Goal: Task Accomplishment & Management: Use online tool/utility

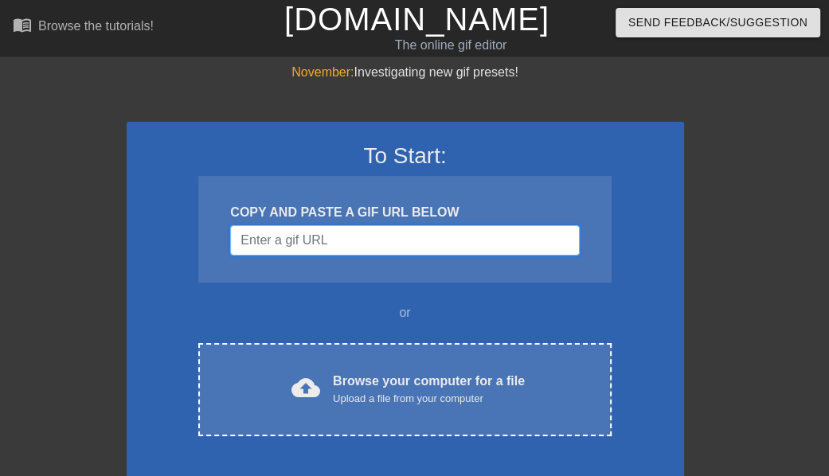
click at [484, 241] on input "Username" at bounding box center [404, 240] width 349 height 30
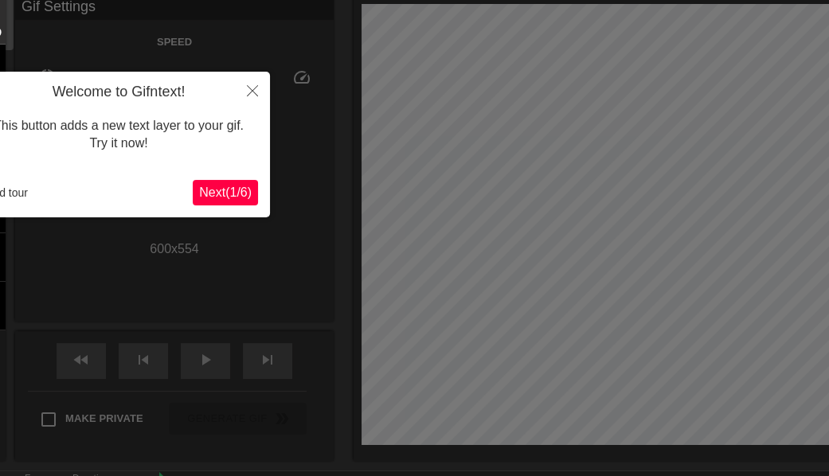
scroll to position [39, 0]
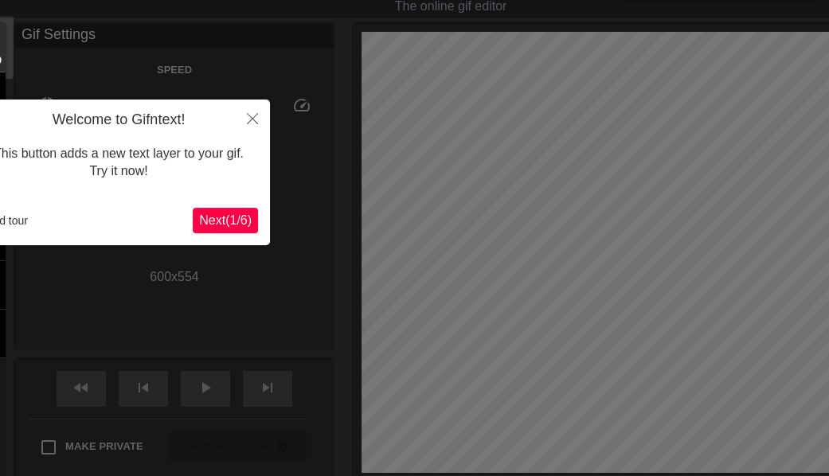
click at [230, 229] on button "Next ( 1 / 6 )" at bounding box center [225, 220] width 65 height 25
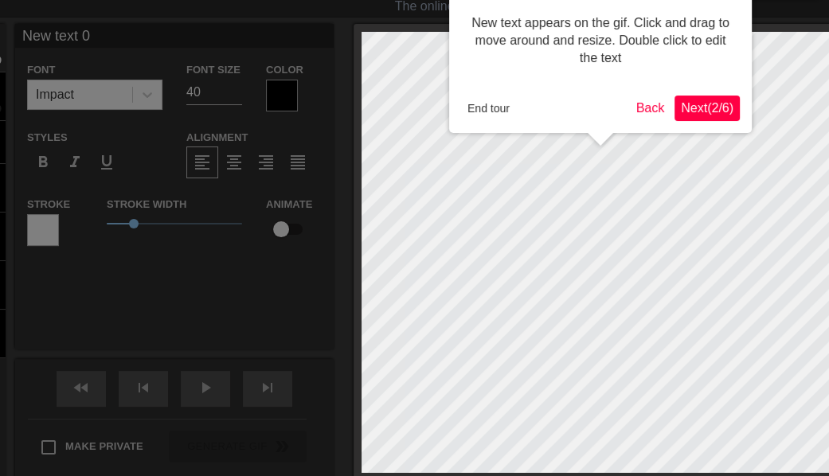
scroll to position [0, 0]
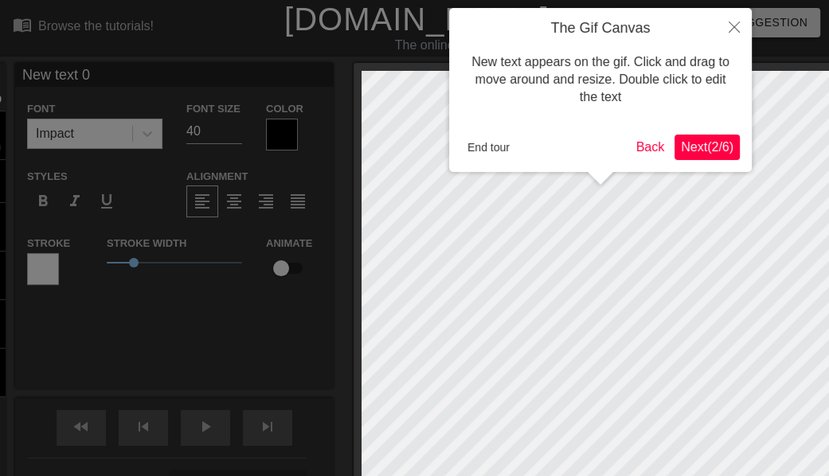
click at [692, 149] on span "Next ( 2 / 6 )" at bounding box center [707, 147] width 53 height 14
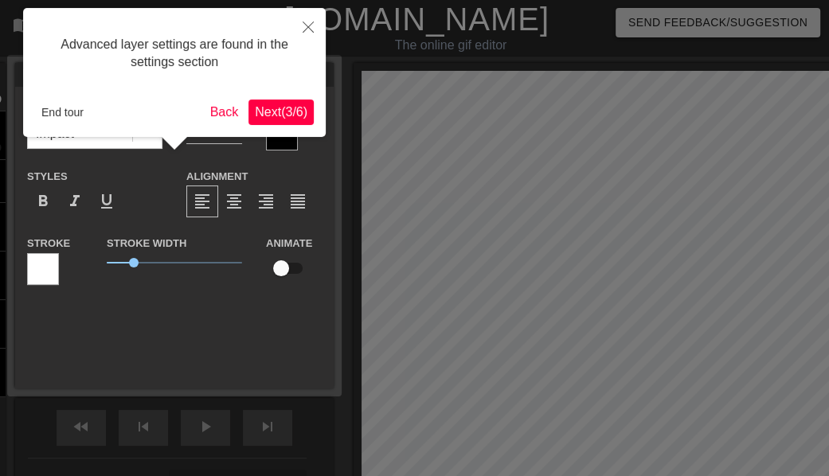
scroll to position [39, 0]
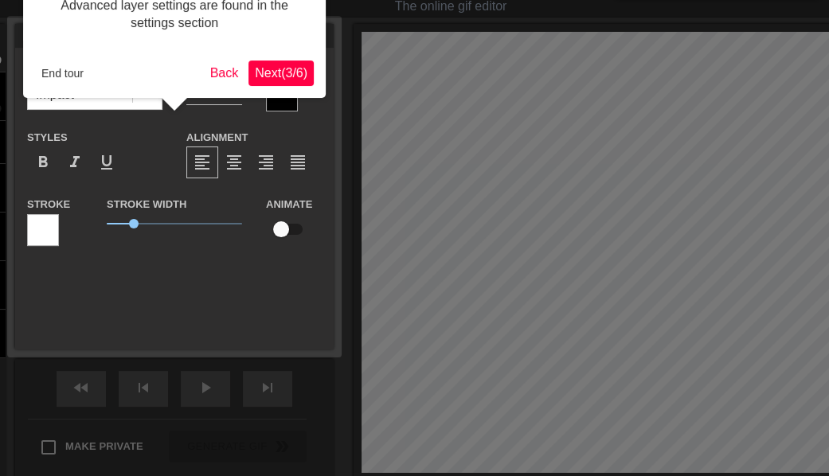
click at [287, 72] on span "Next ( 3 / 6 )" at bounding box center [281, 73] width 53 height 14
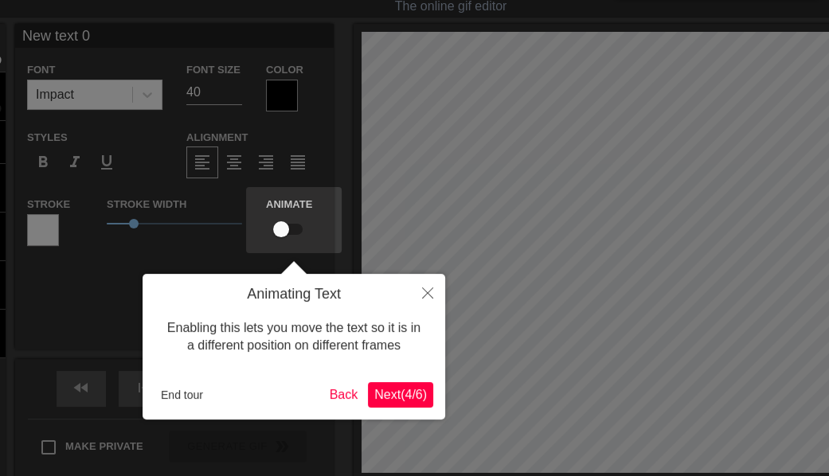
scroll to position [0, 0]
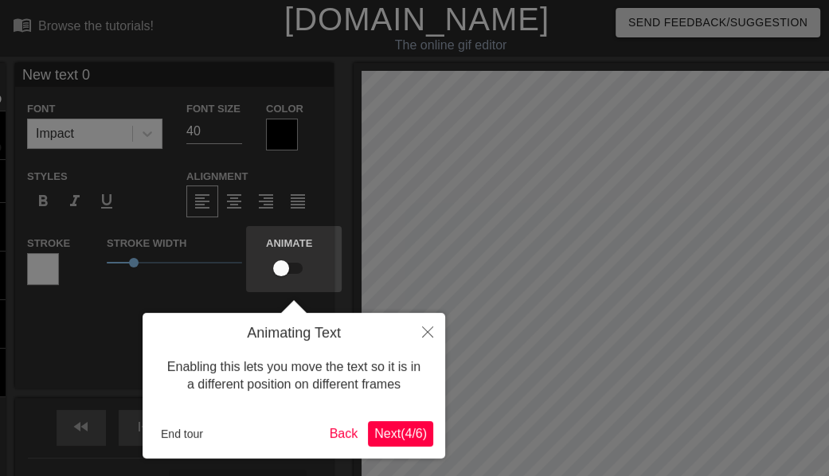
click at [429, 430] on button "Next ( 4 / 6 )" at bounding box center [400, 433] width 65 height 25
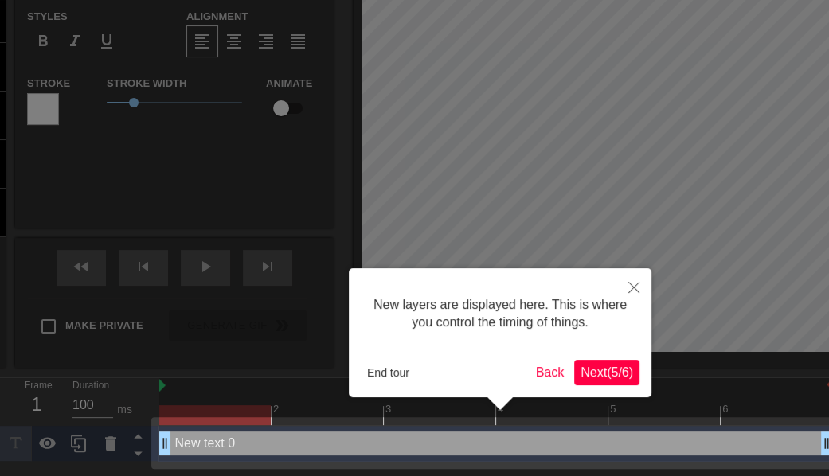
click at [608, 373] on span "Next ( 5 / 6 )" at bounding box center [607, 373] width 53 height 14
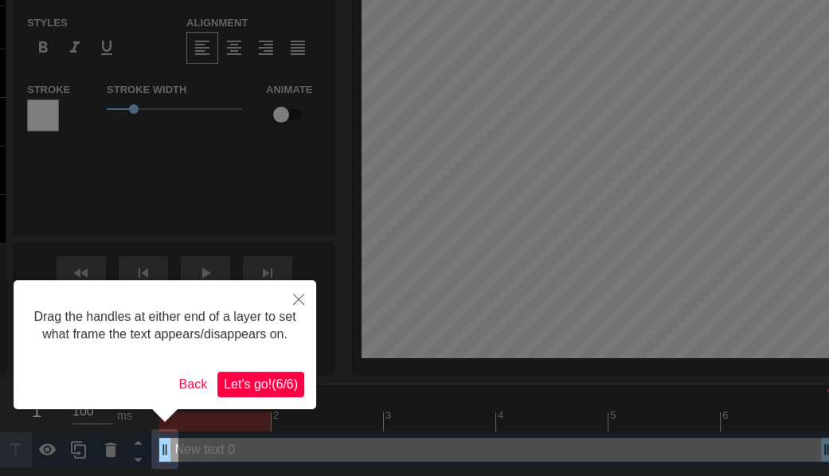
click at [273, 383] on span "Let's go! ( 6 / 6 )" at bounding box center [261, 385] width 74 height 14
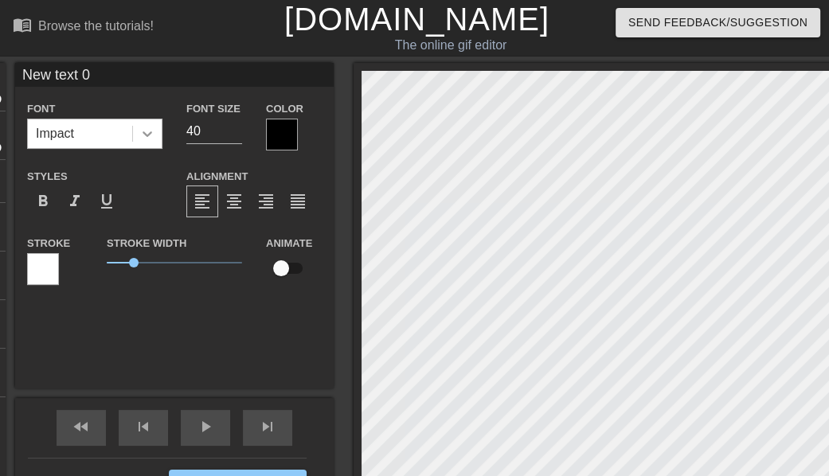
click at [140, 127] on icon at bounding box center [147, 134] width 16 height 16
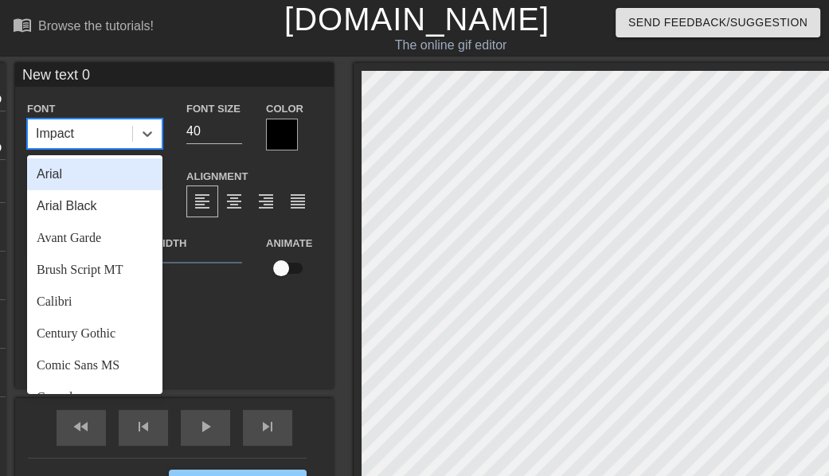
click at [111, 174] on div "Arial" at bounding box center [94, 175] width 135 height 32
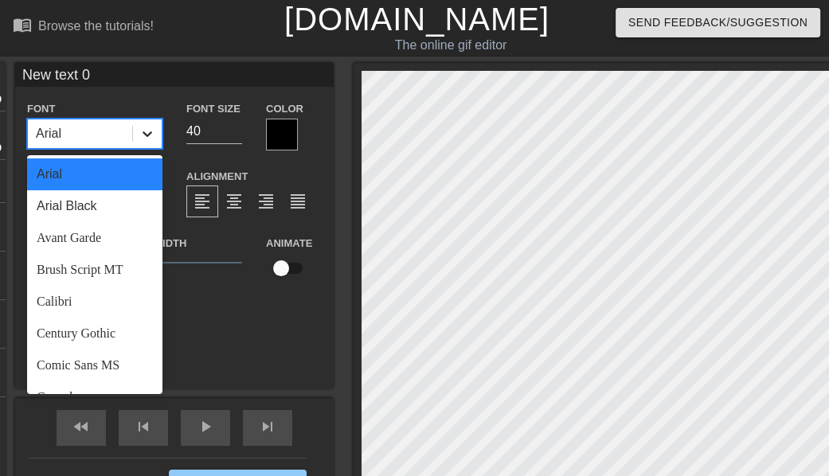
click at [139, 127] on icon at bounding box center [147, 134] width 16 height 16
click at [123, 247] on div "Avant Garde" at bounding box center [94, 238] width 135 height 32
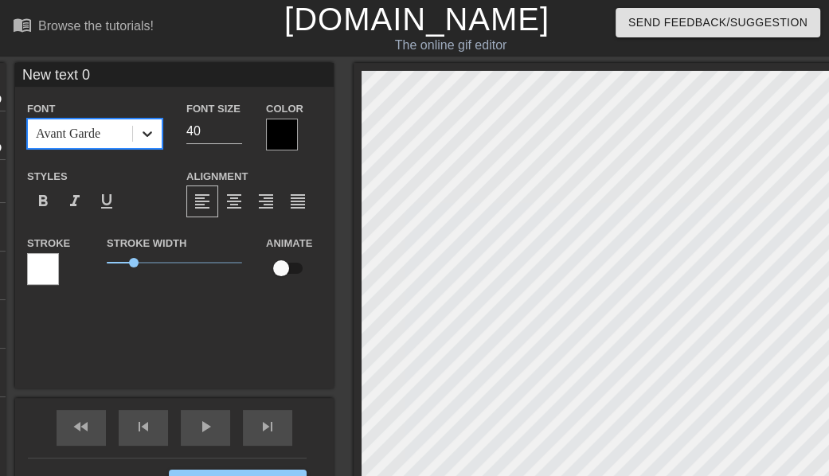
click at [142, 134] on icon at bounding box center [147, 134] width 16 height 16
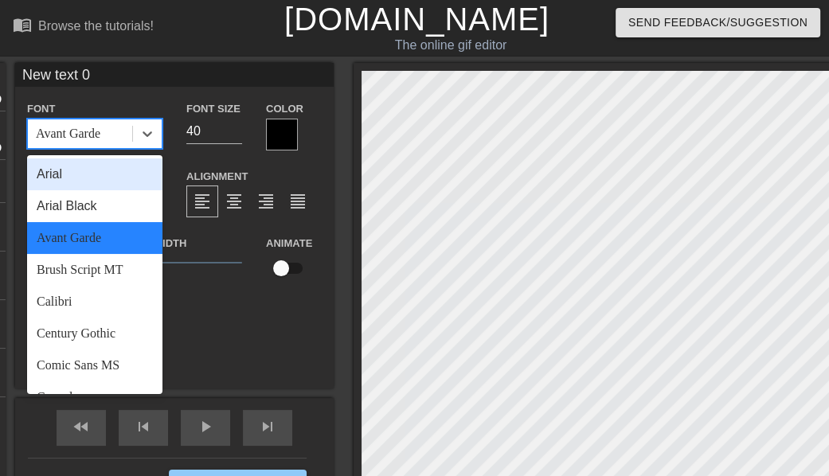
click at [104, 166] on div "Arial" at bounding box center [94, 175] width 135 height 32
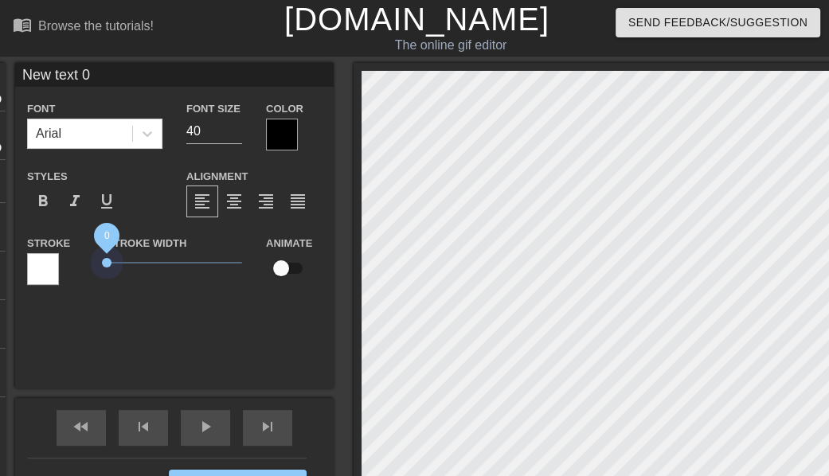
drag, startPoint x: 136, startPoint y: 262, endPoint x: 67, endPoint y: 264, distance: 69.3
click at [67, 264] on div "Stroke Stroke Width 0 Animate" at bounding box center [174, 266] width 319 height 66
click at [282, 130] on div at bounding box center [282, 135] width 32 height 32
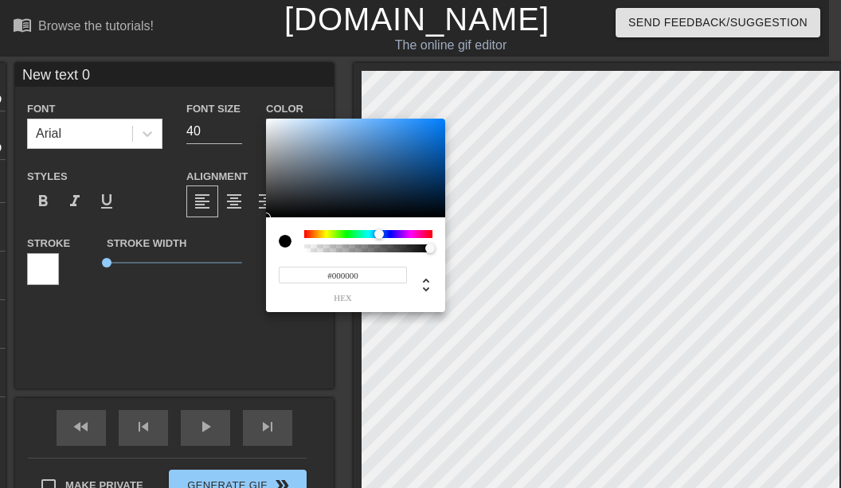
click at [377, 234] on div at bounding box center [368, 234] width 128 height 8
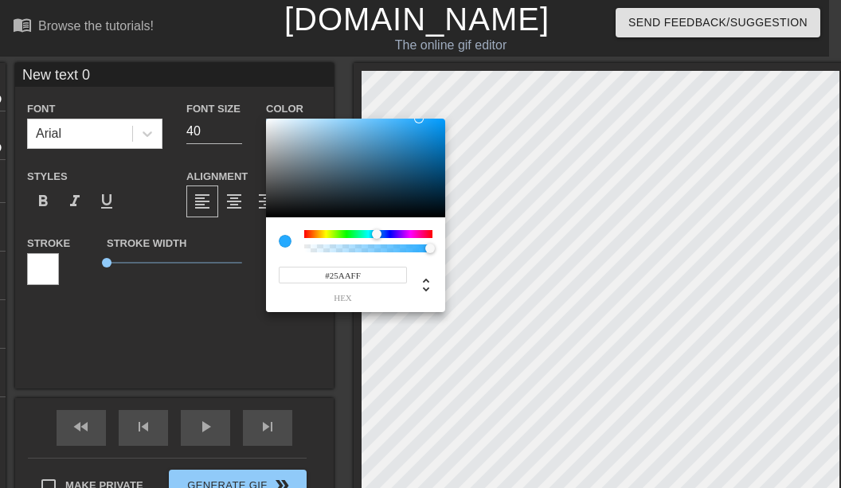
drag, startPoint x: 419, startPoint y: 141, endPoint x: 419, endPoint y: 111, distance: 30.3
click at [419, 111] on div "#25AAFF hex" at bounding box center [420, 244] width 841 height 488
type input "#25A2FF"
click at [378, 232] on div at bounding box center [377, 234] width 10 height 10
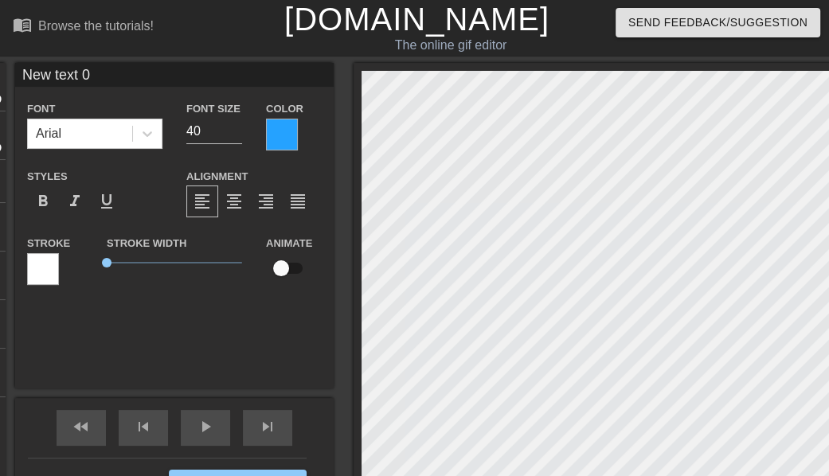
scroll to position [2, 2]
type input "J"
type textarea "J"
type input "Je"
type textarea "Je"
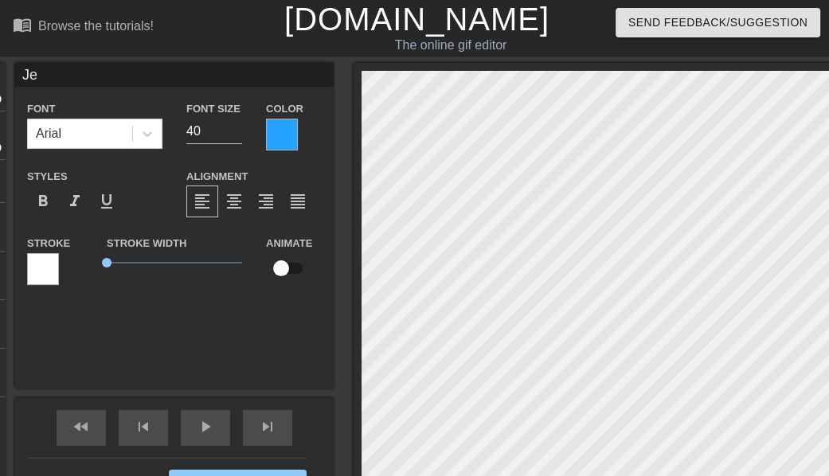
type input "Jes"
type textarea "Jes"
type input "[PERSON_NAME]"
type textarea "[PERSON_NAME]"
type input "[PERSON_NAME]"
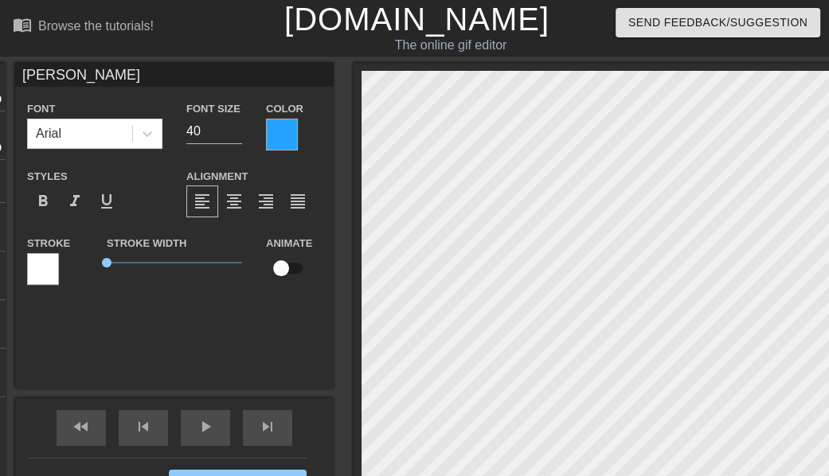
type textarea "[PERSON_NAME]"
type input "[PERSON_NAME]"
type textarea "[PERSON_NAME]"
type input "[PERSON_NAME]"
type textarea "[PERSON_NAME]"
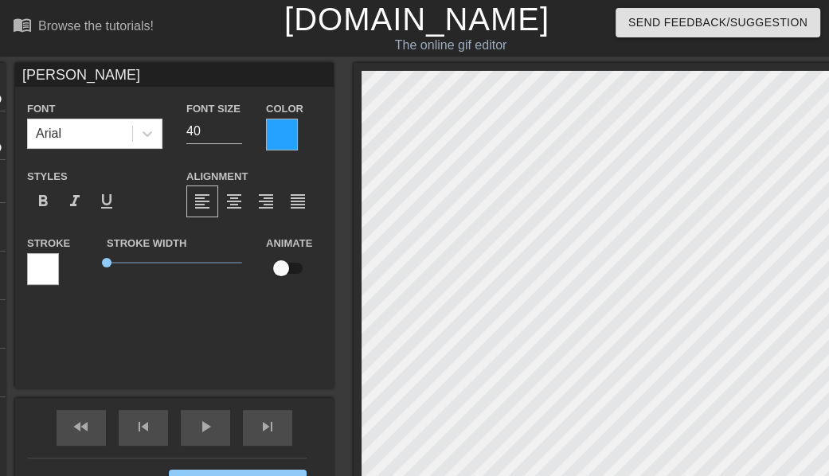
type input "[PERSON_NAME]"
type textarea "[PERSON_NAME]"
type input "[PERSON_NAME]"
type textarea "[PERSON_NAME]"
type input "[PERSON_NAME]"
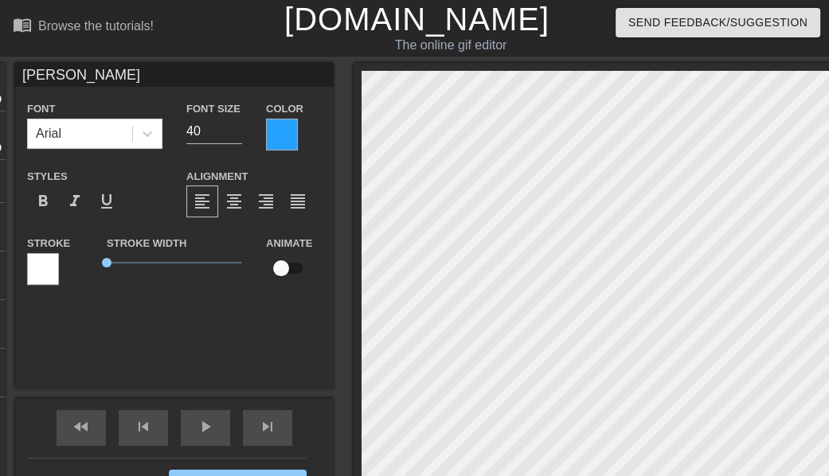
type textarea "[PERSON_NAME]"
type input "[PERSON_NAME]"
type textarea "[PERSON_NAME]"
type input "[PERSON_NAME]"
type textarea "[PERSON_NAME]"
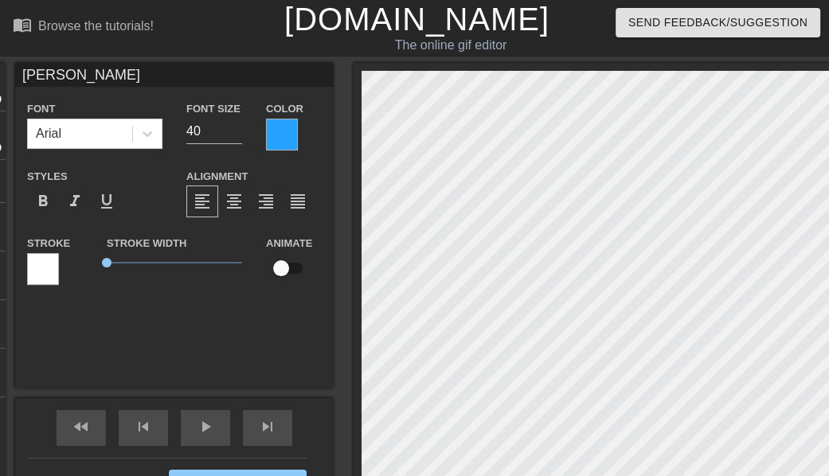
type input "[PERSON_NAME]"
type textarea "[PERSON_NAME]"
type input "[PERSON_NAME]"
type textarea "[PERSON_NAME]"
type input "[PERSON_NAME]"
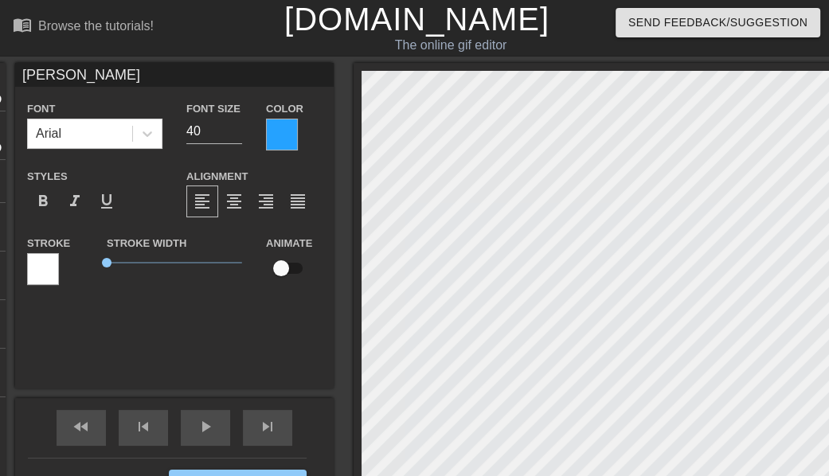
type textarea "[PERSON_NAME]"
type input "[PERSON_NAME]<"
type textarea "[PERSON_NAME] <"
type input "[PERSON_NAME]<B"
type textarea "[PERSON_NAME] <B"
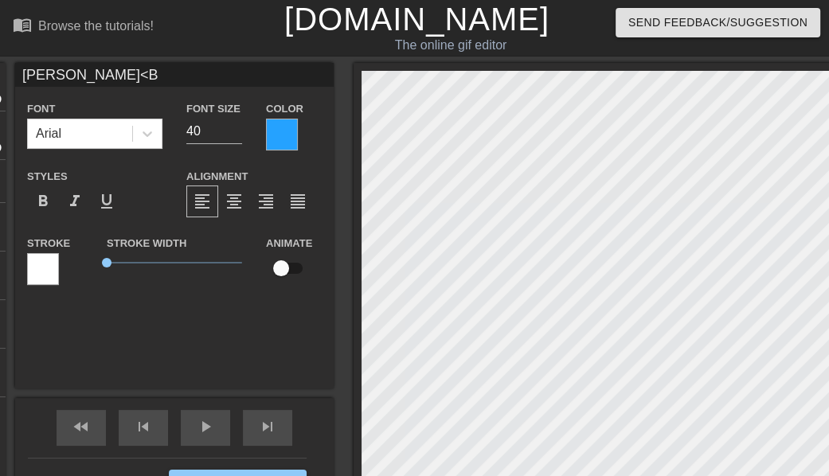
type input "[PERSON_NAME]<Bi"
type textarea "[PERSON_NAME] <Bi"
type input "[PERSON_NAME]<Bim"
type textarea "[PERSON_NAME] <Bim"
type input "[PERSON_NAME]<Bimb"
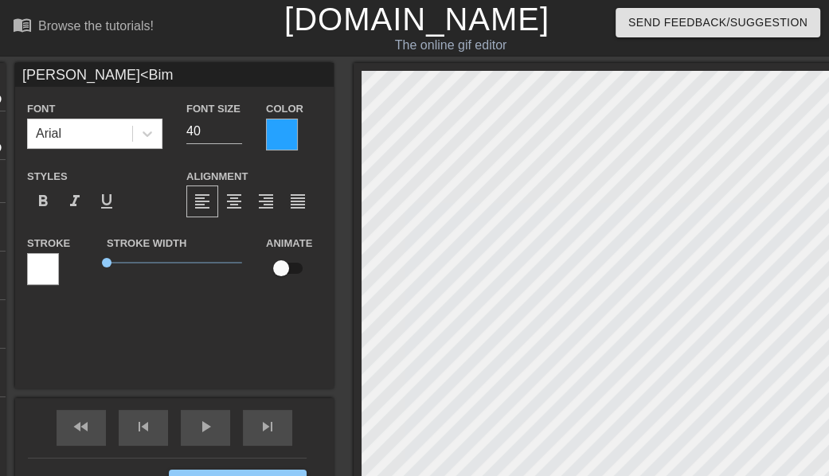
type textarea "[PERSON_NAME] <Bimb"
type input "[PERSON_NAME]<Bimbo"
type textarea "[PERSON_NAME] <Bimbo"
type input "[PERSON_NAME]<Bimbo?"
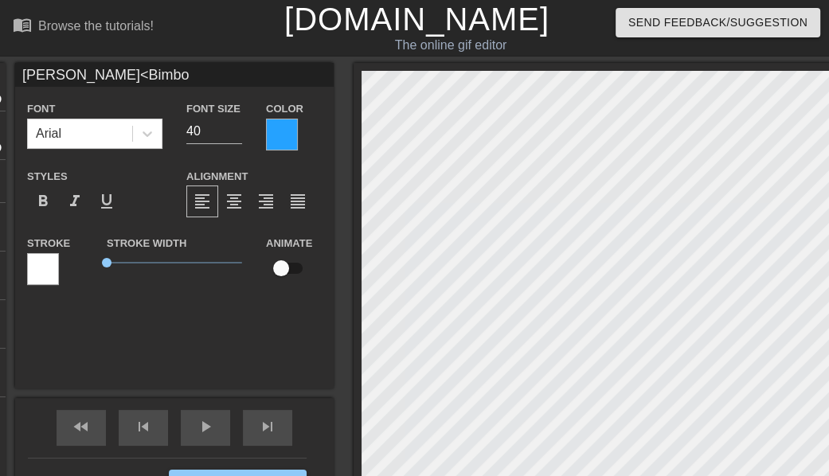
type textarea "[PERSON_NAME] <Bimbo?"
type input "[PERSON_NAME]<Bimbo"
type textarea "[PERSON_NAME] <Bimbo"
type input "[PERSON_NAME]<Bimbo>"
type textarea "[PERSON_NAME] <Bimbo>"
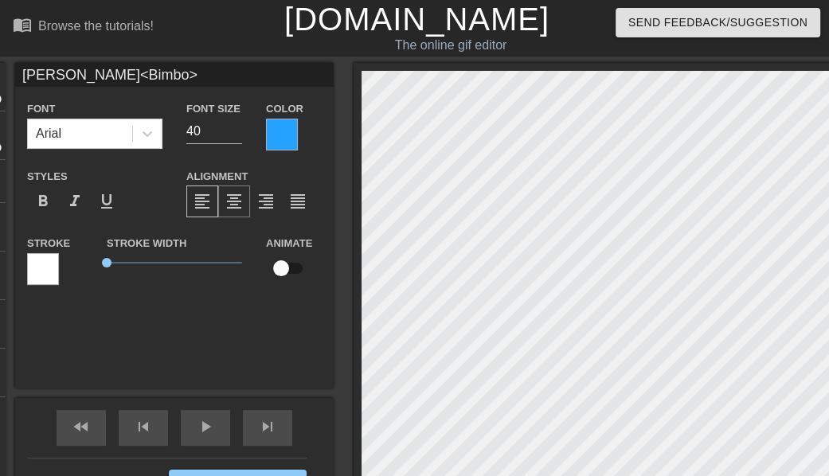
click at [243, 201] on span "format_align_center" at bounding box center [234, 201] width 19 height 19
type input "V<Bimbo>"
type textarea "V <Bimbo>"
type input "Va<Bimbo>"
type textarea "Va <Bimbo>"
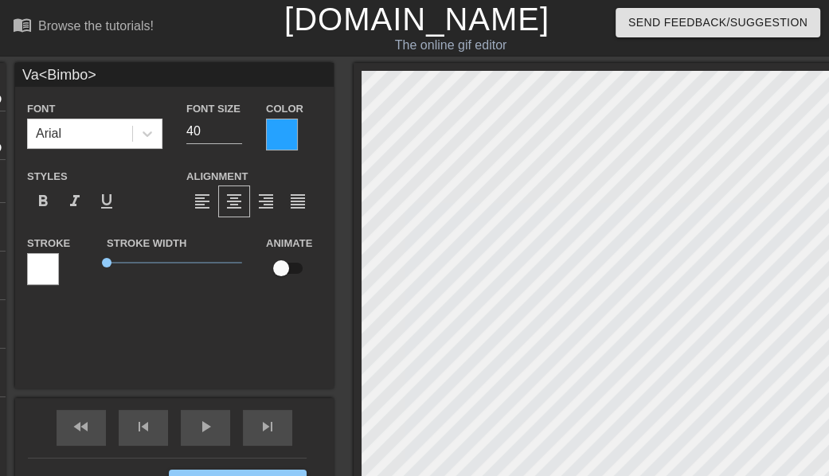
type input "Val<Bimbo>"
type textarea "Val <Bimbo>"
type input "Vale<Bimbo>"
type textarea "Vale <Bimbo>"
type input "Valed<Bimbo>"
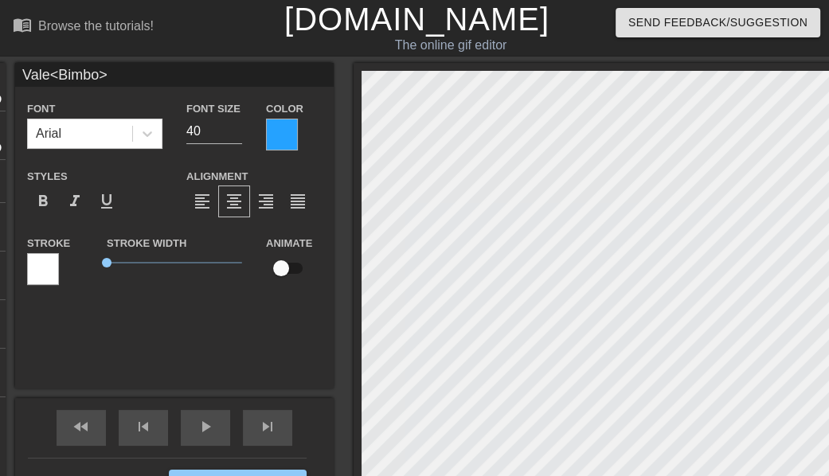
type textarea "Valed <Bimbo>"
type input "Valede<Bimbo>"
type textarea "Valede <Bimbo>"
type input "Valeder<Bimbo>"
type textarea "Valeder <Bimbo>"
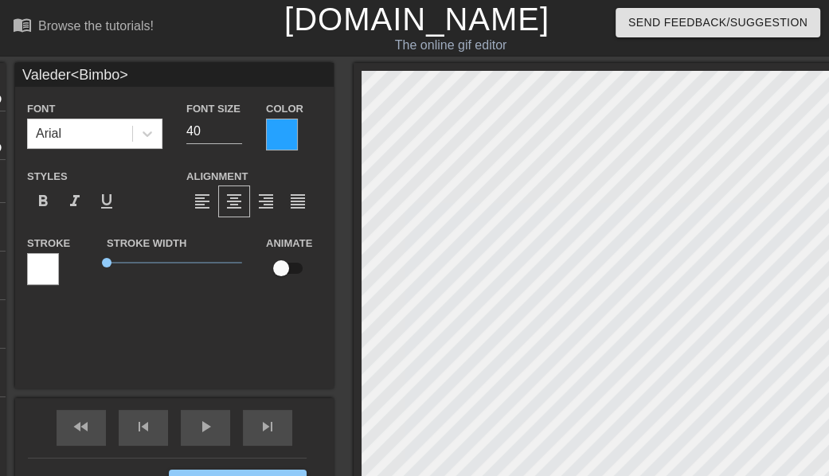
type input "Valedera<Bimbo>"
type textarea "Valedera <Bimbo>"
type input "Valedera <Bimbo>"
type textarea "Valedera <Bimbo>"
type input "Valedera S<Bimbo>"
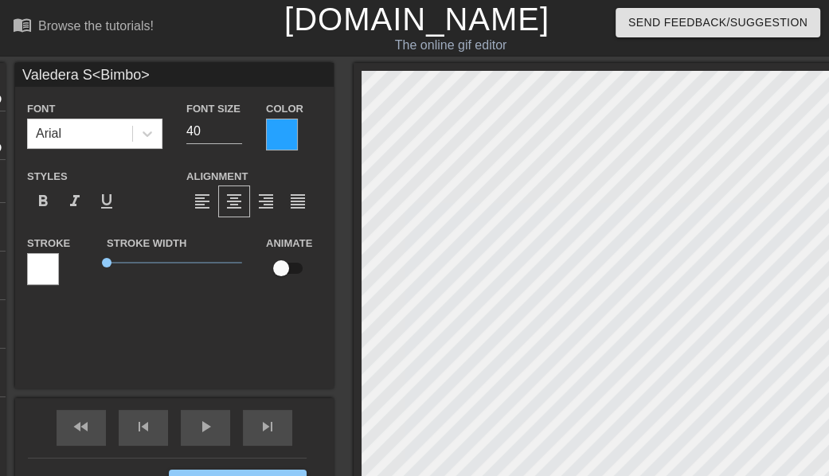
type textarea "Valedera S <Bimbo>"
type input "Valedera Sp<Bimbo>"
type textarea "Valedera Sp <Bimbo>"
type input "Valedera Spa<Bimbo>"
type textarea "Valedera Spa <Bimbo>"
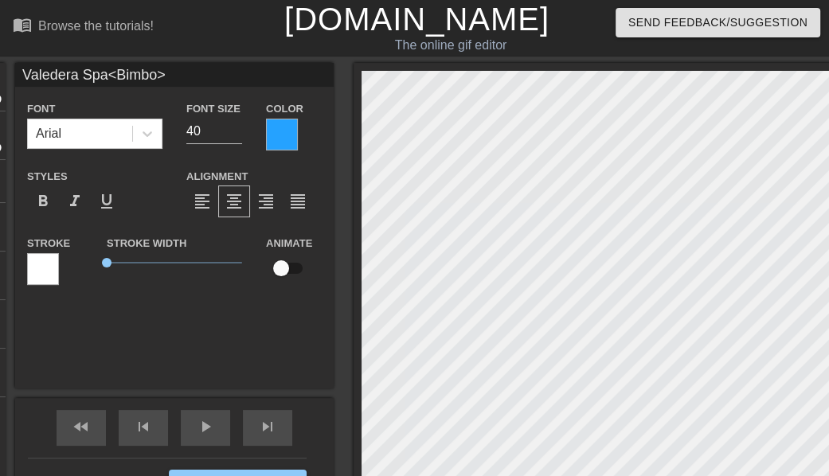
scroll to position [2, 5]
type input "Valedera Spar<Bimbo>"
type textarea "Valedera Spar <Bimbo>"
type input "Valedera Spa<Bimbo>"
type textarea "Valedera Spa <Bimbo>"
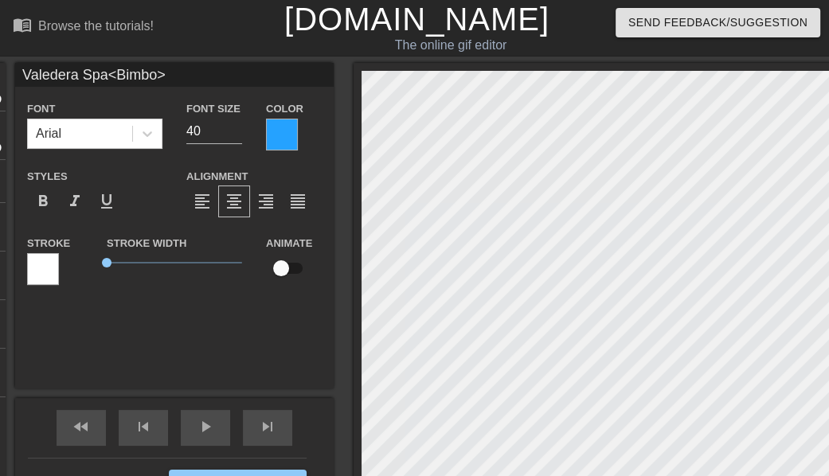
type input "Valedera Sp<Bimbo>"
type textarea "Valedera Sp <Bimbo>"
type input "Valedera S<Bimbo>"
type textarea "Valedera S <Bimbo>"
type input "Valedera <Bimbo>"
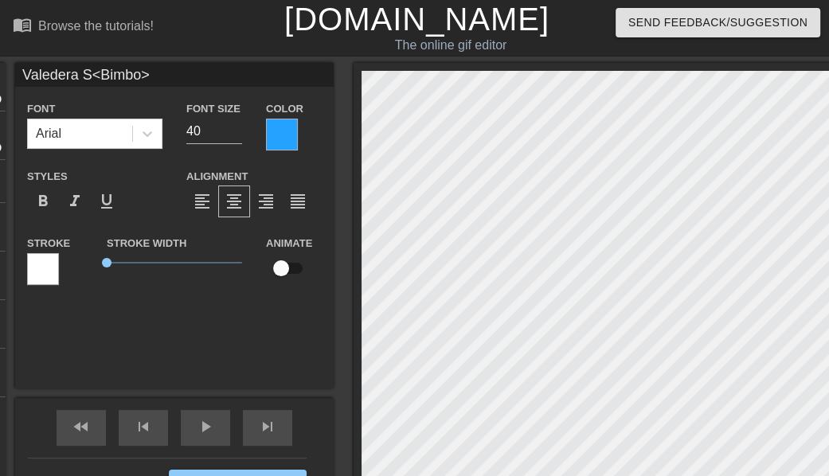
type textarea "Valedera <Bimbo>"
type input "Valedera<Bimbo>"
type textarea "Valedera <Bimbo>"
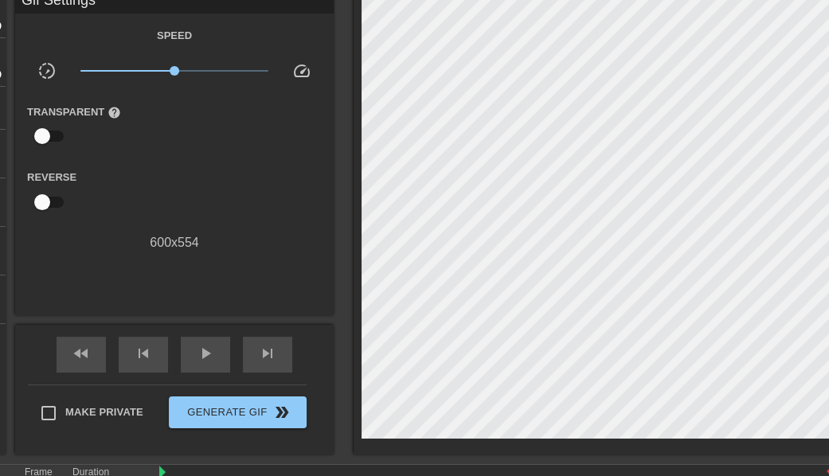
scroll to position [69, 0]
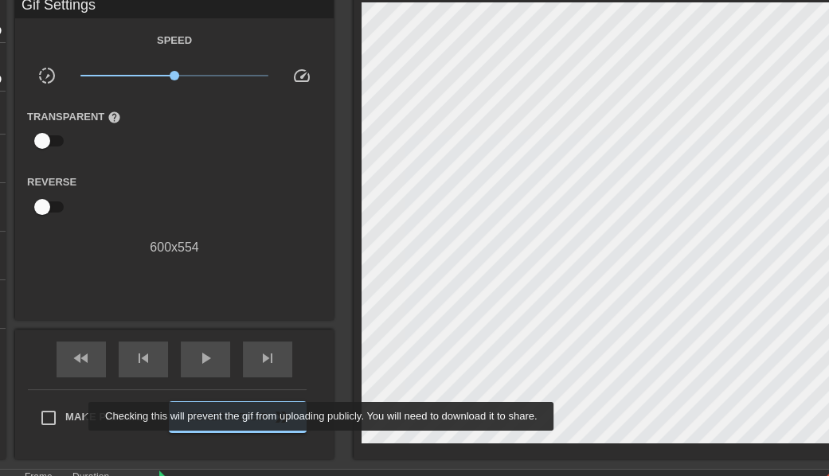
click at [78, 417] on span "Make Private" at bounding box center [104, 417] width 78 height 16
click at [65, 417] on input "Make Private" at bounding box center [48, 417] width 33 height 33
checkbox input "true"
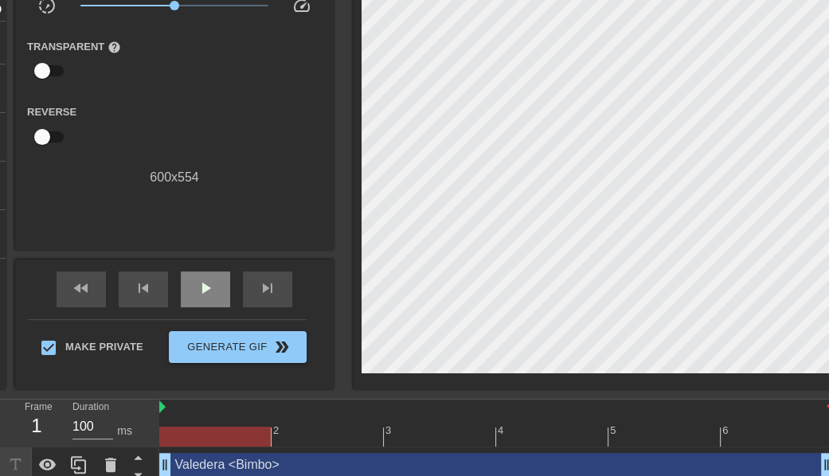
scroll to position [148, 0]
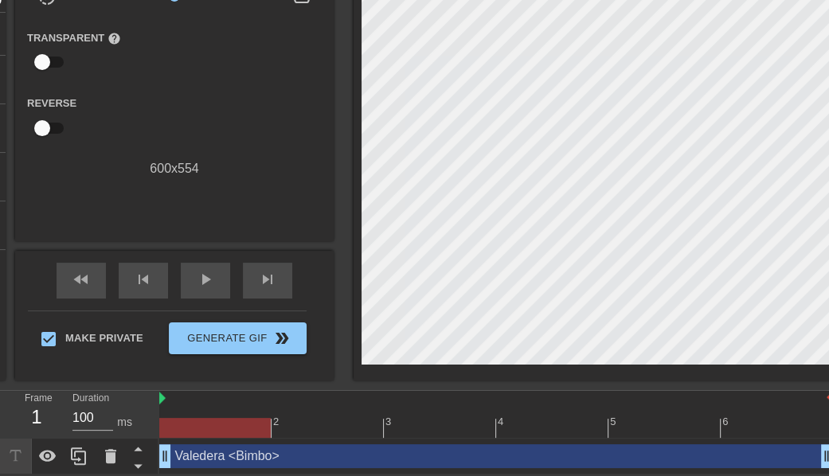
click at [251, 429] on div at bounding box center [215, 428] width 112 height 20
click at [205, 265] on div "play_arrow" at bounding box center [205, 281] width 49 height 36
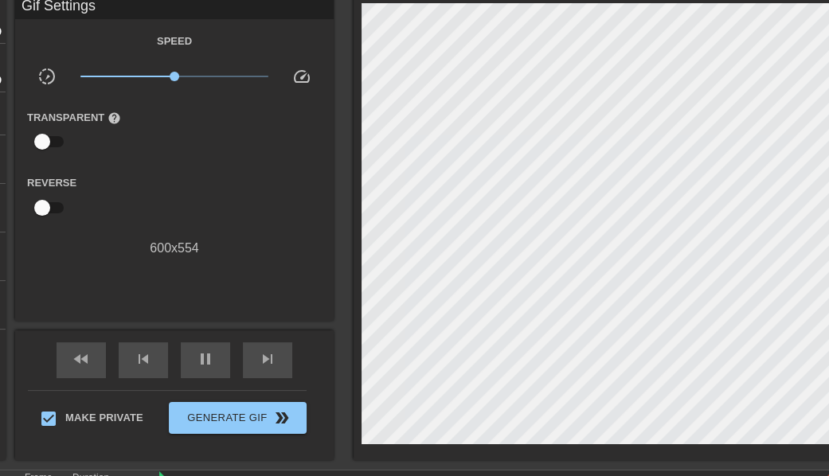
scroll to position [80, 0]
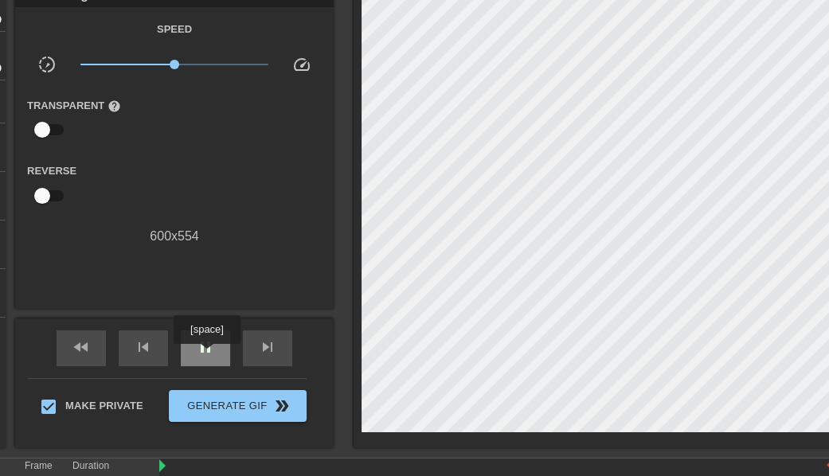
click at [206, 355] on span "pause" at bounding box center [205, 347] width 19 height 19
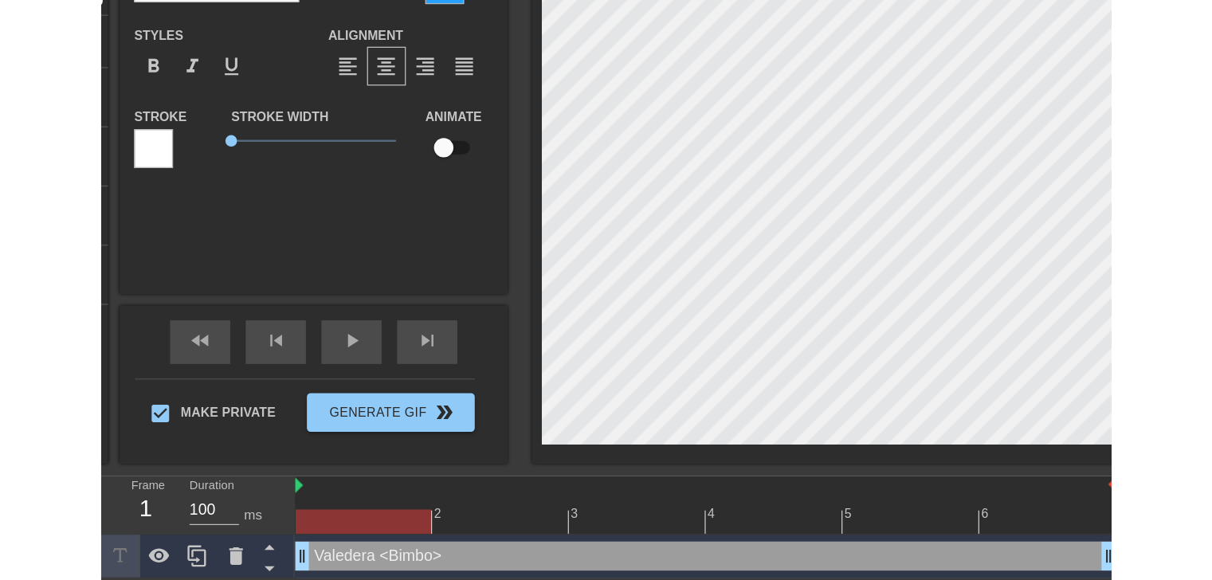
scroll to position [57, 0]
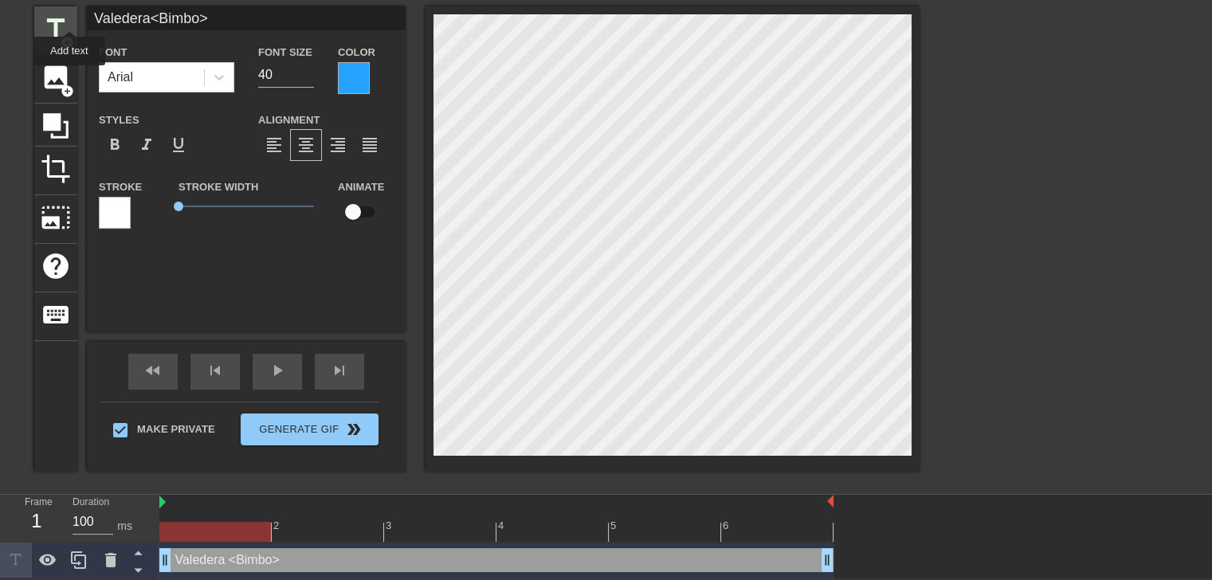
click at [69, 17] on span "title" at bounding box center [56, 29] width 30 height 30
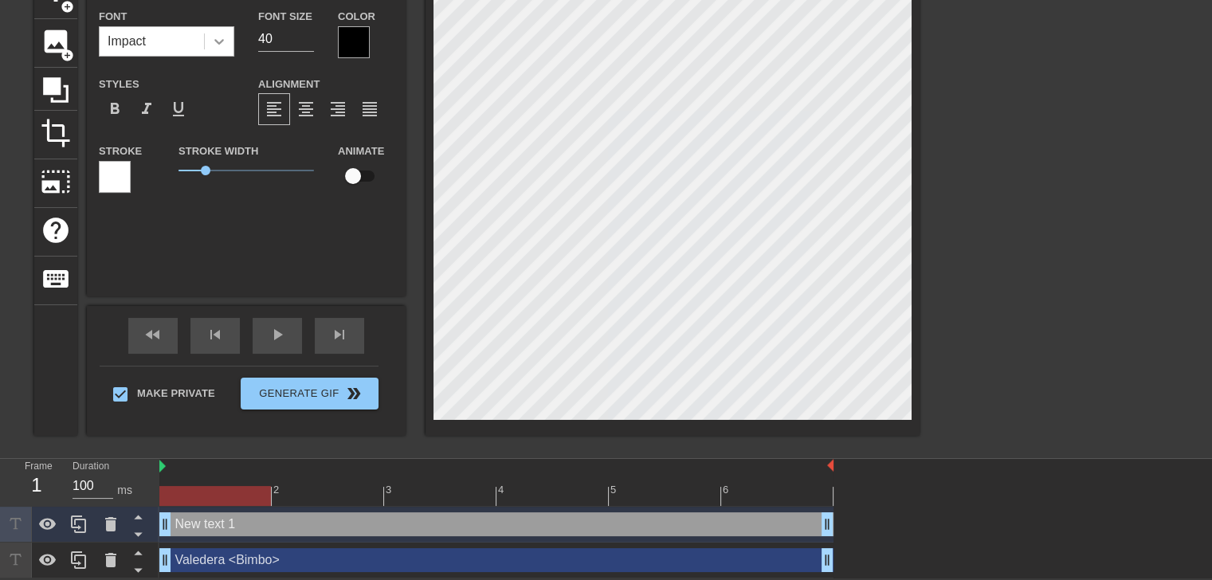
click at [225, 42] on icon at bounding box center [219, 41] width 16 height 16
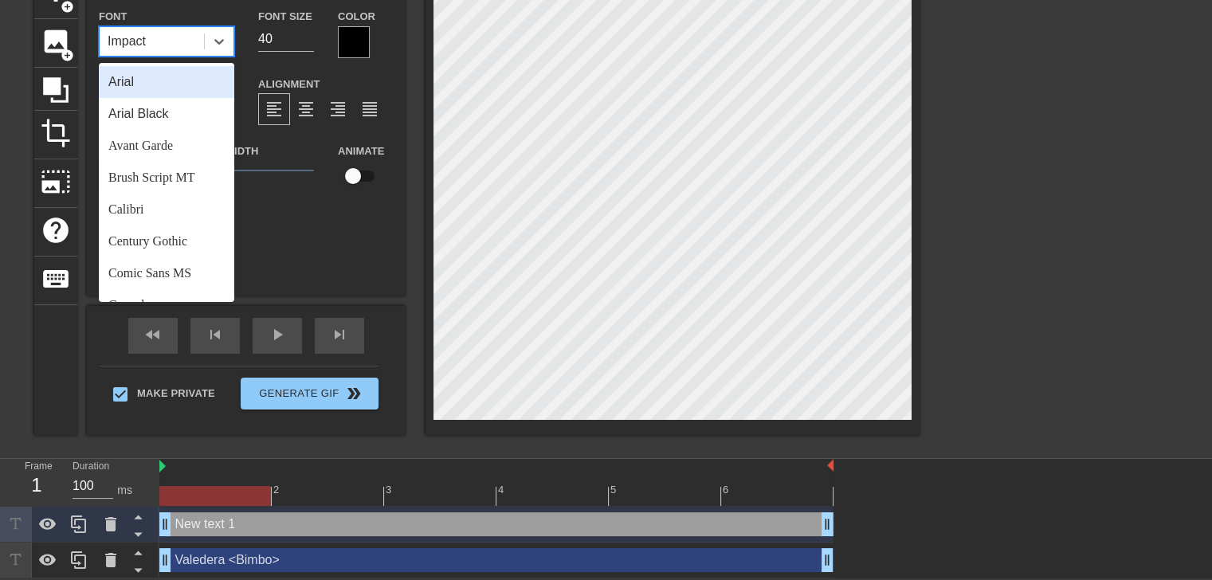
click at [202, 73] on div "Arial" at bounding box center [166, 82] width 135 height 32
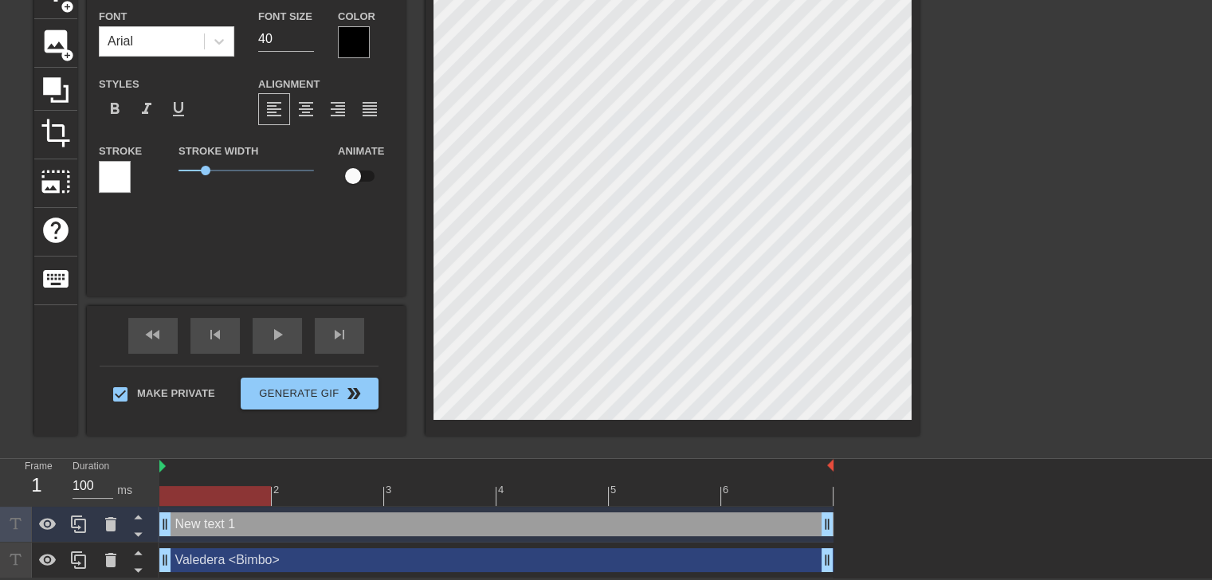
scroll to position [2, 2]
type input "N"
type textarea "N"
type input "Ni"
type textarea "Ni"
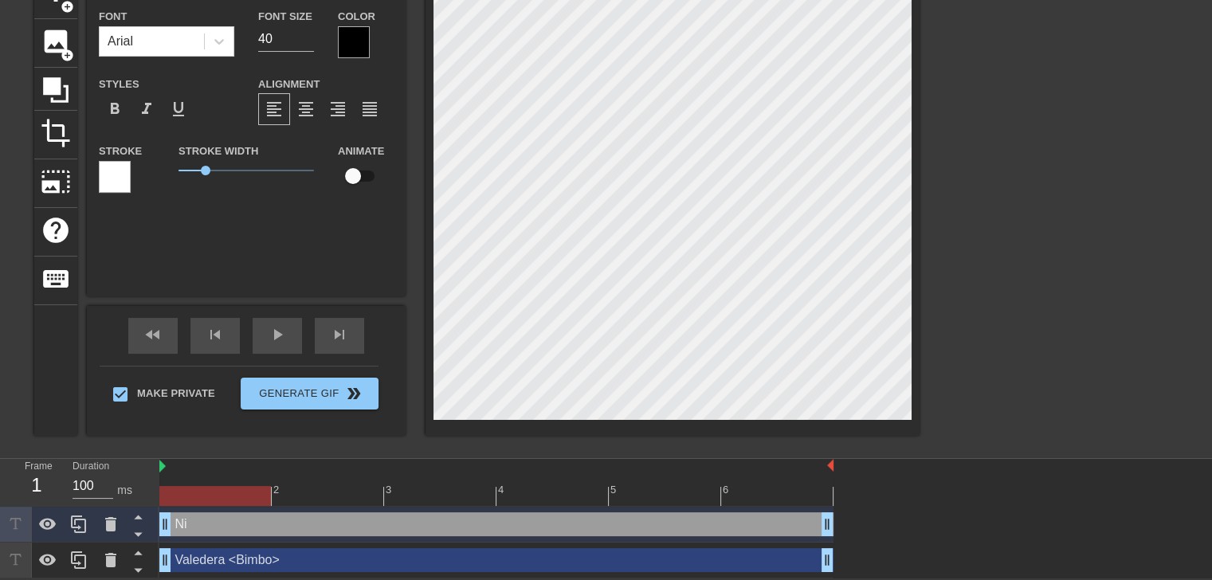
type input "Nig"
type textarea "Nig"
type input "Nigg"
type textarea "Nigg"
type input "Nigge"
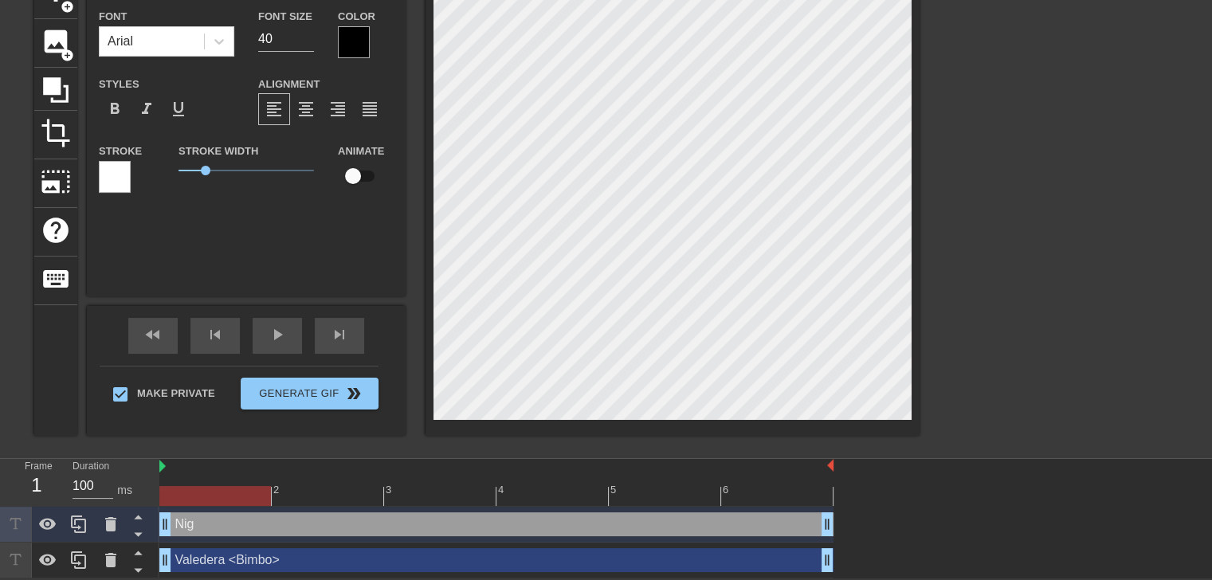
type textarea "Nigge"
type input "Nigger"
type textarea "Nigger"
type input "Niggerb"
type textarea "Niggerb"
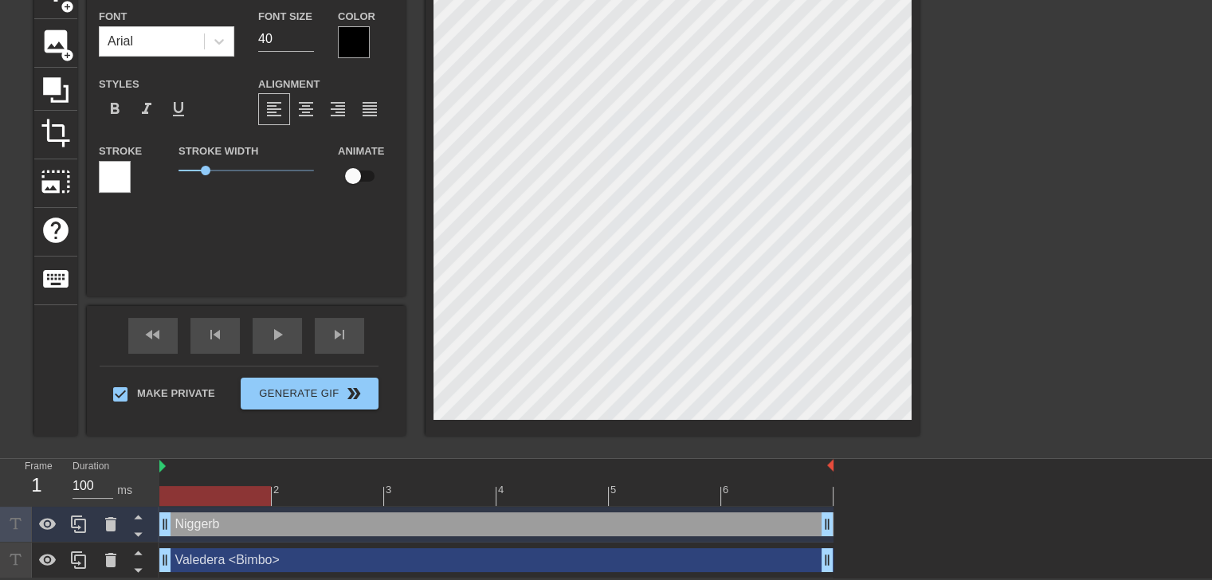
type input "Niggerbu"
type textarea "Niggerbu"
type input "Niggerb"
type textarea "Niggerb"
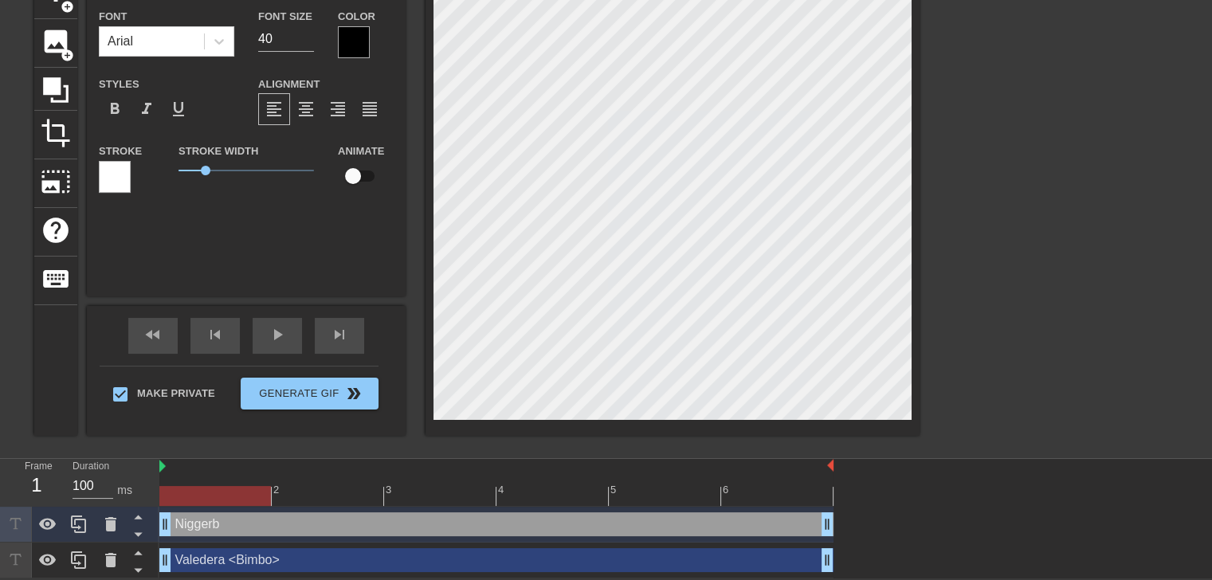
type input "Nigger"
type textarea "Nigger"
type input "Niggerb"
type textarea "Niggerb"
type input "Niggerbr"
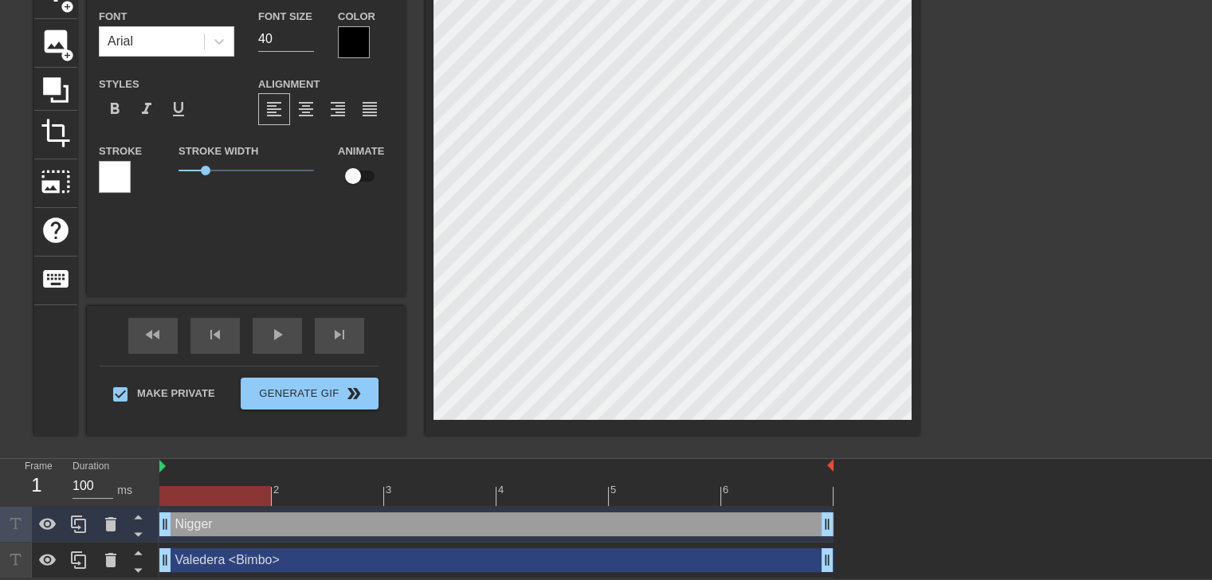
type textarea "Niggerbr"
type input "Niggerbra"
type textarea "Niggerbra"
type input "Niggerbrat"
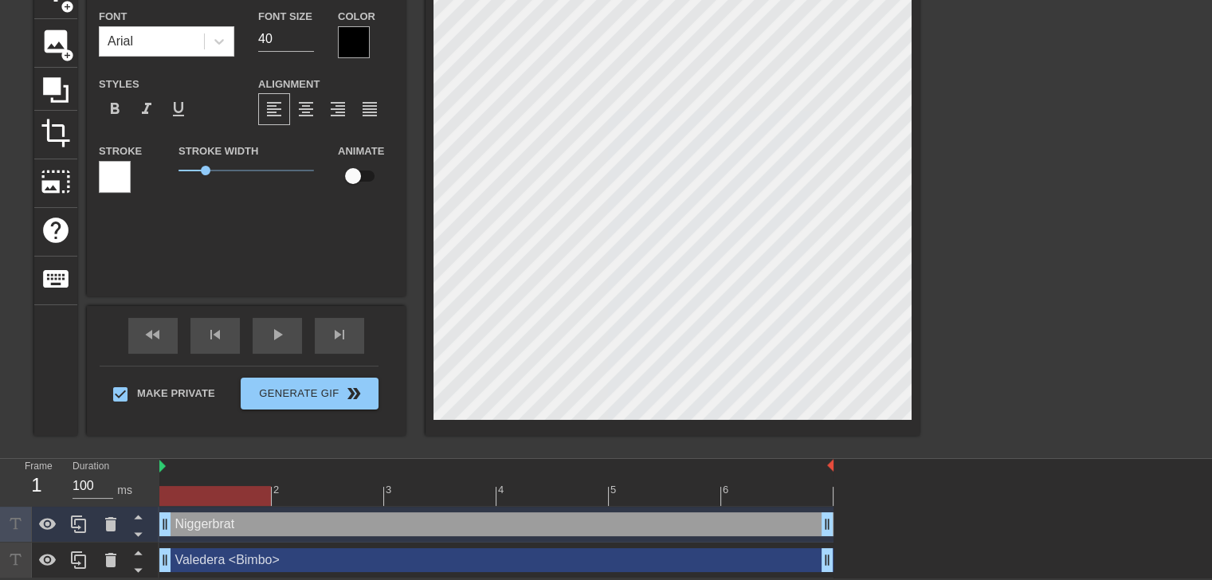
type textarea "Niggerbrat"
type input "Nggerbrat"
type textarea "Nggerbrat"
type input "Nxggerbrat"
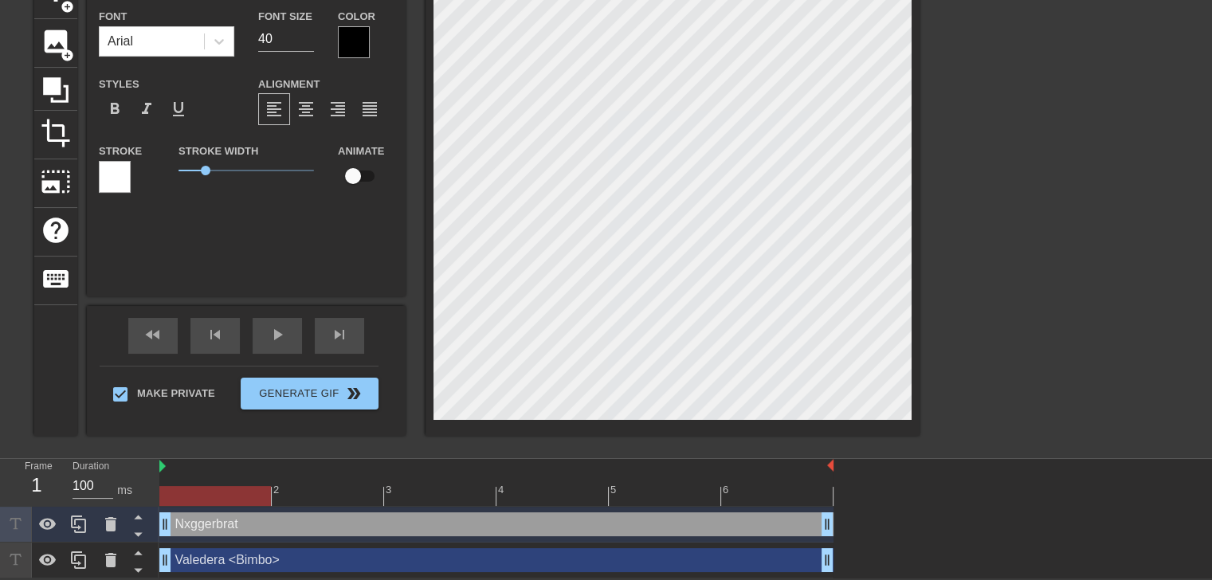
type textarea "Nxggerbrat"
click at [355, 36] on div at bounding box center [354, 42] width 32 height 32
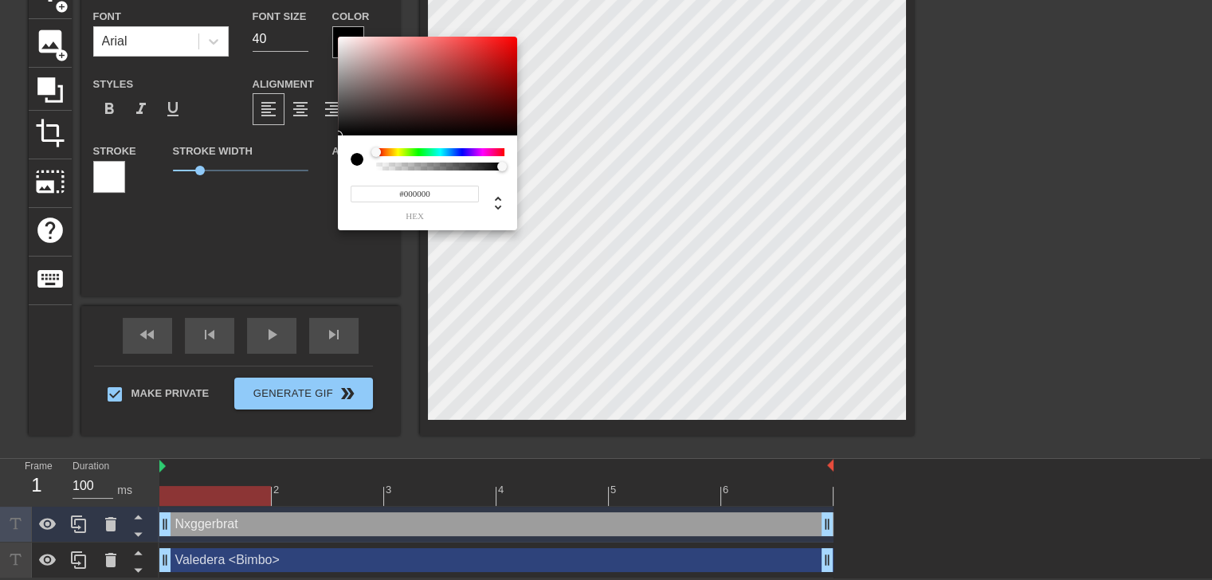
scroll to position [81, 0]
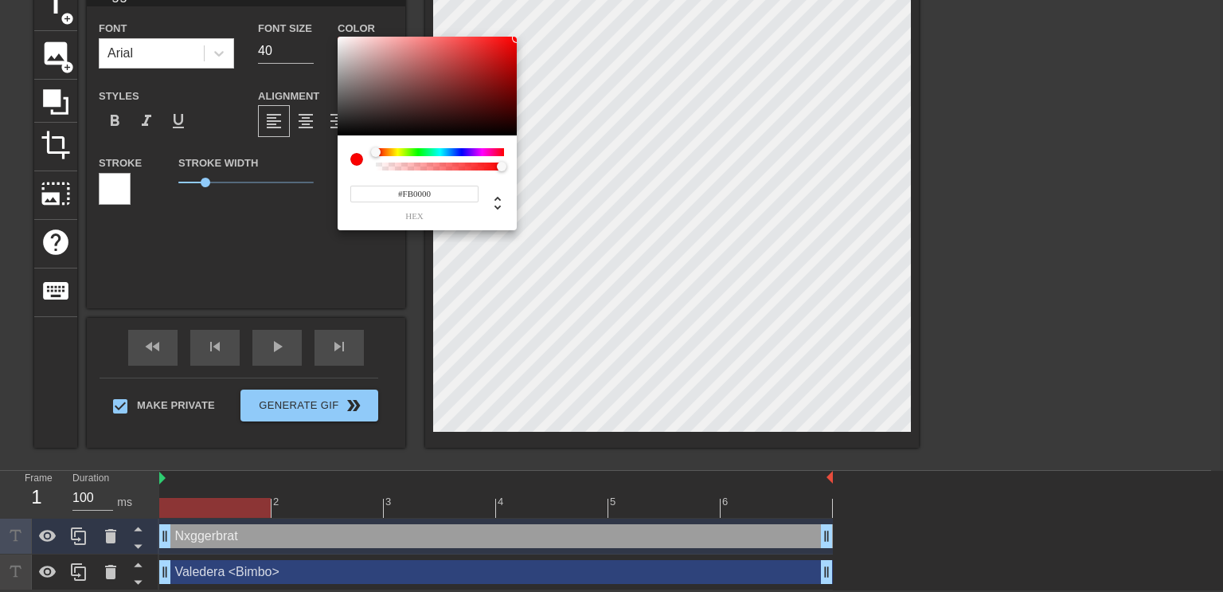
type input "#FF0000"
drag, startPoint x: 485, startPoint y: 66, endPoint x: 537, endPoint y: 31, distance: 62.5
click at [537, 31] on div "#FF0000 hex" at bounding box center [611, 296] width 1223 height 592
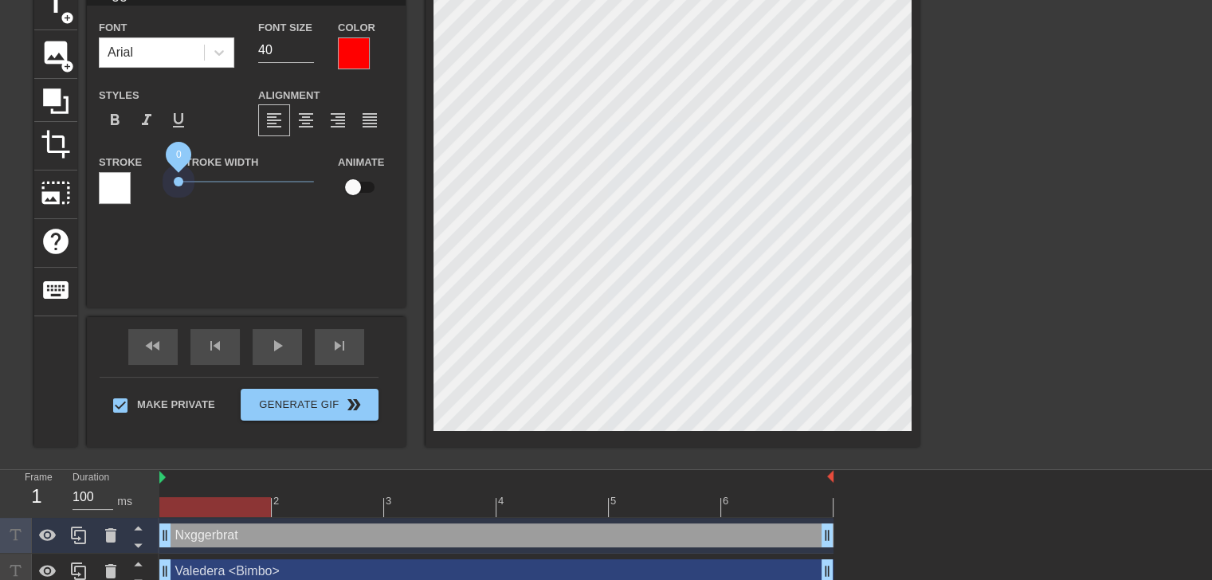
drag, startPoint x: 169, startPoint y: 187, endPoint x: 146, endPoint y: 190, distance: 23.2
click at [146, 190] on div "Stroke Stroke Width 0 Animate" at bounding box center [246, 185] width 319 height 66
type input "Nxggerbrat"
type textarea "Nxggerbrat"
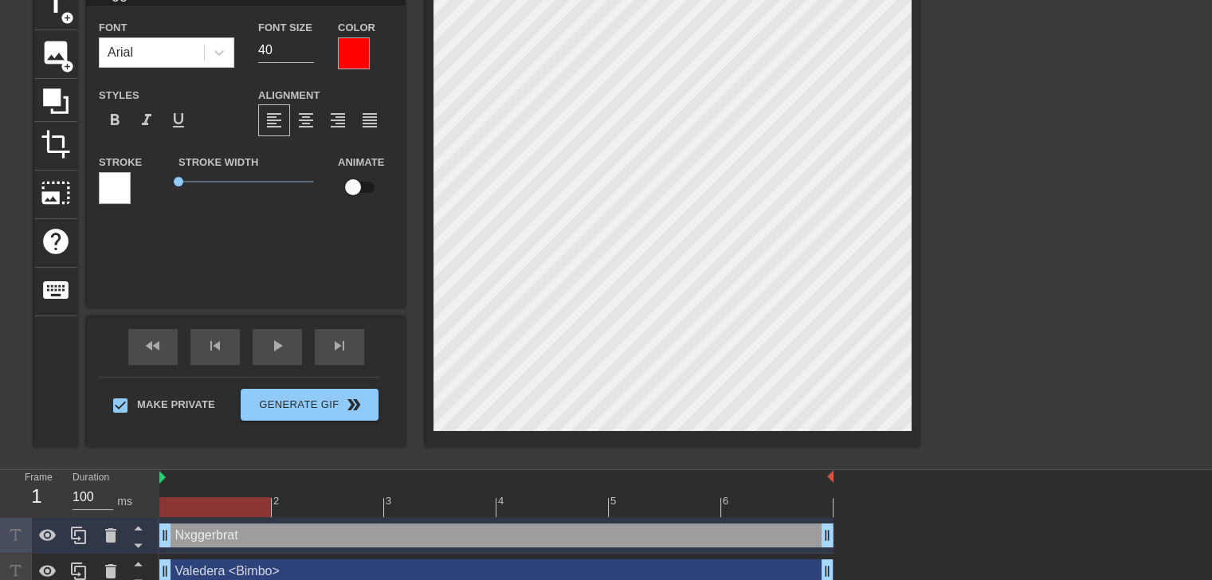
scroll to position [2, 2]
type input "Nxggerbrat<"
type textarea "Nxggerbrat <"
type input "Nxggerbrat<B"
type textarea "Nxggerbrat <B"
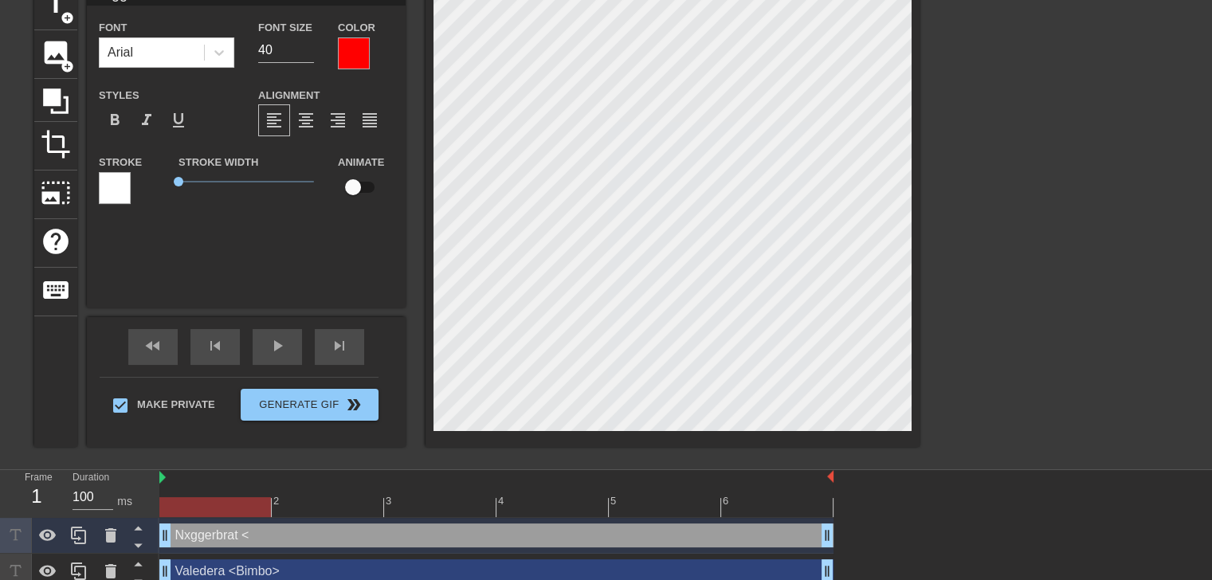
type input "Nxggerbrat<BL"
type textarea "Nxggerbrat <BL"
type input "Nxggerbrat<BLA"
type textarea "Nxggerbrat <BLA"
type input "Nxggerbrat<BLAC"
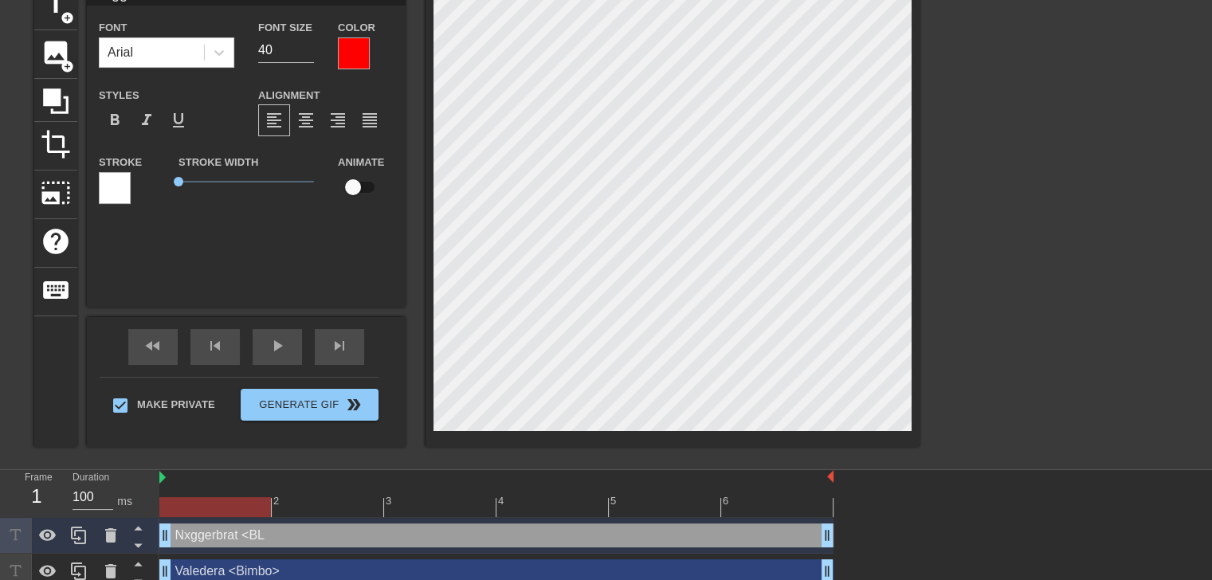
type textarea "Nxggerbrat <BLAC"
type input "Nxggerbrat<BLACK"
type textarea "Nxggerbrat <BLACK"
type input "Nxggerbrat<BLACKE"
type textarea "Nxggerbrat <BLACKE"
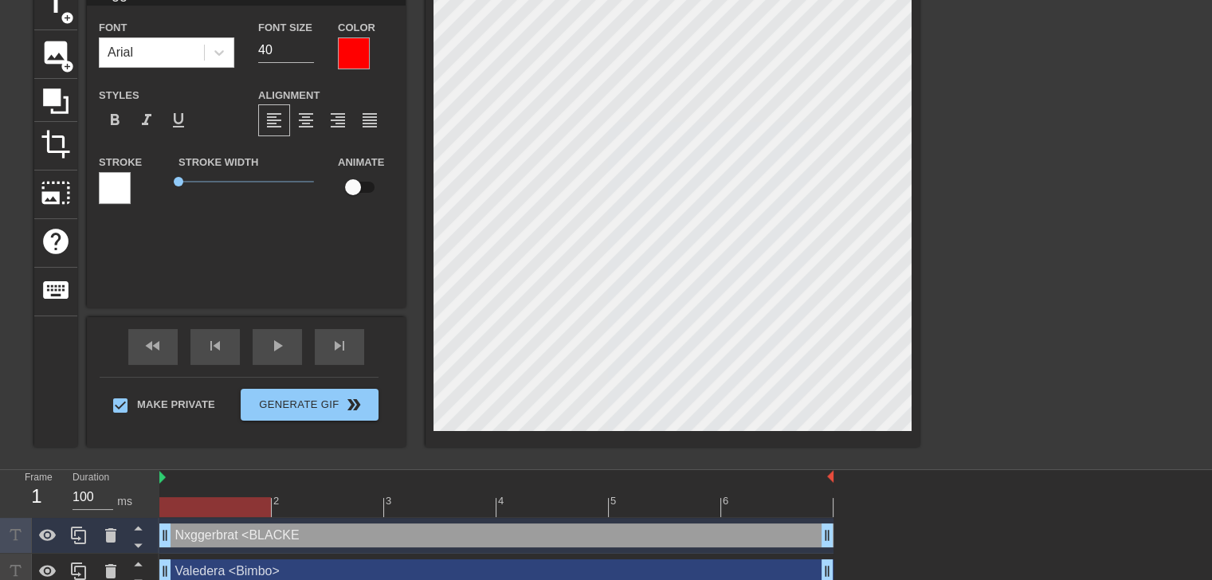
type input "Nxggerbrat<BLACKED"
type textarea "Nxggerbrat <BLACKED"
type input "Nxggerbrat<BLACKED?"
type textarea "Nxggerbrat <BLACKED?"
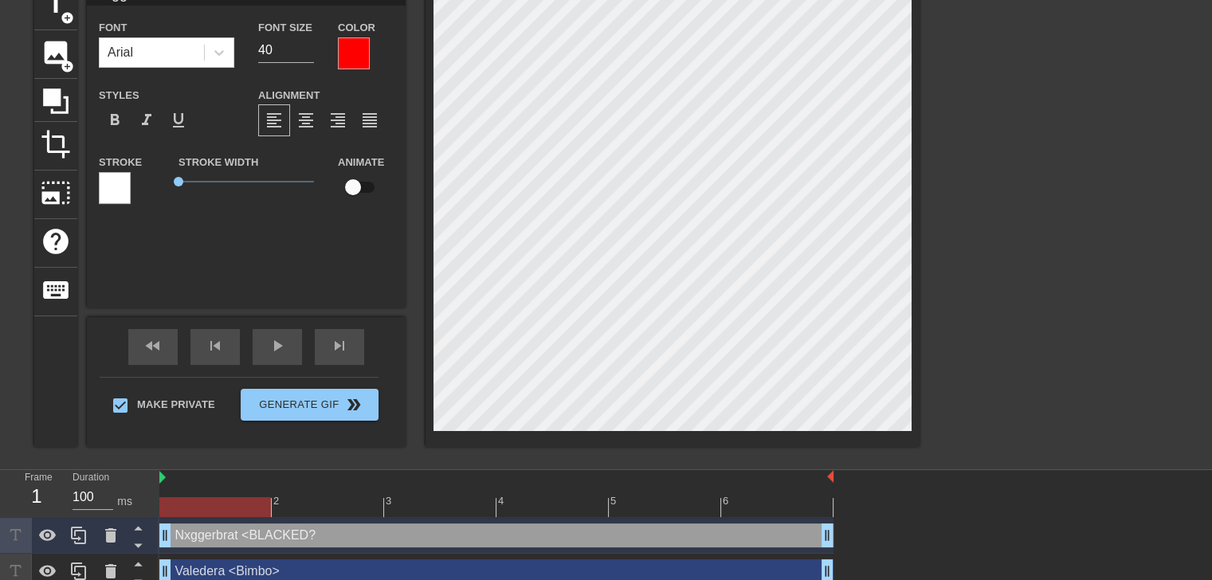
type input "Nxggerbrat<BLACKED"
type textarea "Nxggerbrat <BLACKED"
type input "Nxggerbrat<BLACKED>"
type textarea "Nxggerbrat <BLACKED>"
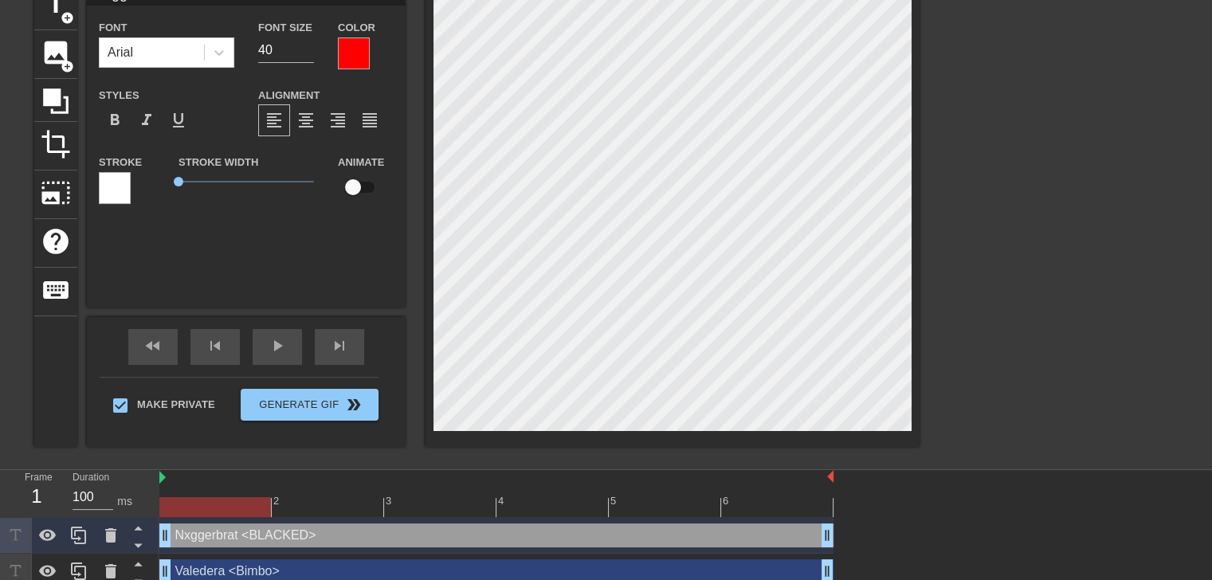
click at [501, 0] on html "menu_book Browse the tutorials! [DOMAIN_NAME] The online gif editor Send Feedba…" at bounding box center [606, 254] width 1212 height 671
click at [311, 119] on span "format_align_center" at bounding box center [305, 120] width 19 height 19
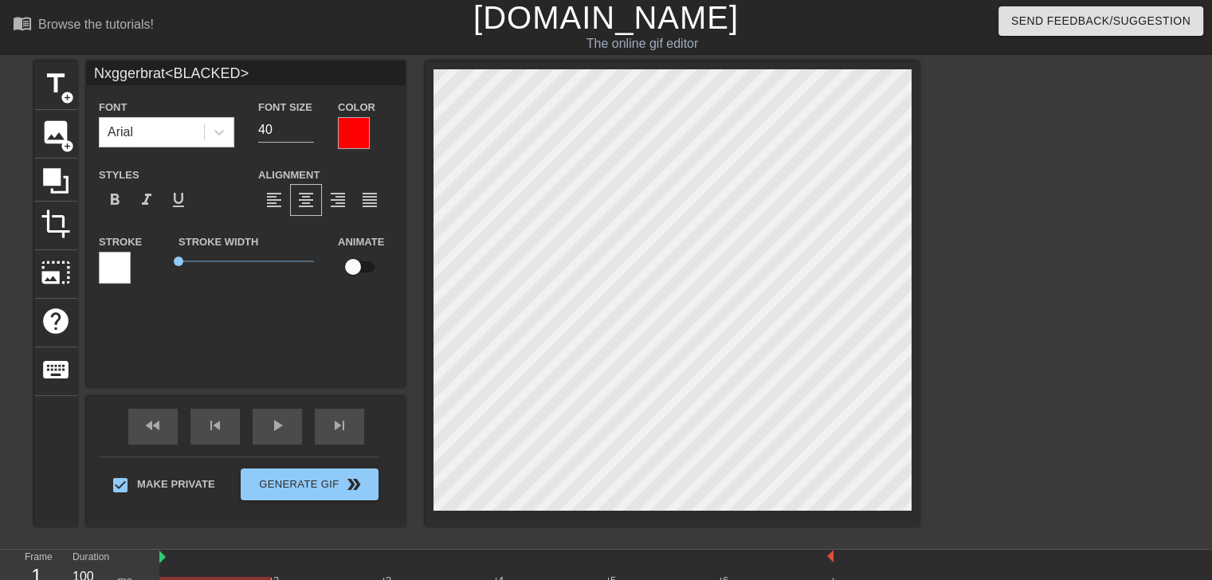
scroll to position [3, 4]
type input "Nxggerbrat"
type textarea "Nxggerbrat"
click at [636, 65] on div at bounding box center [672, 293] width 494 height 465
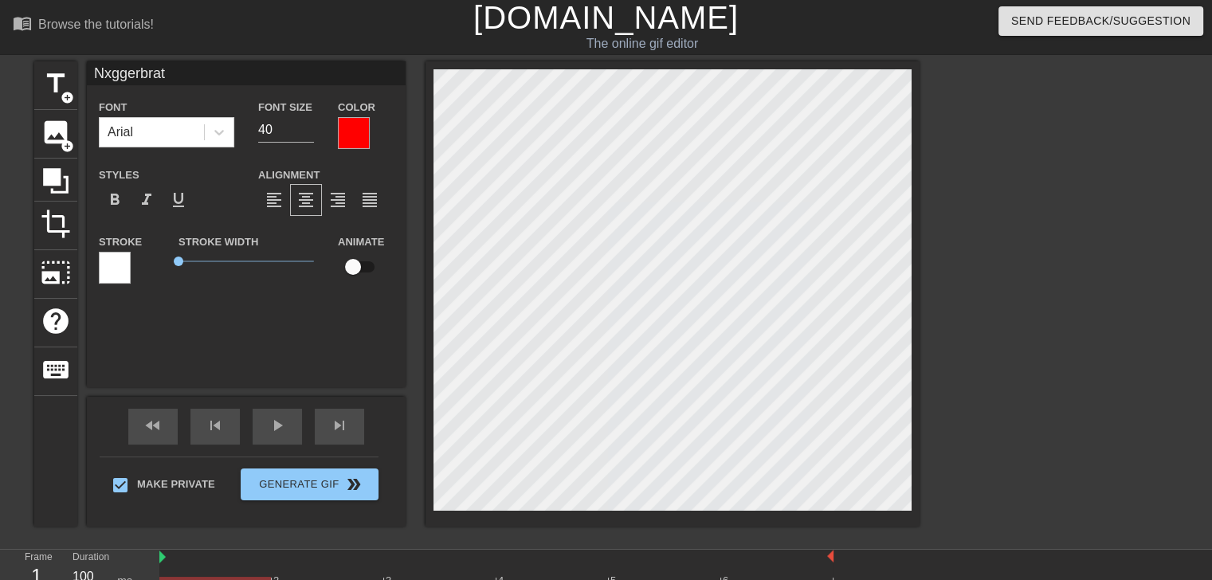
scroll to position [2, 2]
type input "n"
type textarea "n"
type input "nI"
type textarea "nI"
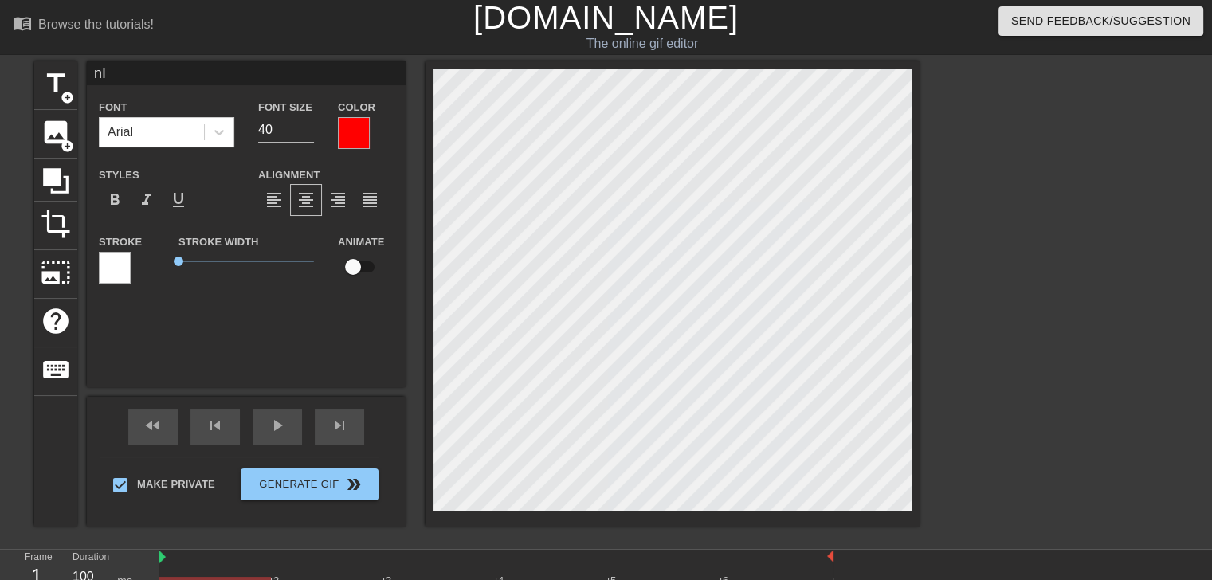
type input "nIG"
type textarea "nIG"
type input "nI"
type textarea "nI"
type input "n"
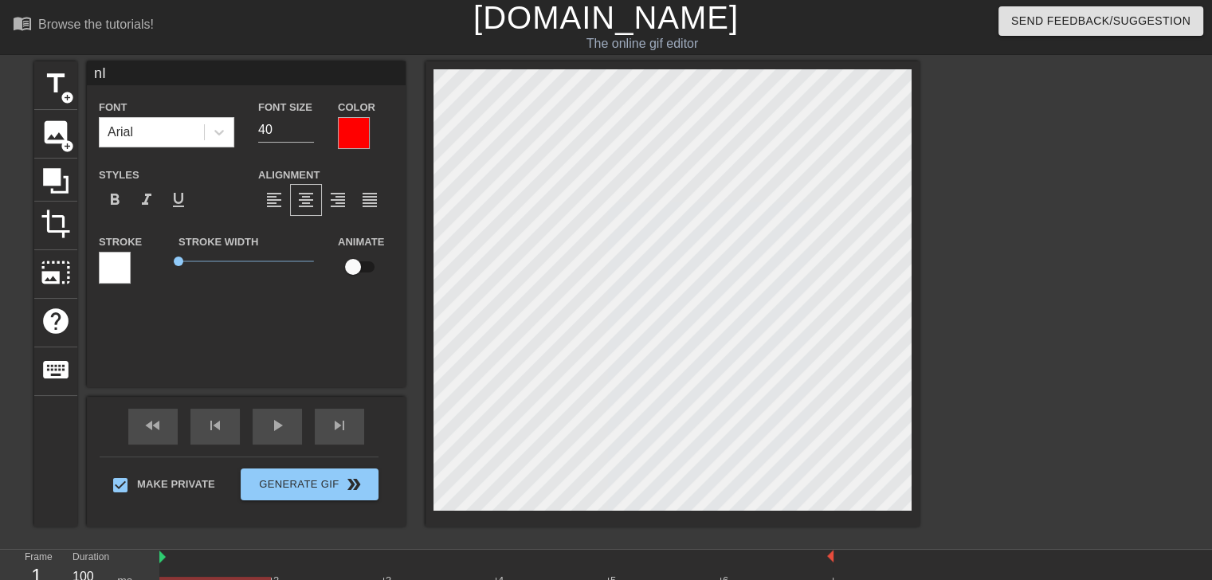
type textarea "n"
type input "N"
type textarea "N"
type input "Ni"
type textarea "Ni"
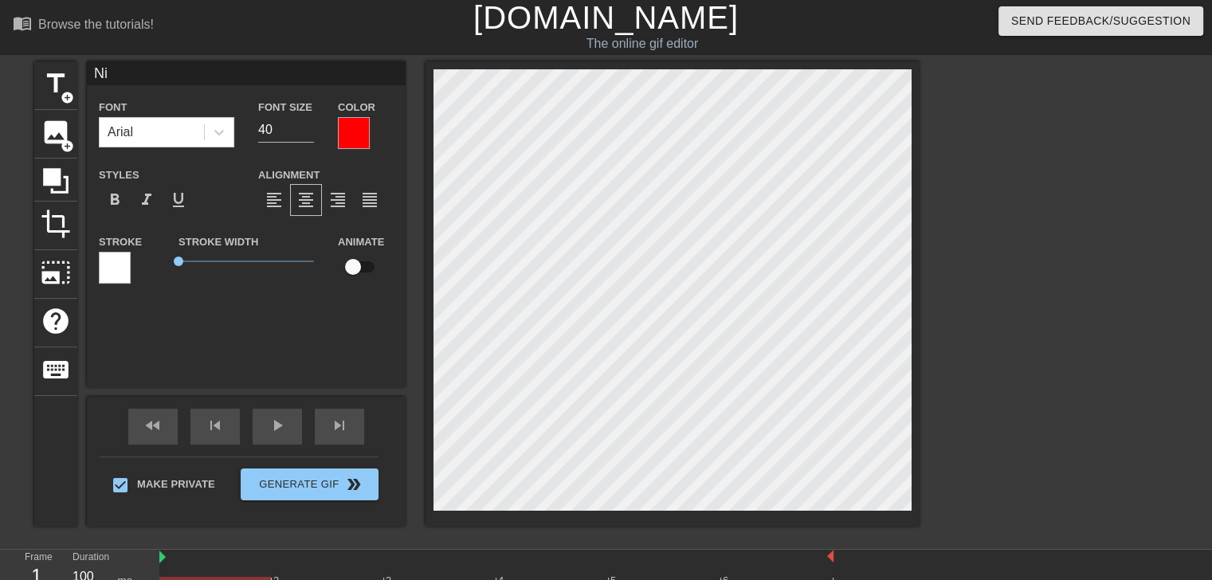
type input "Nig"
type textarea "Nig"
type input "Nigg"
type textarea "Nigg"
type input "Nigge"
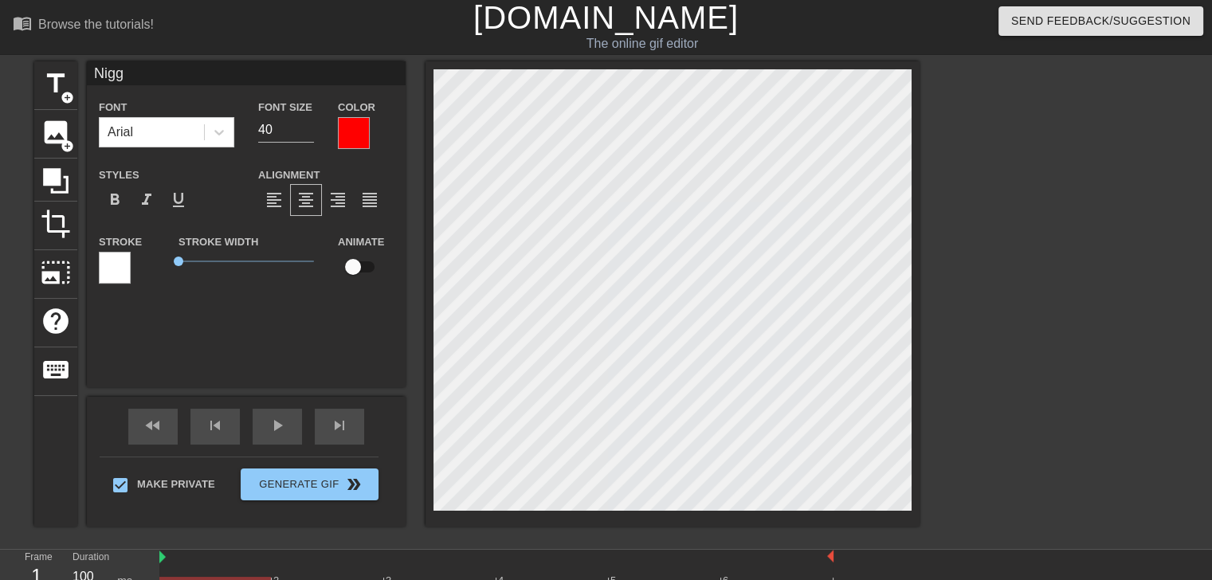
type textarea "Nigge"
type input "Nigger"
type textarea "Nigger"
type input "Niggers"
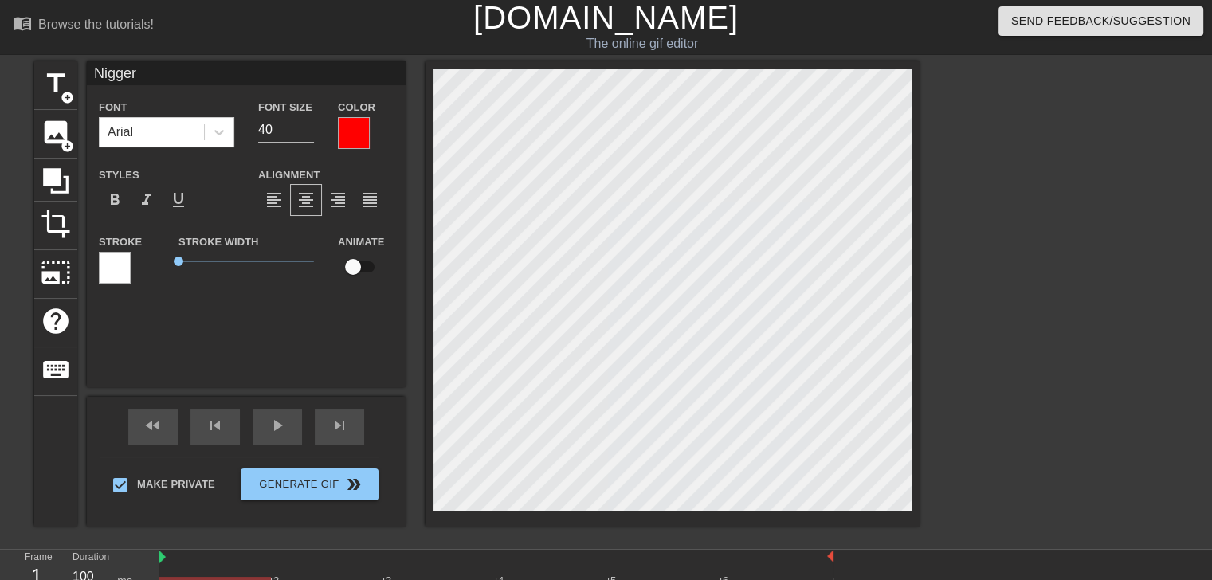
type textarea "Niggers"
type input "Niggersp"
type textarea "Niggersp"
type input "Niggerspu"
type textarea "Niggerspu"
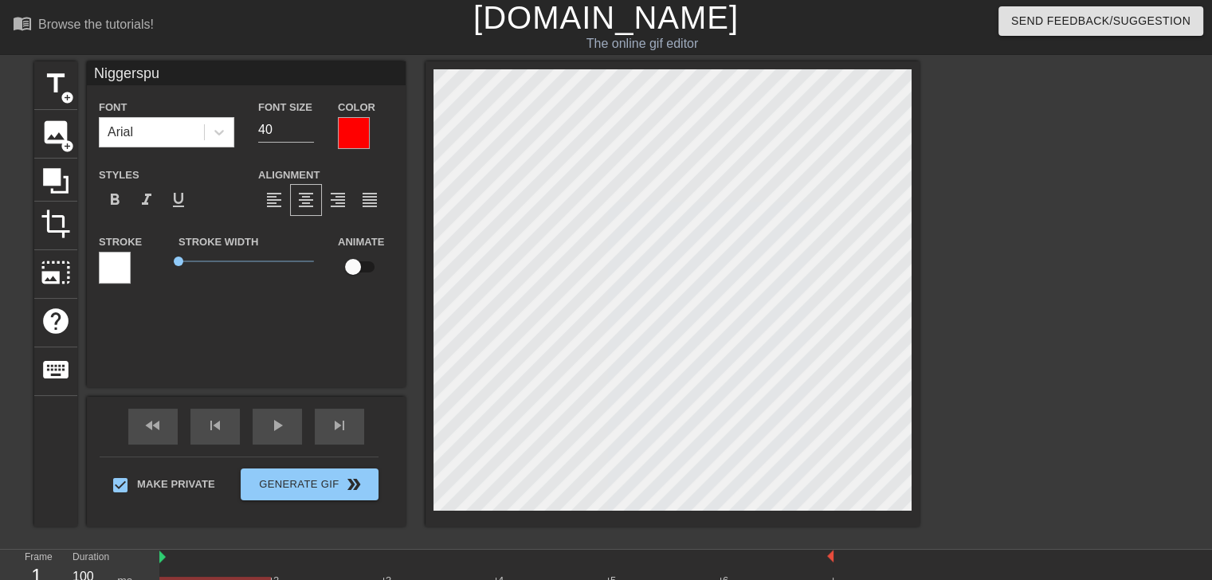
type input "Niggerspun"
type textarea "Niggerspun"
type input "Niggerspunk"
type textarea "Niggerspunk"
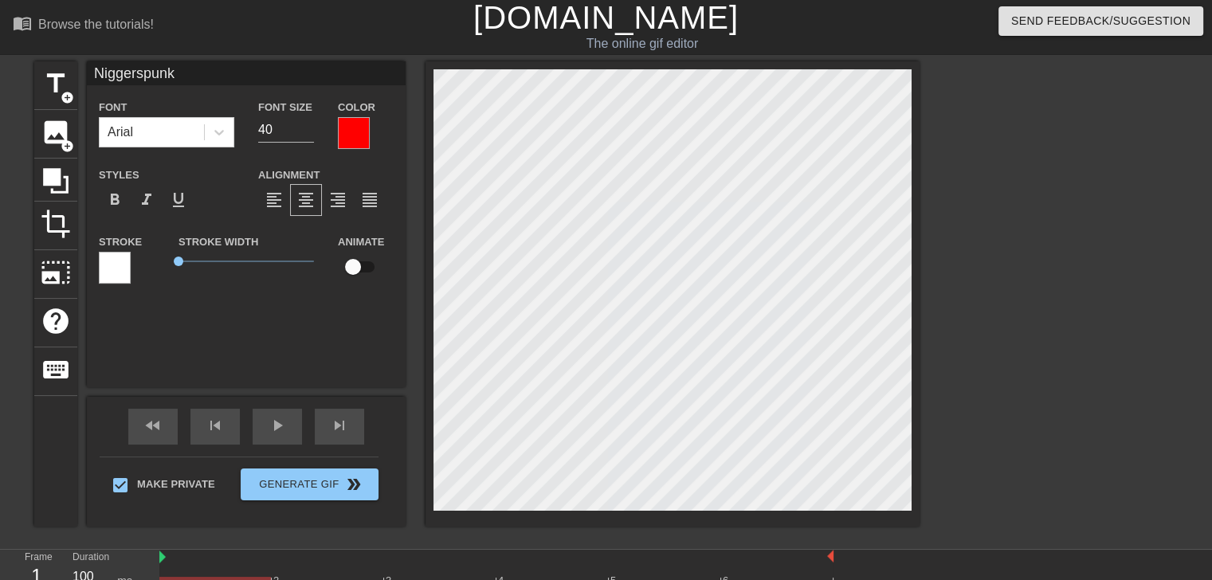
type input "Valedera<Bimbo>"
click at [828, 237] on div at bounding box center [1057, 300] width 239 height 478
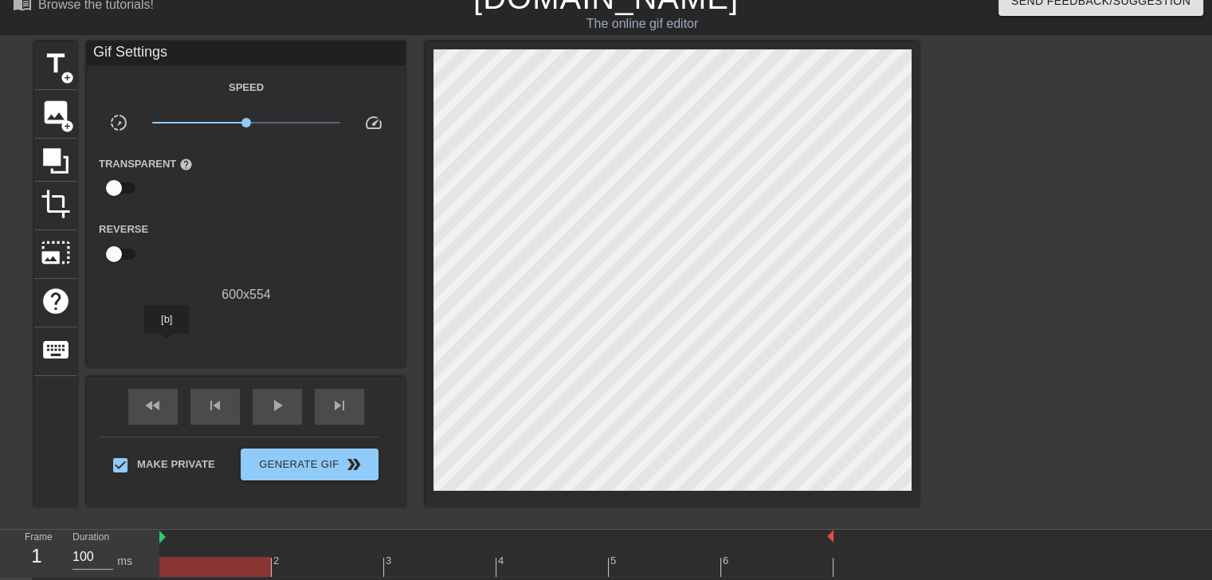
scroll to position [0, 0]
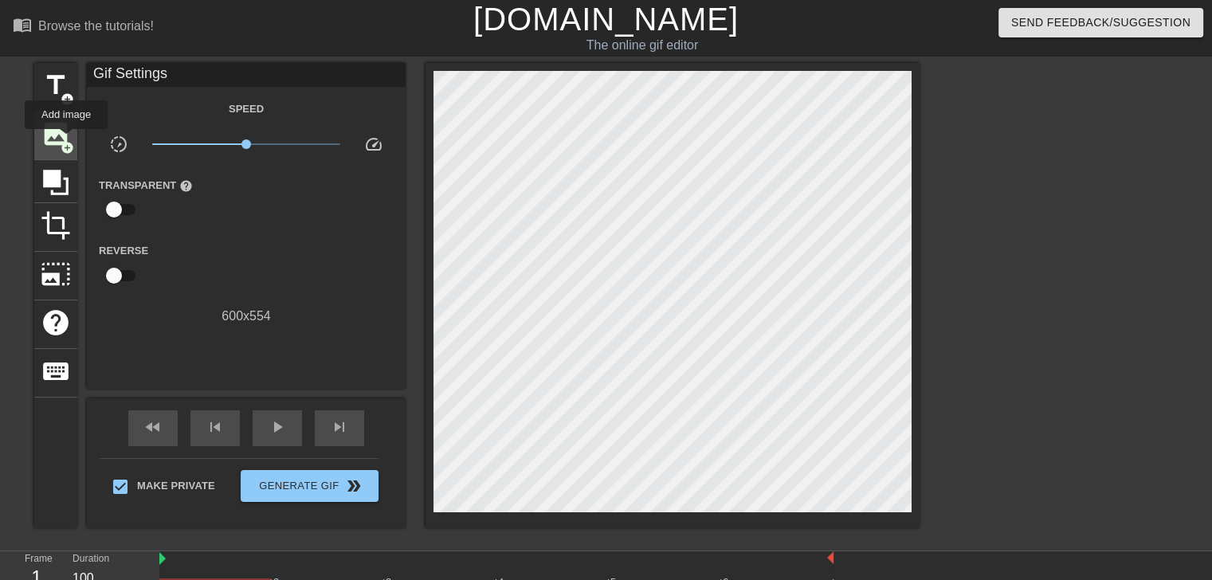
click at [66, 141] on span "add_circle" at bounding box center [68, 148] width 14 height 14
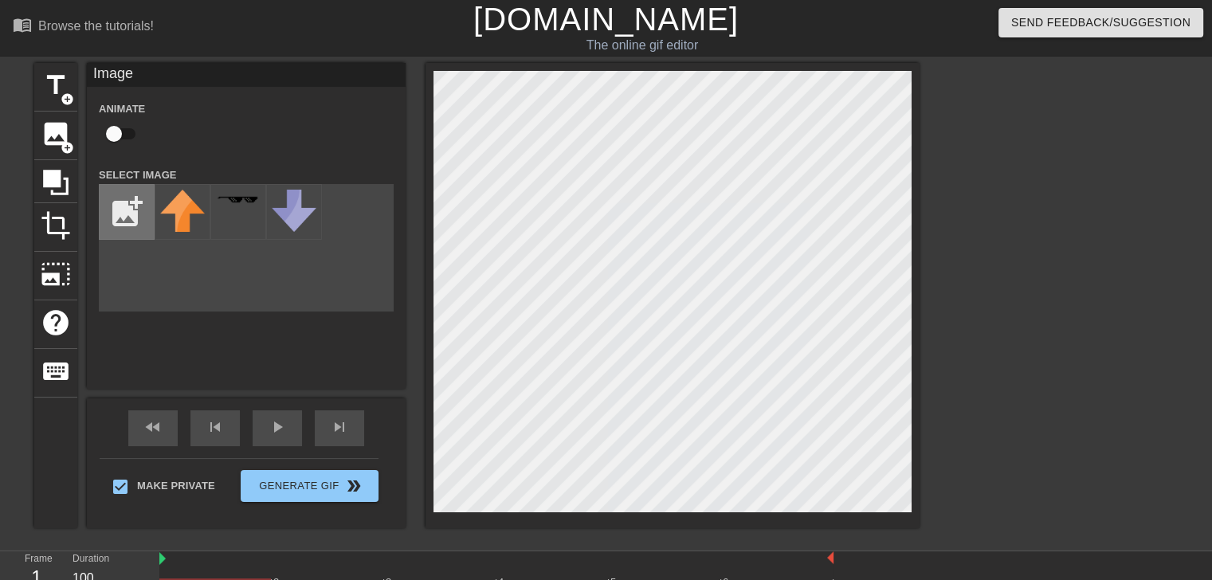
click at [133, 209] on input "file" at bounding box center [127, 212] width 54 height 54
type input "C:\fakepath\Max_Jess_bust7.png"
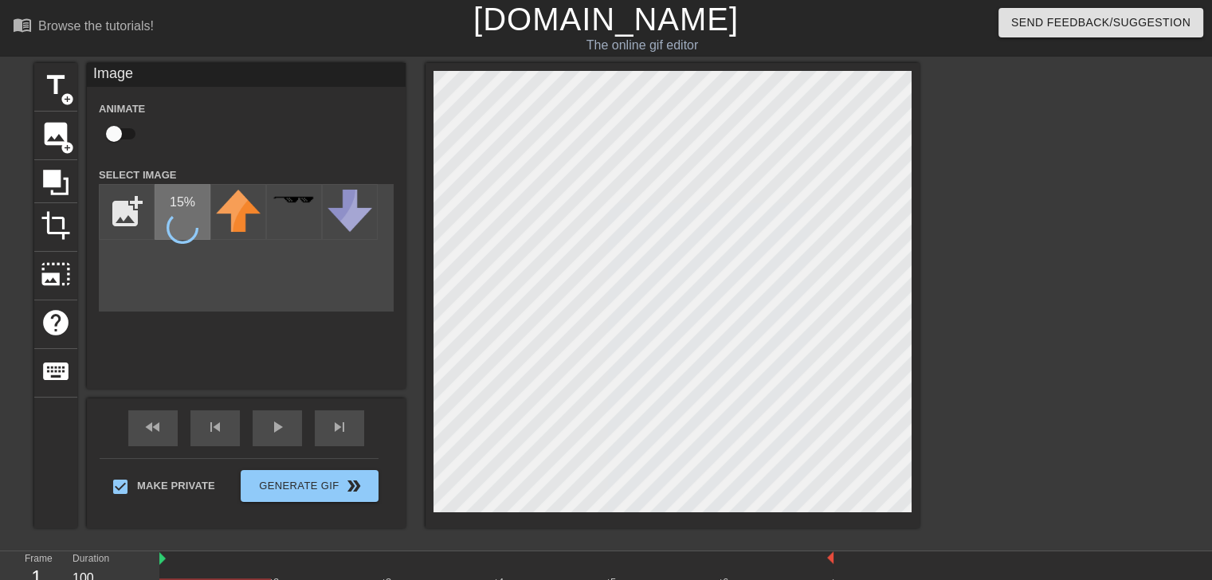
click at [176, 214] on icon at bounding box center [182, 228] width 45 height 45
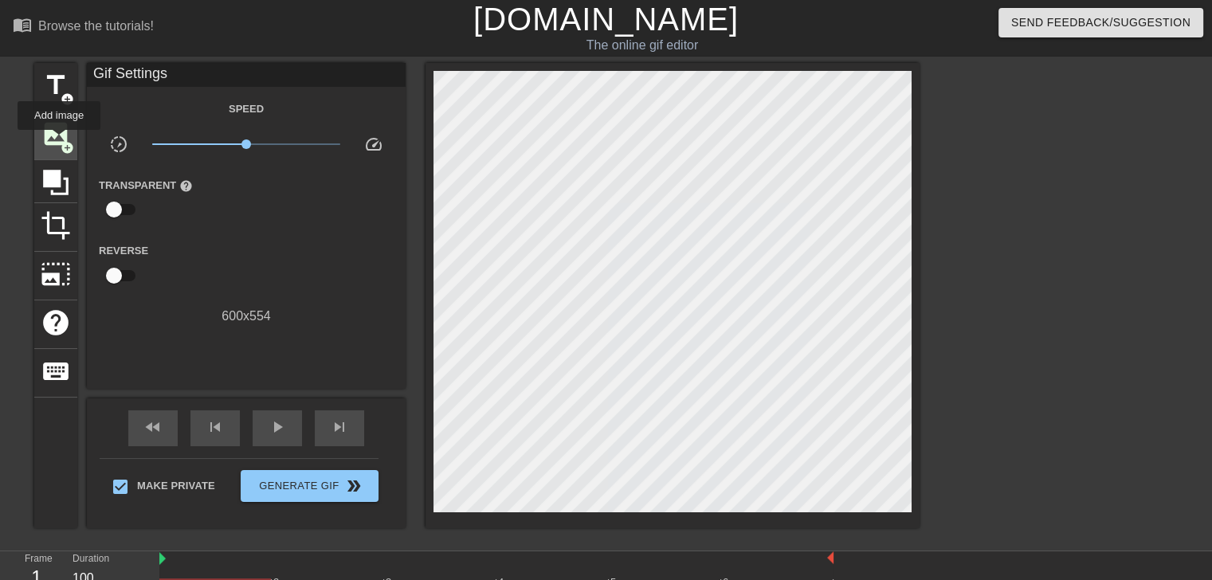
click at [59, 141] on span "image" at bounding box center [56, 134] width 30 height 30
click at [44, 133] on span "image" at bounding box center [56, 134] width 30 height 30
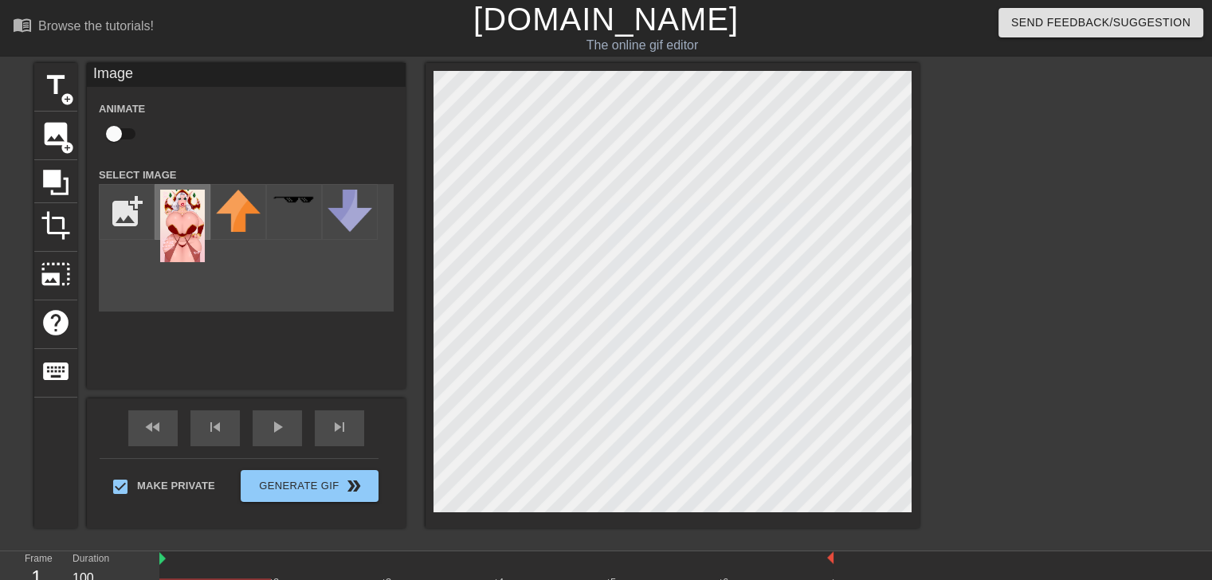
click at [195, 215] on img at bounding box center [182, 226] width 45 height 72
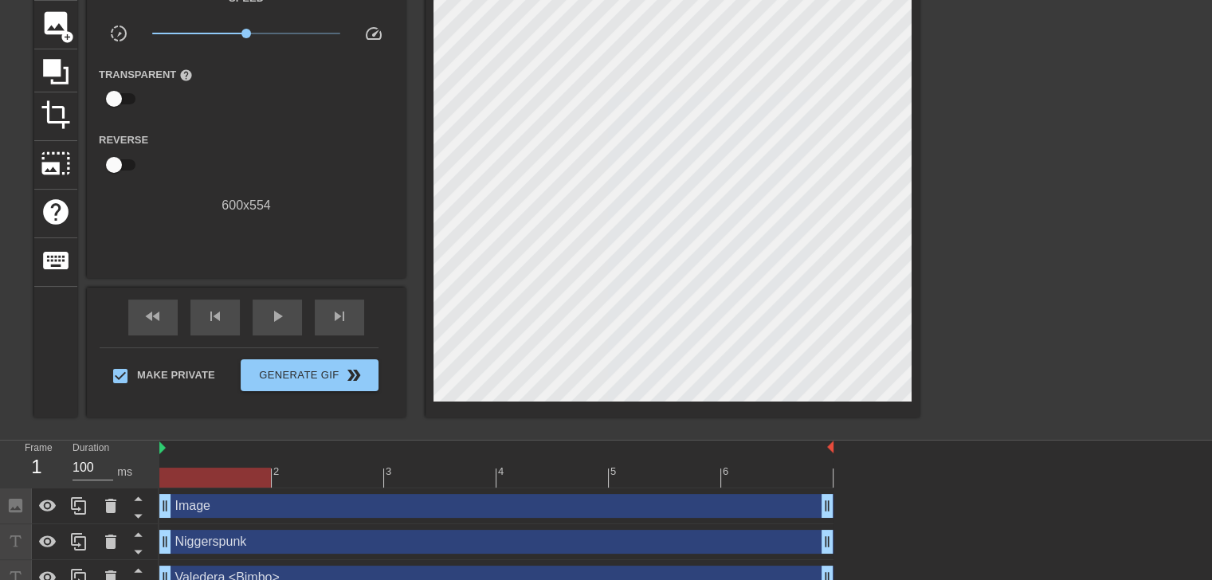
scroll to position [129, 0]
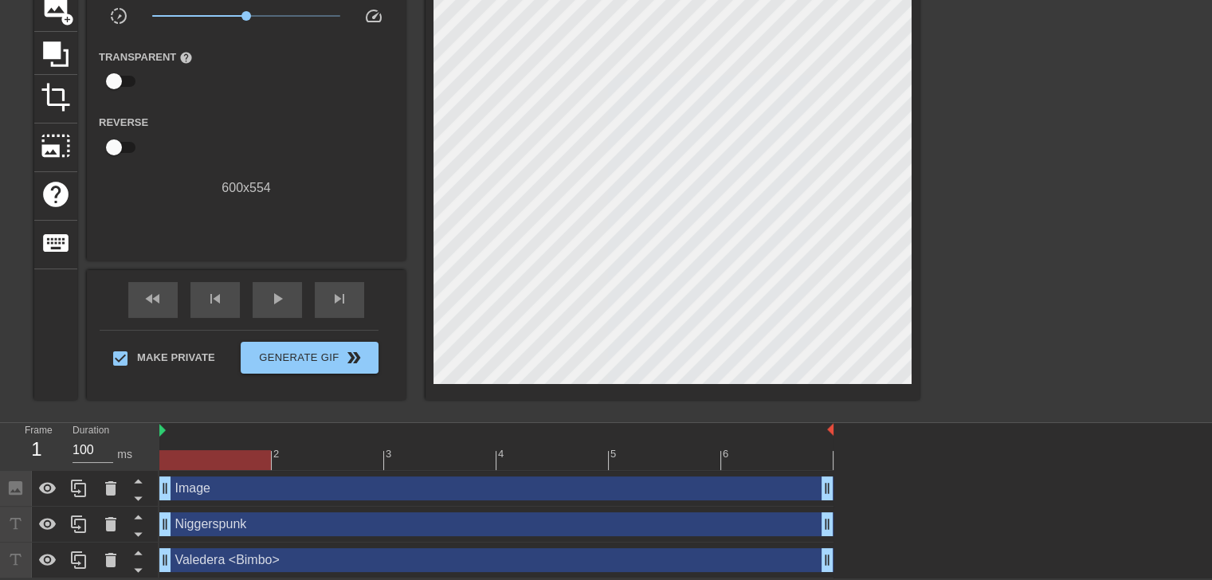
click at [329, 476] on div "Image drag_handle drag_handle" at bounding box center [496, 488] width 674 height 24
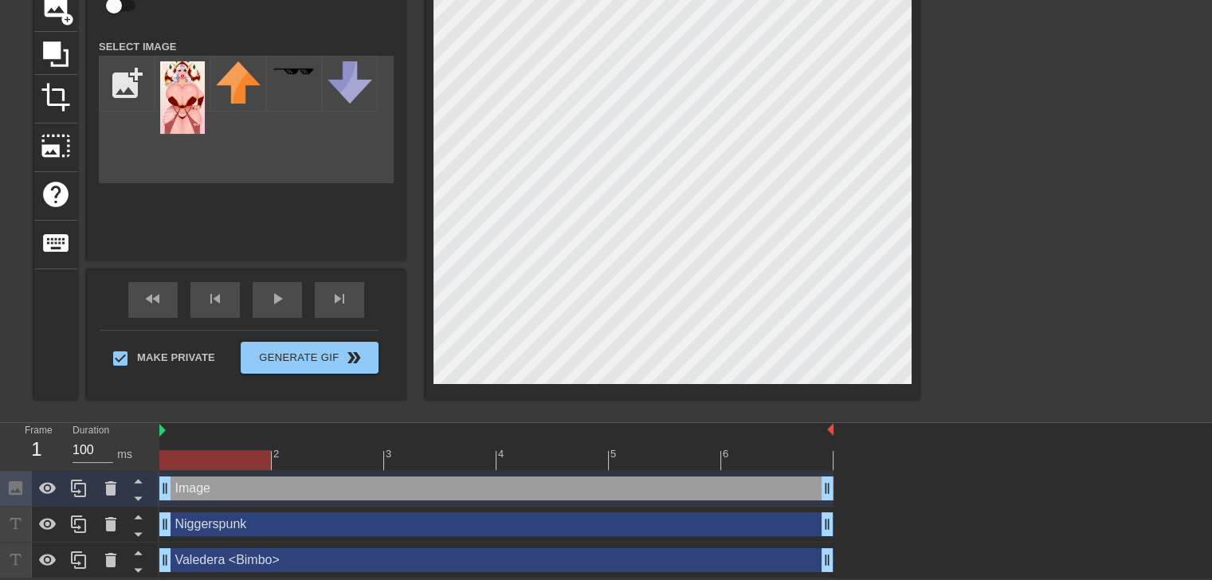
click at [700, 476] on div "Image drag_handle drag_handle" at bounding box center [496, 488] width 674 height 24
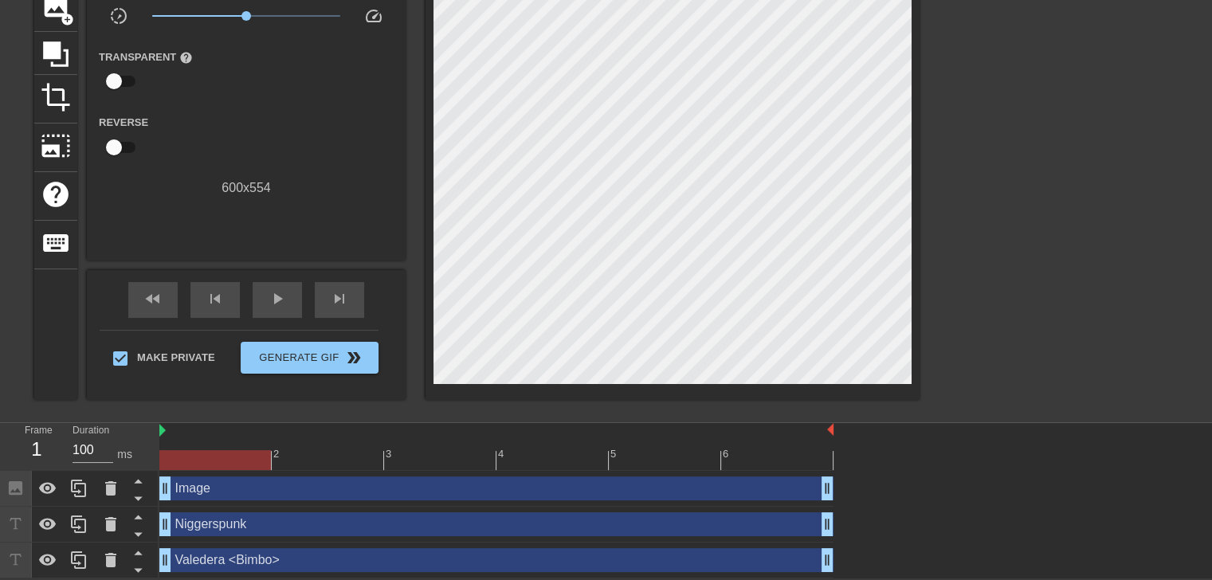
click at [622, 476] on div "Image drag_handle drag_handle" at bounding box center [496, 488] width 674 height 24
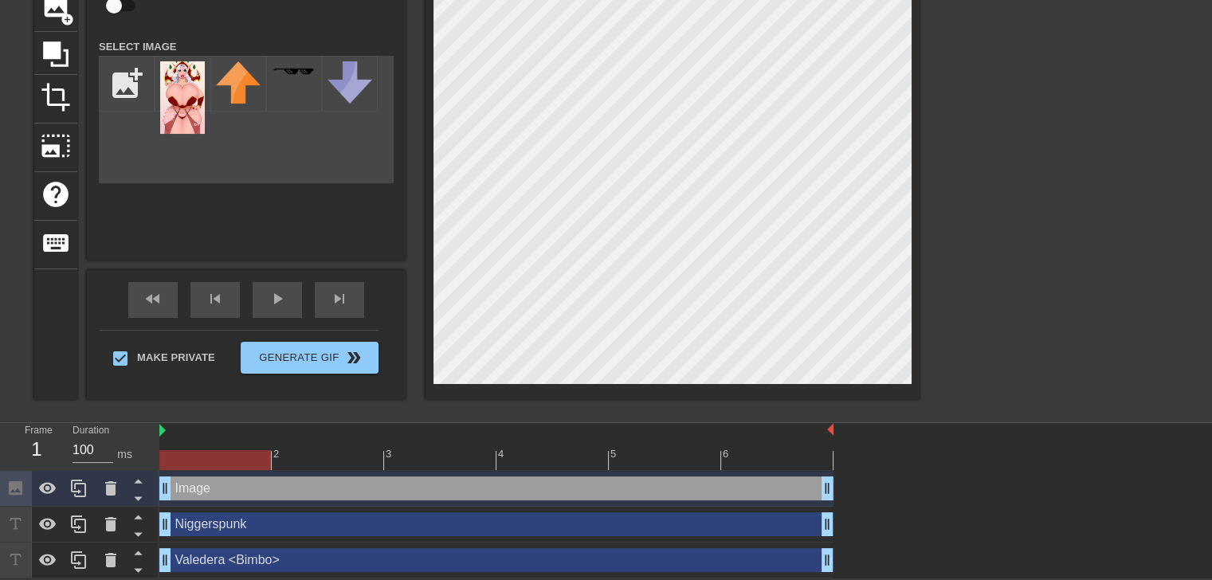
click at [622, 476] on div "Image drag_handle drag_handle" at bounding box center [496, 488] width 674 height 24
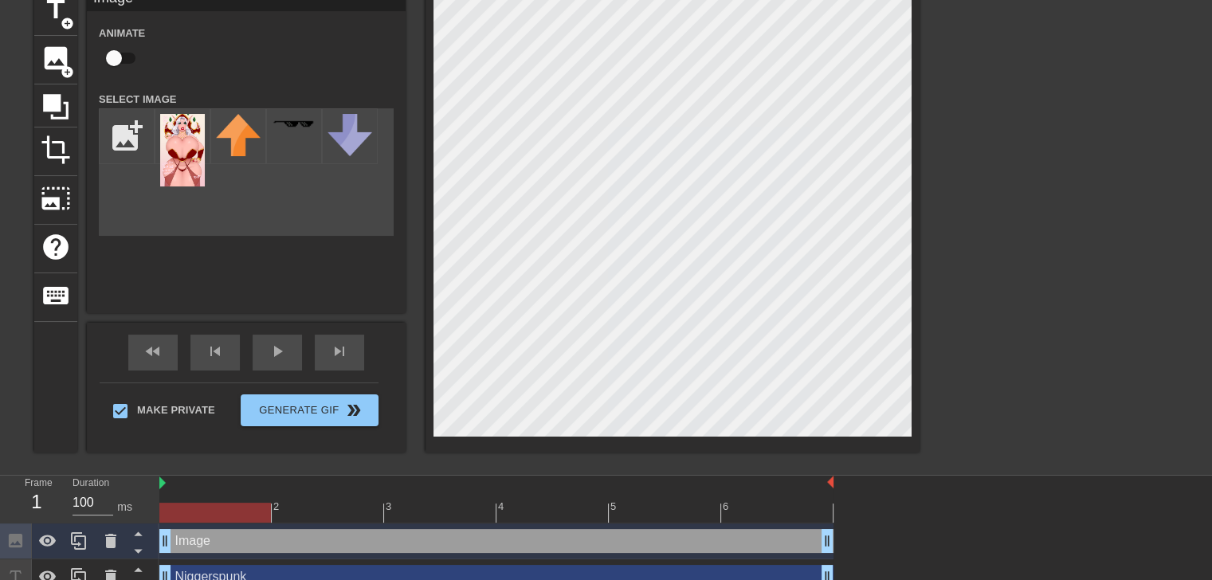
scroll to position [80, 0]
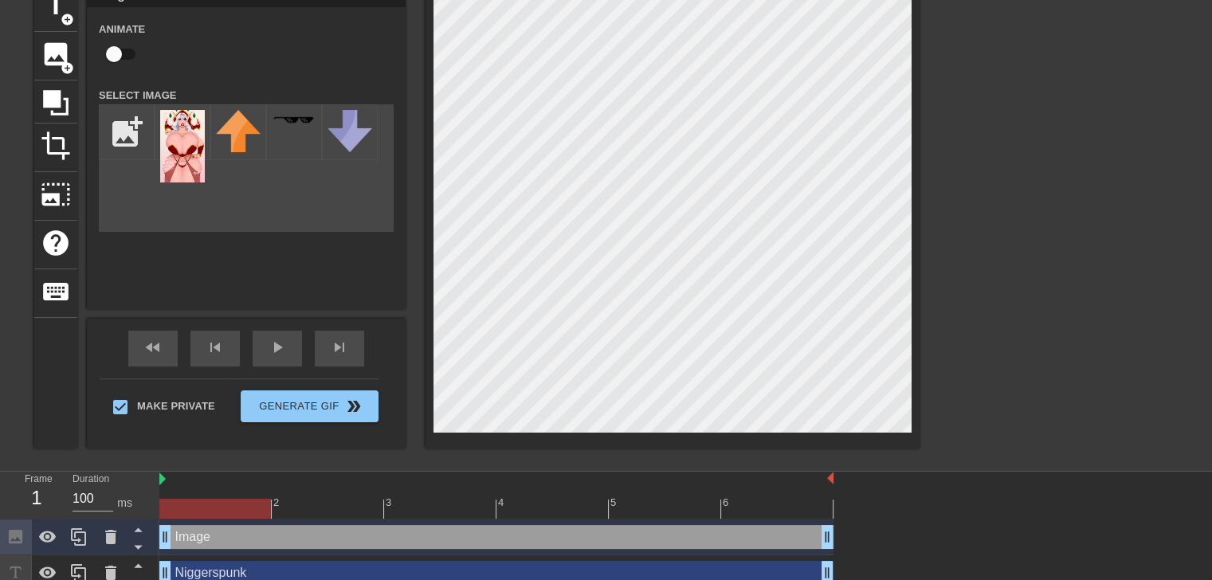
click at [481, 476] on div "Image drag_handle drag_handle" at bounding box center [496, 537] width 674 height 24
click at [487, 476] on div "Image drag_handle drag_handle" at bounding box center [496, 537] width 674 height 24
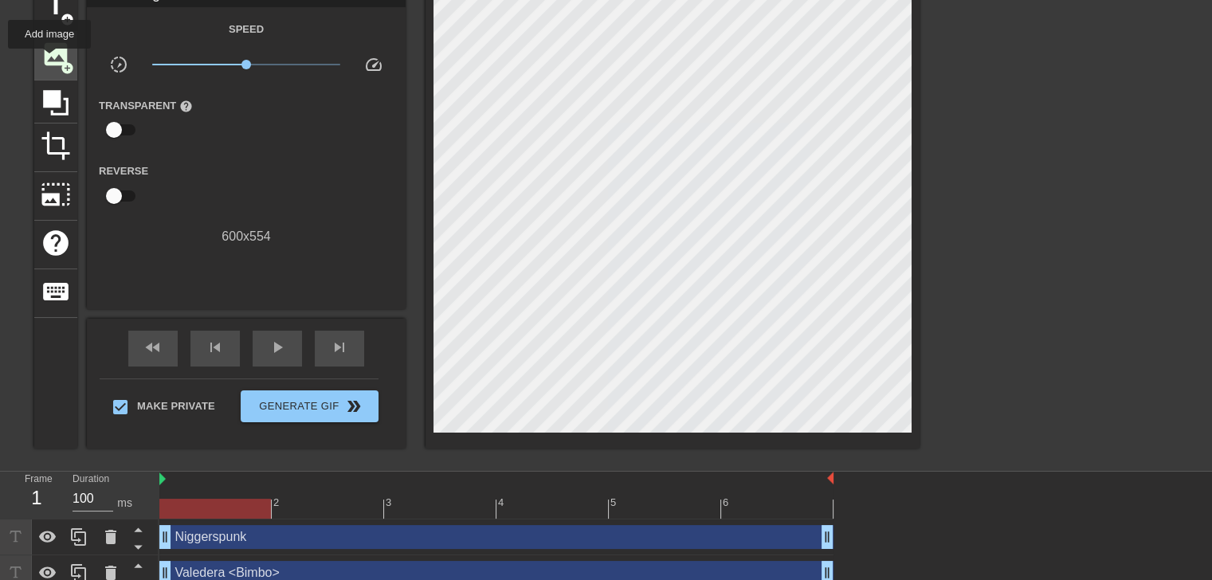
click at [49, 60] on span "image" at bounding box center [56, 54] width 30 height 30
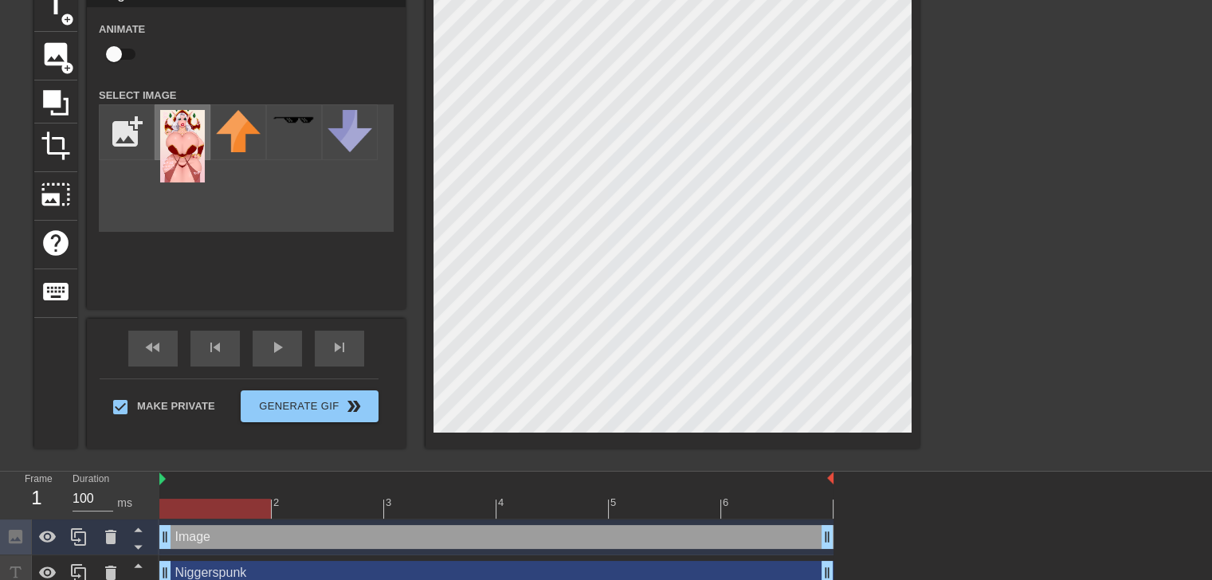
click at [186, 132] on img at bounding box center [182, 146] width 45 height 72
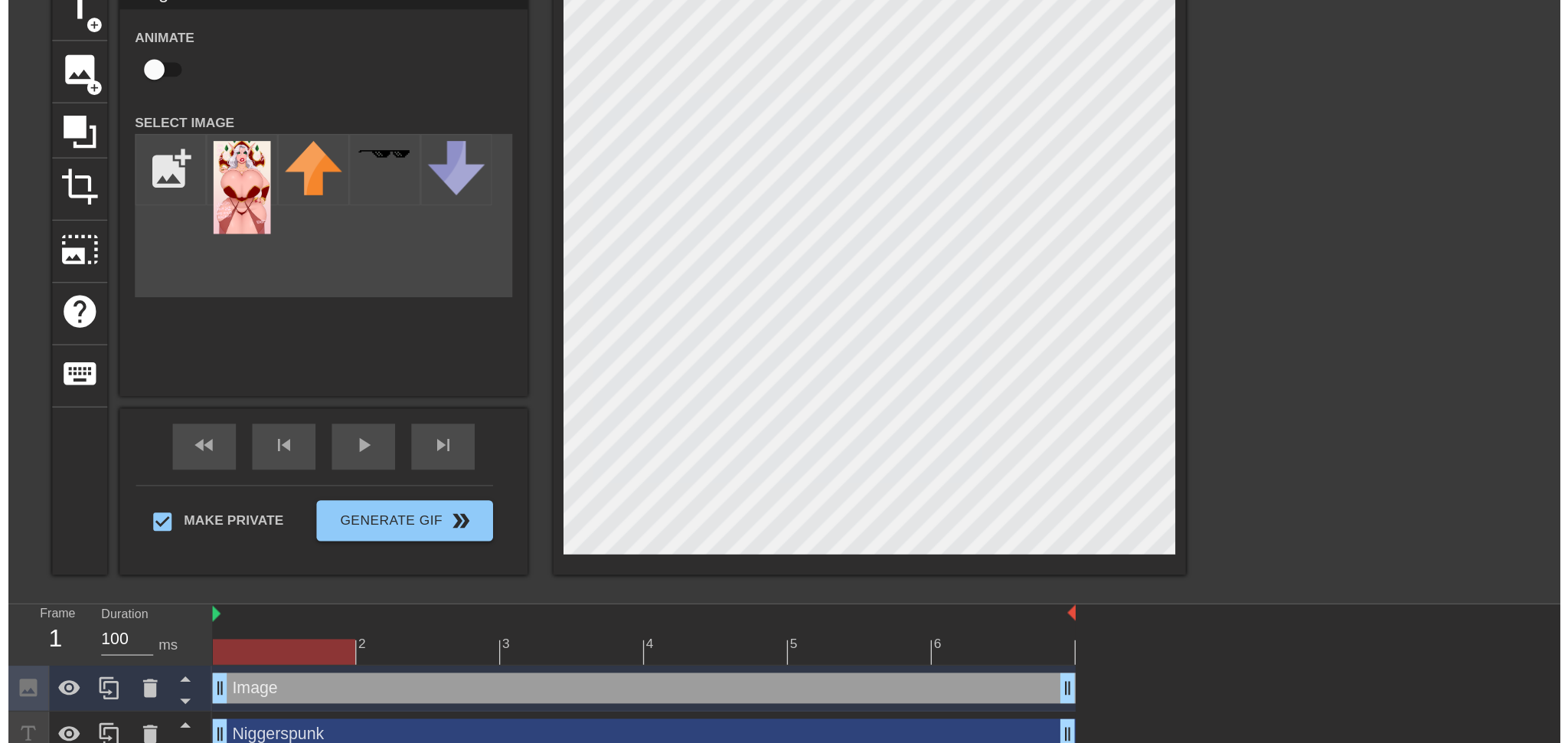
scroll to position [0, 0]
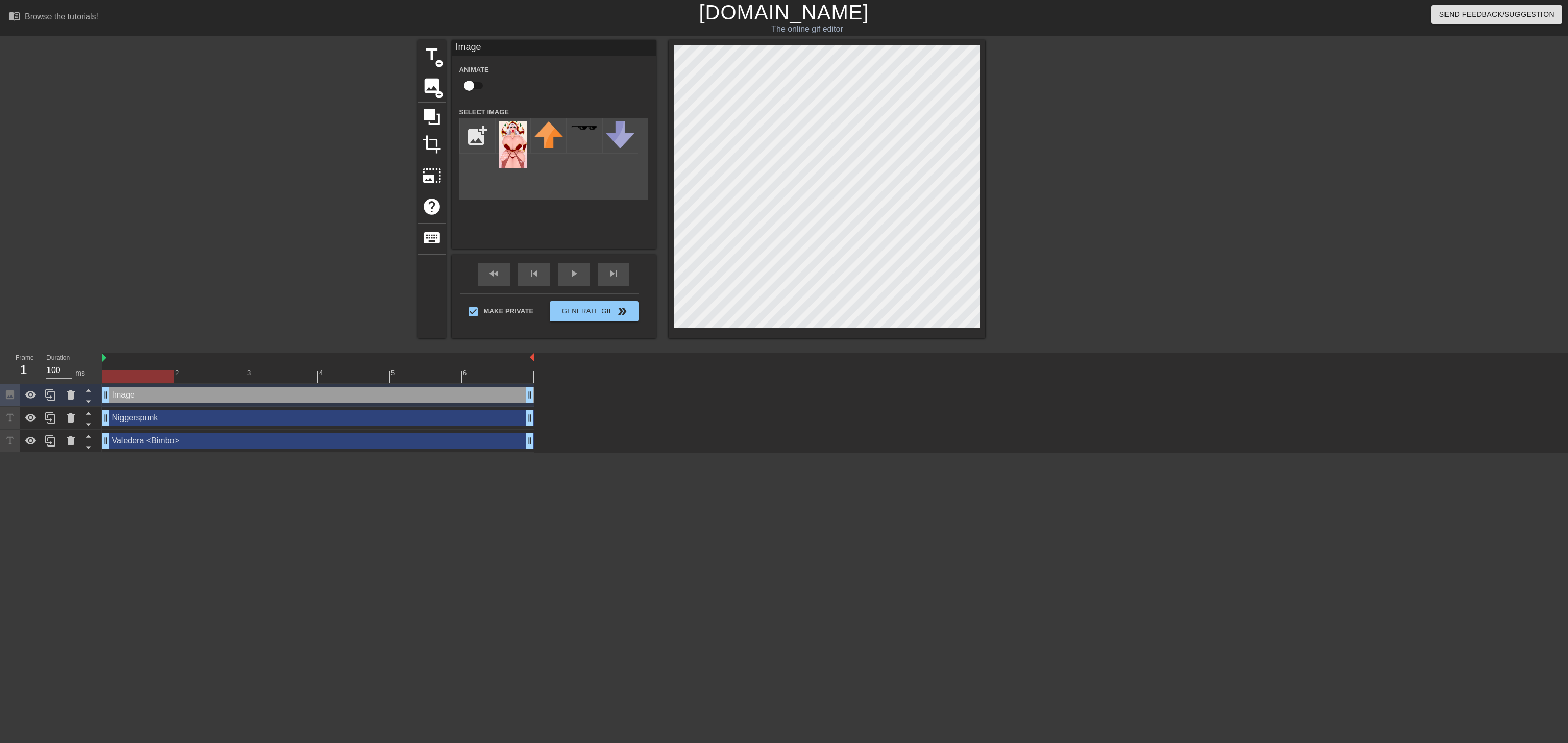
click at [531, 305] on div "menu_book Browse the tutorials! [DOMAIN_NAME] The online gif editor Send Feedba…" at bounding box center [784, 226] width 1568 height 453
click at [531, 305] on div at bounding box center [827, 189] width 317 height 298
click at [531, 222] on div at bounding box center [1073, 193] width 153 height 306
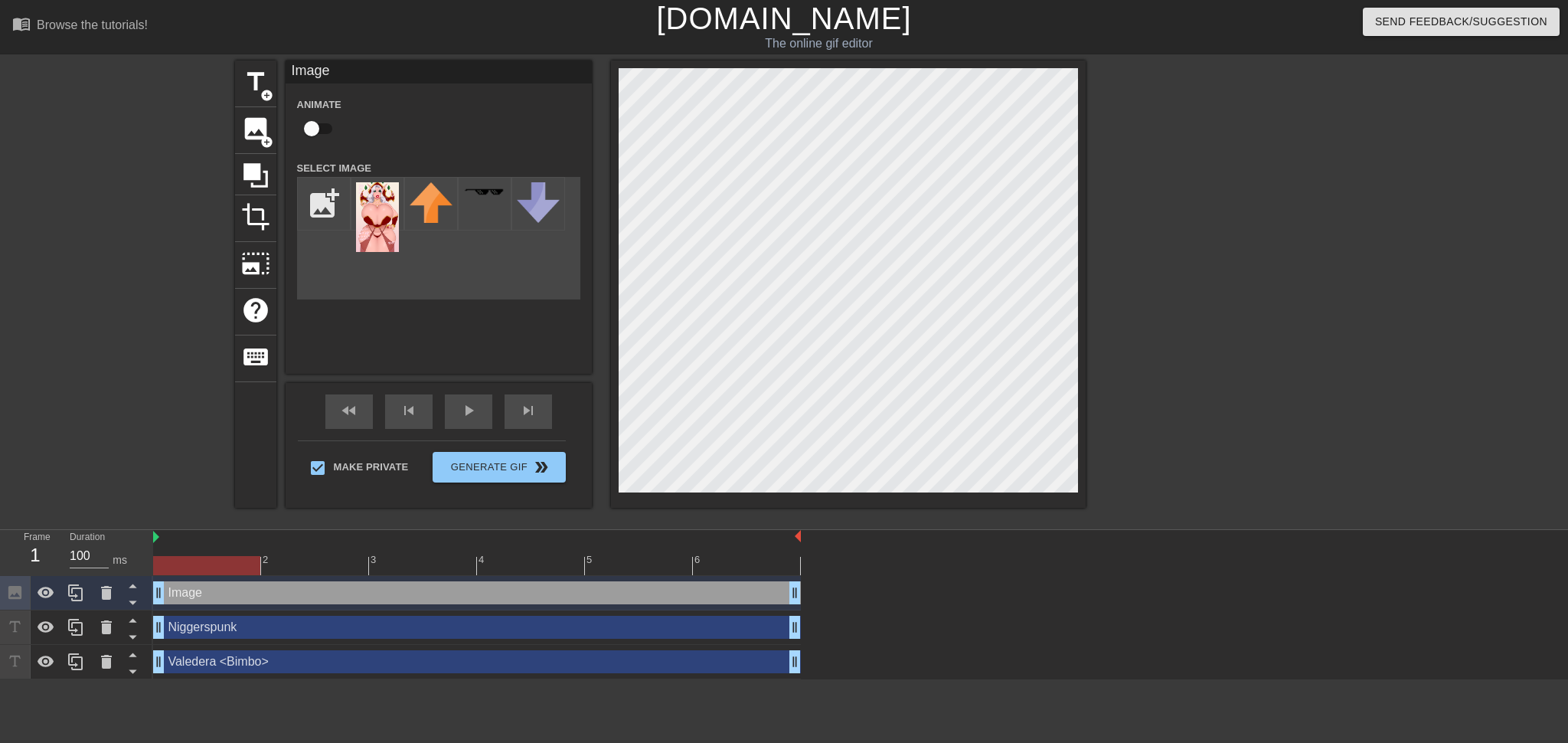
click at [311, 133] on input "checkbox" at bounding box center [311, 129] width 87 height 29
click at [322, 130] on input "checkbox" at bounding box center [326, 129] width 87 height 29
checkbox input "false"
click at [254, 258] on span "photo_size_select_large" at bounding box center [256, 263] width 29 height 29
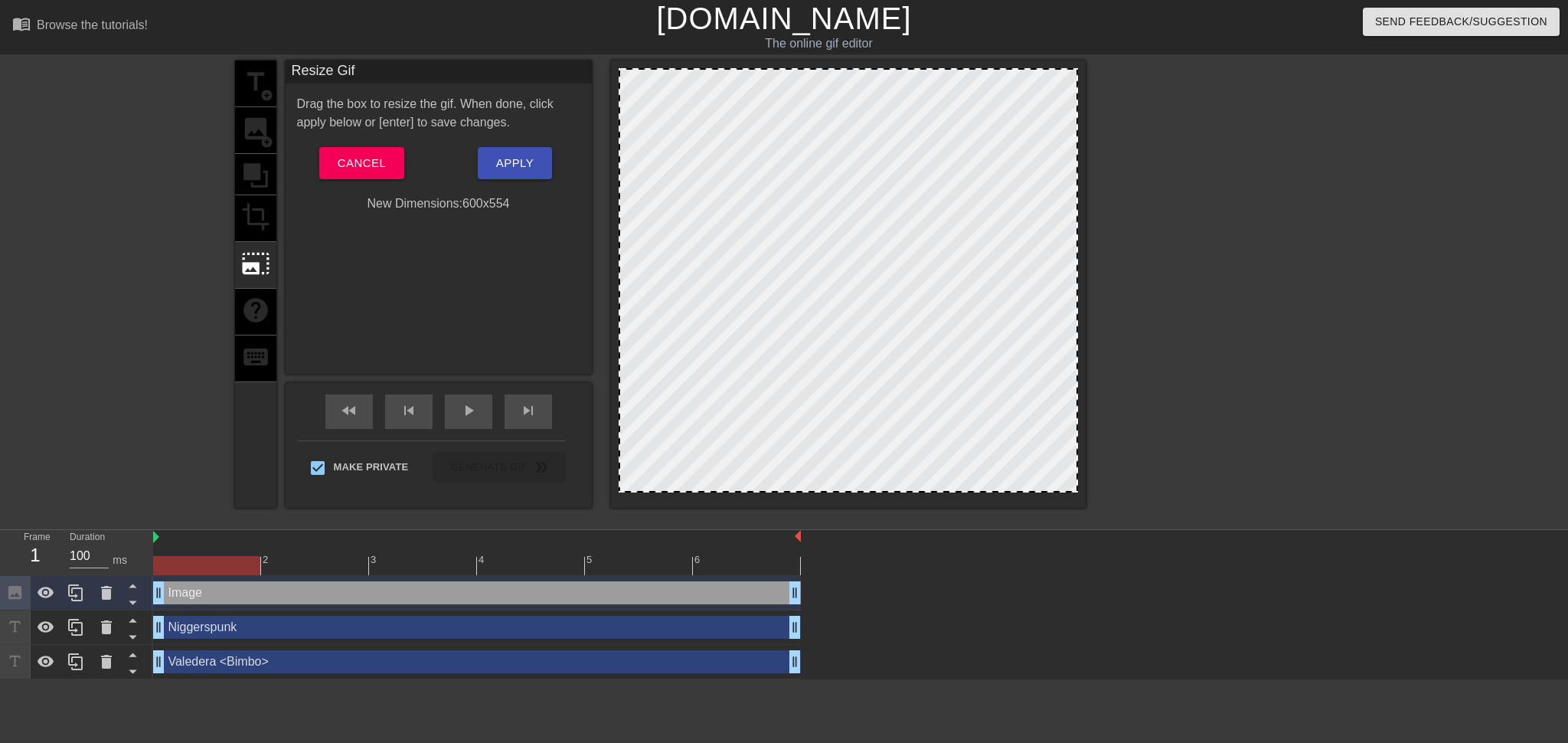
click at [250, 147] on div "title add_circle image add_circle crop photo_size_select_large help keyboard" at bounding box center [256, 284] width 41 height 447
click at [517, 159] on span "Apply" at bounding box center [514, 162] width 37 height 20
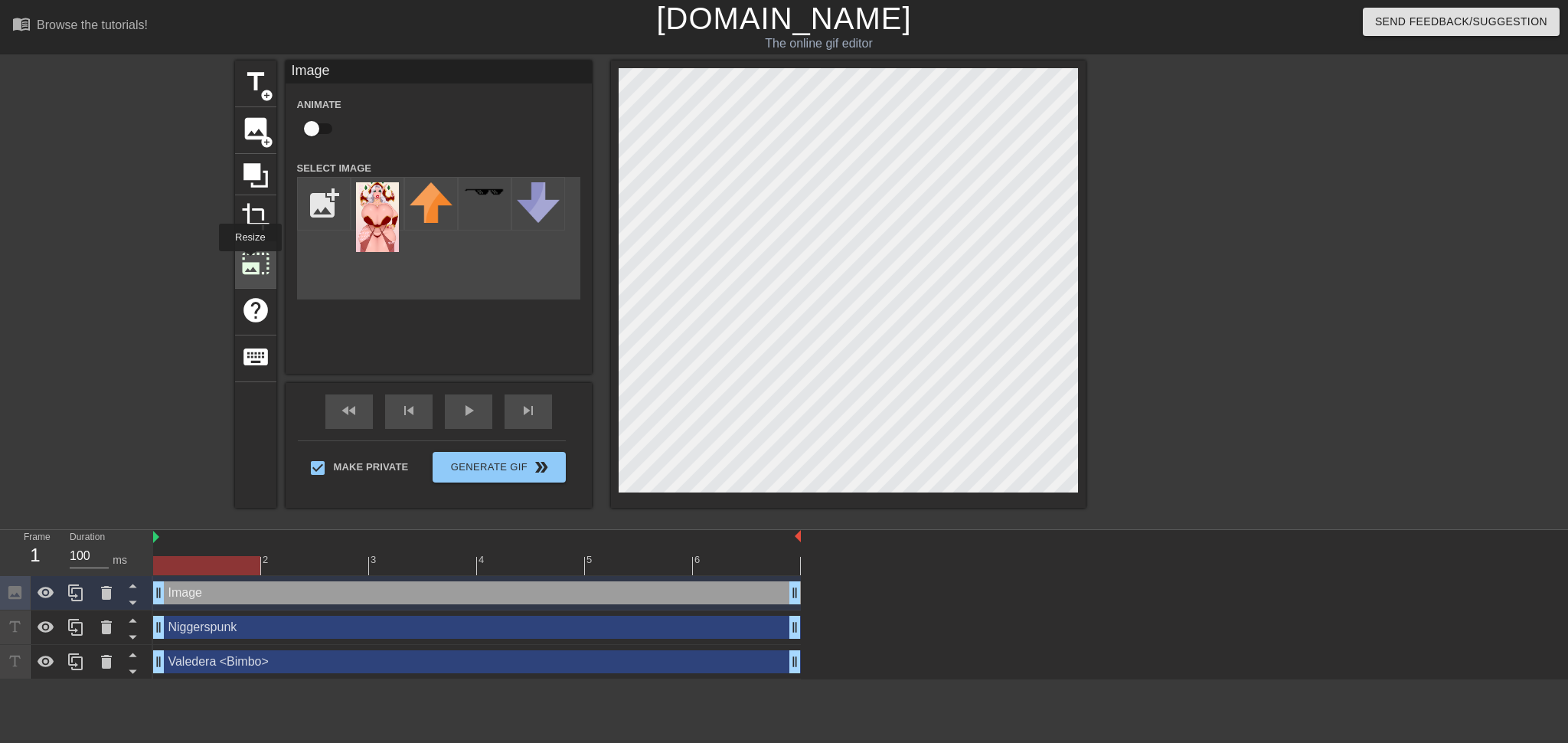
click at [249, 261] on span "photo_size_select_large" at bounding box center [256, 263] width 29 height 29
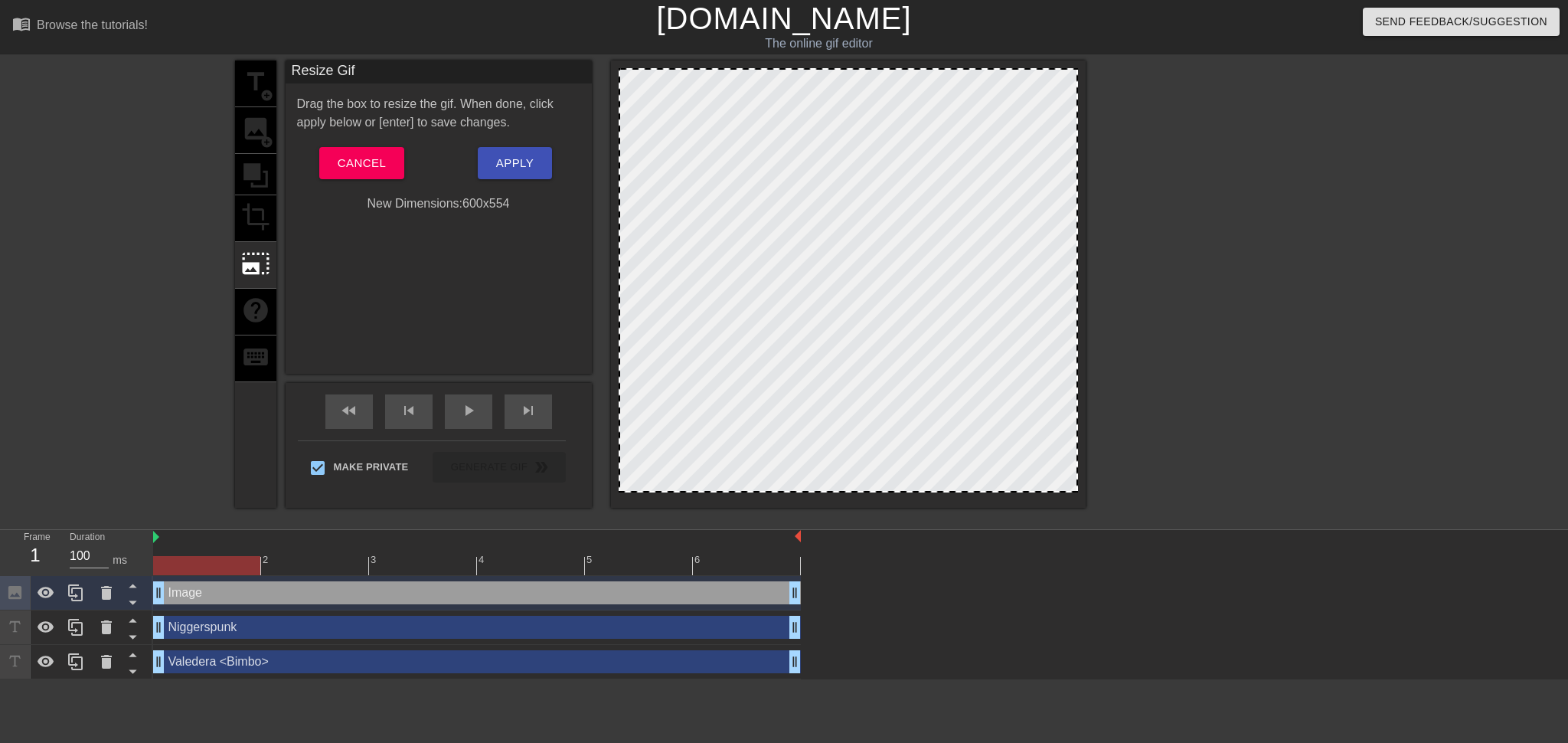
click at [450, 202] on div "New Dimensions: 600 x 554" at bounding box center [438, 203] width 307 height 18
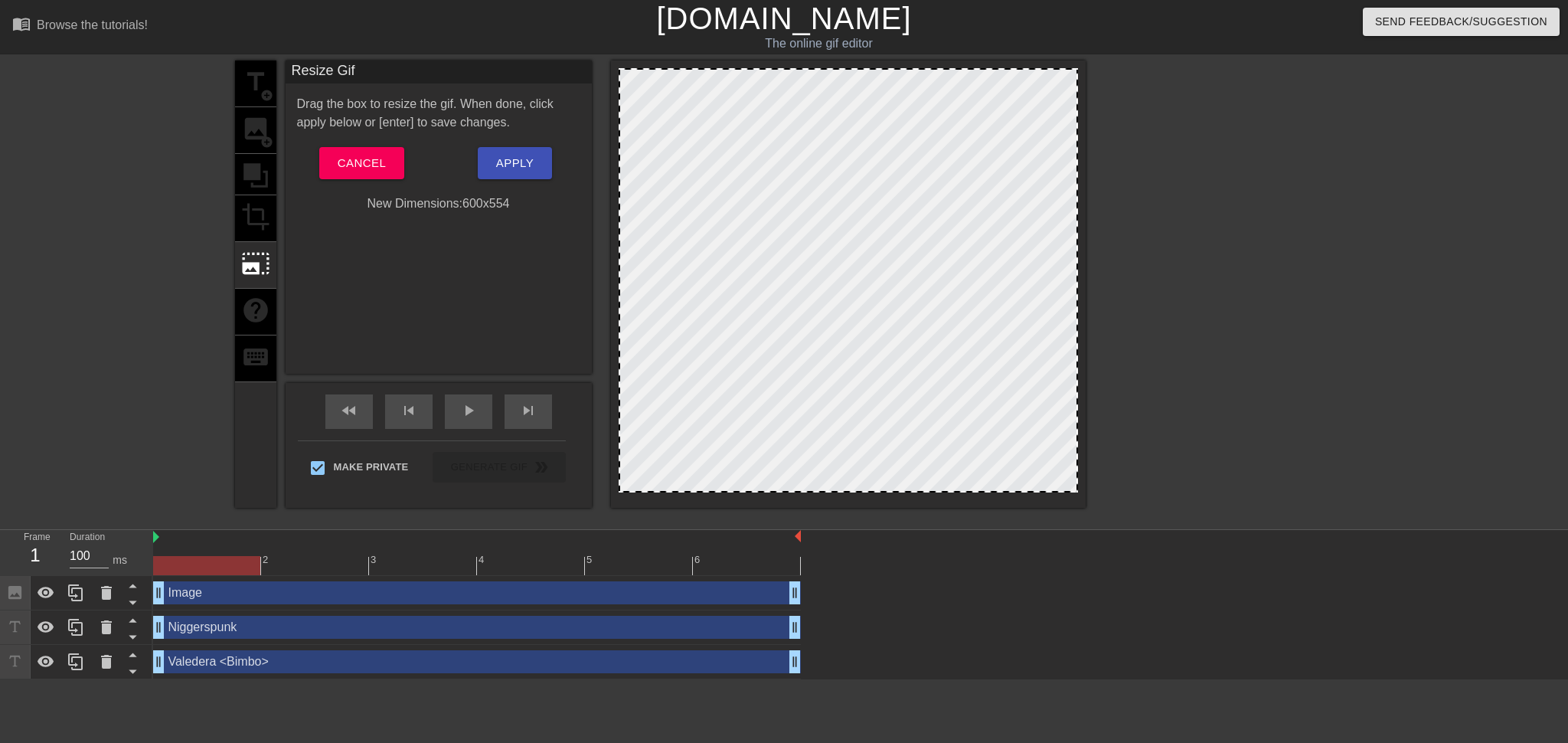
drag, startPoint x: 1075, startPoint y: 73, endPoint x: 1098, endPoint y: 59, distance: 26.9
click at [796, 59] on div "menu_book Browse the tutorials! [DOMAIN_NAME] The online gif editor Send Feedba…" at bounding box center [784, 339] width 1568 height 680
click at [796, 87] on div at bounding box center [849, 284] width 475 height 447
drag, startPoint x: 1076, startPoint y: 88, endPoint x: 1121, endPoint y: 89, distance: 45.0
click at [796, 89] on div "title add_circle image add_circle crop photo_size_select_large help keyboard Re…" at bounding box center [784, 290] width 1568 height 459
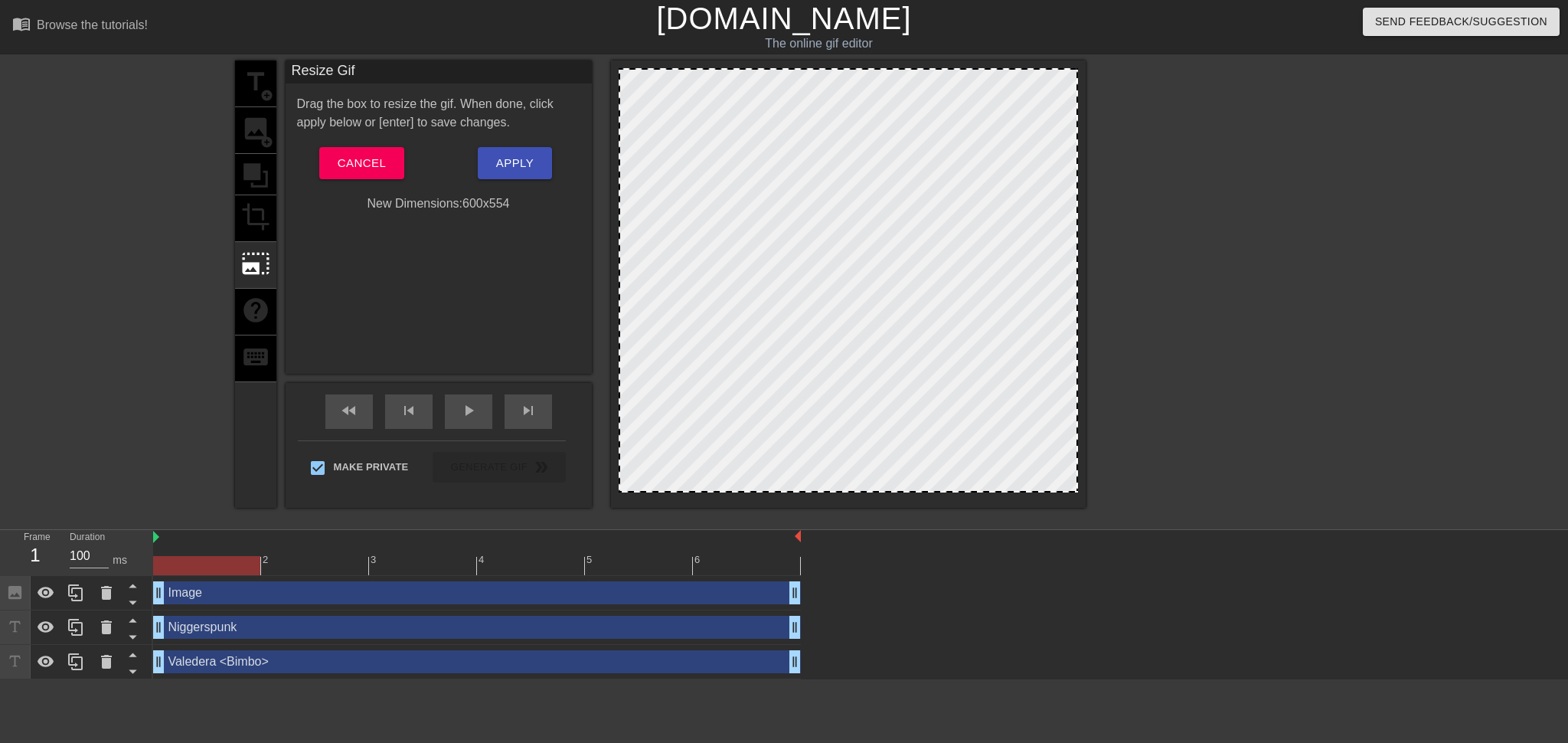
click at [796, 67] on div at bounding box center [849, 284] width 475 height 447
drag, startPoint x: 1075, startPoint y: 69, endPoint x: 1105, endPoint y: 62, distance: 30.8
click at [796, 62] on div "title add_circle image add_circle crop photo_size_select_large help keyboard Re…" at bounding box center [784, 290] width 1568 height 459
click at [347, 158] on span "Cancel" at bounding box center [361, 162] width 48 height 20
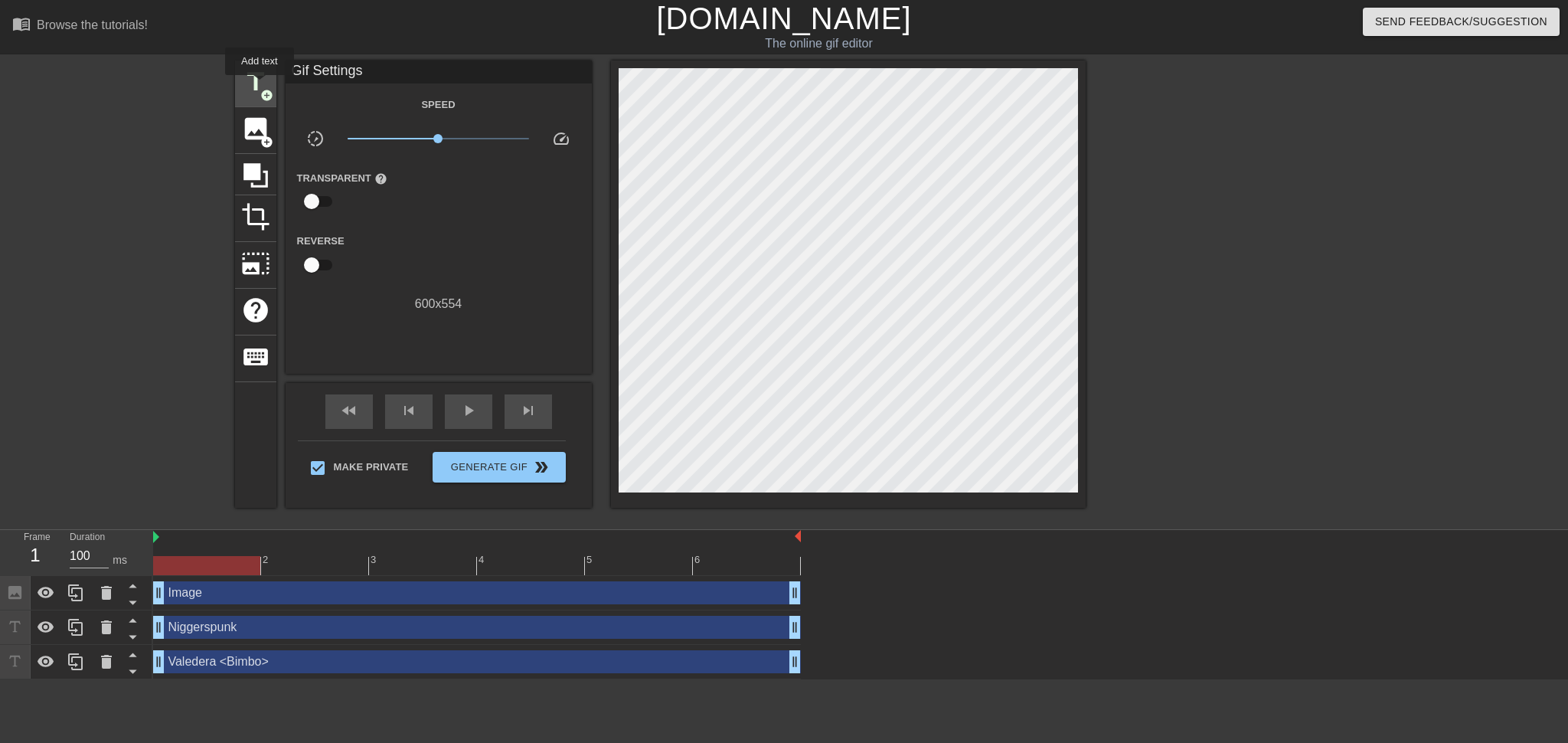
click at [260, 86] on span "title" at bounding box center [256, 82] width 29 height 29
click at [455, 416] on div "play_arrow" at bounding box center [468, 411] width 47 height 35
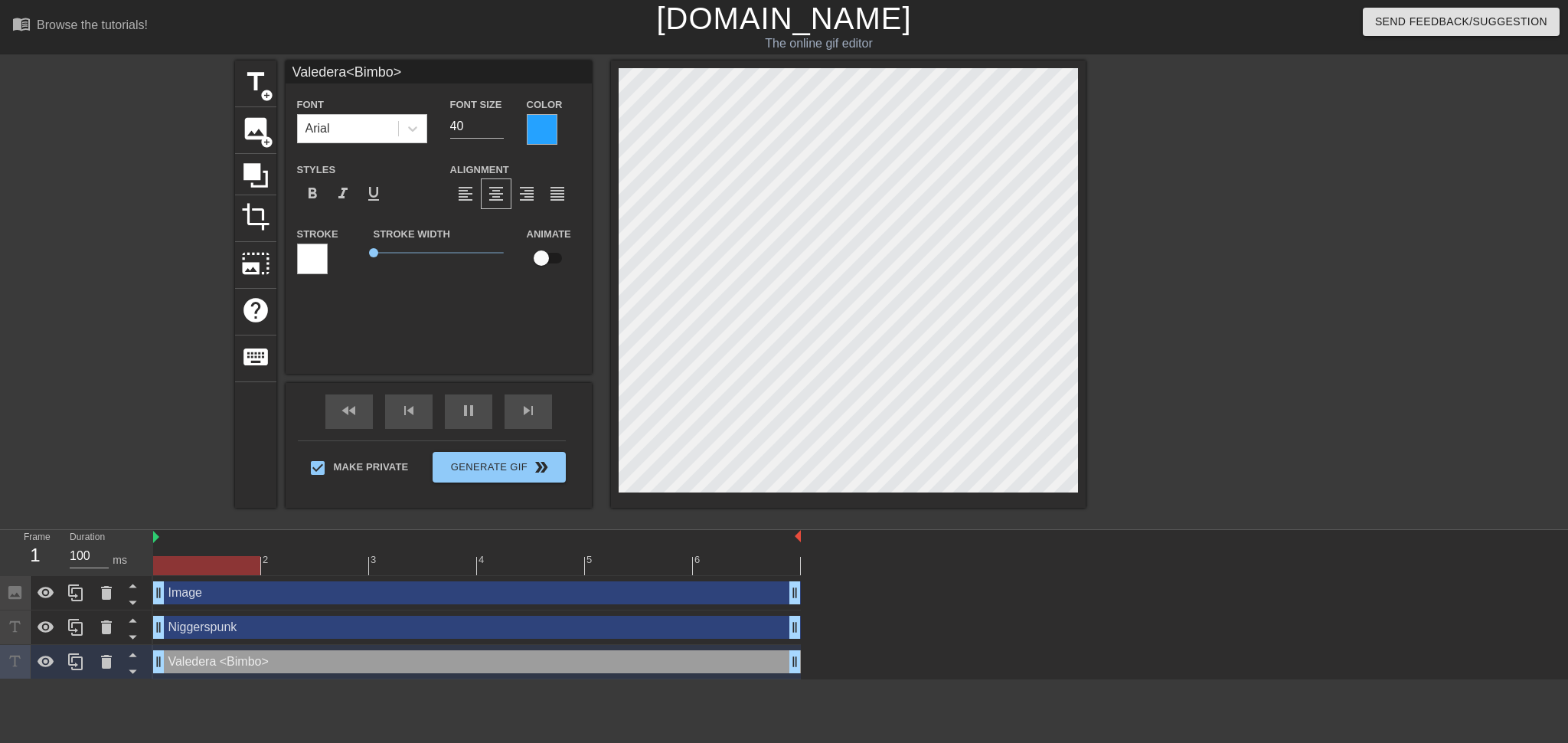
scroll to position [2, 3]
type input "J<Bimbo>"
type textarea "J <Bimbo>"
type input "Je<Bimbo>"
type textarea "Je <Bimbo>"
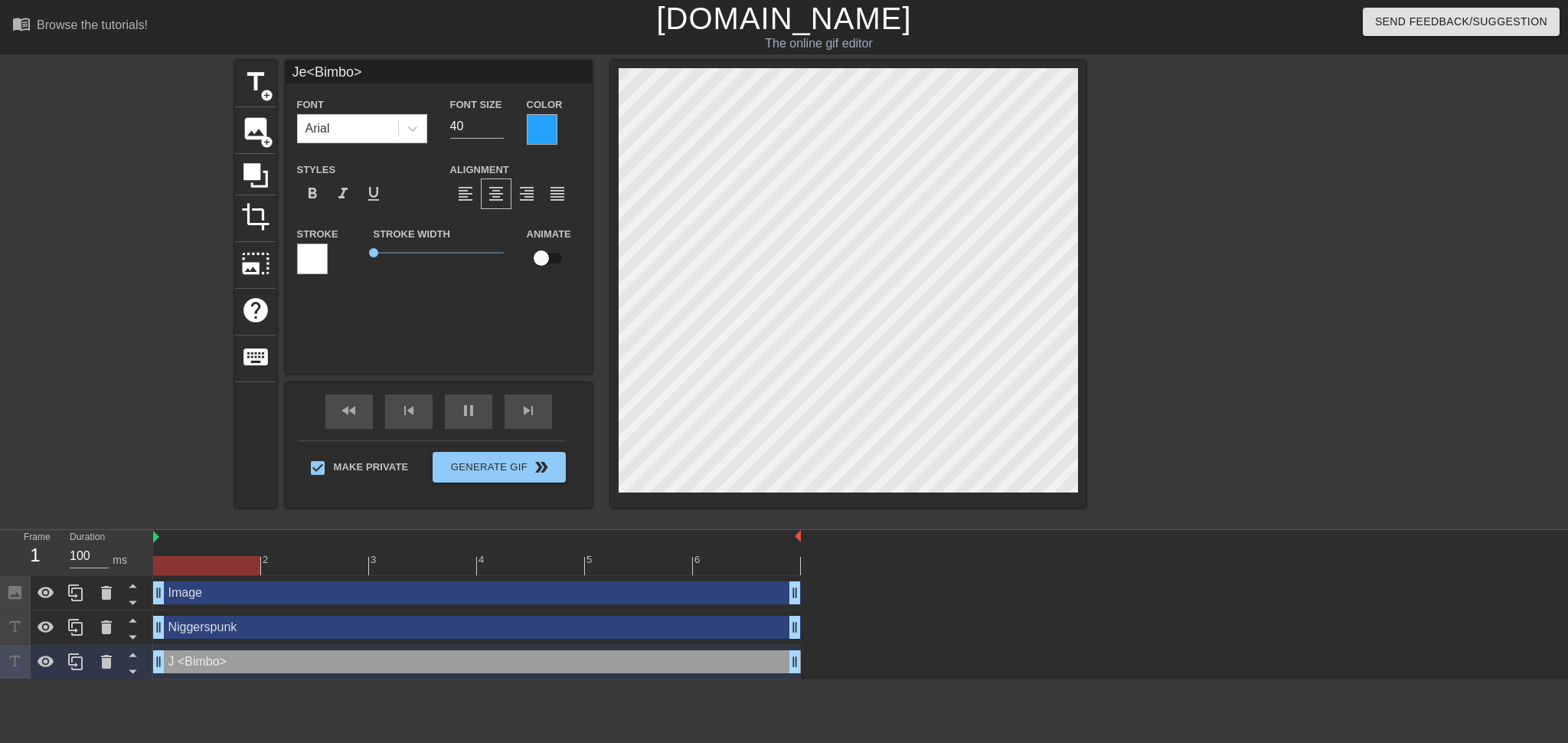
type input "Jes<Bimbo>"
type textarea "Jes <Bimbo>"
type input "[PERSON_NAME]<Bimbo>"
type textarea "[PERSON_NAME] <Bimbo>"
type input "[PERSON_NAME]<Bimbo>"
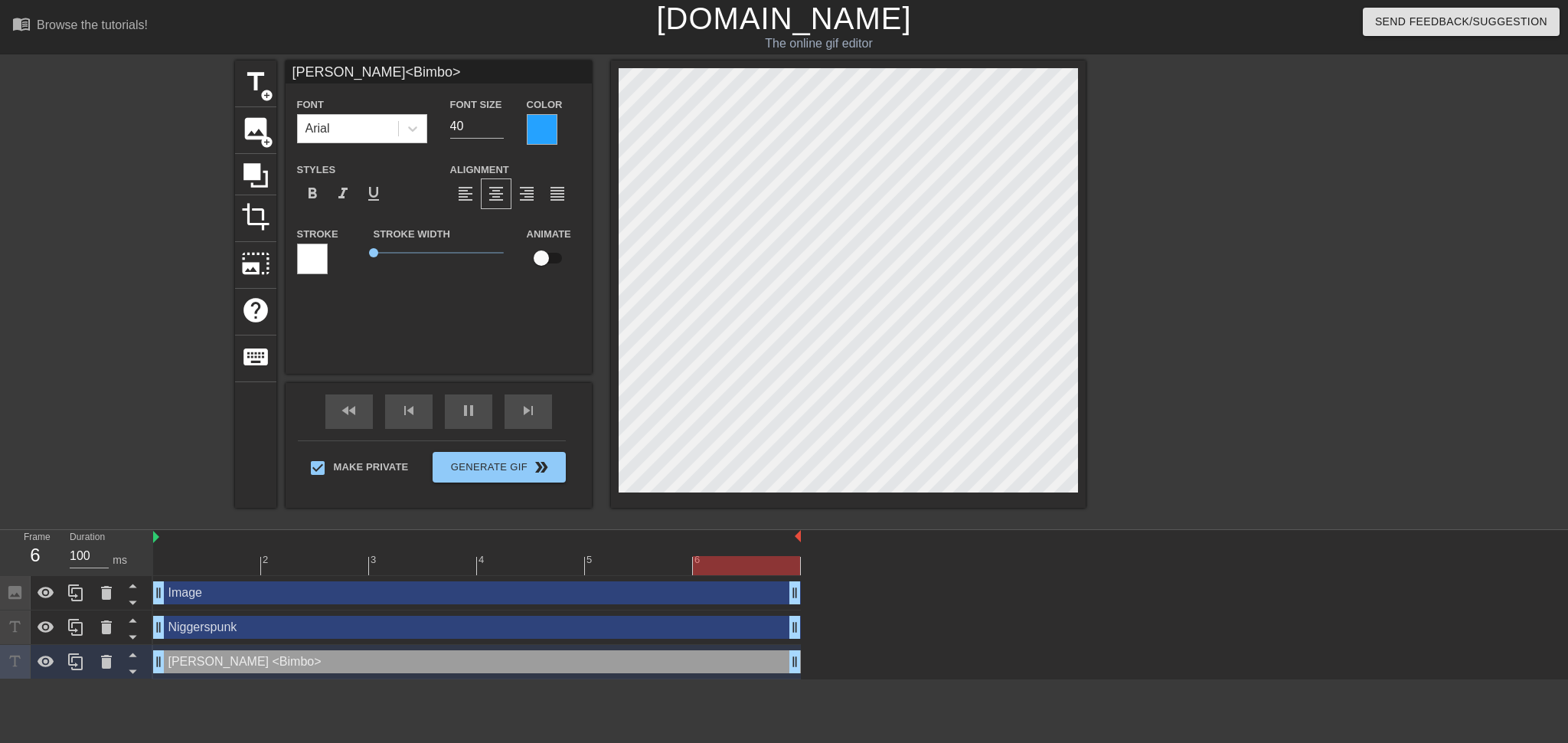
type textarea "[PERSON_NAME] <Bimbo>"
type input "Jessia<Bimbo>"
type textarea "Jessia <Bimbo>"
type input "[PERSON_NAME]<Bimbo>"
type textarea "[PERSON_NAME] <Bimbo>"
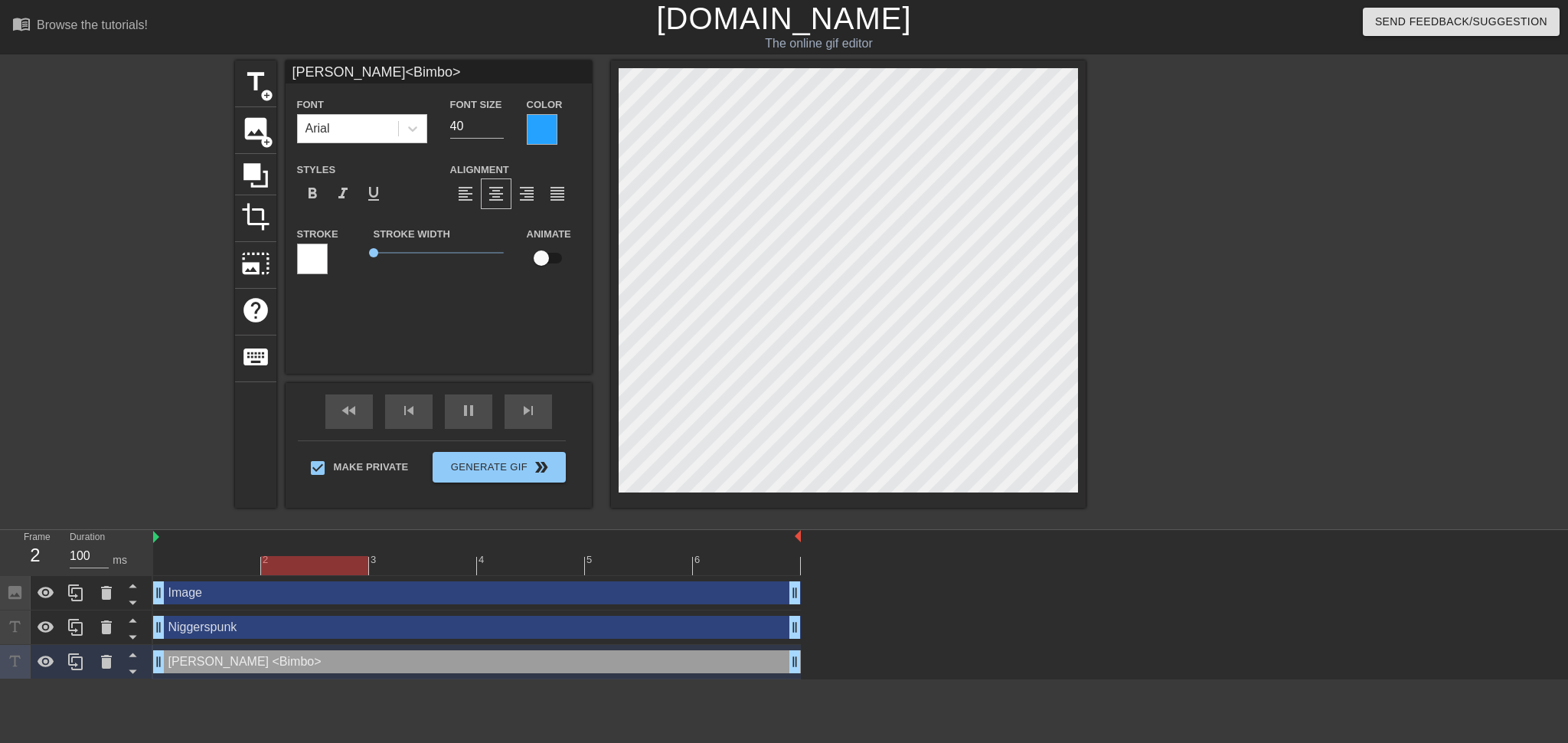
type input "Jessia<Bimbo>"
type textarea "Jessia <Bimbo>"
type input "[PERSON_NAME]<Bimbo>"
type textarea "[PERSON_NAME] <Bimbo>"
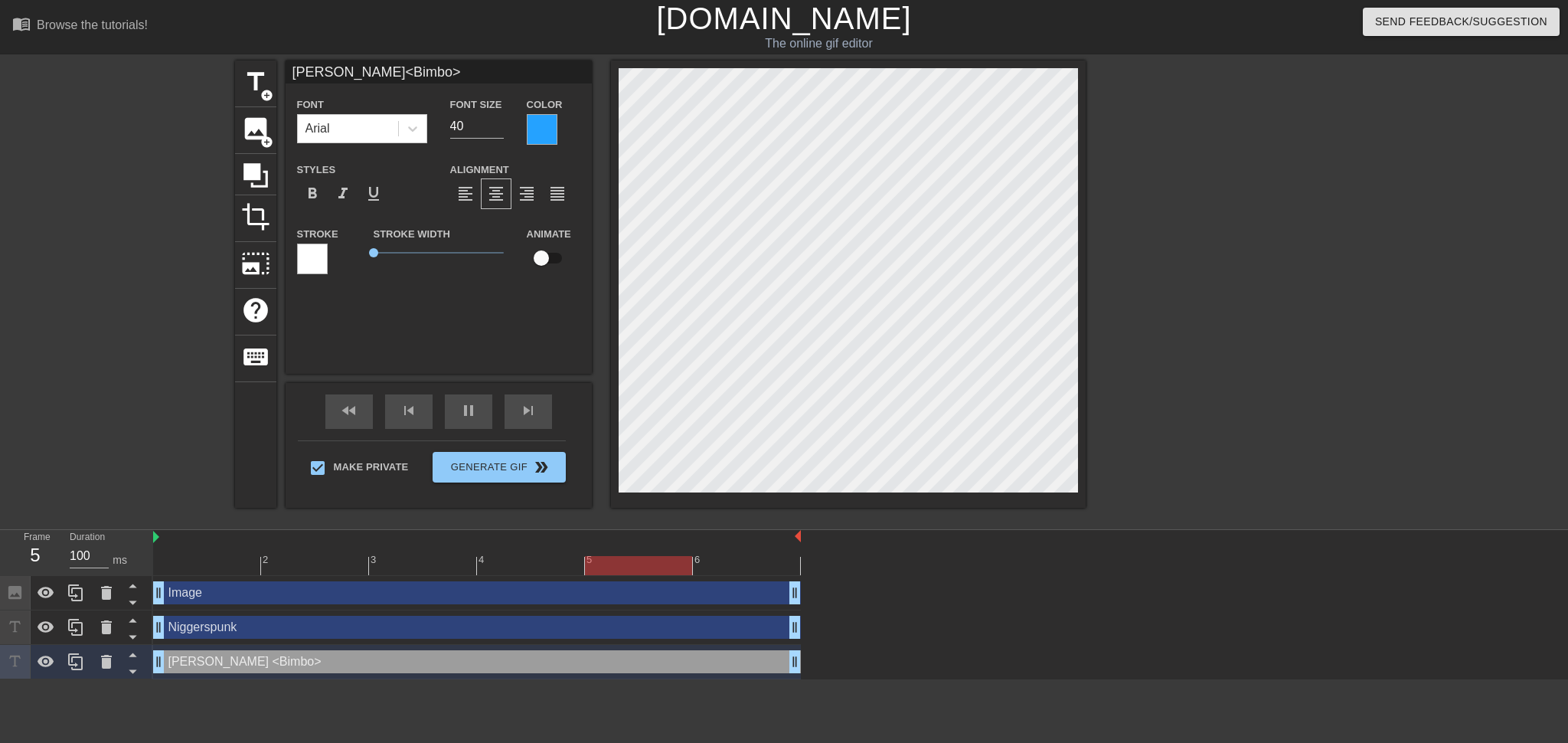
click at [796, 282] on div at bounding box center [1219, 290] width 230 height 459
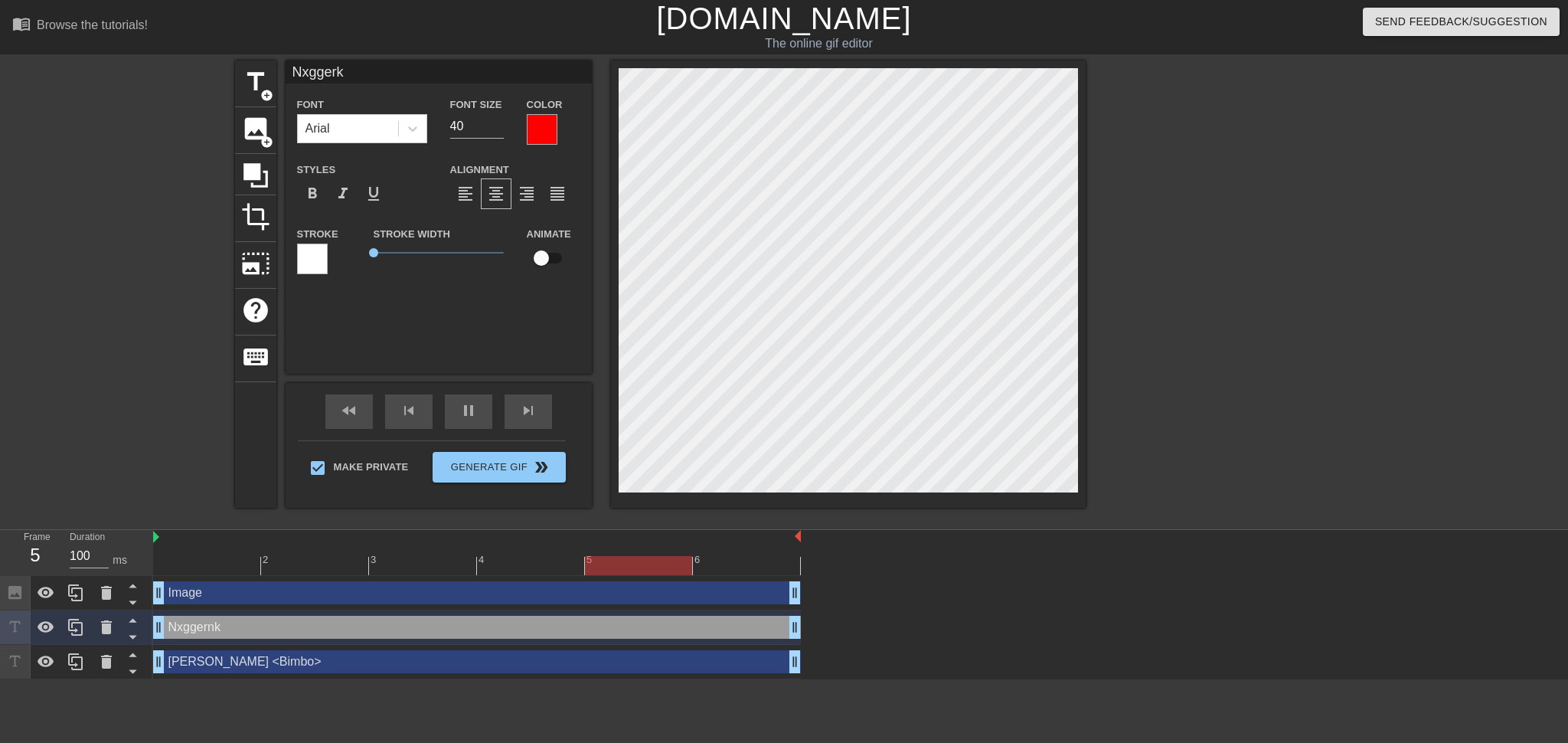
scroll to position [2, 4]
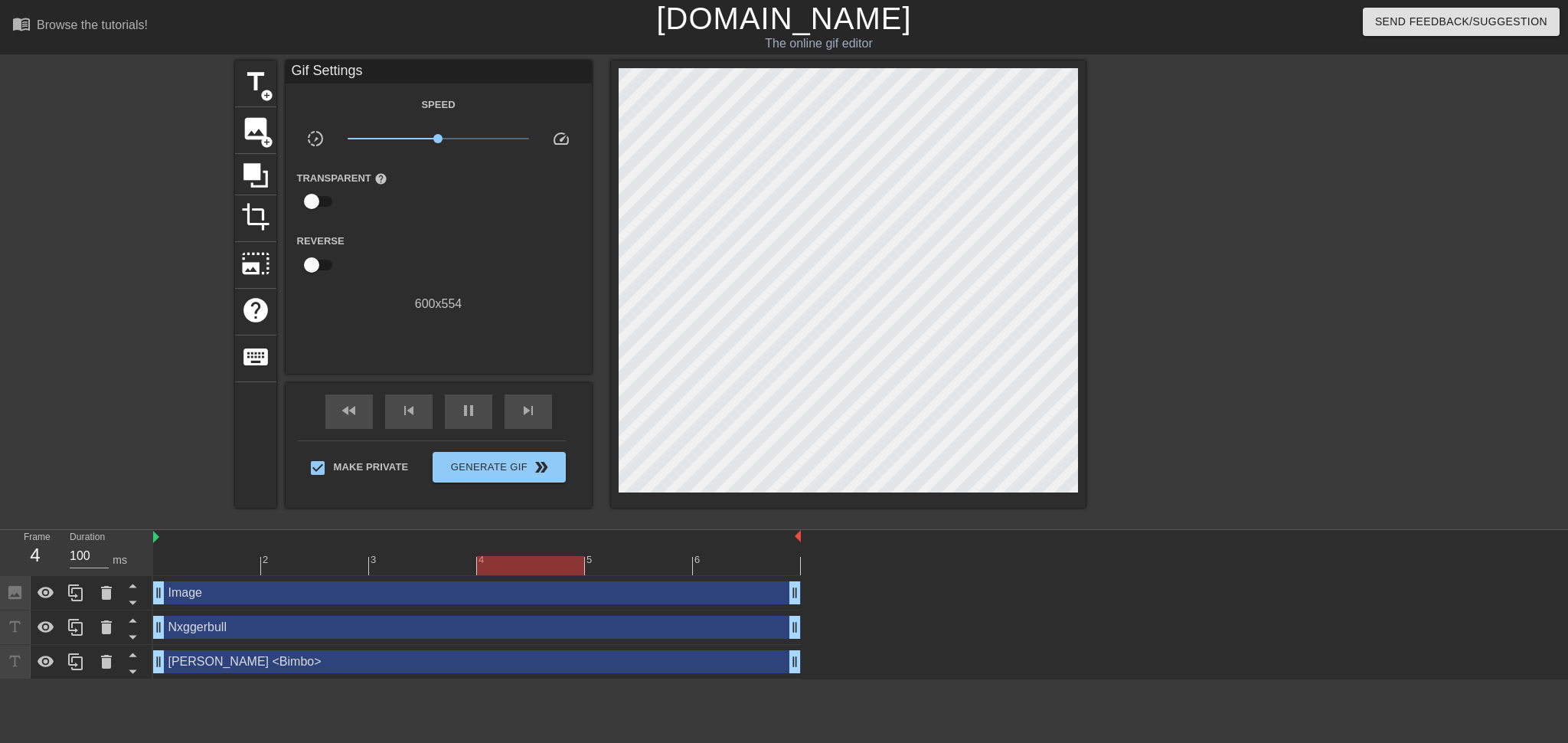
click at [796, 201] on div at bounding box center [1219, 290] width 230 height 459
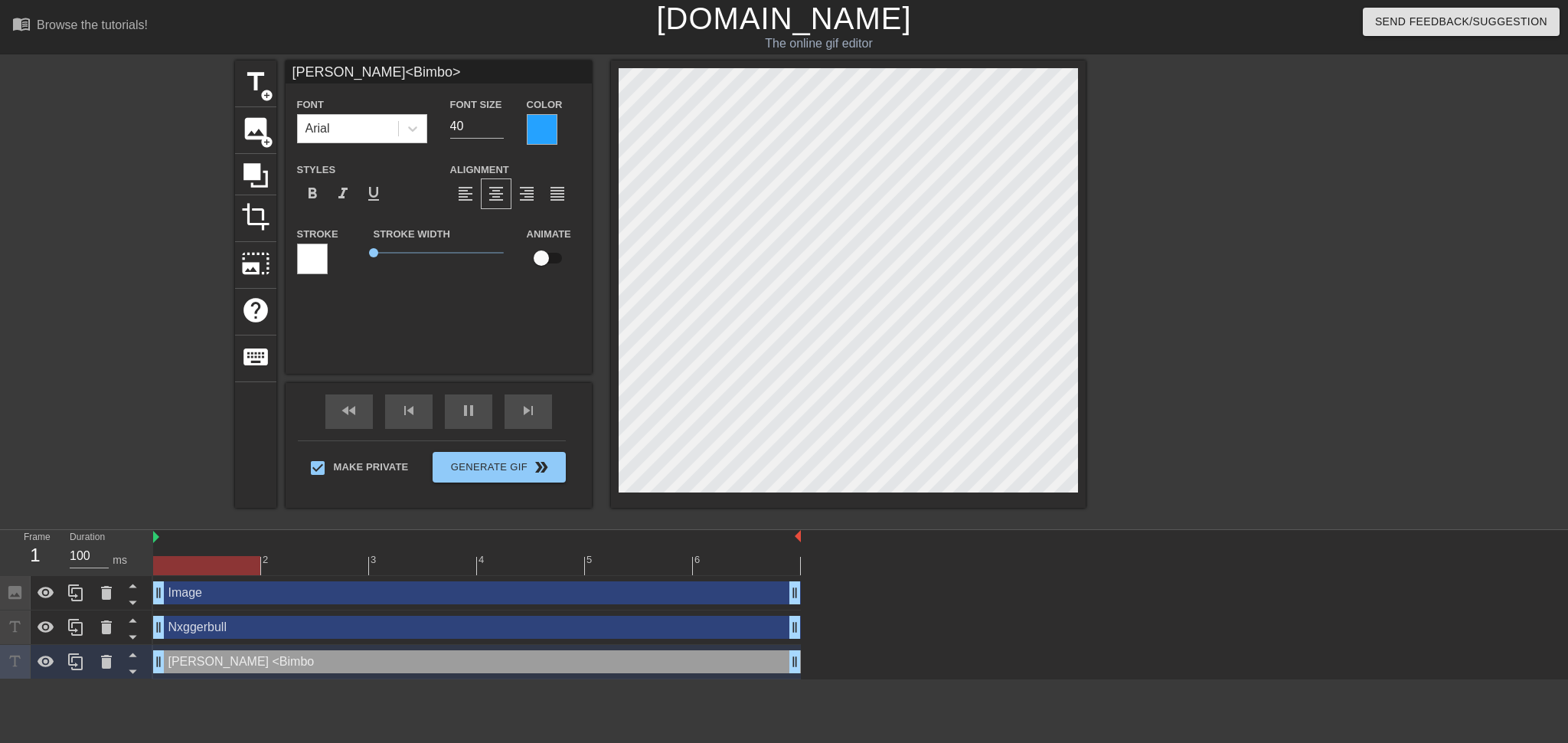
scroll to position [2, 3]
click at [796, 303] on div at bounding box center [1219, 290] width 230 height 459
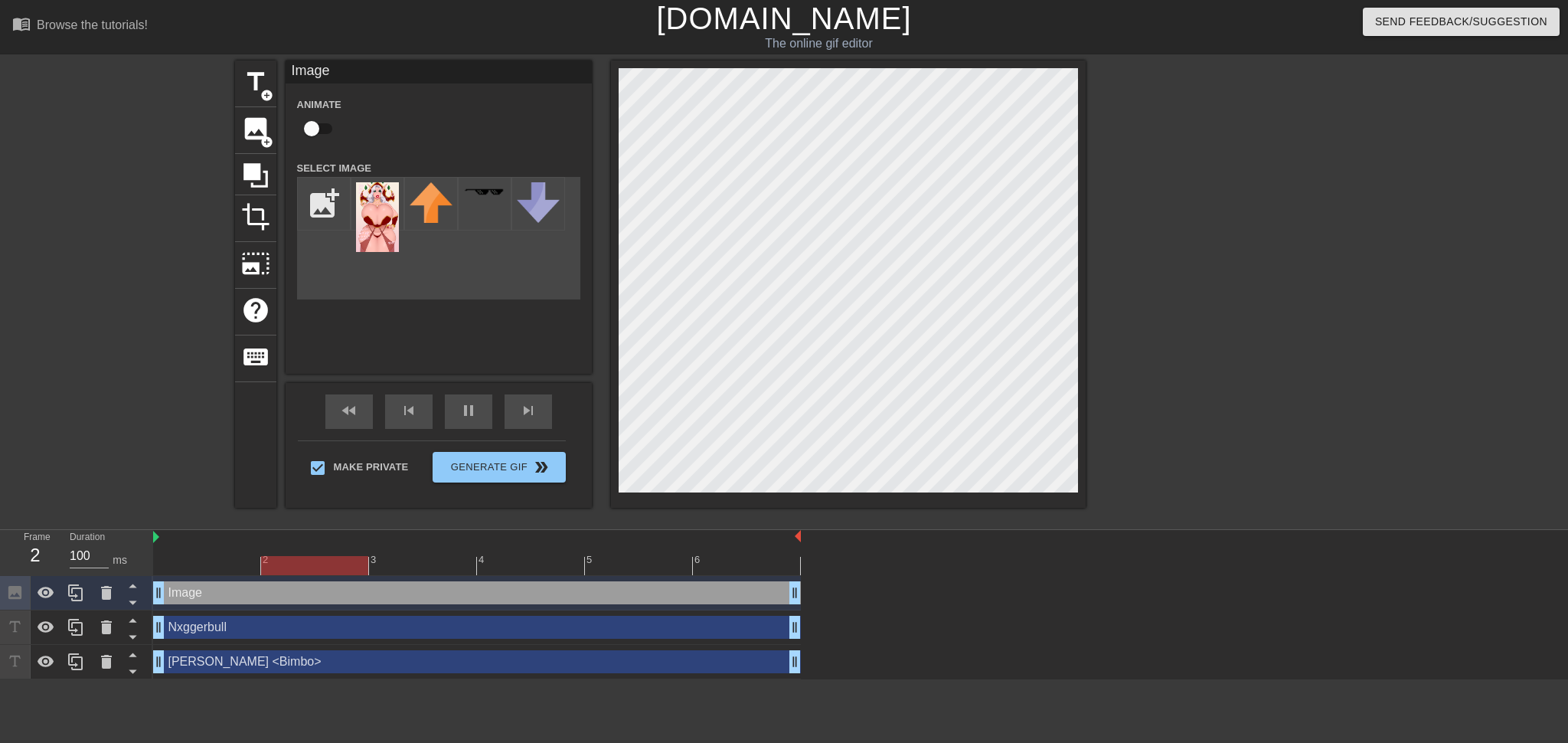
click at [796, 291] on div at bounding box center [1219, 290] width 230 height 459
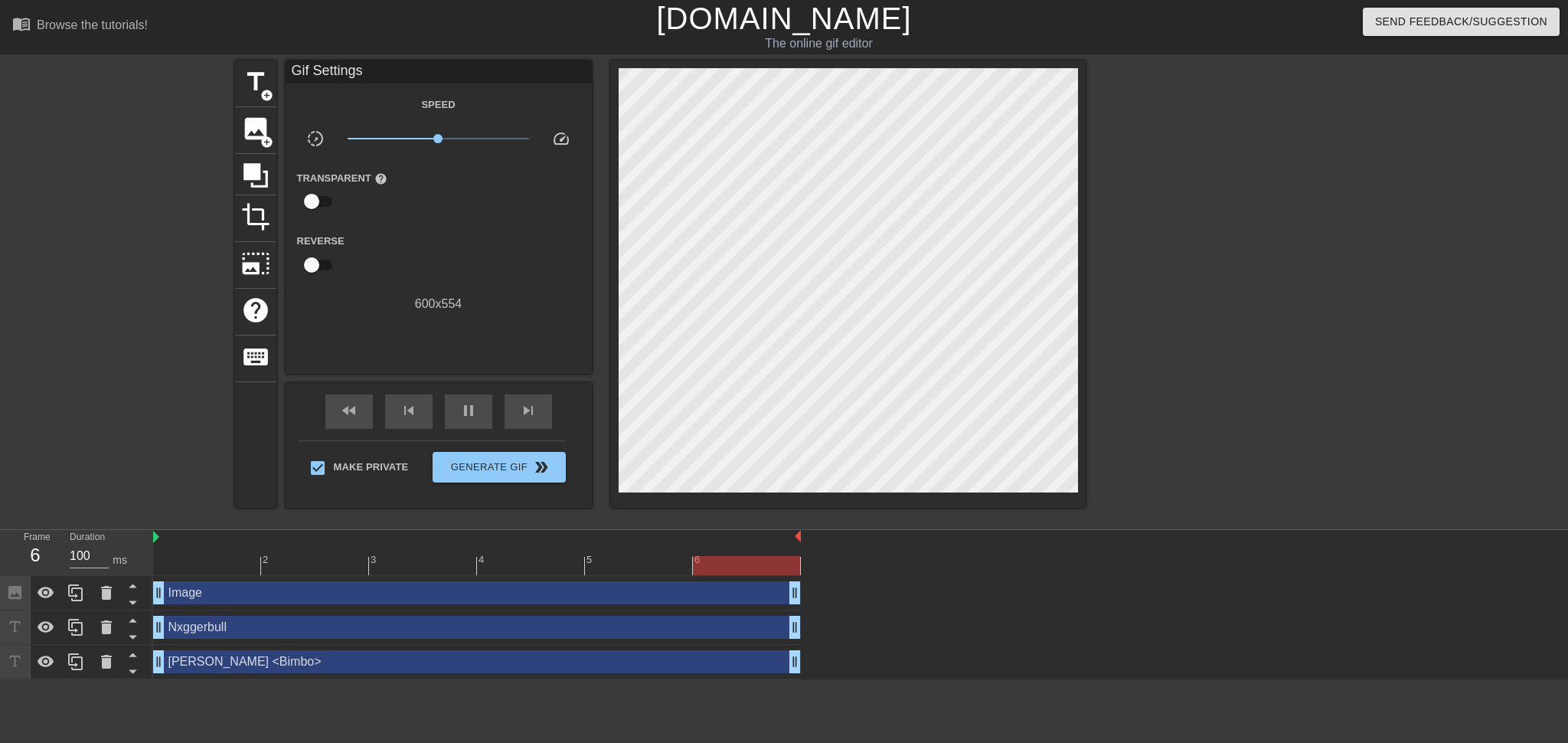
click at [163, 297] on div "title add_circle image add_circle crop photo_size_select_large help keyboard Gi…" at bounding box center [784, 290] width 1568 height 459
click at [255, 130] on span "image" at bounding box center [256, 129] width 29 height 29
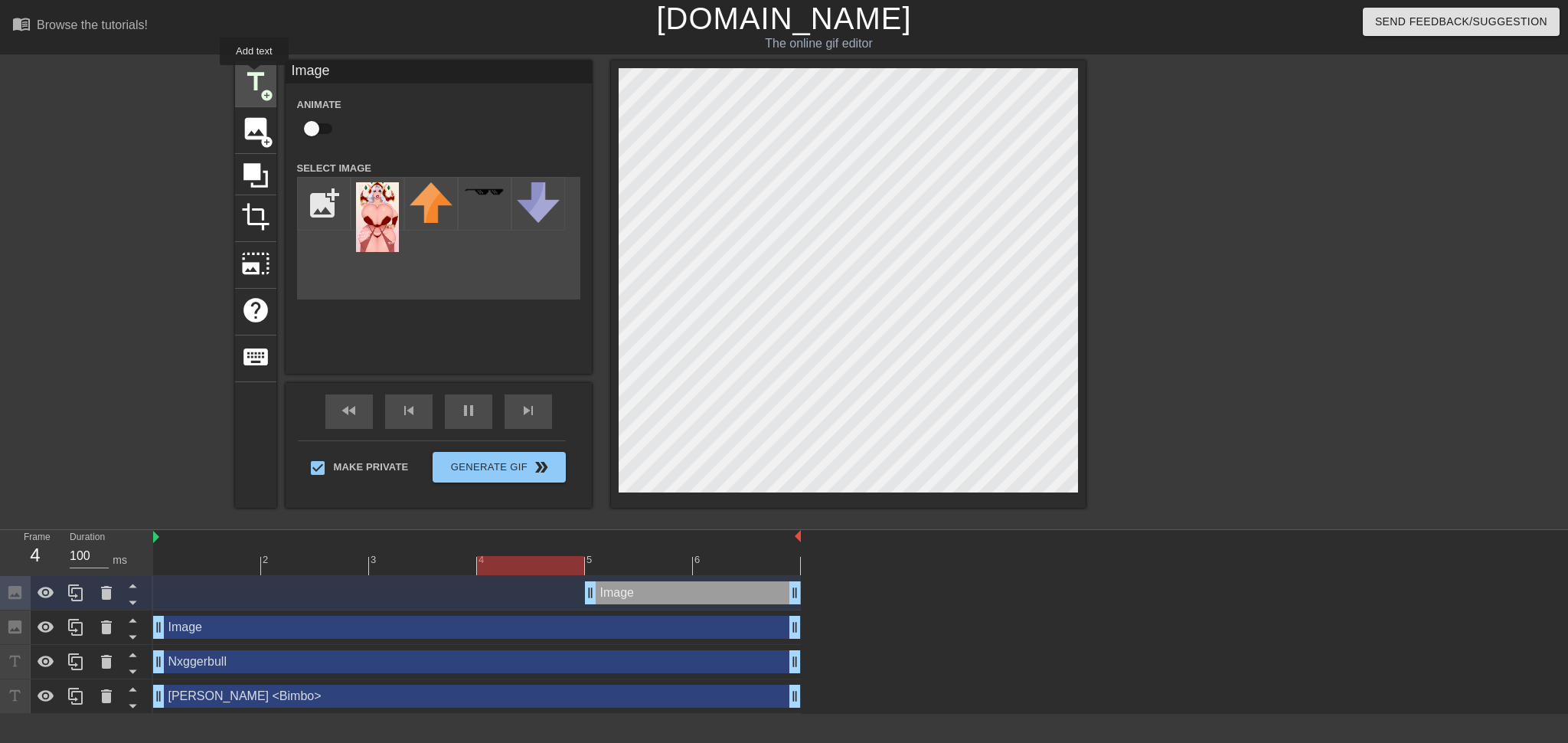
click at [254, 75] on span "title" at bounding box center [256, 82] width 29 height 29
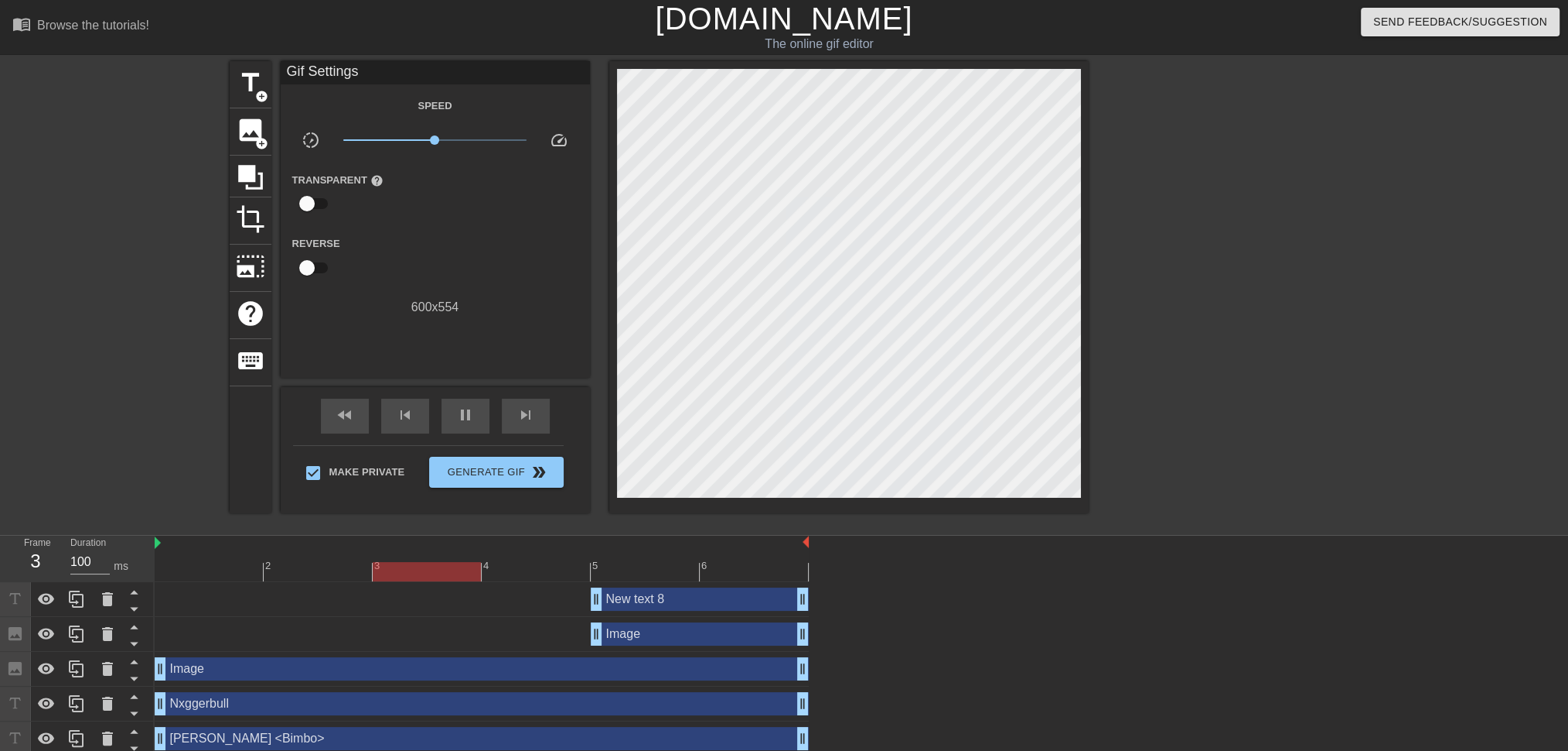
click at [682, 462] on div "New text 8 drag_handle drag_handle" at bounding box center [700, 599] width 218 height 23
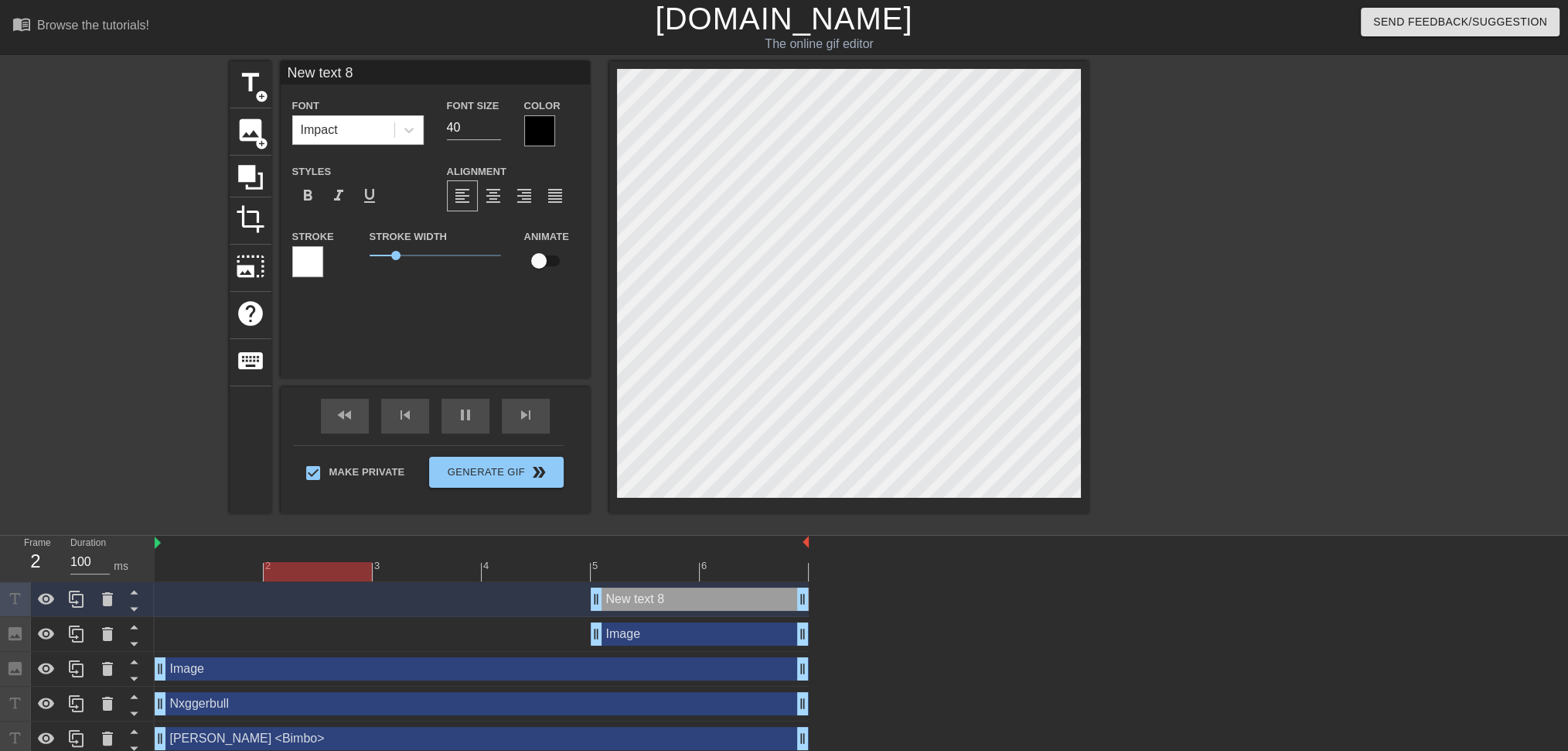
click at [686, 462] on div "Image drag_handle drag_handle" at bounding box center [700, 633] width 218 height 23
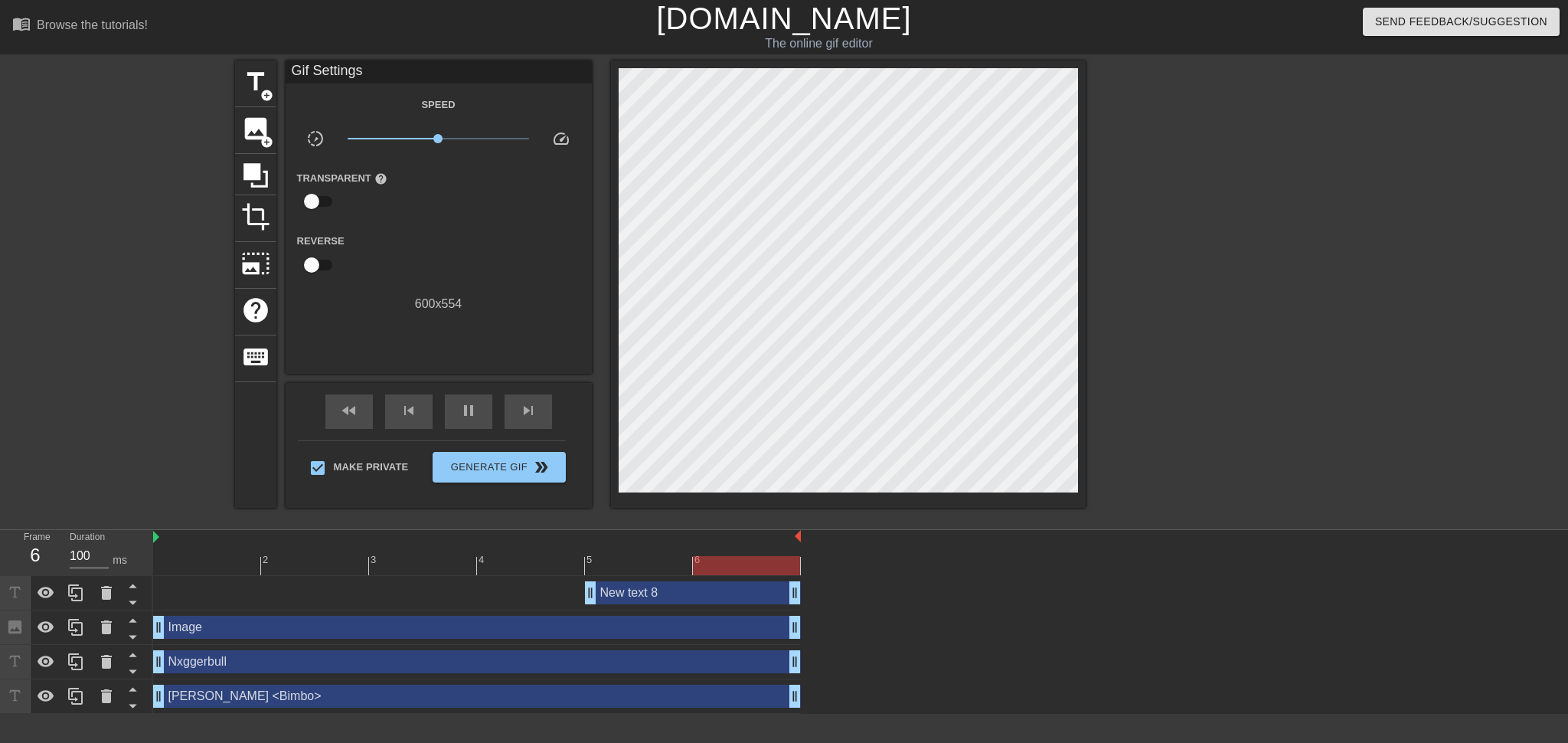
click at [684, 458] on div "New text 8 drag_handle drag_handle" at bounding box center [693, 593] width 216 height 23
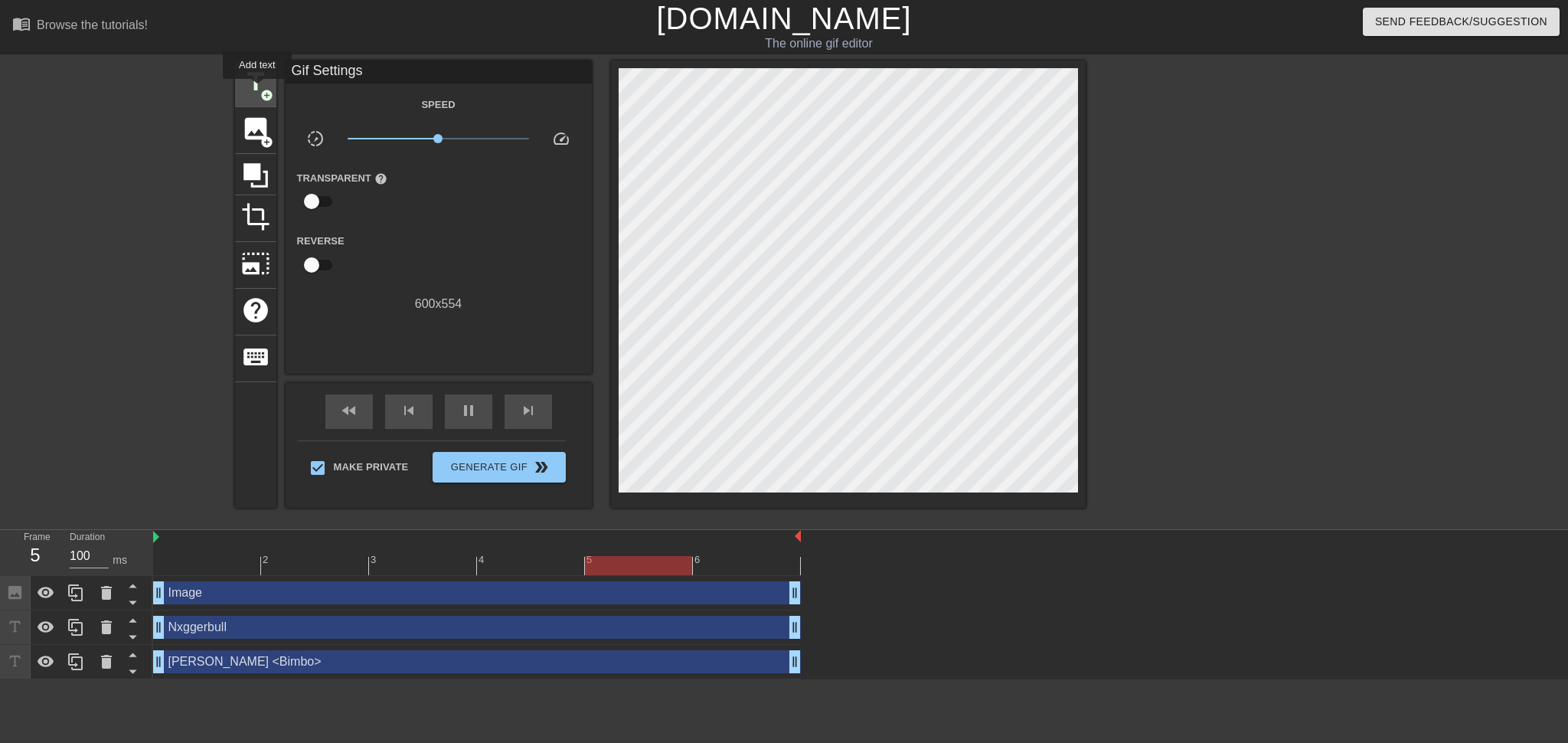
click at [258, 89] on span "title" at bounding box center [256, 82] width 29 height 29
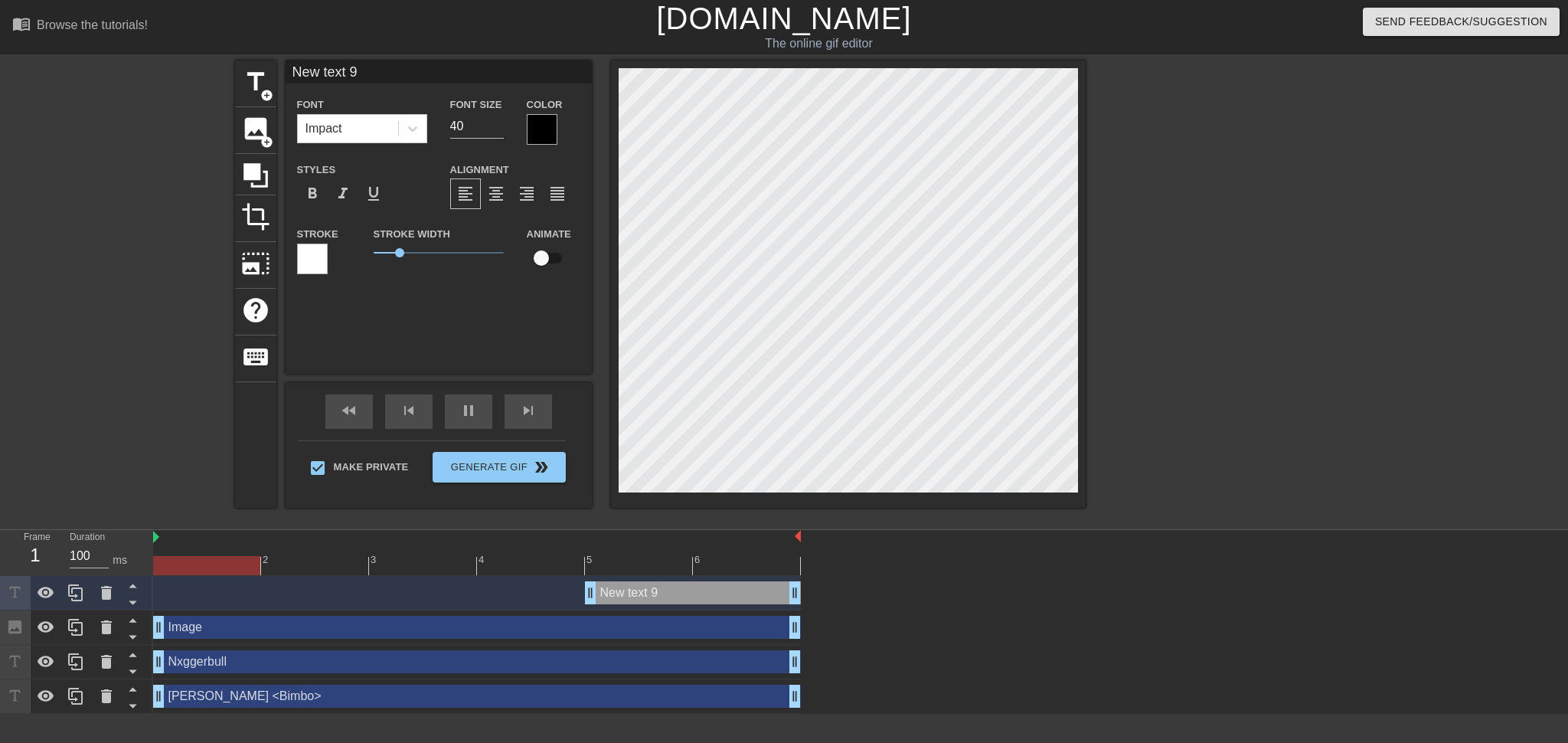
scroll to position [2, 2]
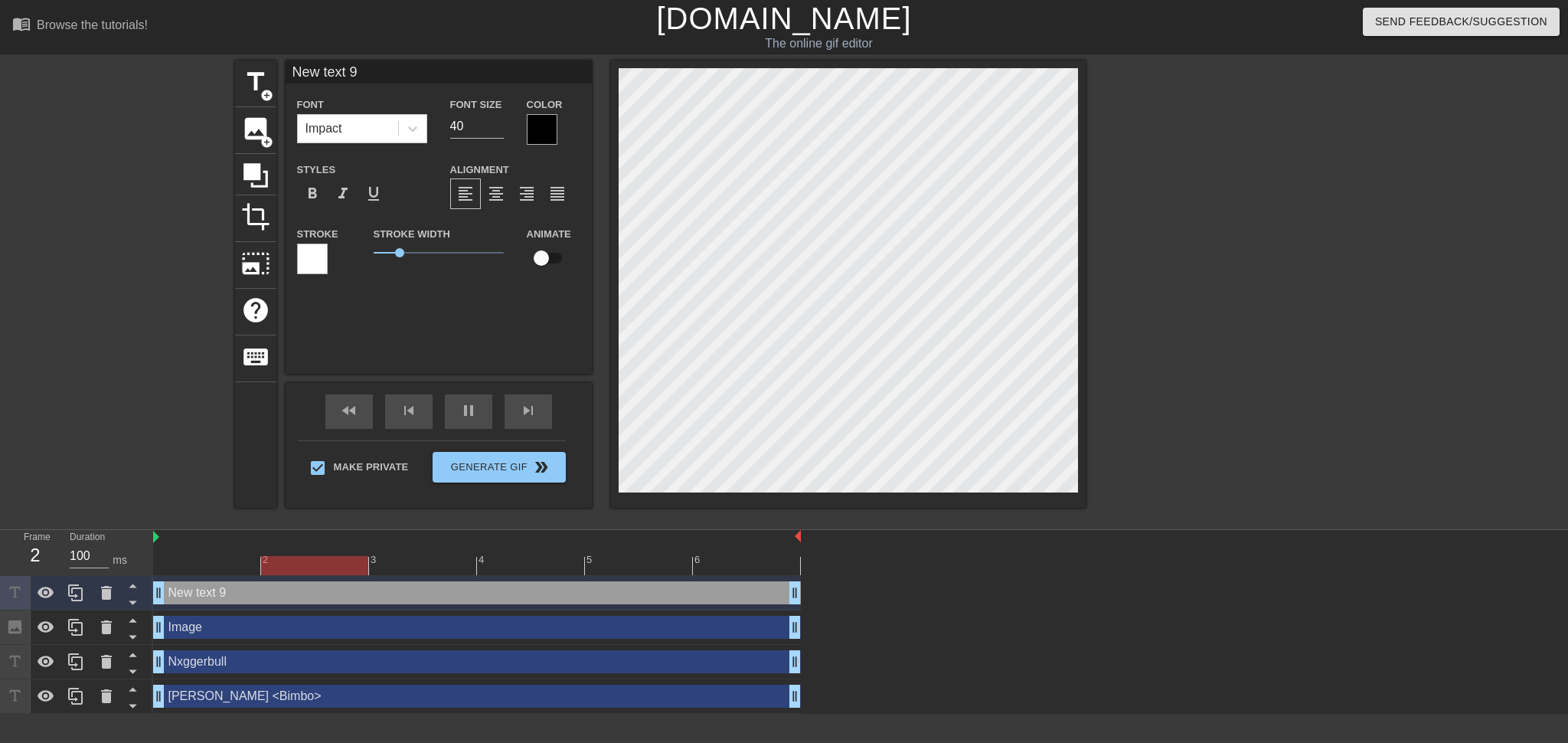
drag, startPoint x: 589, startPoint y: 589, endPoint x: 35, endPoint y: 569, distance: 554.4
click at [35, 458] on div "Frame 2 Duration 100 ms 2 3 4 5 6 New text 9 drag_handle drag_handle Image drag…" at bounding box center [784, 621] width 1568 height 184
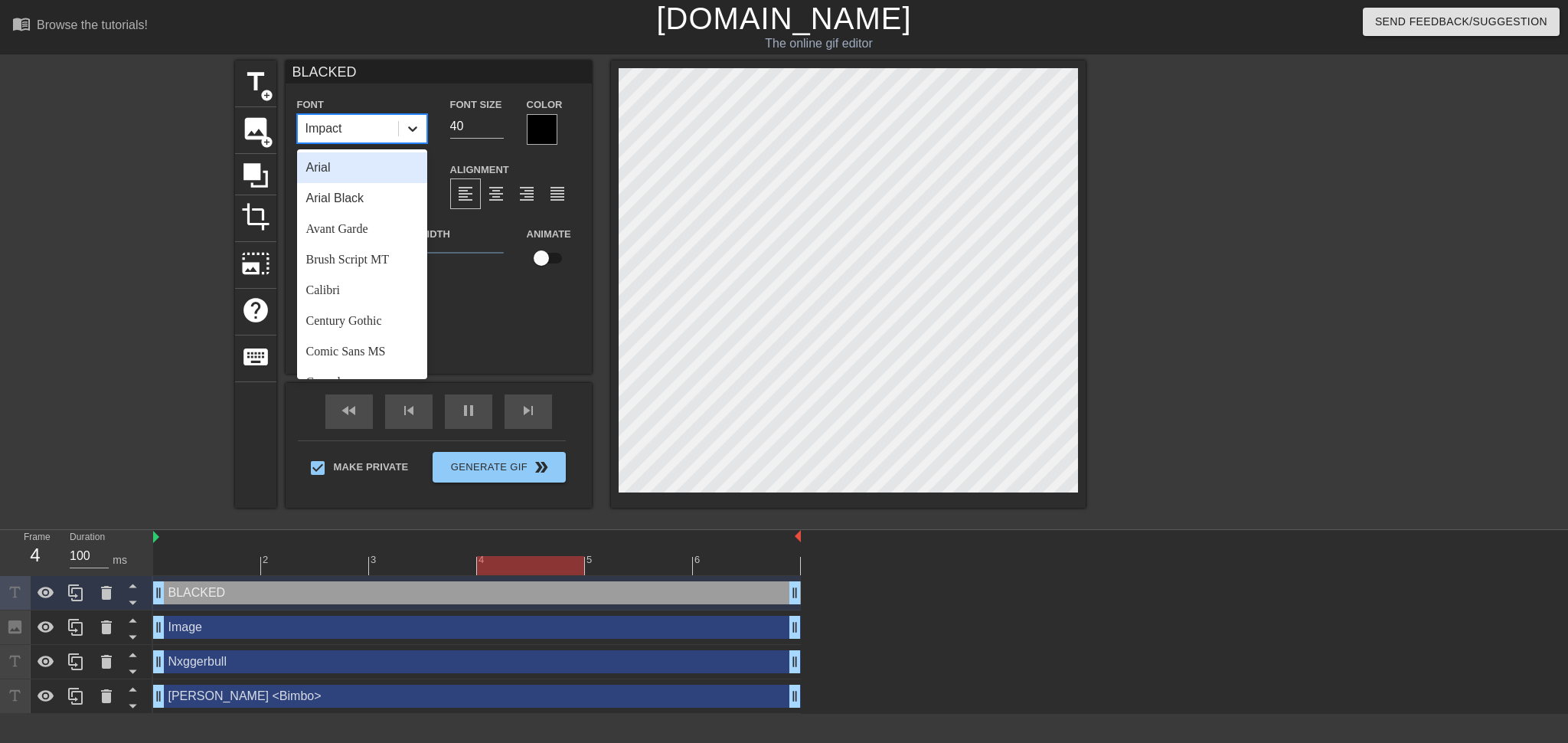
click at [411, 134] on icon at bounding box center [412, 129] width 15 height 15
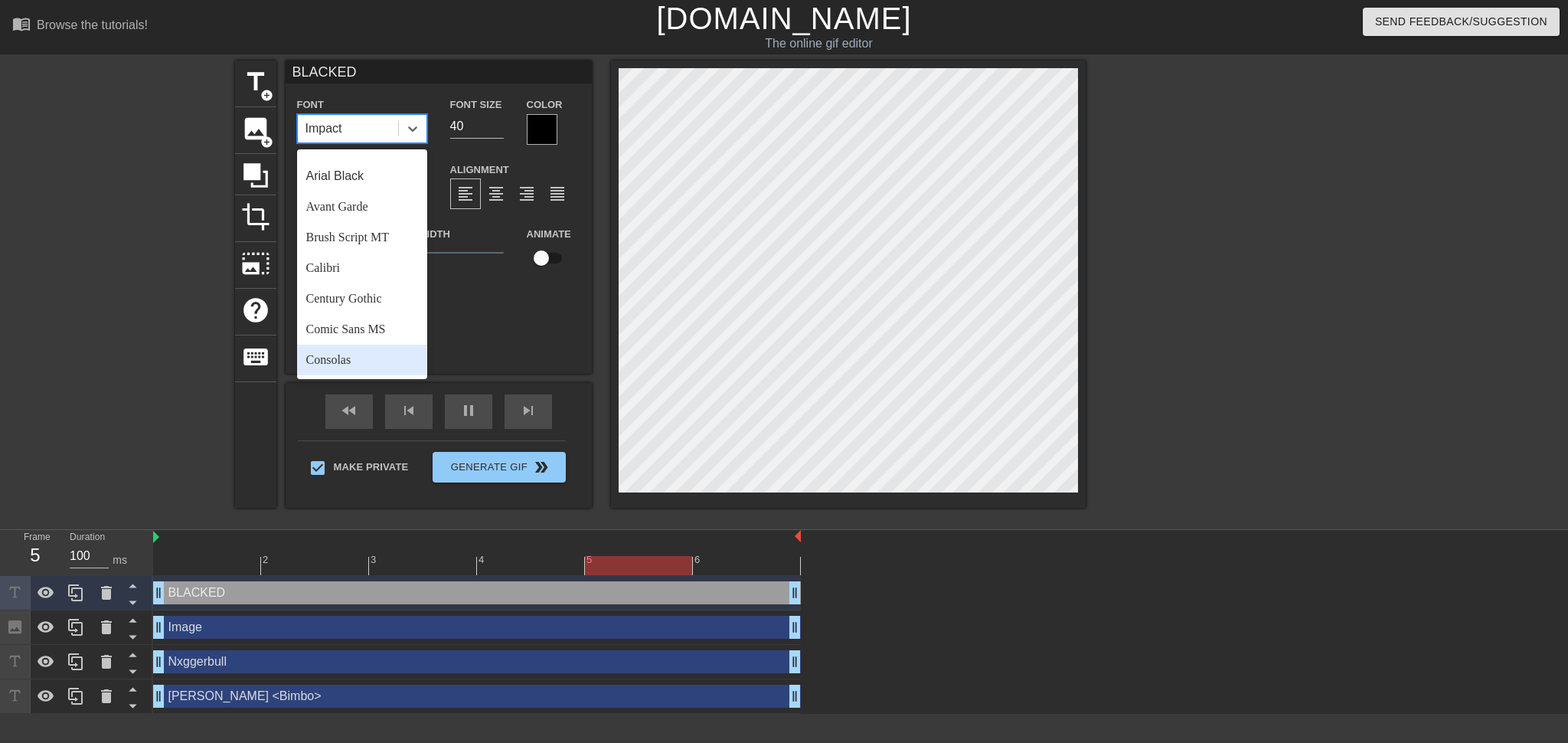
scroll to position [0, 0]
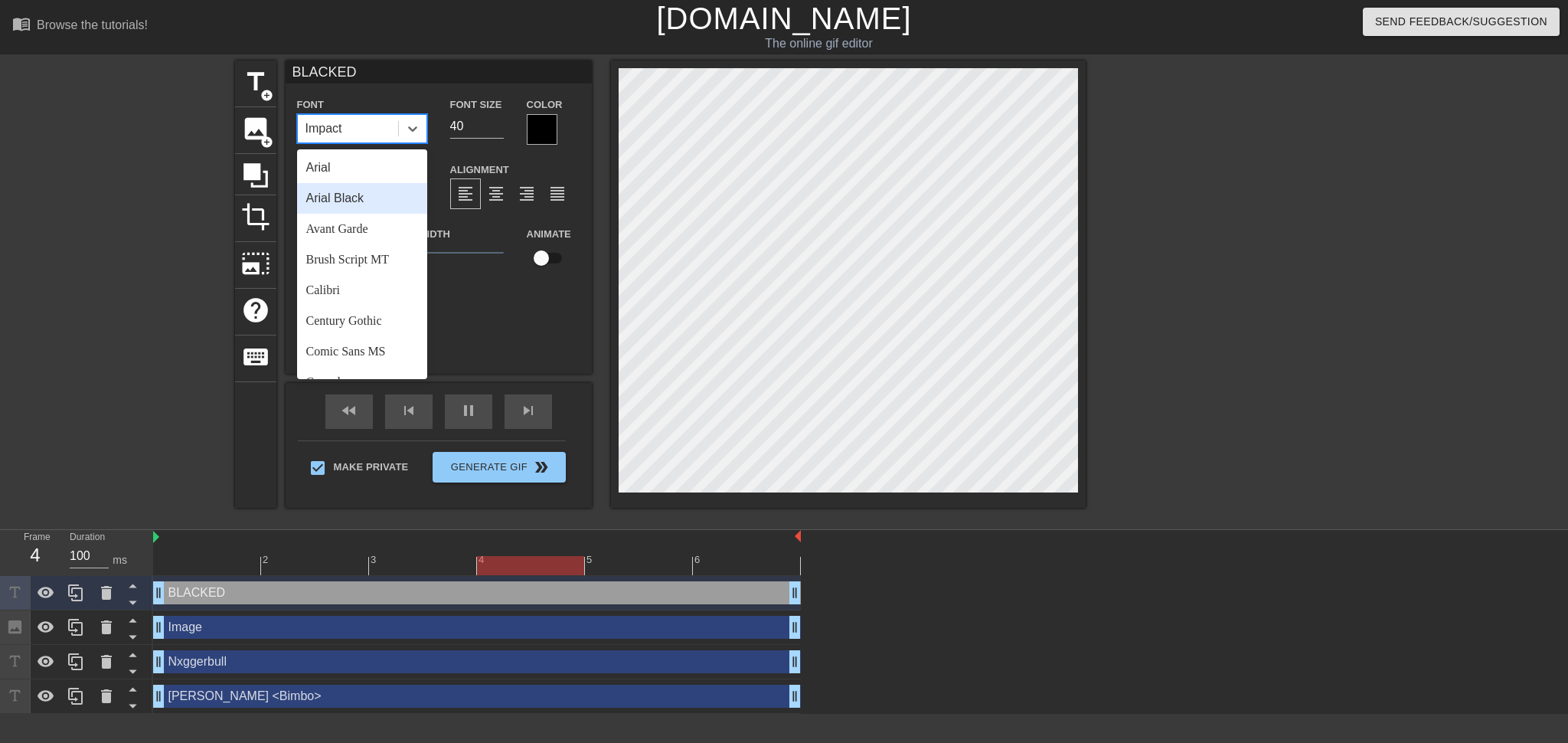
click at [358, 196] on div "Arial Black" at bounding box center [361, 198] width 130 height 31
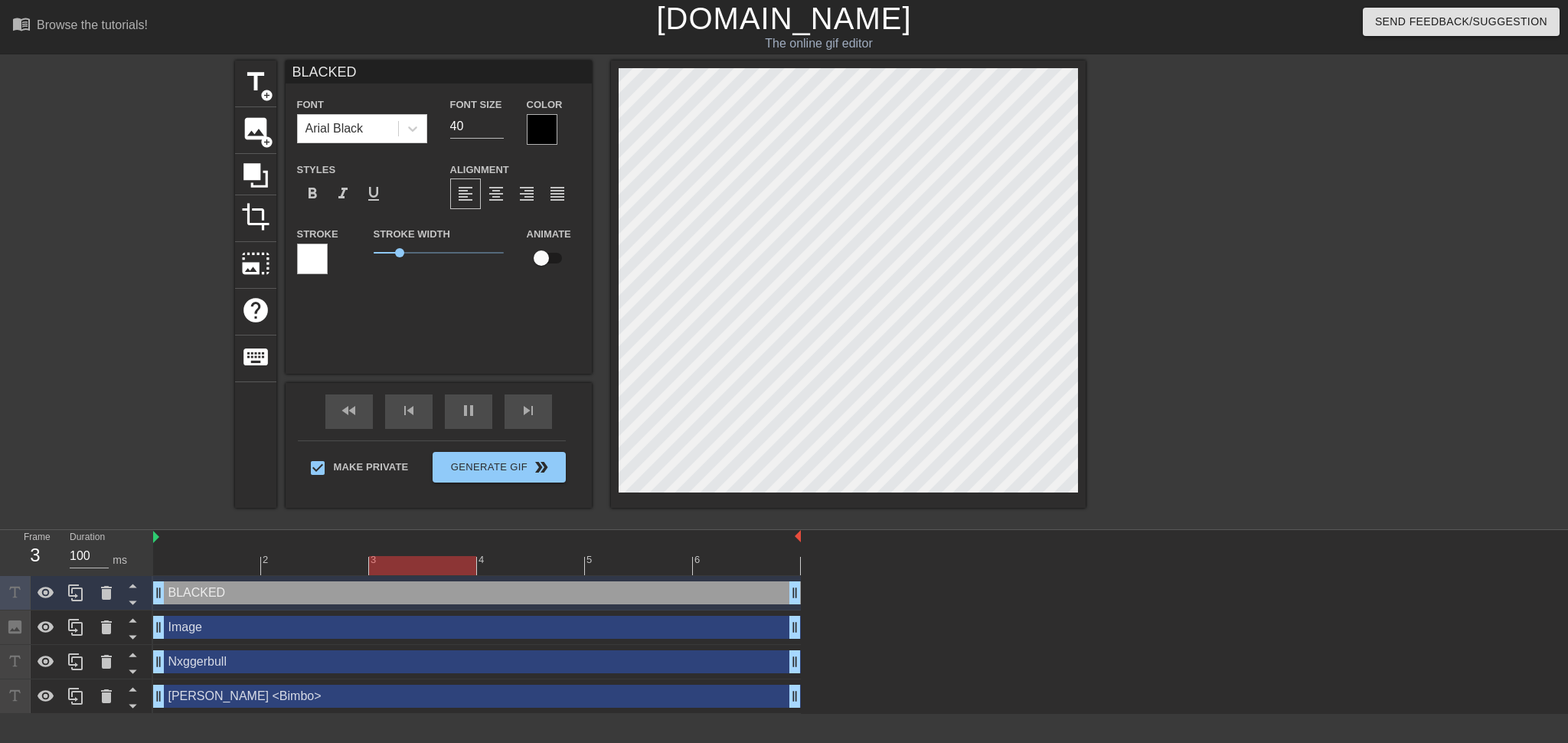
click at [539, 254] on input "checkbox" at bounding box center [541, 258] width 87 height 29
click at [545, 254] on input "checkbox" at bounding box center [556, 258] width 87 height 29
click at [545, 123] on div at bounding box center [542, 130] width 31 height 31
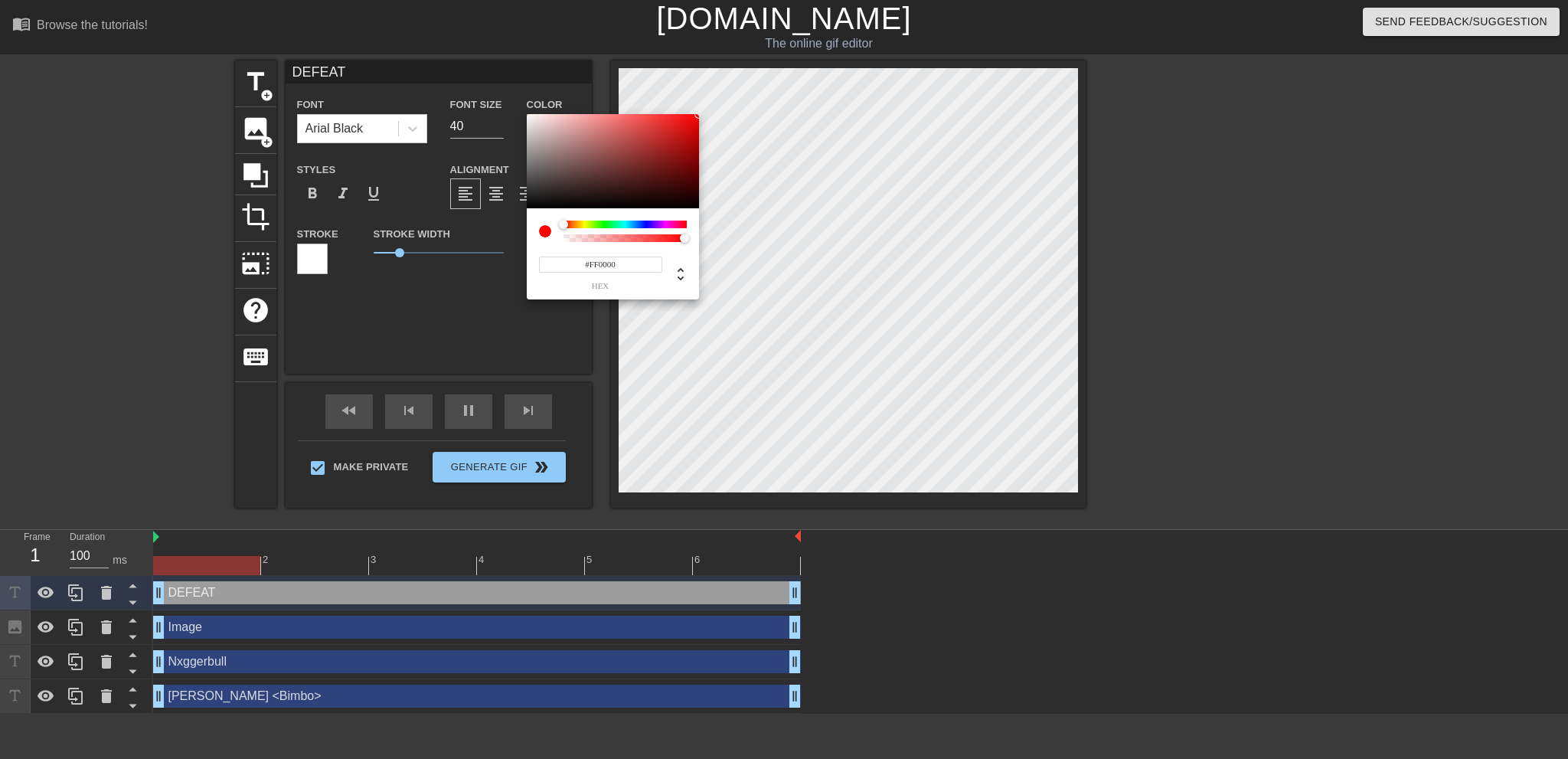
drag, startPoint x: 677, startPoint y: 145, endPoint x: 699, endPoint y: 110, distance: 41.3
click at [699, 110] on div "#FF0000 hex" at bounding box center [784, 379] width 1568 height 759
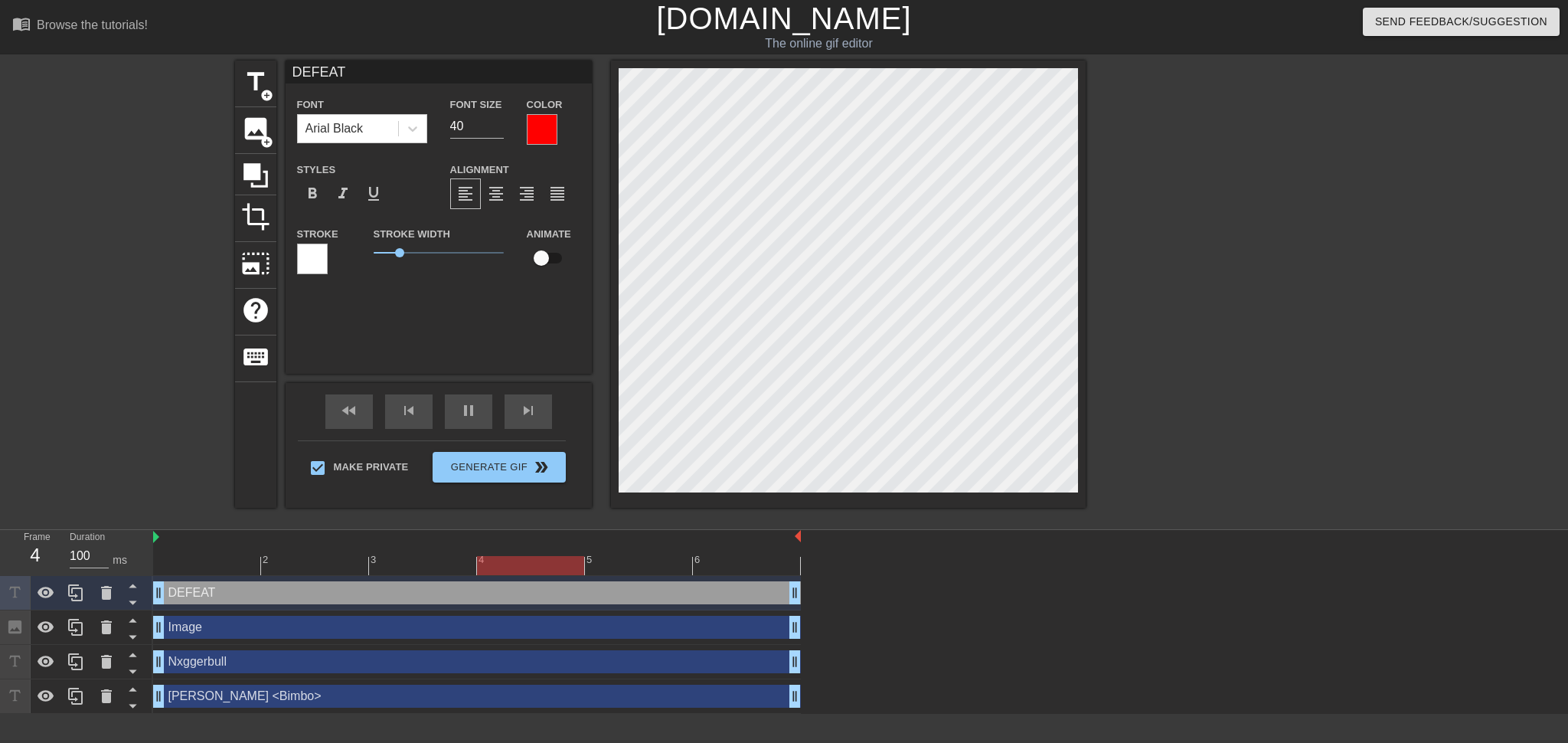
click at [307, 251] on div at bounding box center [312, 259] width 31 height 31
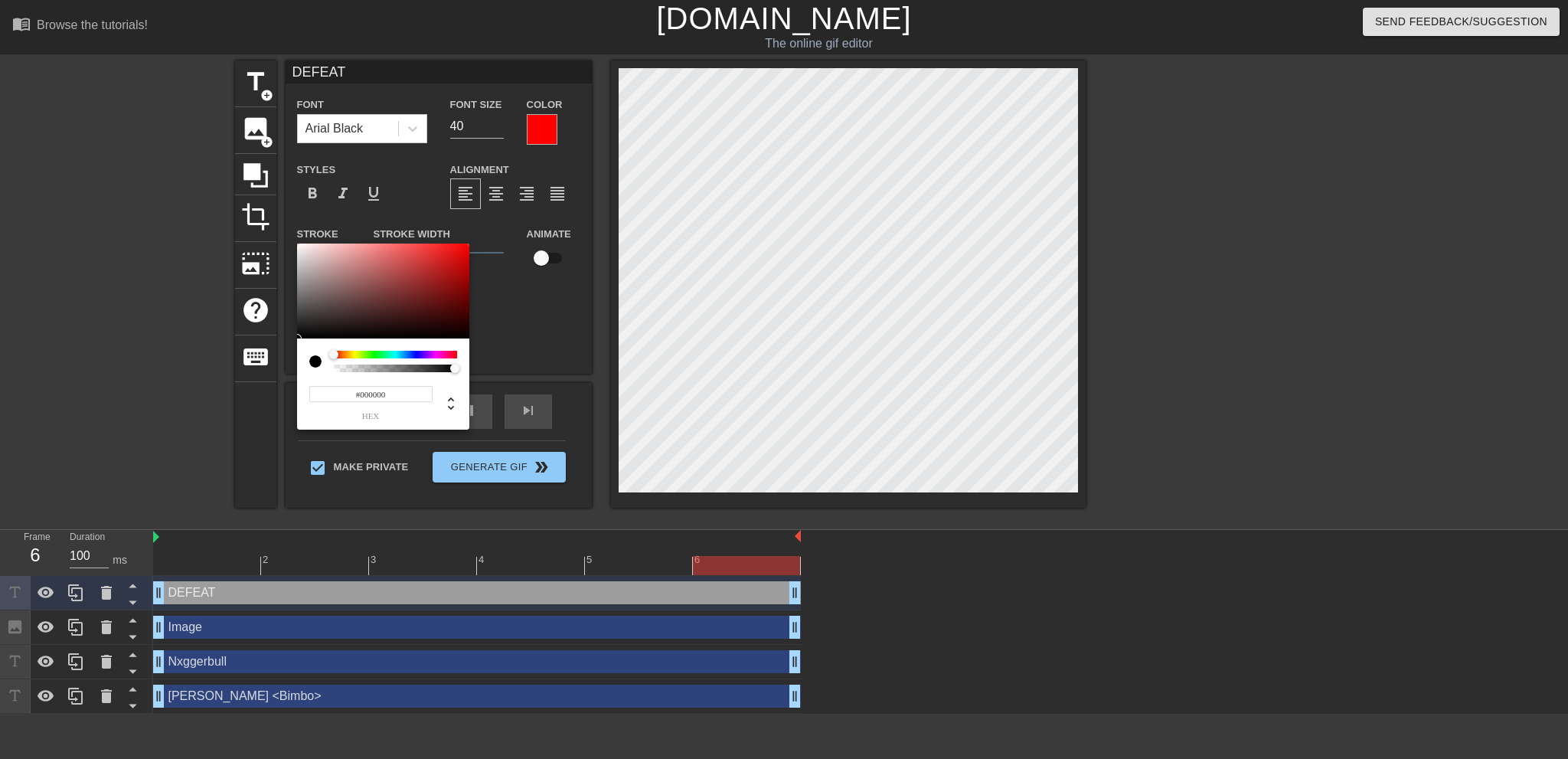
drag, startPoint x: 409, startPoint y: 307, endPoint x: 254, endPoint y: 344, distance: 159.4
click at [254, 344] on div "#000000 hex" at bounding box center [784, 379] width 1568 height 759
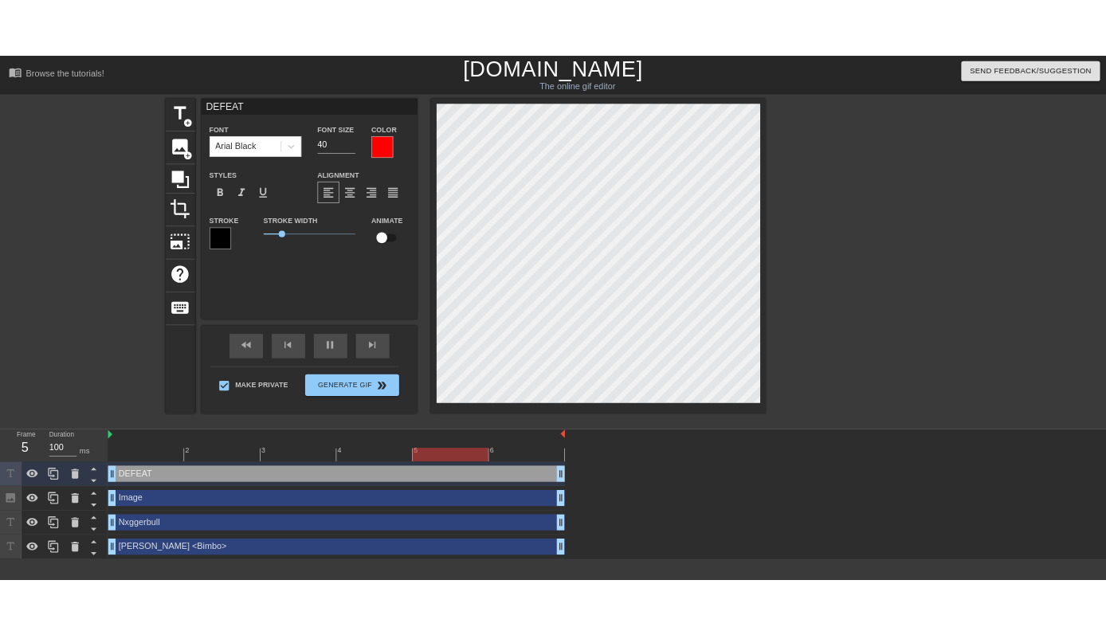
scroll to position [2, 3]
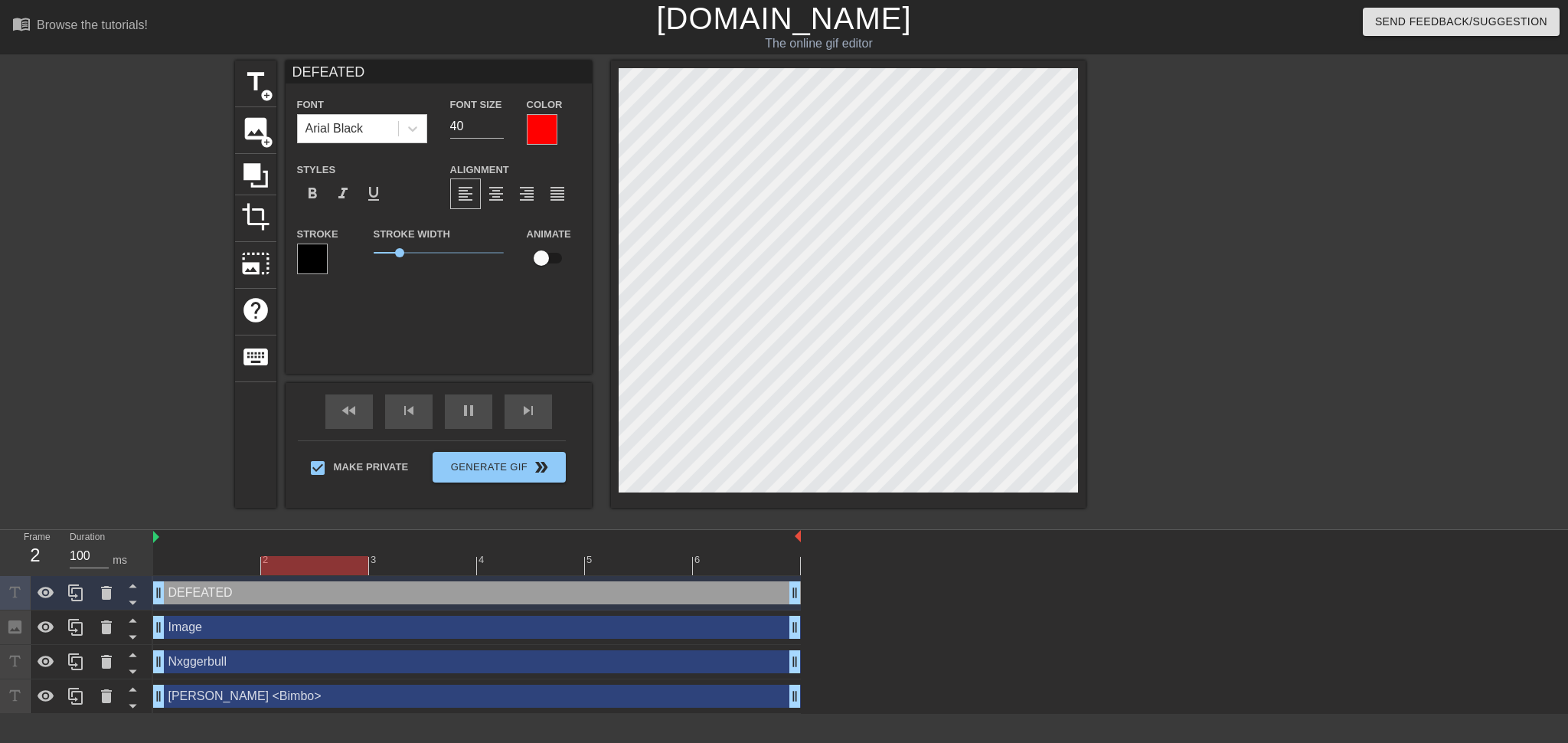
click at [796, 444] on div at bounding box center [849, 284] width 475 height 447
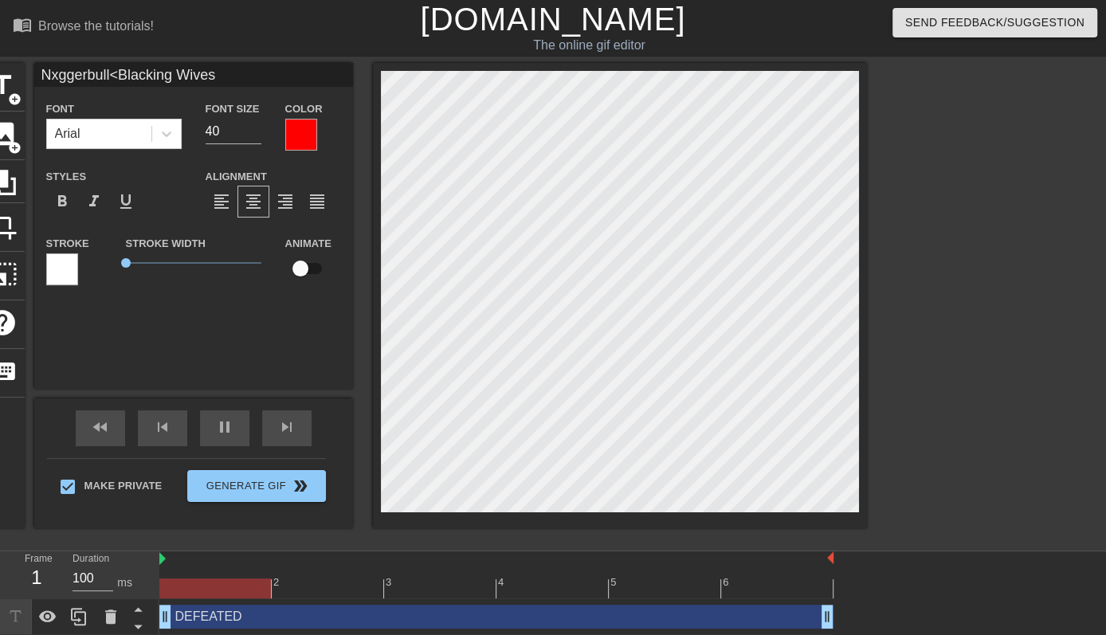
scroll to position [2, 6]
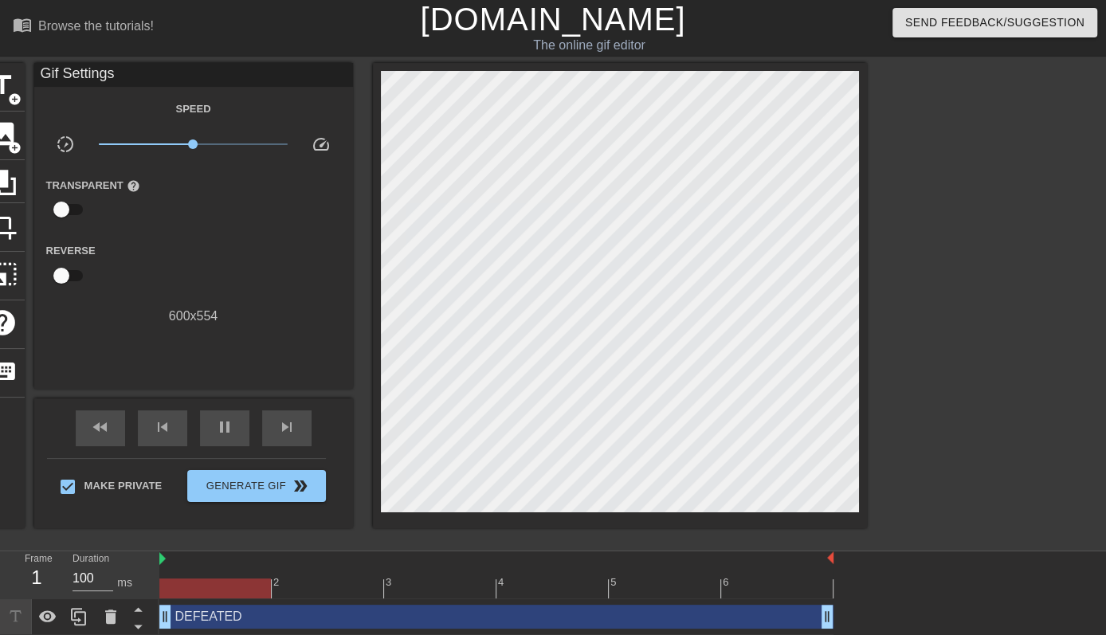
click at [828, 222] on div at bounding box center [1005, 302] width 239 height 478
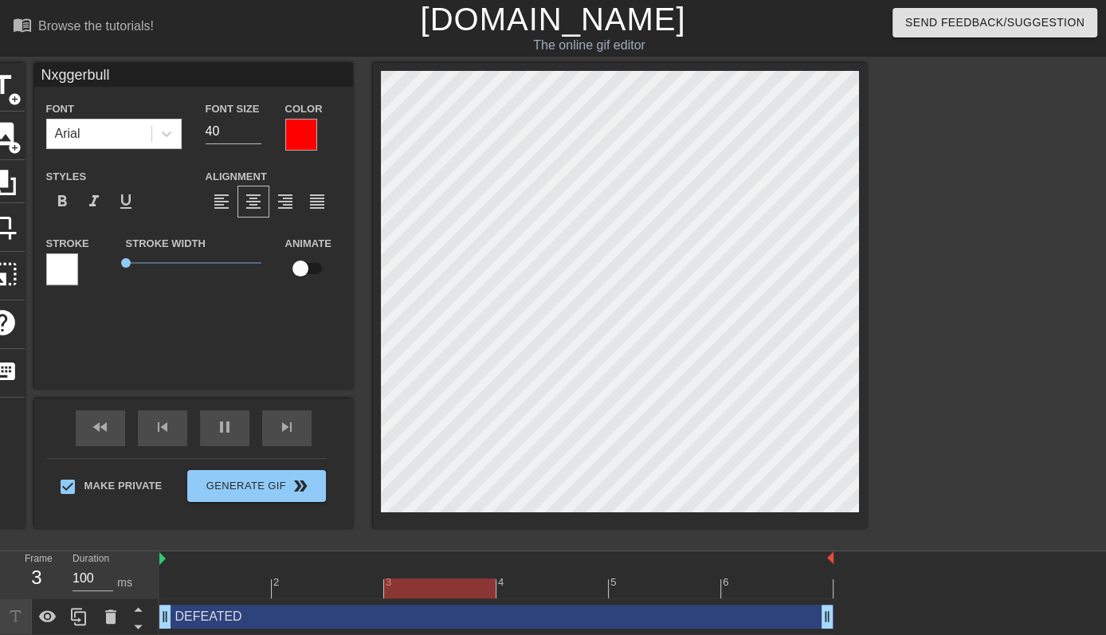
scroll to position [2, 1]
click at [828, 185] on div at bounding box center [1005, 302] width 239 height 478
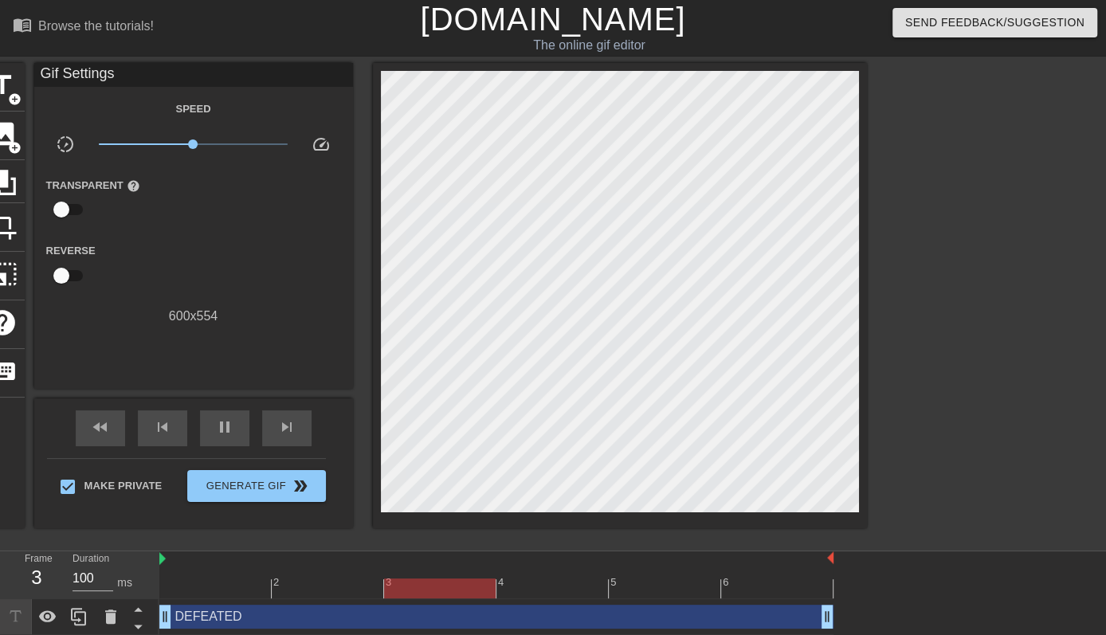
click at [828, 409] on div at bounding box center [1005, 302] width 239 height 478
click at [11, 135] on span "image" at bounding box center [3, 134] width 30 height 30
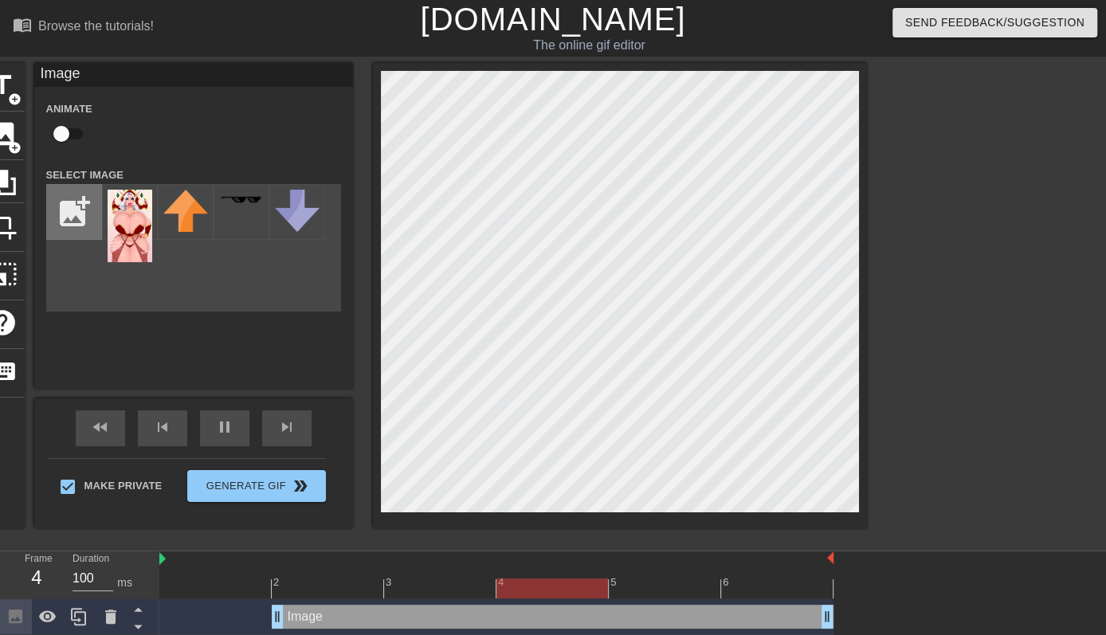
click at [80, 206] on input "file" at bounding box center [74, 212] width 54 height 54
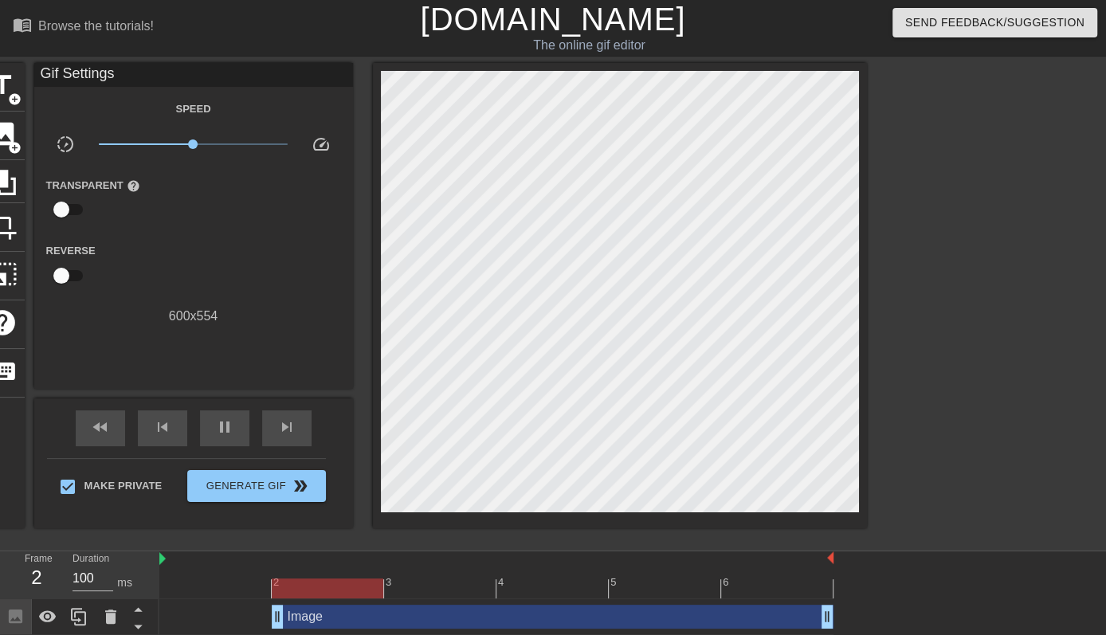
click at [828, 476] on div "menu_book Browse the tutorials! [DOMAIN_NAME] The online gif editor Send Feedba…" at bounding box center [553, 371] width 1106 height 742
click at [15, 129] on span "image" at bounding box center [3, 134] width 30 height 30
click at [16, 127] on span "image" at bounding box center [3, 134] width 30 height 30
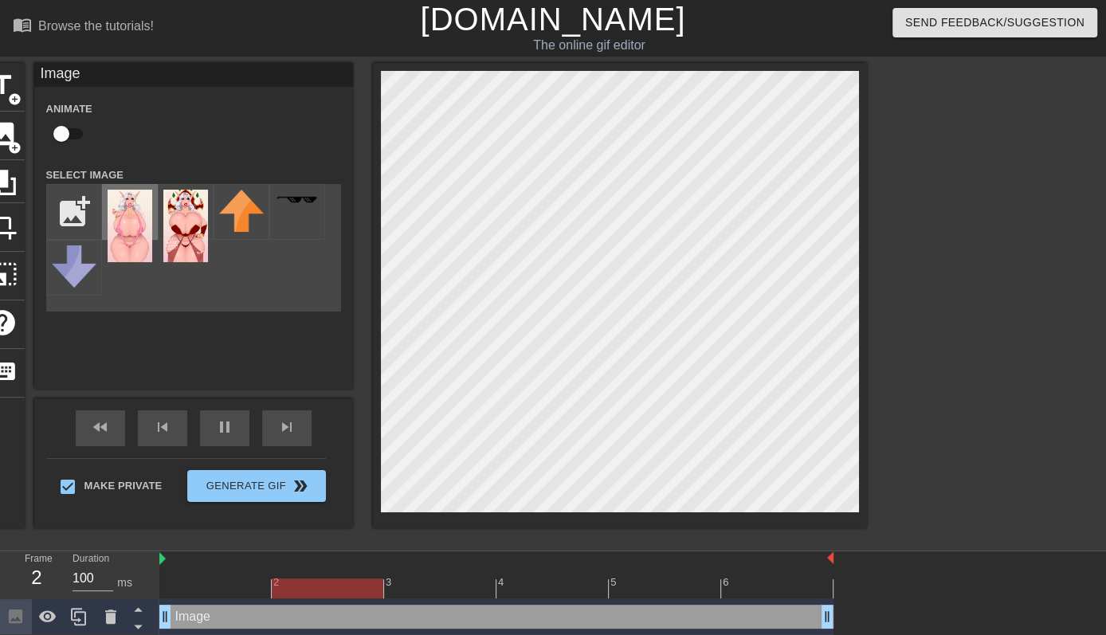
click at [138, 215] on img at bounding box center [130, 226] width 45 height 72
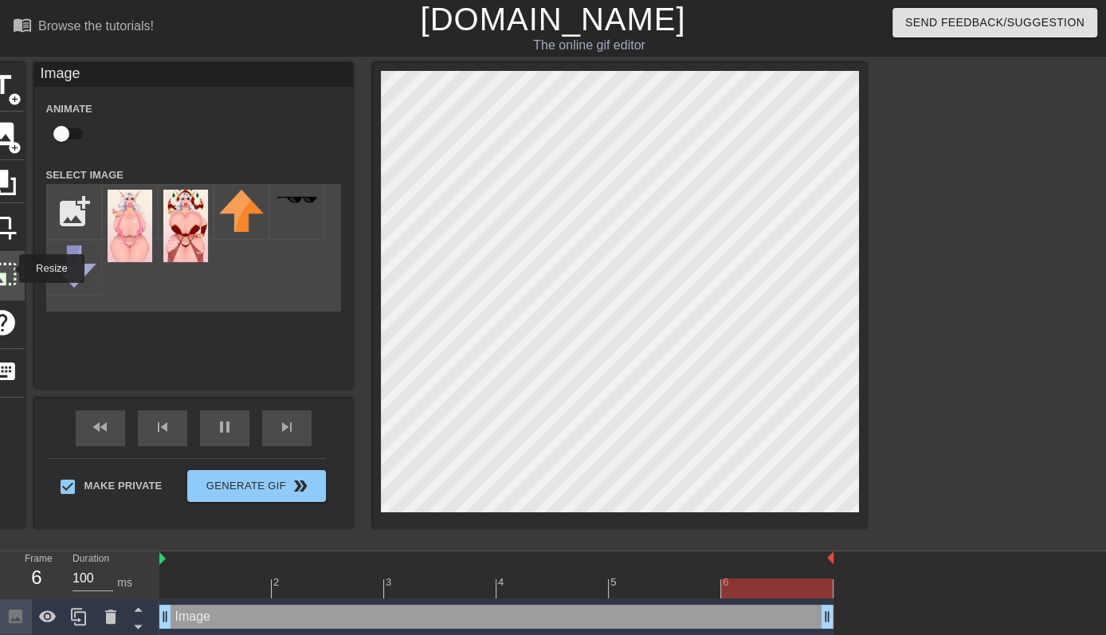
click at [9, 269] on span "photo_size_select_large" at bounding box center [3, 274] width 30 height 30
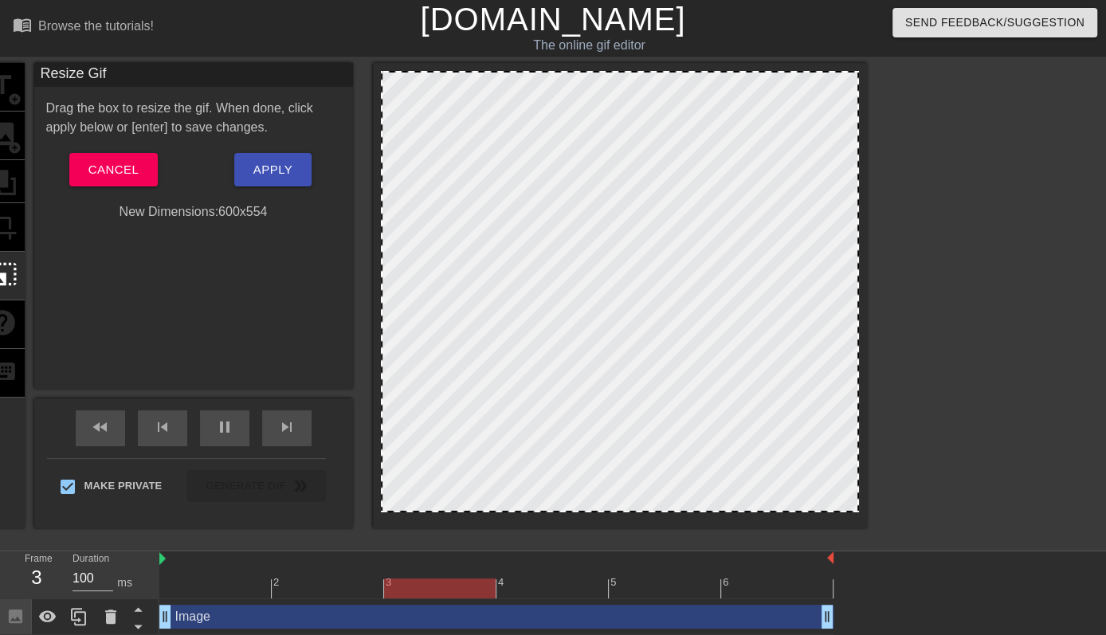
drag, startPoint x: 523, startPoint y: 249, endPoint x: 613, endPoint y: 394, distance: 171.7
click at [615, 397] on div at bounding box center [620, 291] width 478 height 441
click at [498, 240] on div at bounding box center [620, 291] width 478 height 441
click at [125, 166] on span "Cancel" at bounding box center [113, 169] width 50 height 21
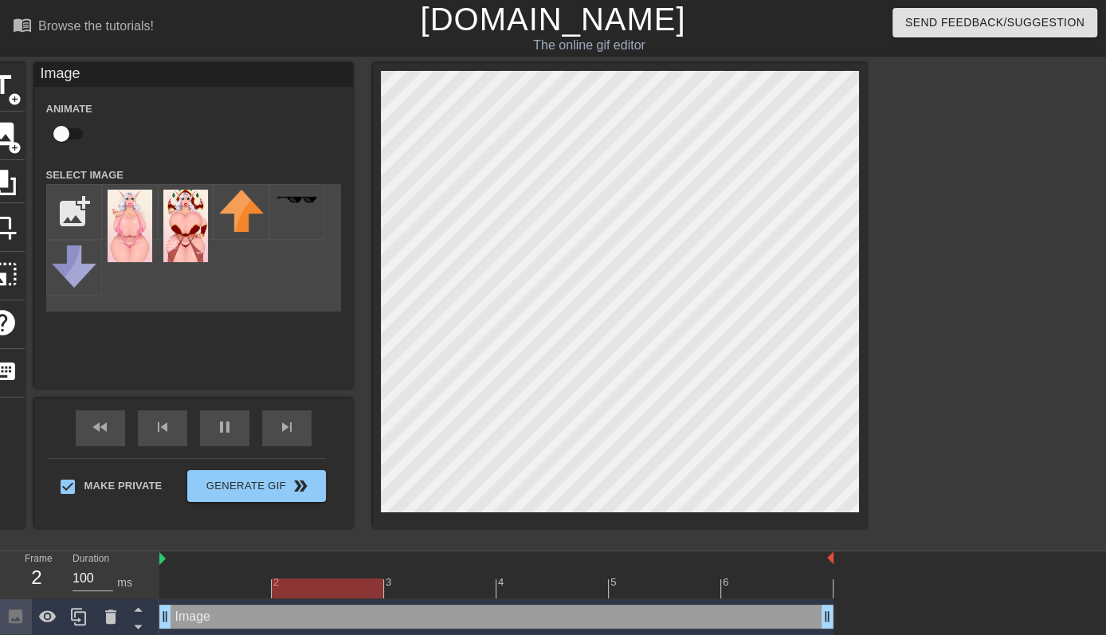
scroll to position [145, 0]
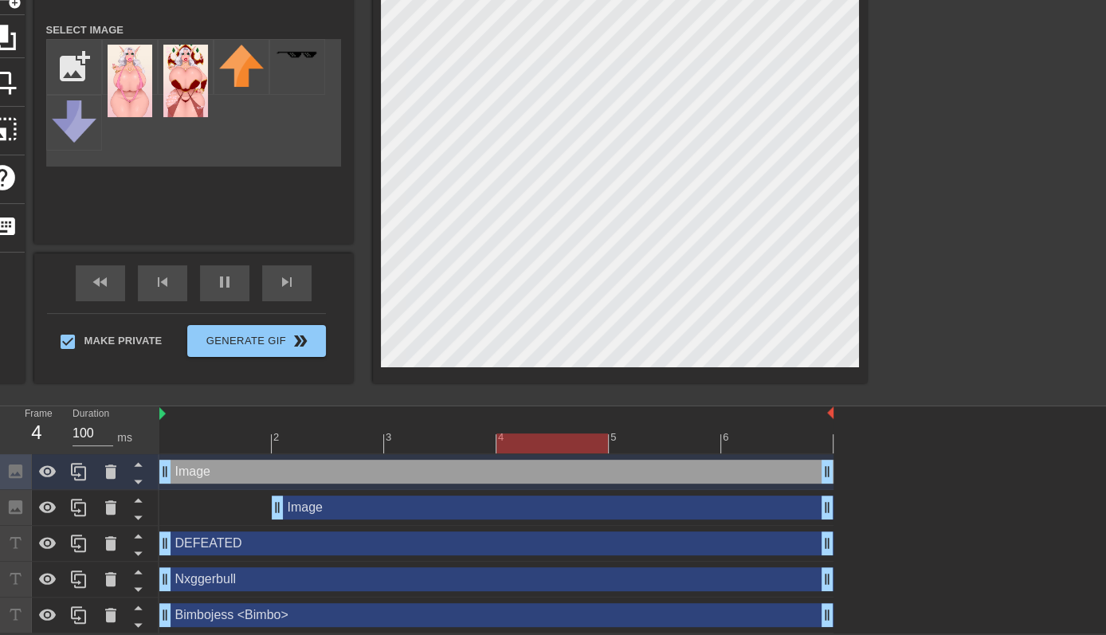
click at [326, 476] on div "Image drag_handle drag_handle" at bounding box center [496, 472] width 674 height 36
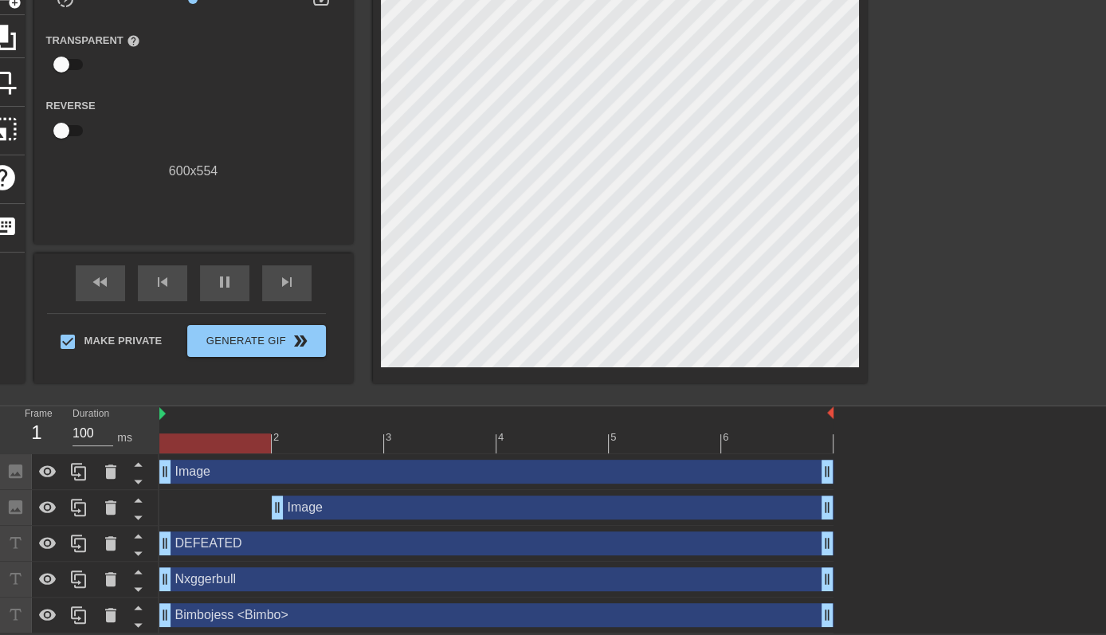
drag, startPoint x: 329, startPoint y: 476, endPoint x: 332, endPoint y: 611, distance: 135.4
click at [332, 476] on div "Image drag_handle drag_handle Image drag_handle drag_handle DEFEATED drag_handl…" at bounding box center [632, 543] width 946 height 179
drag, startPoint x: 206, startPoint y: 473, endPoint x: 206, endPoint y: 511, distance: 38.2
click at [206, 476] on div "Image drag_handle drag_handle Image drag_handle drag_handle DEFEATED drag_handl…" at bounding box center [632, 543] width 946 height 179
drag, startPoint x: 168, startPoint y: 471, endPoint x: 175, endPoint y: 577, distance: 107.0
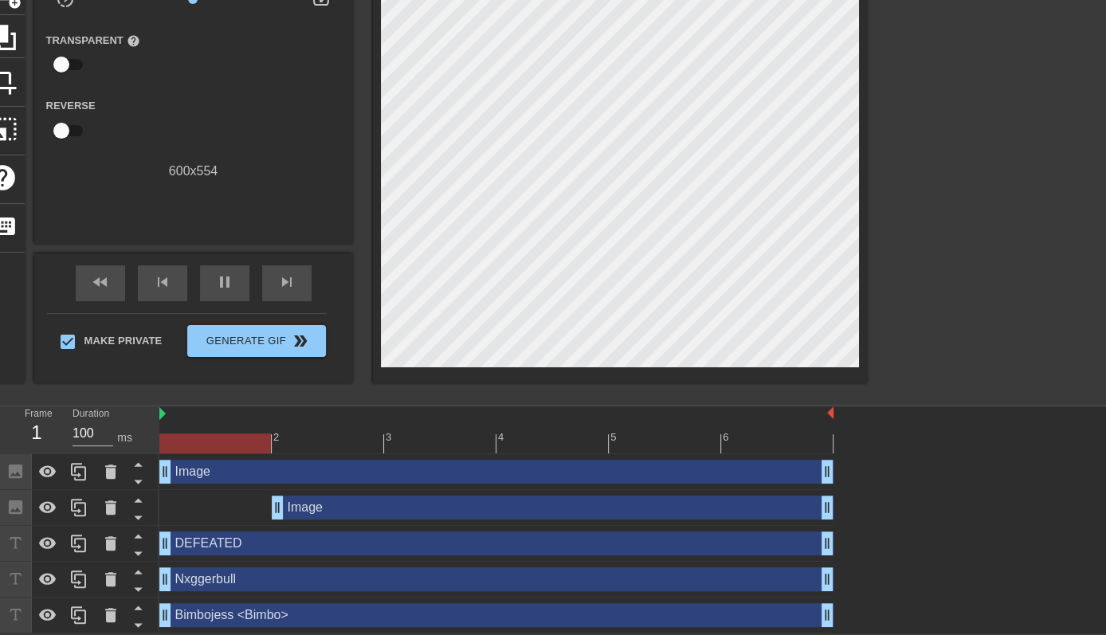
click at [175, 476] on div "Image drag_handle drag_handle Image drag_handle drag_handle DEFEATED drag_handl…" at bounding box center [632, 543] width 946 height 179
click at [739, 472] on div "Image drag_handle drag_handle" at bounding box center [496, 472] width 674 height 24
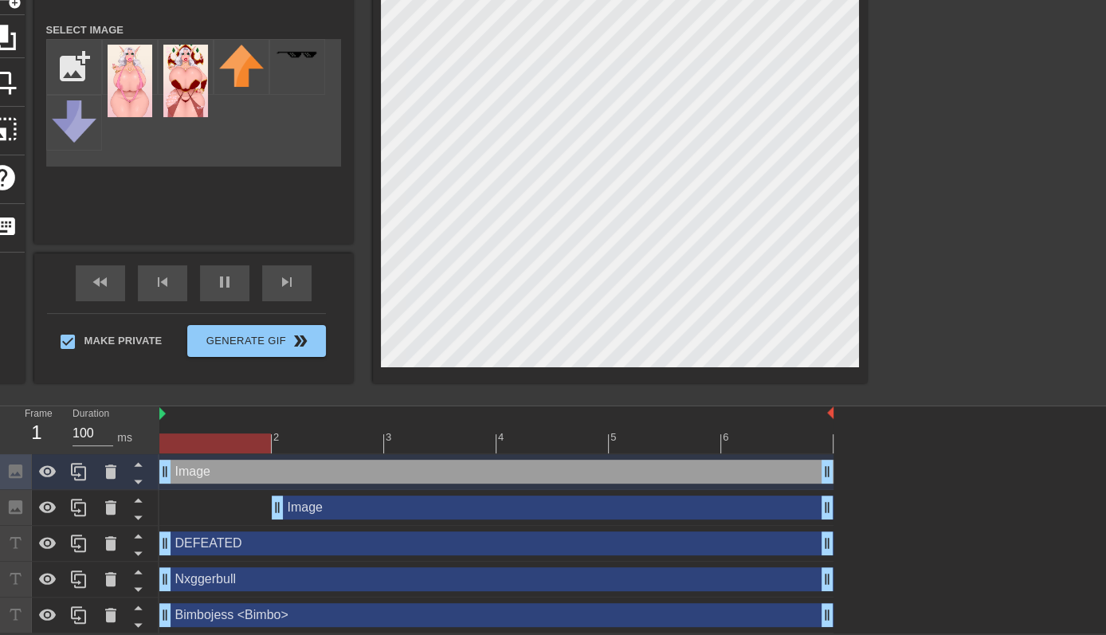
drag, startPoint x: 740, startPoint y: 472, endPoint x: 724, endPoint y: 574, distance: 102.4
click at [724, 476] on div "Image drag_handle drag_handle Image drag_handle drag_handle DEFEATED drag_handl…" at bounding box center [632, 543] width 946 height 179
click at [133, 476] on icon at bounding box center [138, 482] width 20 height 20
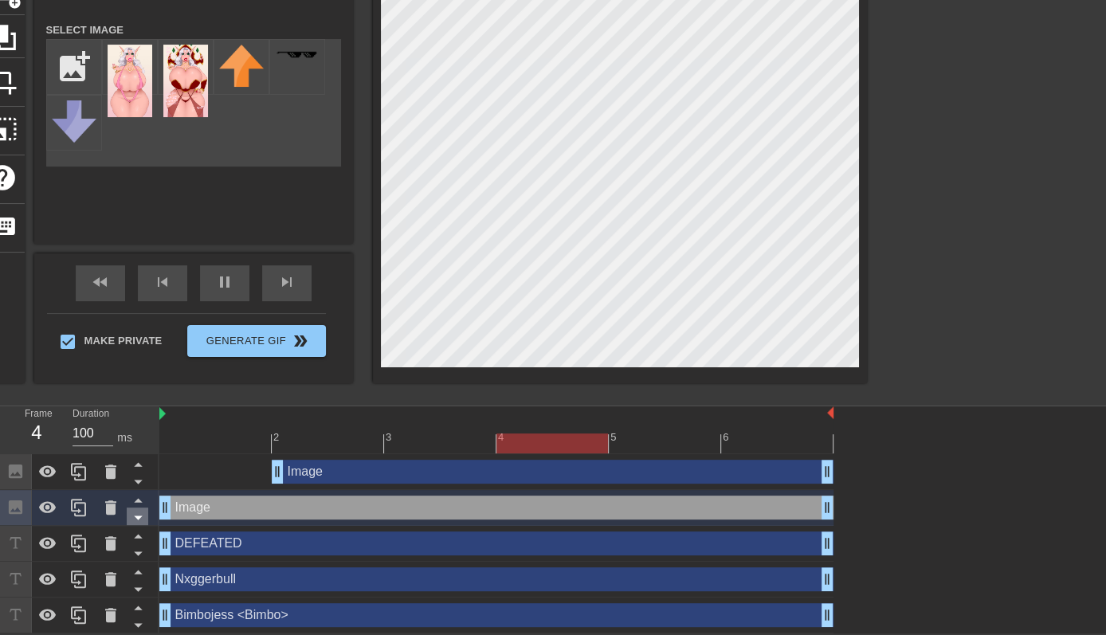
click at [135, 476] on icon at bounding box center [138, 517] width 20 height 20
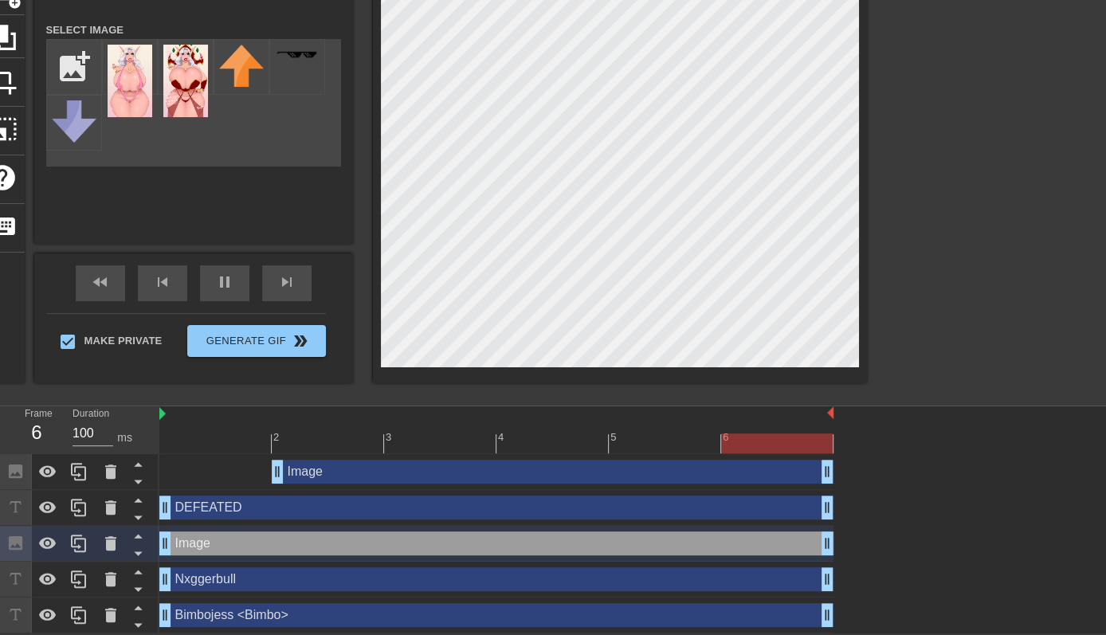
click at [319, 472] on div "Image drag_handle drag_handle" at bounding box center [553, 472] width 562 height 24
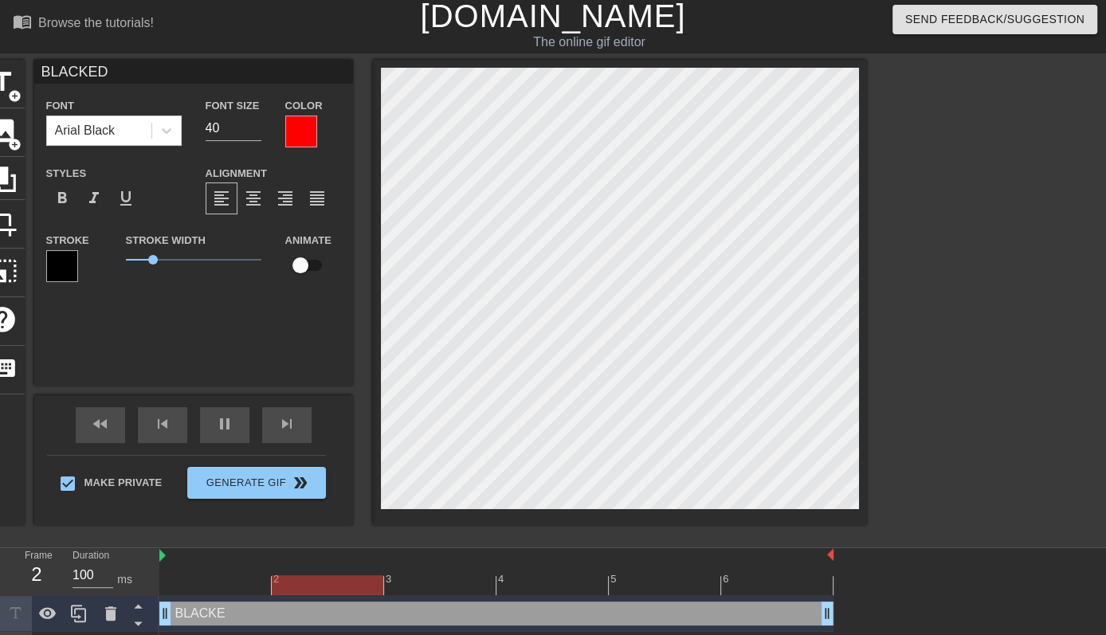
scroll to position [2, 3]
click at [301, 123] on div at bounding box center [301, 131] width 32 height 32
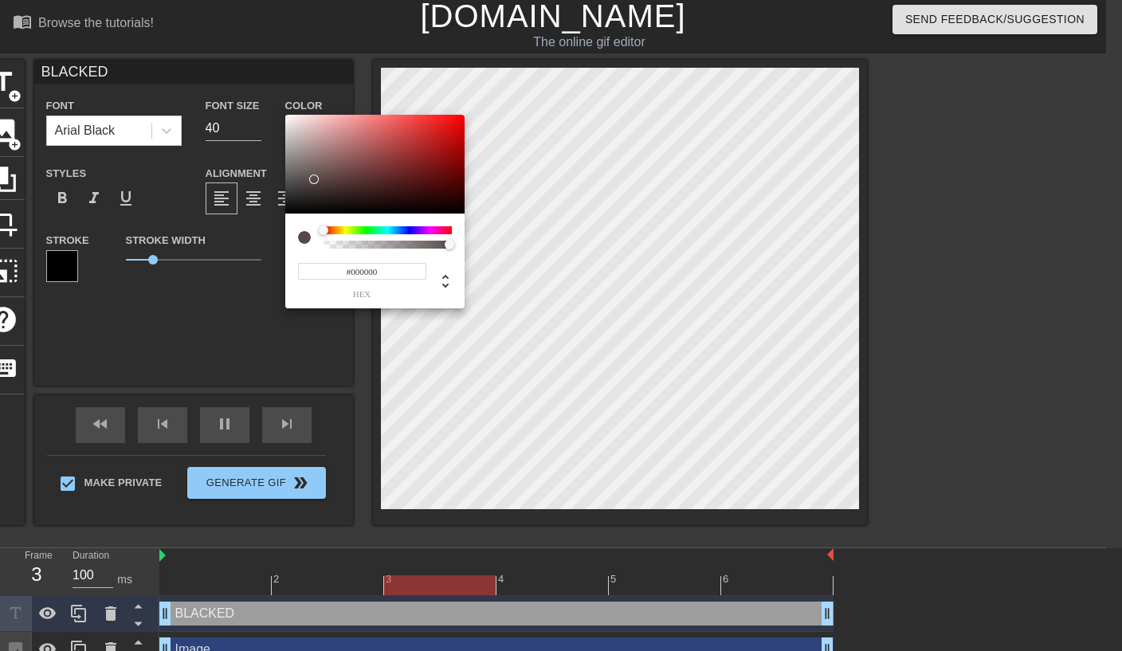
drag, startPoint x: 315, startPoint y: 179, endPoint x: 252, endPoint y: 237, distance: 85.1
click at [252, 237] on div "#000000 hex" at bounding box center [561, 325] width 1122 height 651
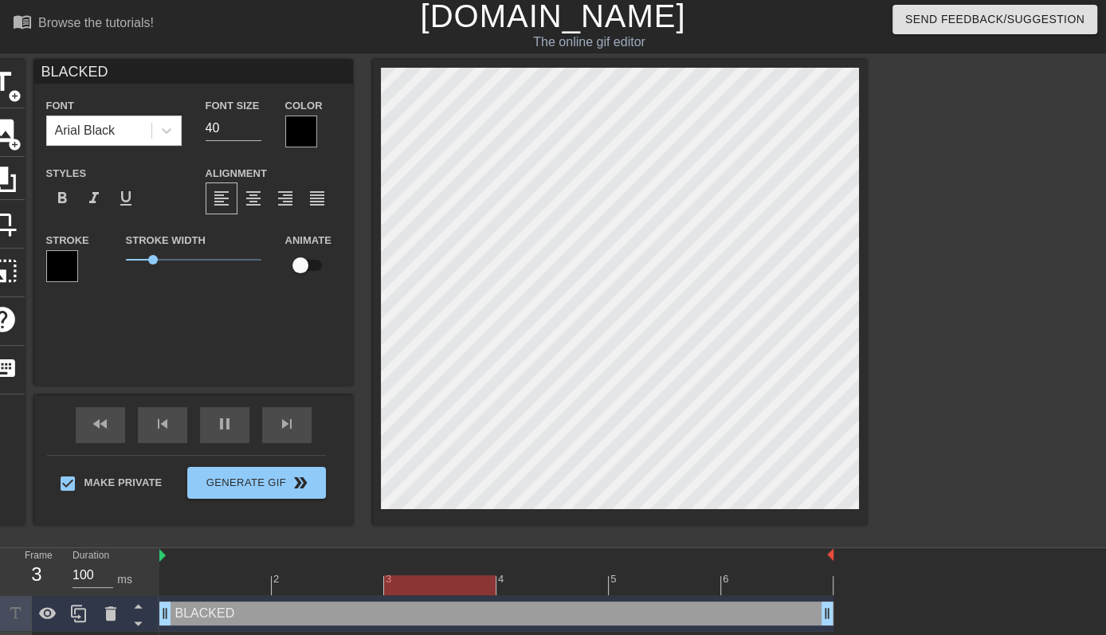
click at [65, 260] on div at bounding box center [62, 266] width 32 height 32
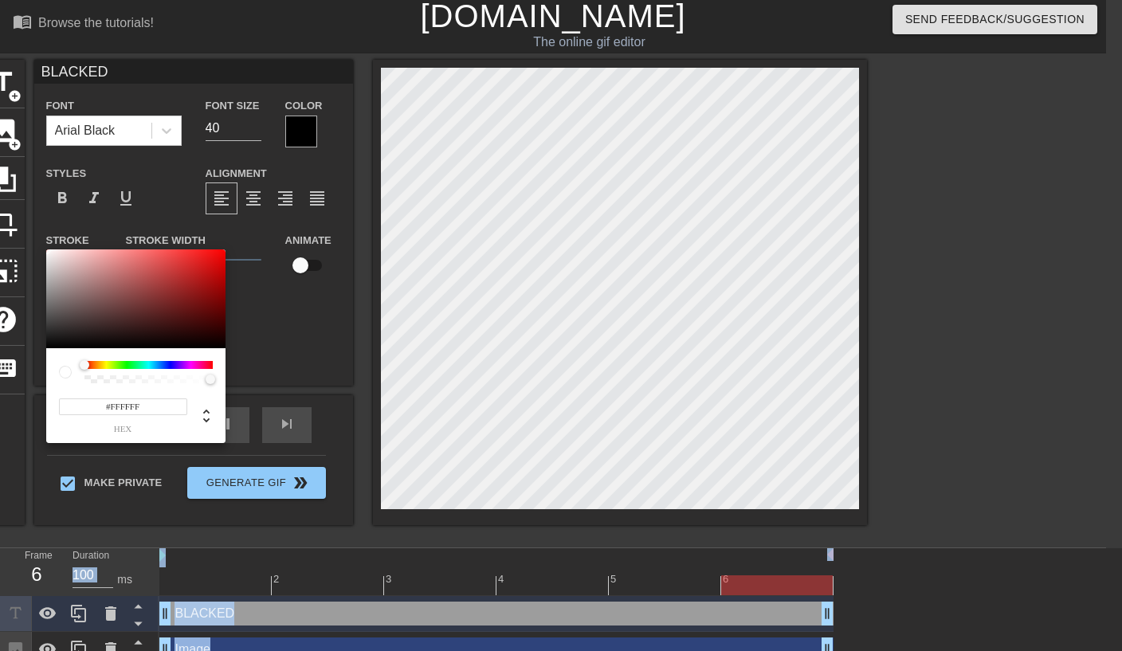
drag, startPoint x: 41, startPoint y: 254, endPoint x: -15, endPoint y: 220, distance: 65.4
click at [0, 220] on html "menu_book Browse the tutorials! [DOMAIN_NAME] The online gif editor Send Feedba…" at bounding box center [561, 368] width 1122 height 742
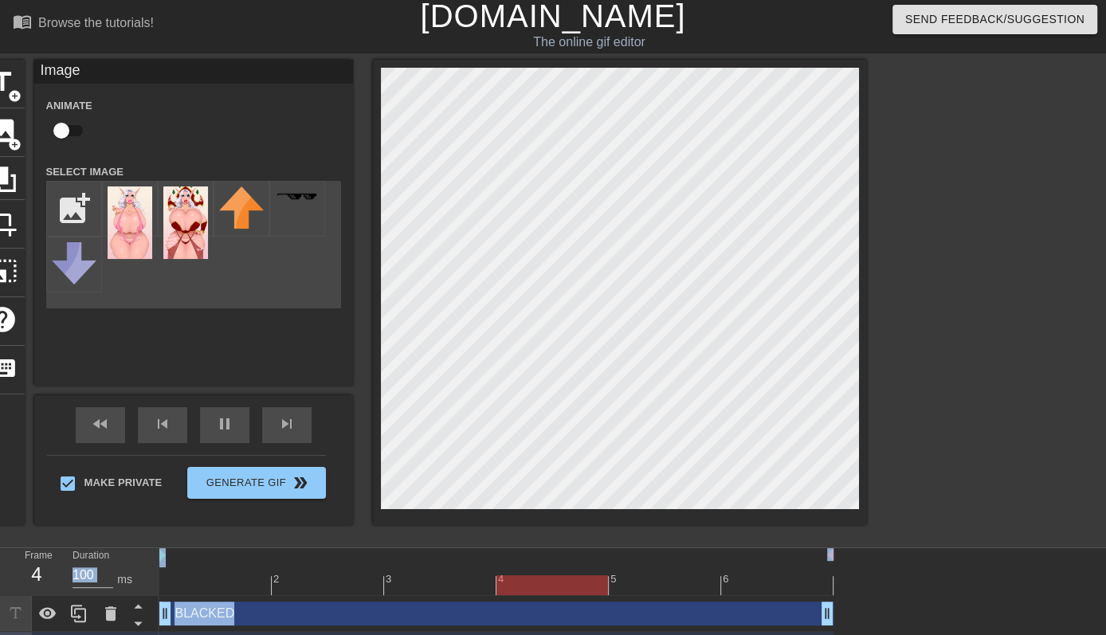
click at [828, 476] on html "menu_book Browse the tutorials! [DOMAIN_NAME] The online gif editor Send Feedba…" at bounding box center [553, 368] width 1106 height 742
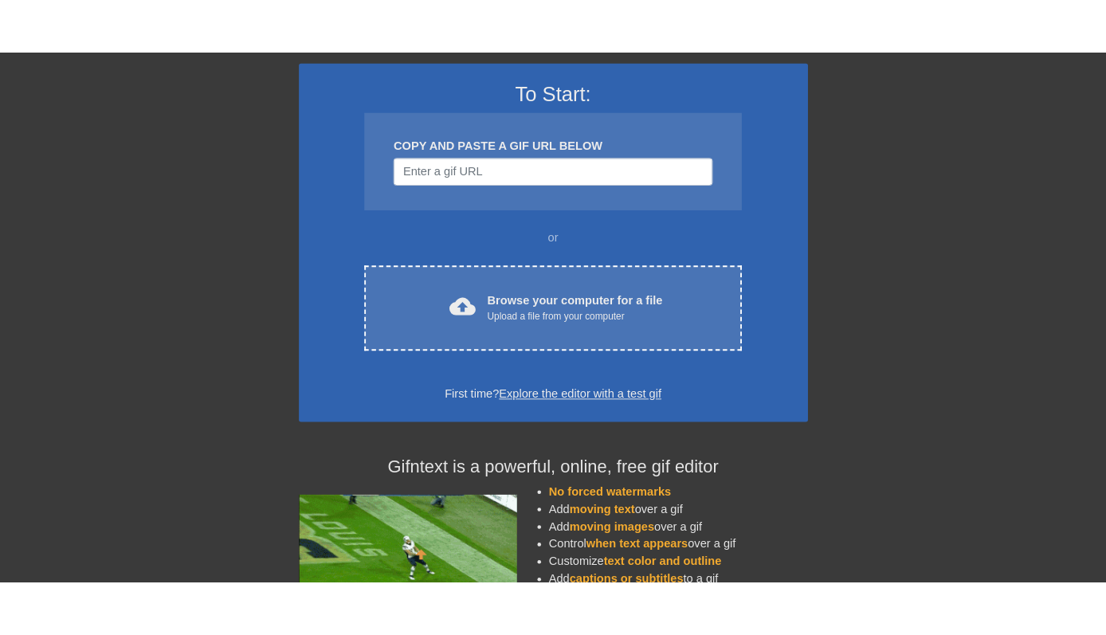
scroll to position [76, 0]
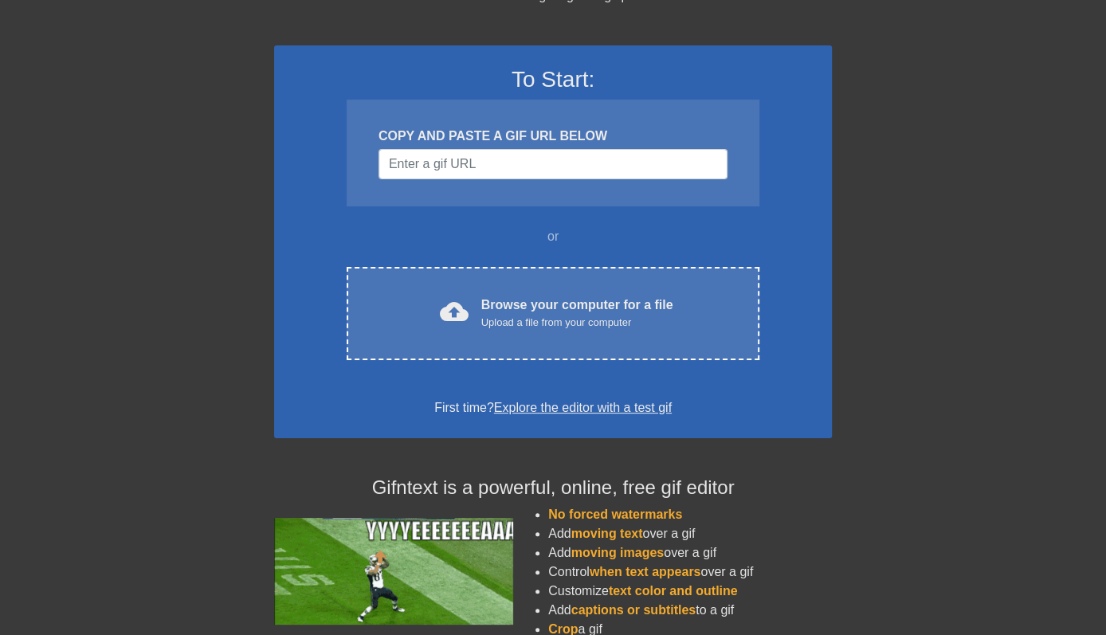
click at [985, 189] on div at bounding box center [970, 225] width 239 height 478
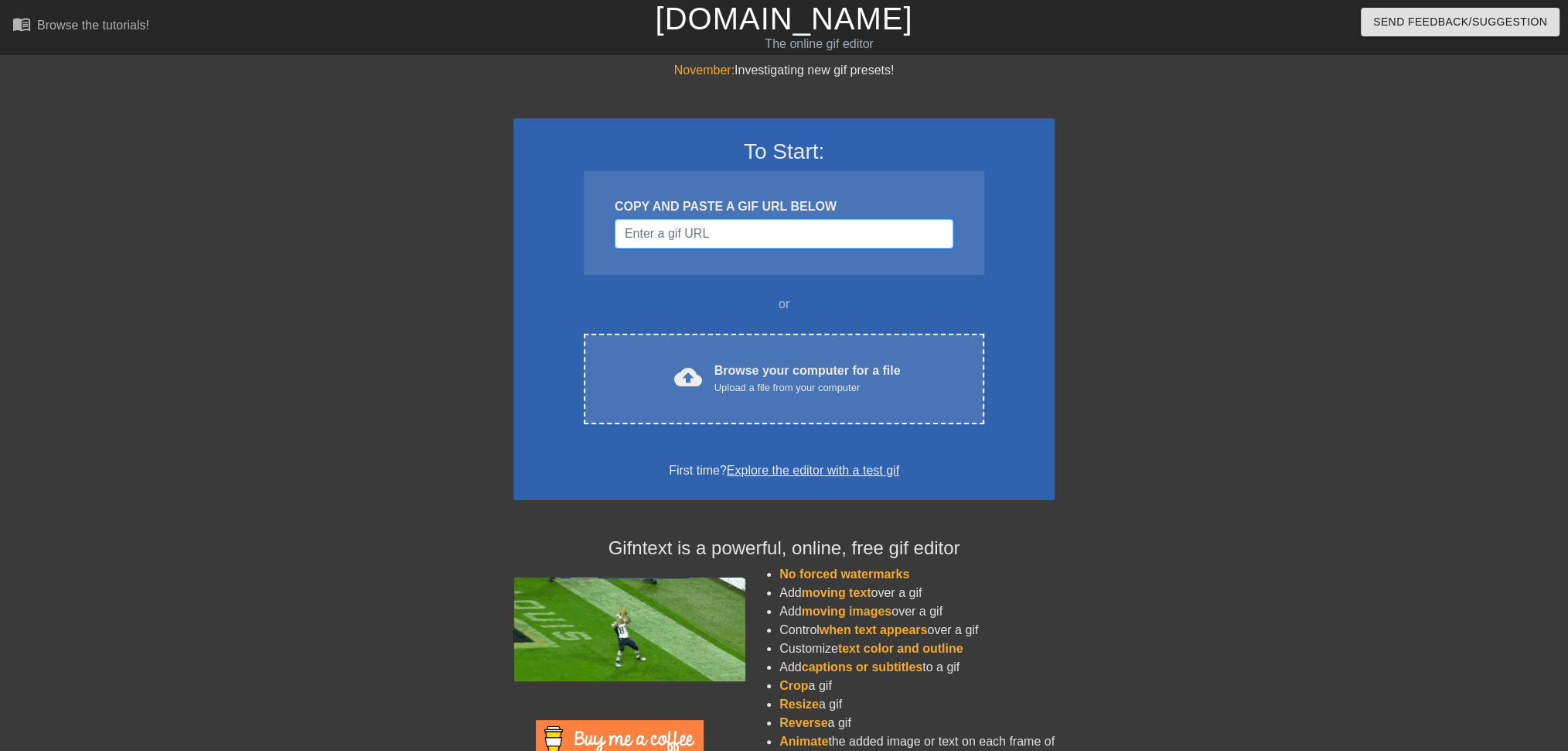
drag, startPoint x: 849, startPoint y: 247, endPoint x: 850, endPoint y: 237, distance: 10.0
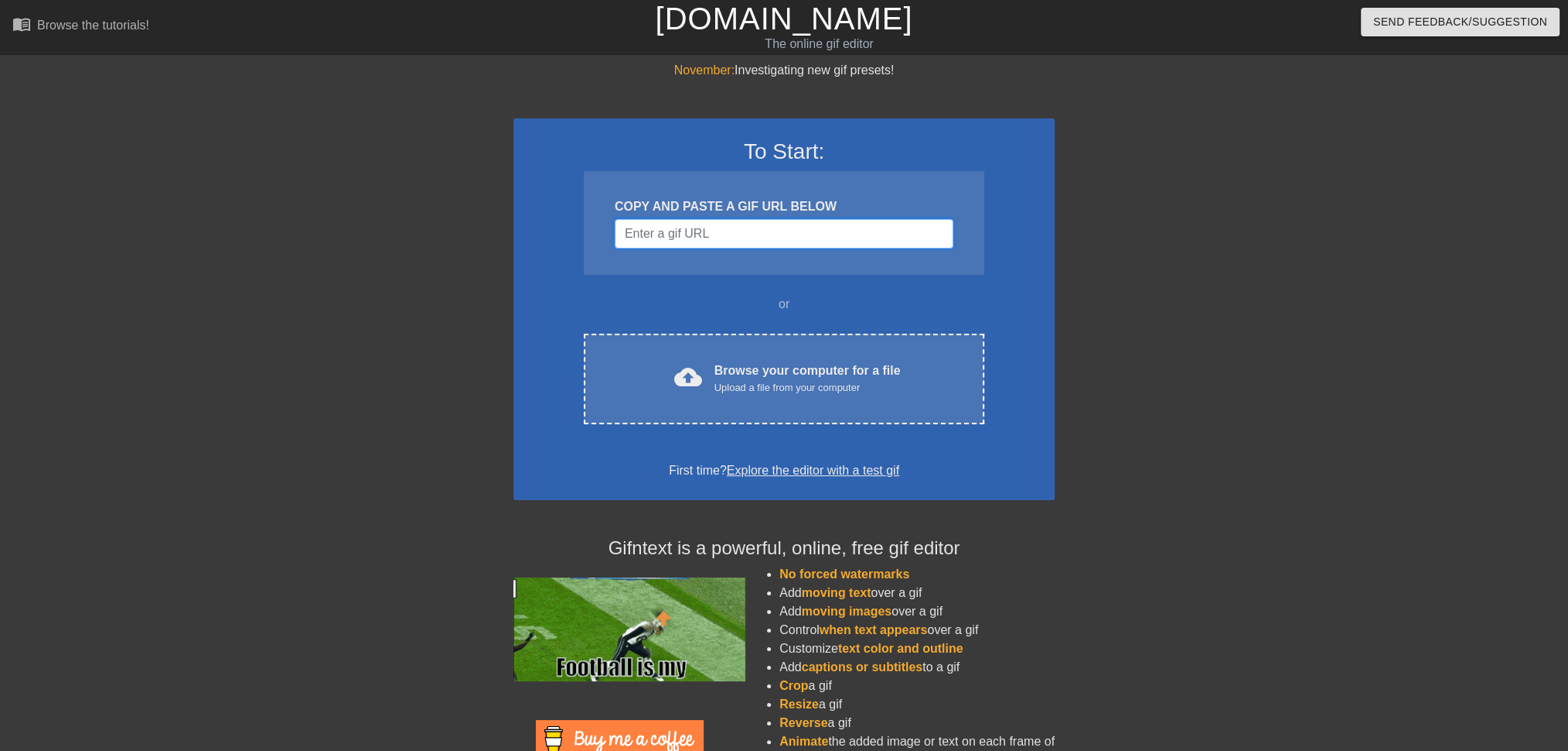
click at [849, 246] on input "Username" at bounding box center [784, 233] width 339 height 29
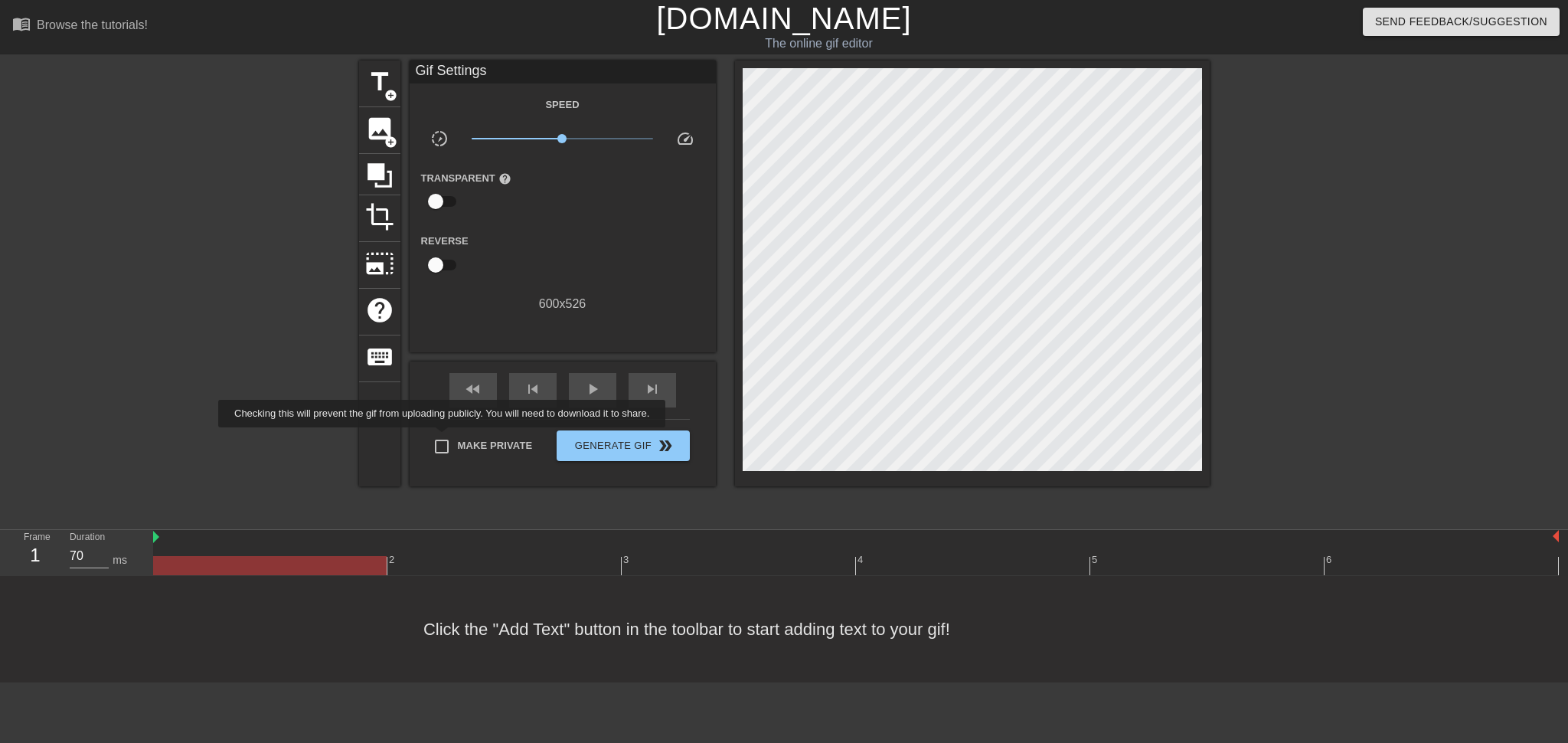
click at [445, 438] on input "Make Private" at bounding box center [441, 446] width 32 height 32
checkbox input "true"
click at [385, 92] on span "add_circle" at bounding box center [391, 95] width 13 height 13
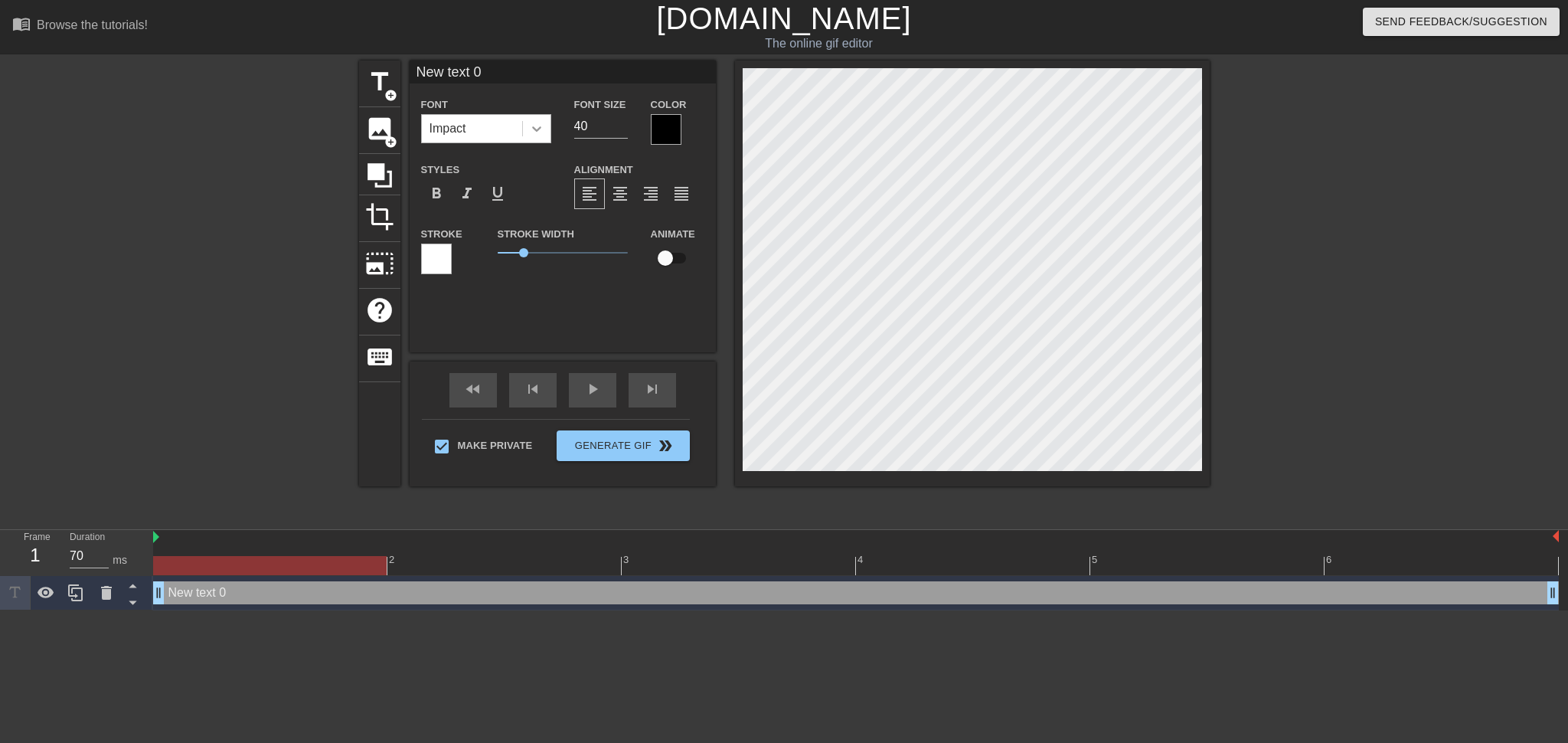
click at [530, 133] on icon at bounding box center [536, 129] width 15 height 15
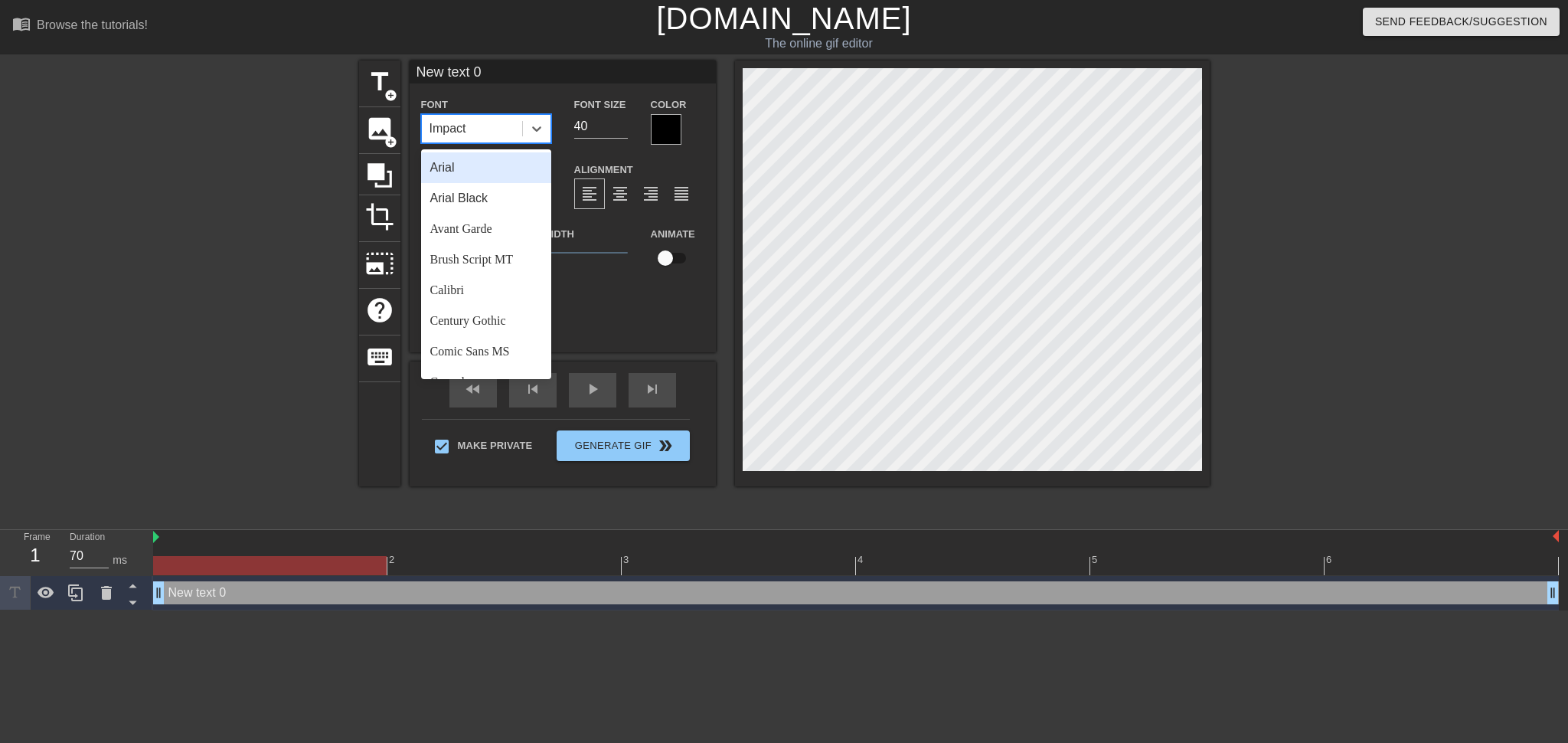
click at [495, 160] on div "Arial" at bounding box center [485, 168] width 130 height 31
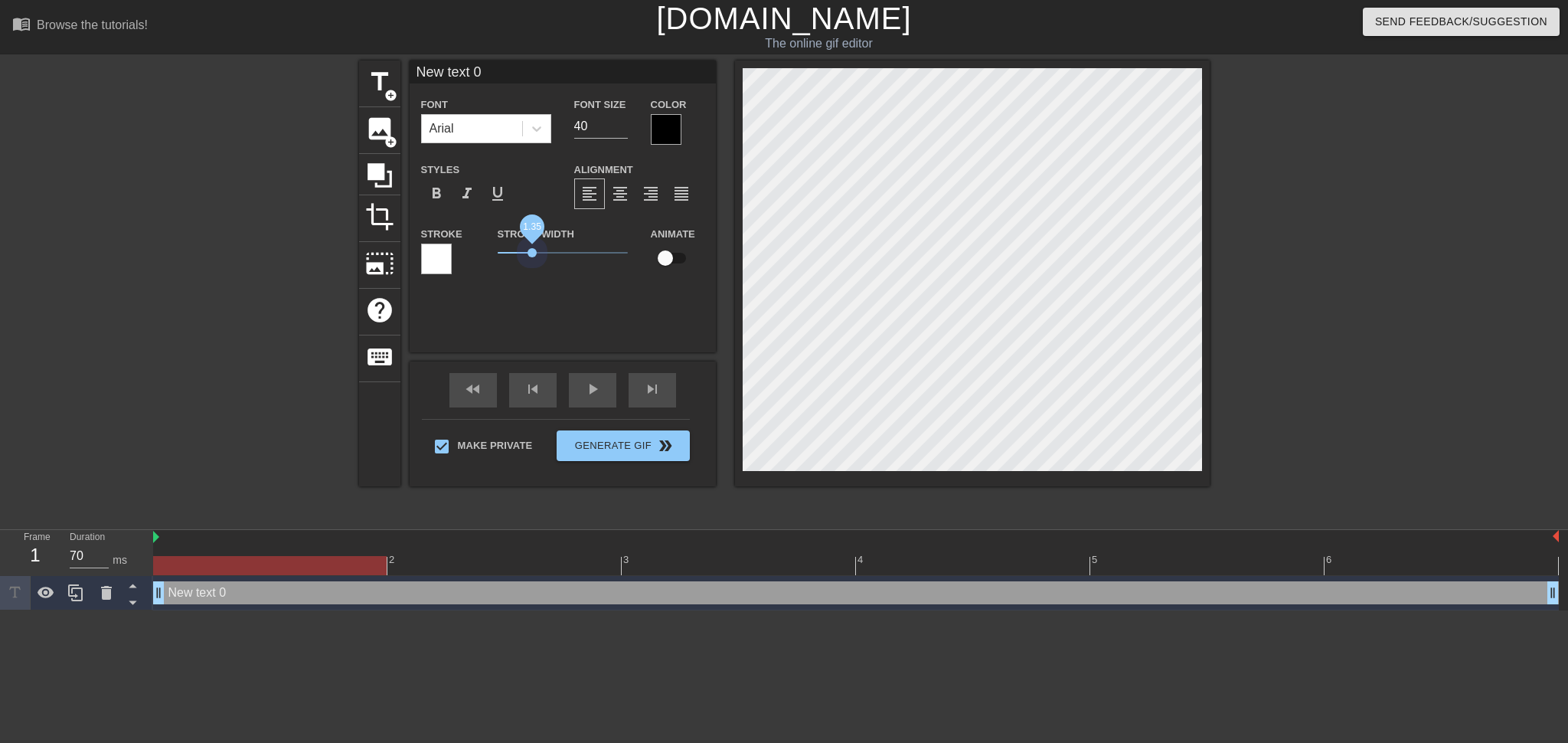
drag, startPoint x: 532, startPoint y: 250, endPoint x: 461, endPoint y: 250, distance: 71.0
click at [461, 250] on div "Stroke Stroke Width 1.35 Animate" at bounding box center [562, 256] width 307 height 63
click at [423, 252] on div at bounding box center [436, 259] width 31 height 31
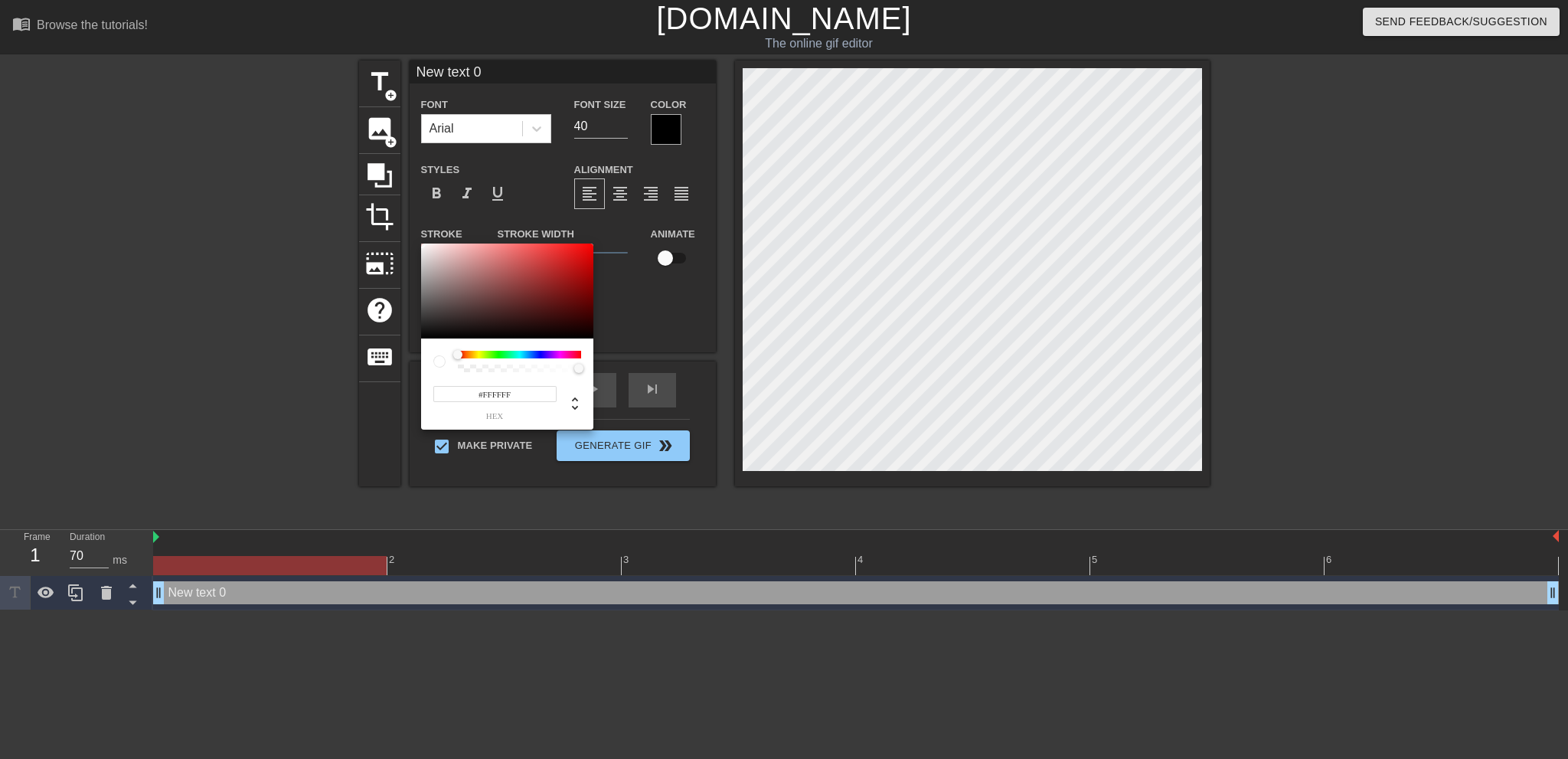
click at [535, 356] on div at bounding box center [519, 355] width 123 height 8
click at [534, 356] on div at bounding box center [519, 355] width 123 height 8
drag, startPoint x: 453, startPoint y: 356, endPoint x: 472, endPoint y: 353, distance: 19.2
click at [472, 353] on div at bounding box center [508, 362] width 148 height 21
click at [525, 350] on div at bounding box center [525, 355] width 10 height 10
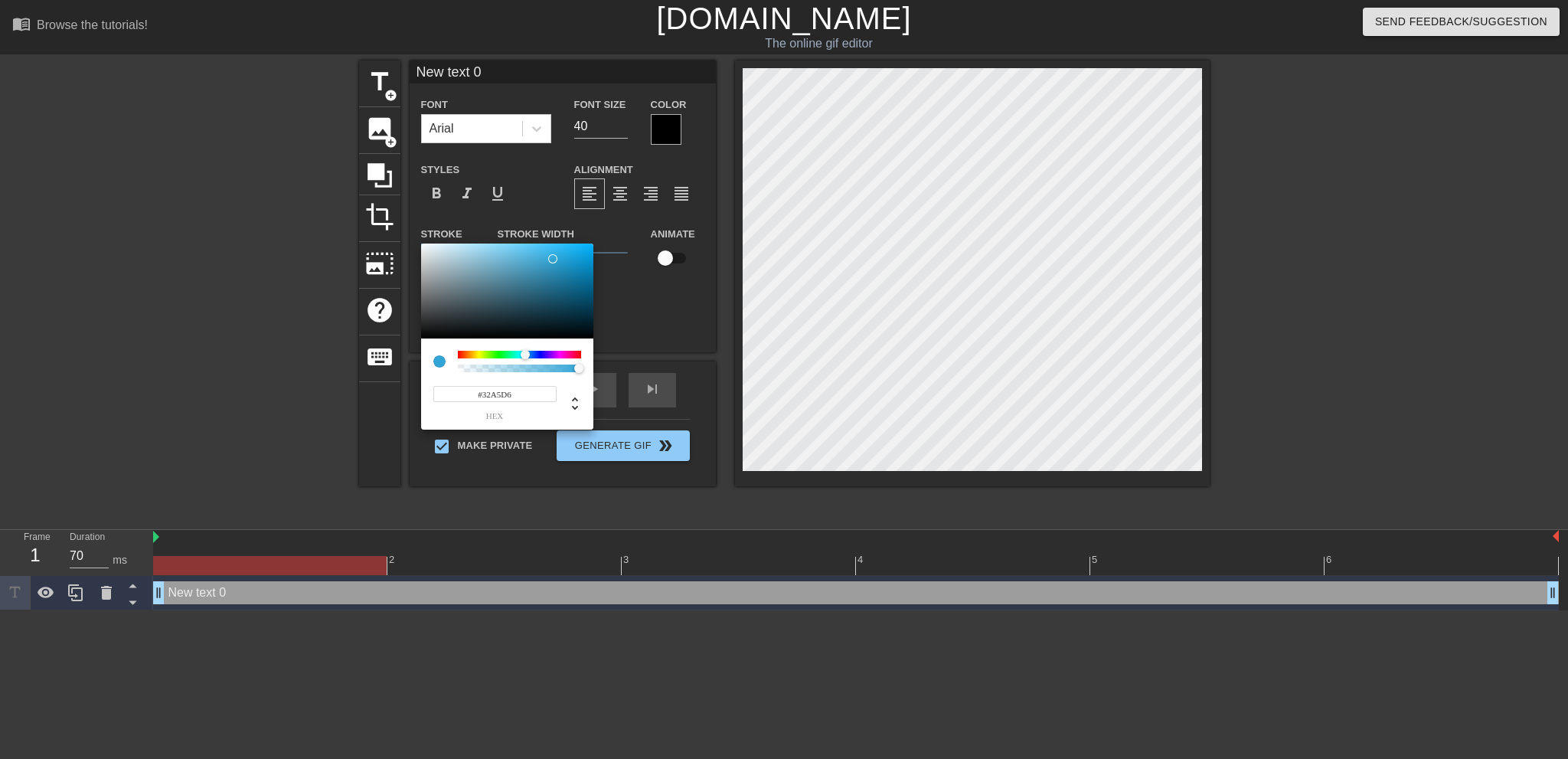
click at [553, 259] on div at bounding box center [507, 291] width 172 height 95
type input "#2EBDFB"
drag, startPoint x: 553, startPoint y: 258, endPoint x: 561, endPoint y: 245, distance: 15.3
click at [561, 245] on div at bounding box center [561, 245] width 10 height 10
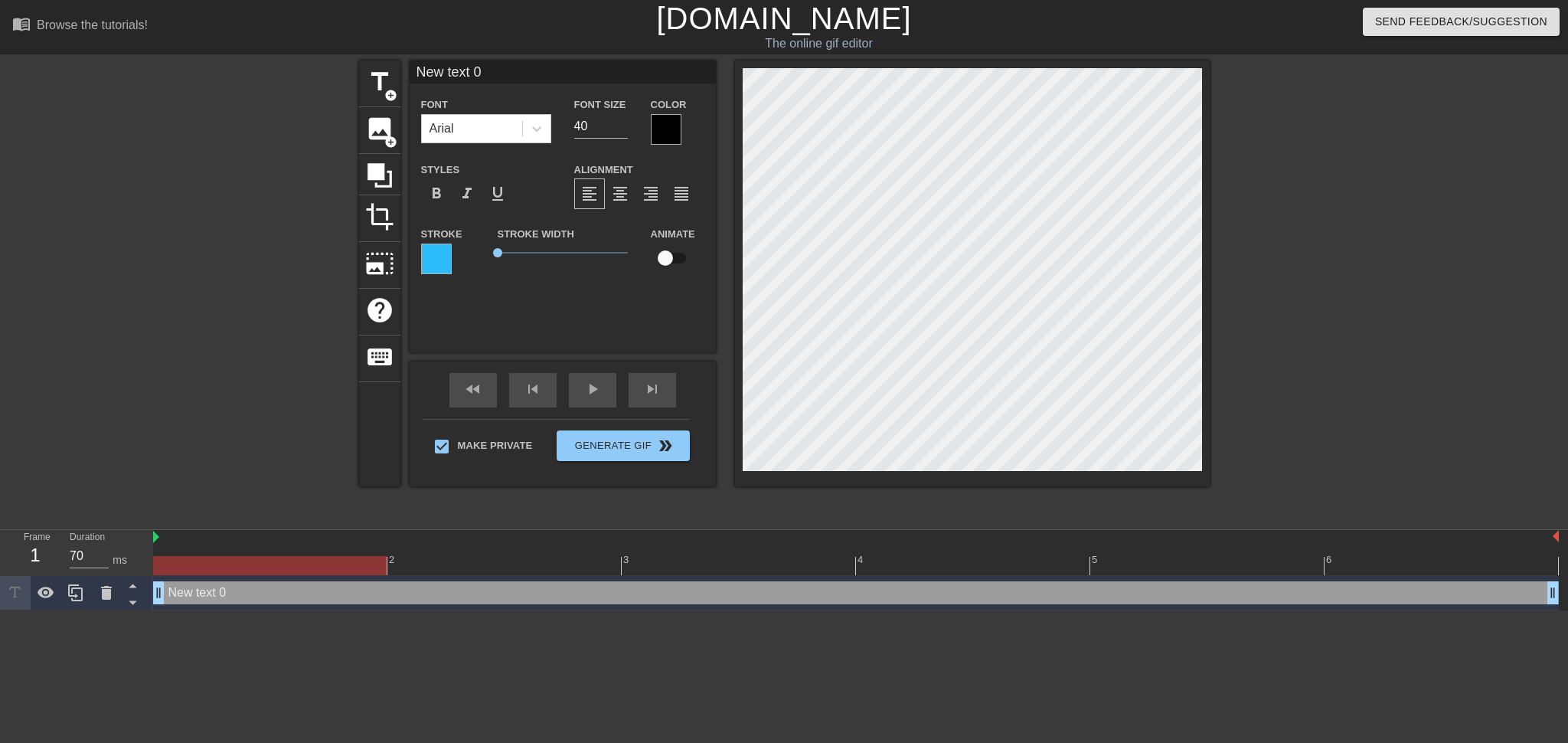
scroll to position [2, 2]
type input "J"
type textarea "J"
type input "Je"
type textarea "Je"
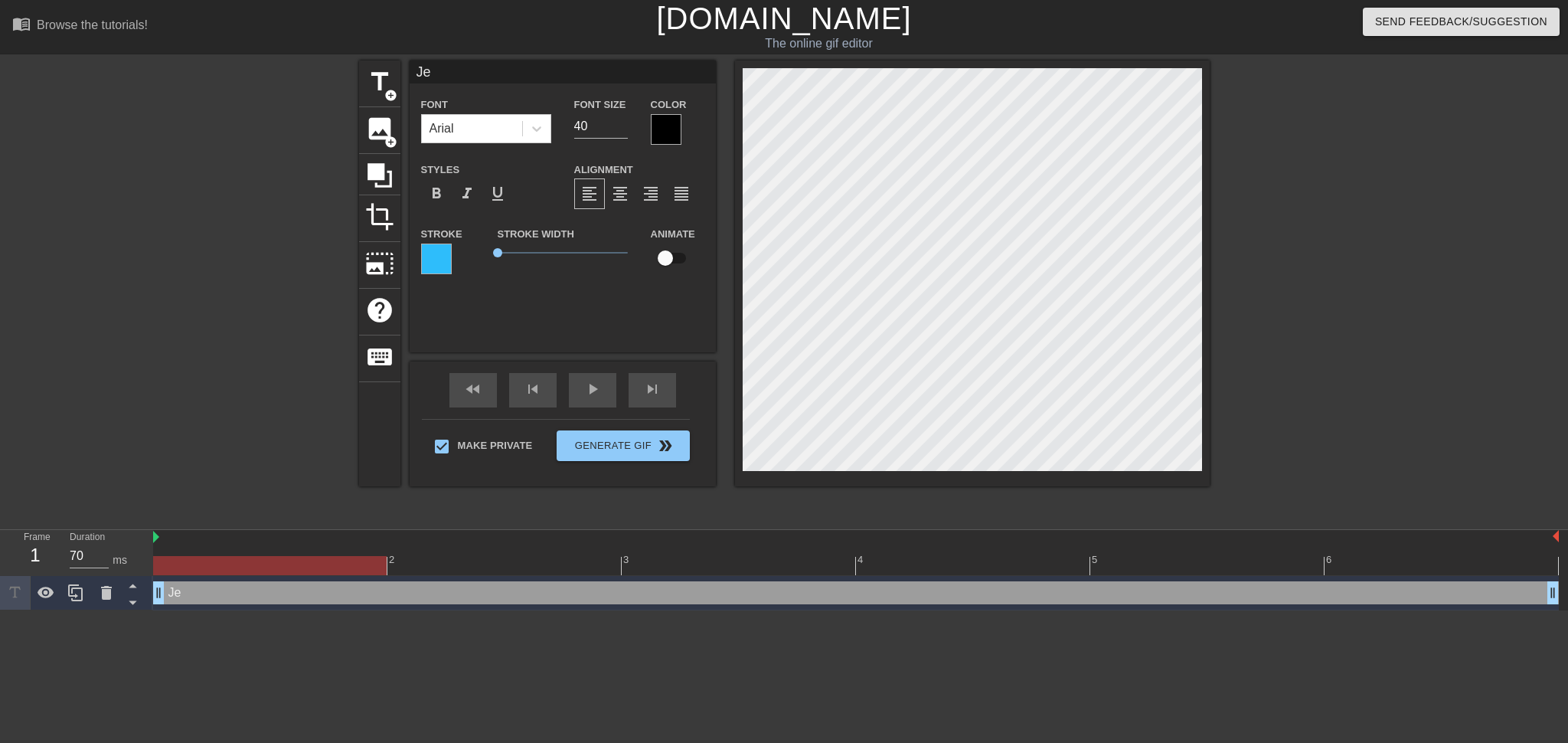
type input "Jes"
type textarea "Jes"
type input "[PERSON_NAME]"
type textarea "[PERSON_NAME]"
type input "Jessi"
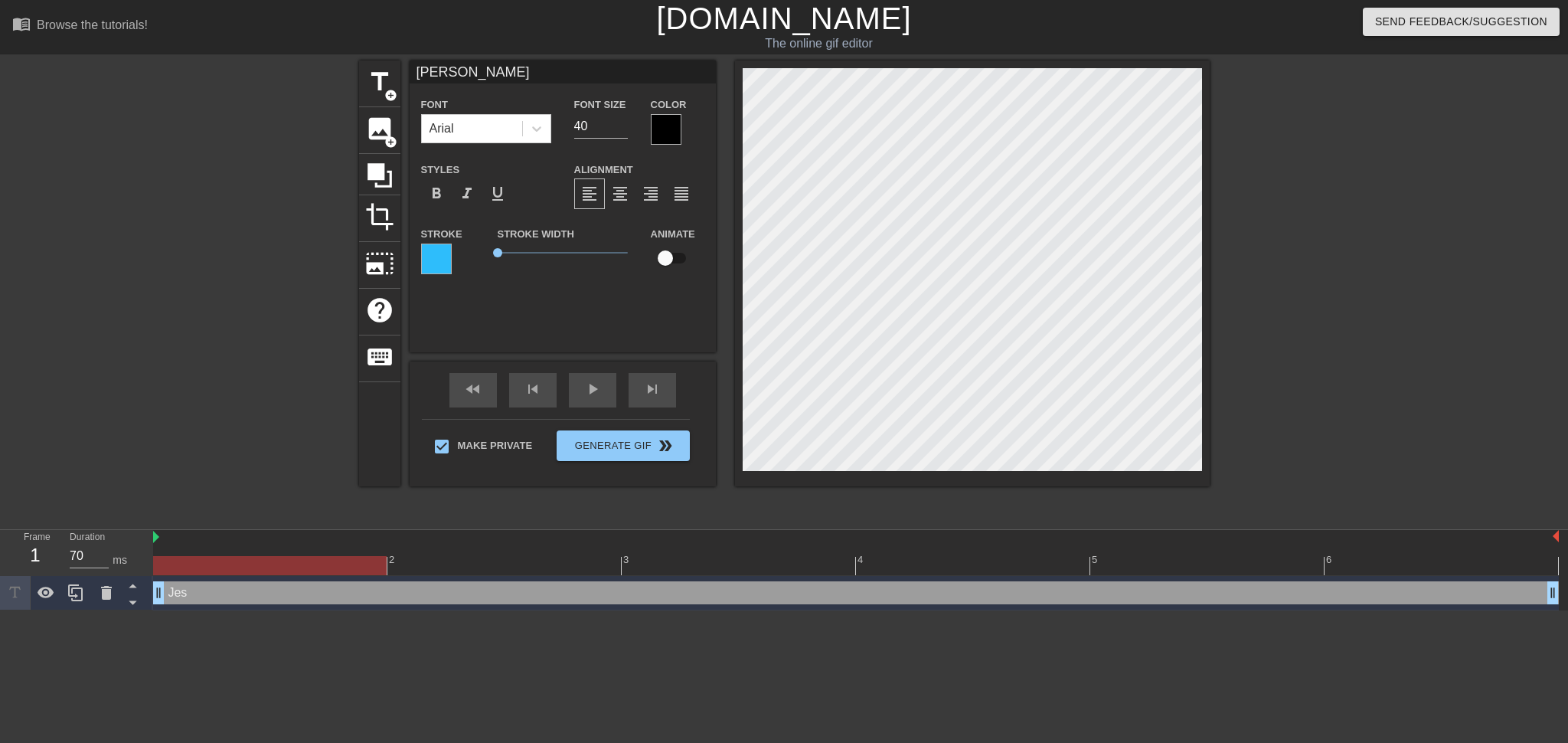
type textarea "Jessi"
type input "Jessia"
type textarea "Jessia"
type input "[PERSON_NAME]"
type textarea "[PERSON_NAME]"
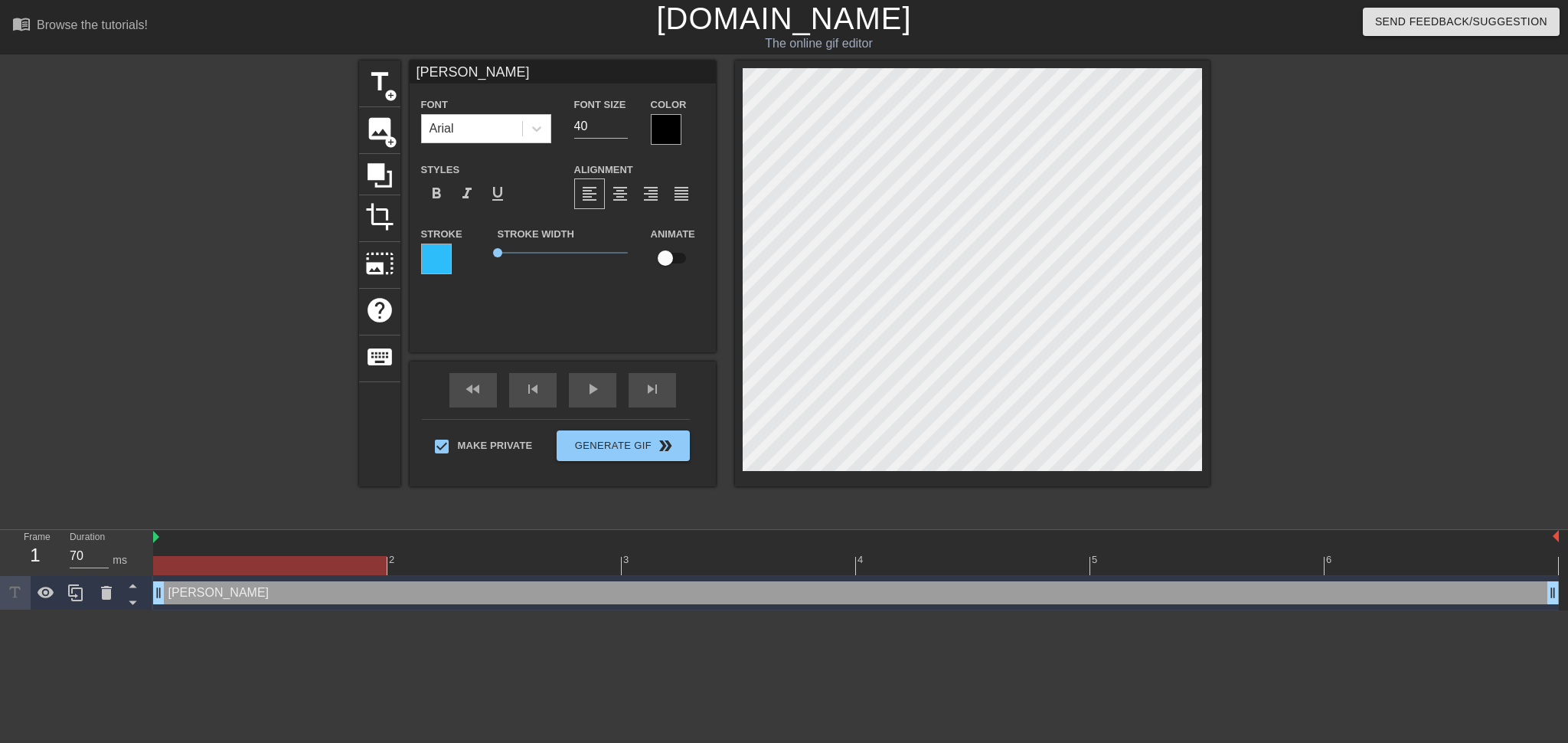
click at [676, 123] on div at bounding box center [666, 130] width 31 height 31
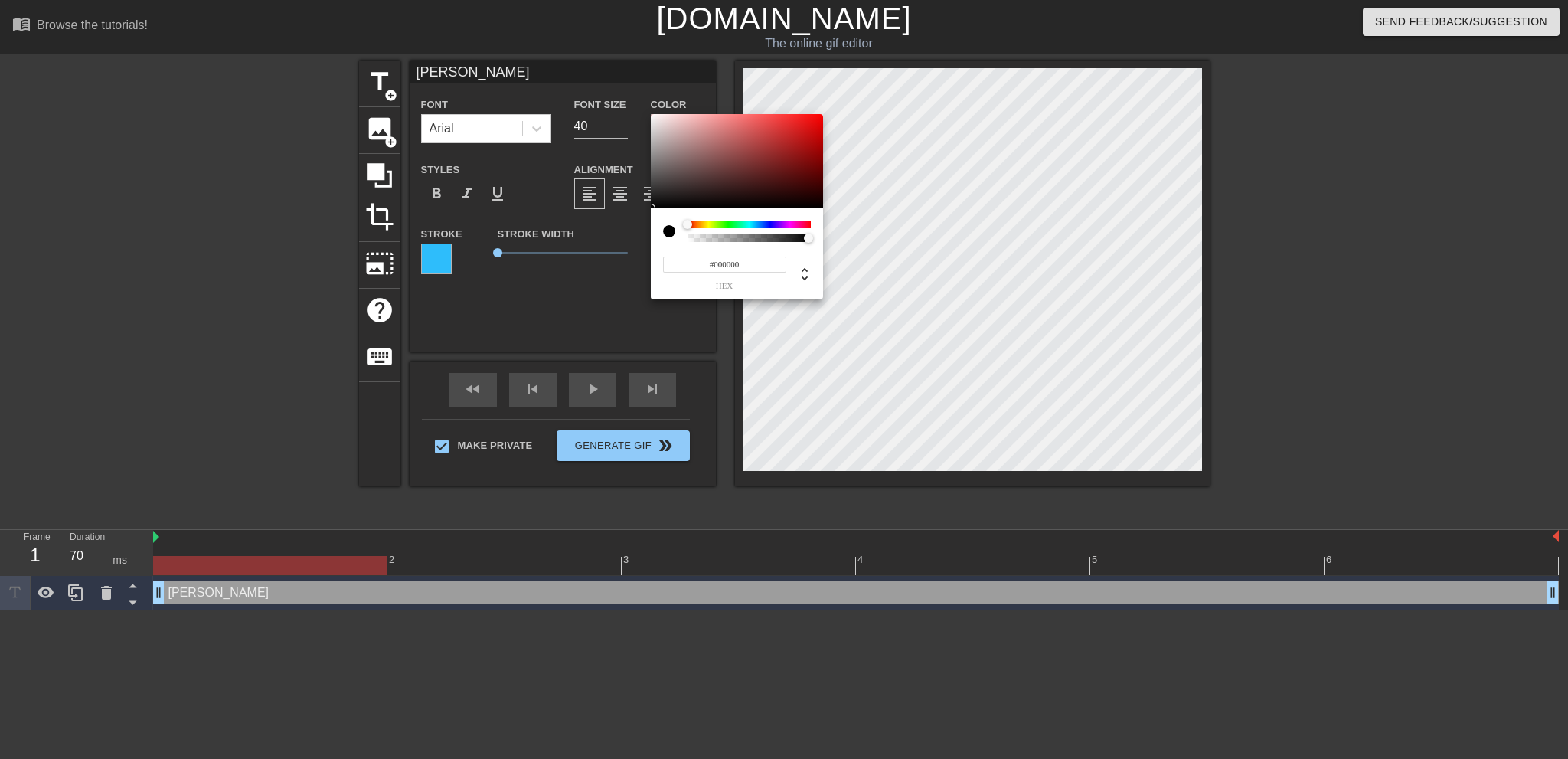
click at [767, 232] on div at bounding box center [749, 231] width 123 height 21
click at [768, 224] on div at bounding box center [749, 224] width 123 height 8
click at [759, 225] on div at bounding box center [749, 224] width 123 height 8
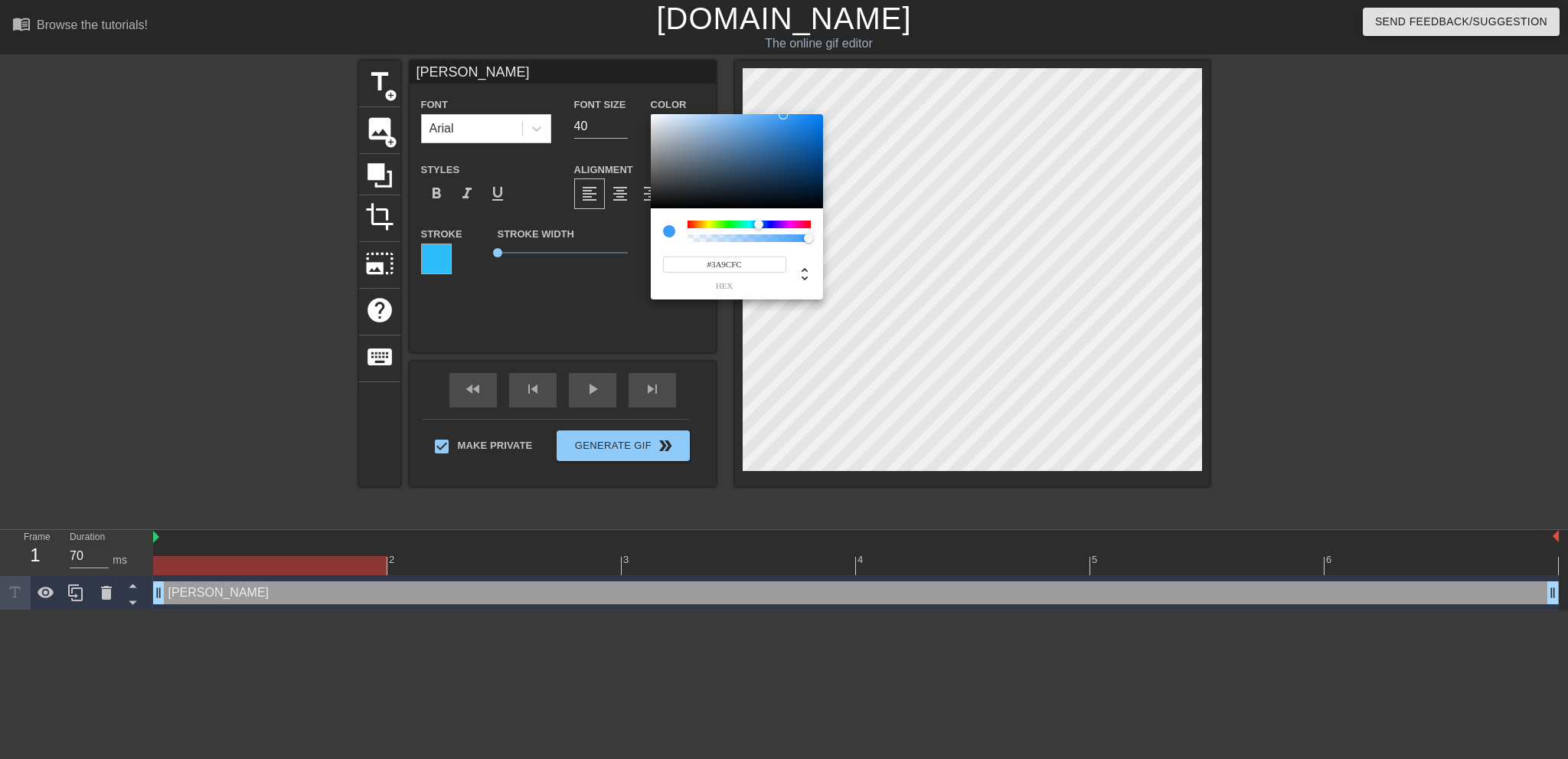
type input "#399DFE"
drag, startPoint x: 773, startPoint y: 139, endPoint x: 784, endPoint y: 114, distance: 27.3
click at [784, 114] on div at bounding box center [736, 162] width 172 height 95
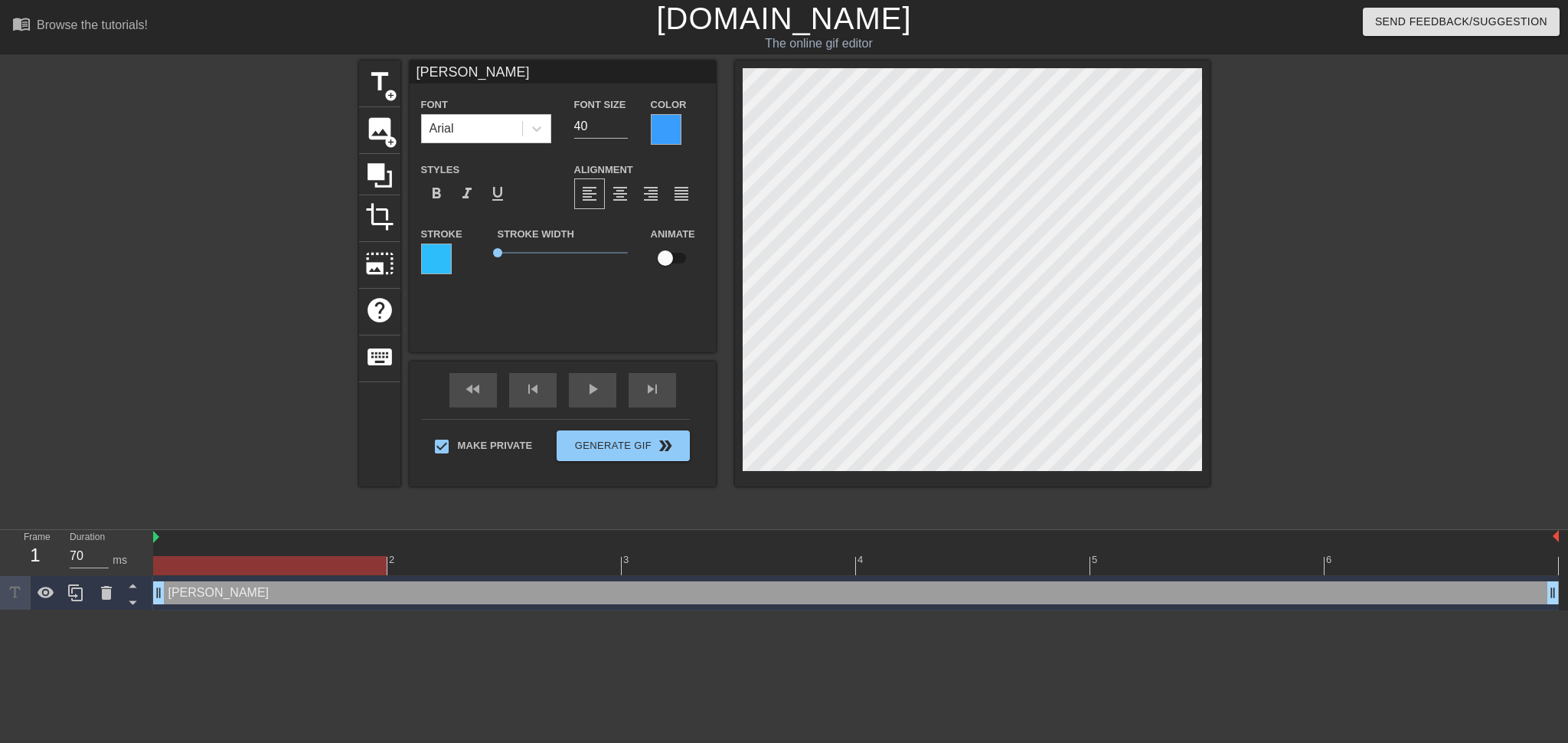
scroll to position [2, 3]
type input "[PERSON_NAME]"
type textarea "[PERSON_NAME]"
type input "[PERSON_NAME]<"
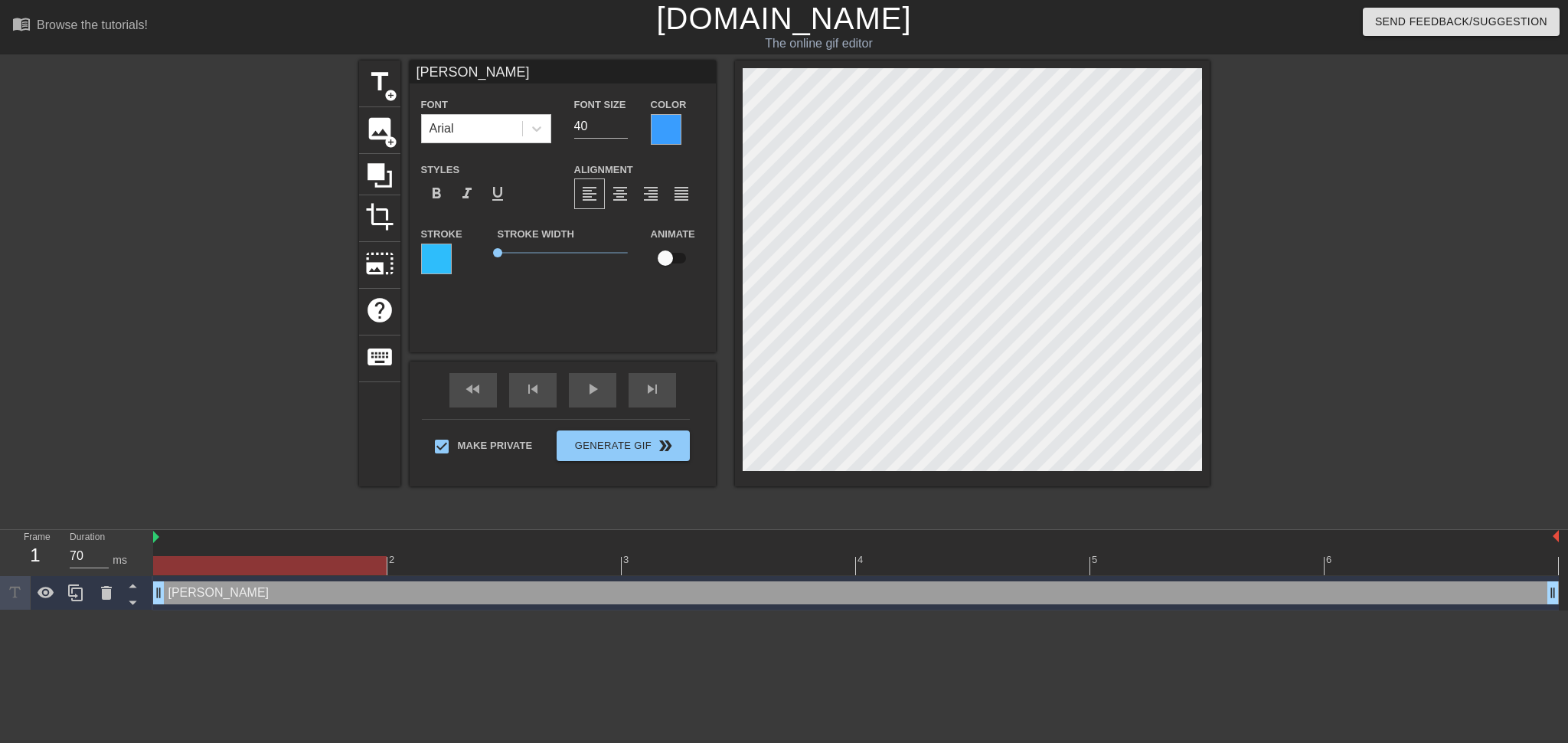
type textarea "[PERSON_NAME] <"
type input "Jessian<V"
type textarea "Jessian <V"
type input "[PERSON_NAME]<"
type textarea "[PERSON_NAME] <"
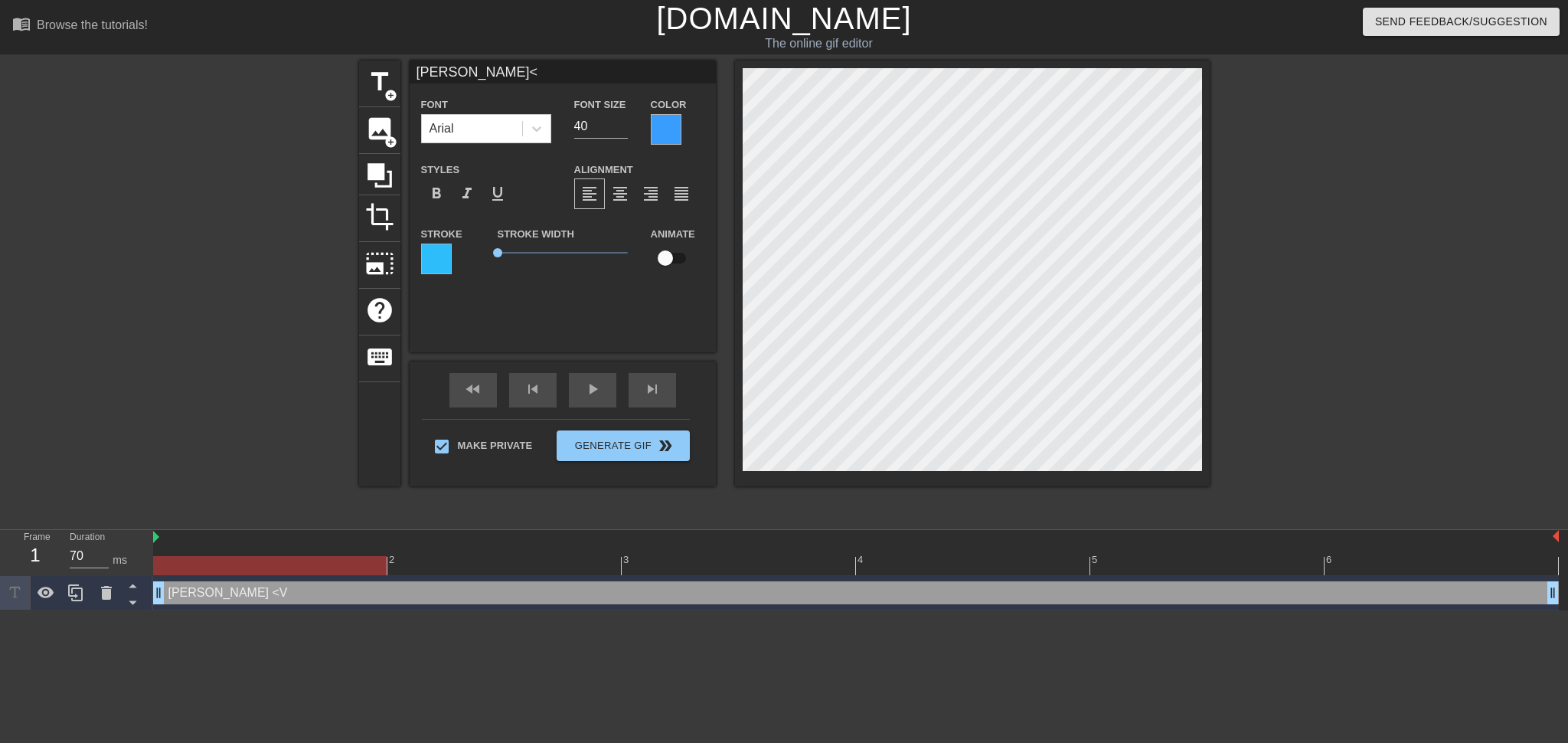
type input "[PERSON_NAME]<B"
type textarea "[PERSON_NAME] <B"
type input "[PERSON_NAME]<Bi"
type textarea "[PERSON_NAME] <Bi"
type input "[PERSON_NAME]<Bim"
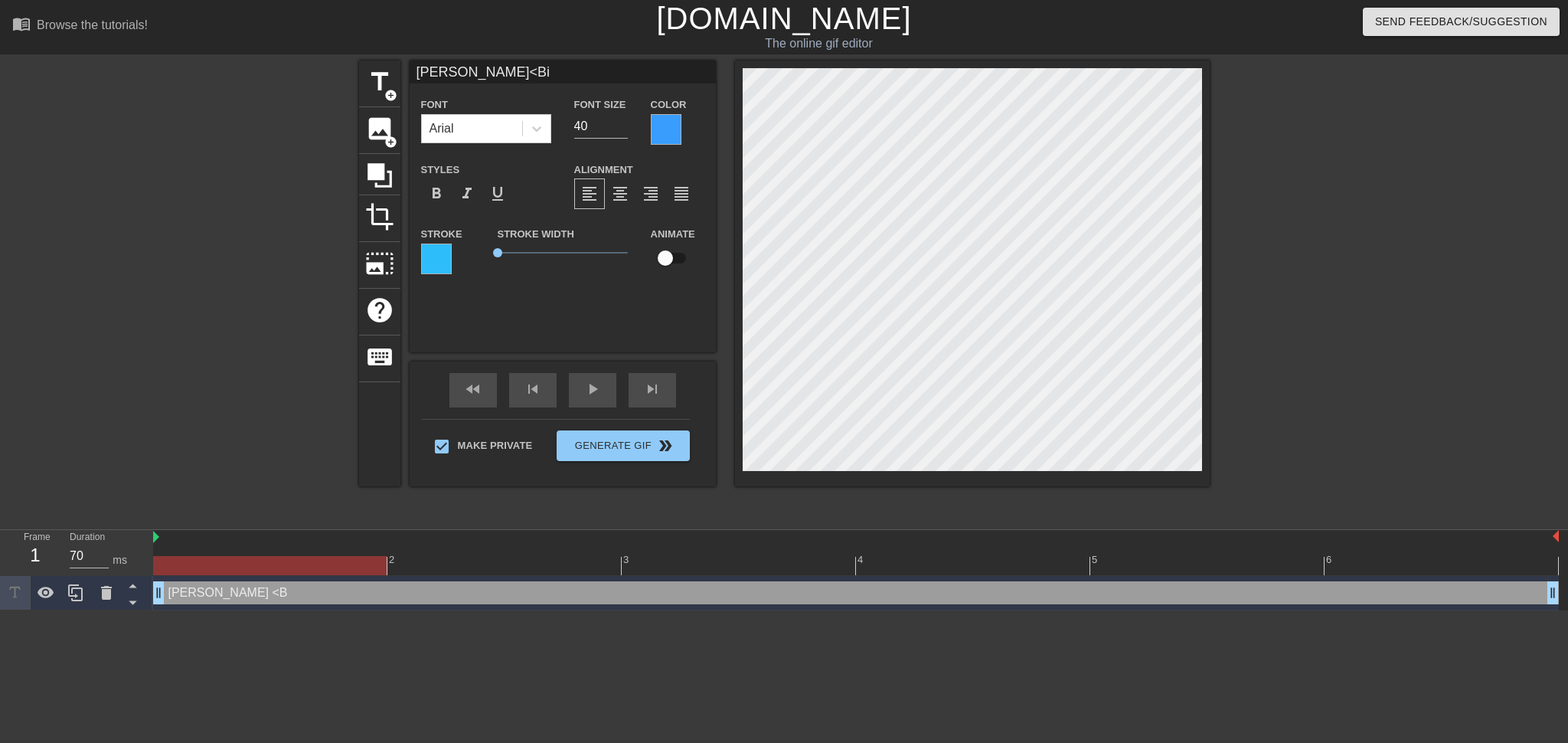
type textarea "[PERSON_NAME] <Bim"
type input "[PERSON_NAME]<Bimb"
type textarea "[PERSON_NAME] <Bimb"
type input "[PERSON_NAME]<Bimbo"
type textarea "[PERSON_NAME] <Bimbo"
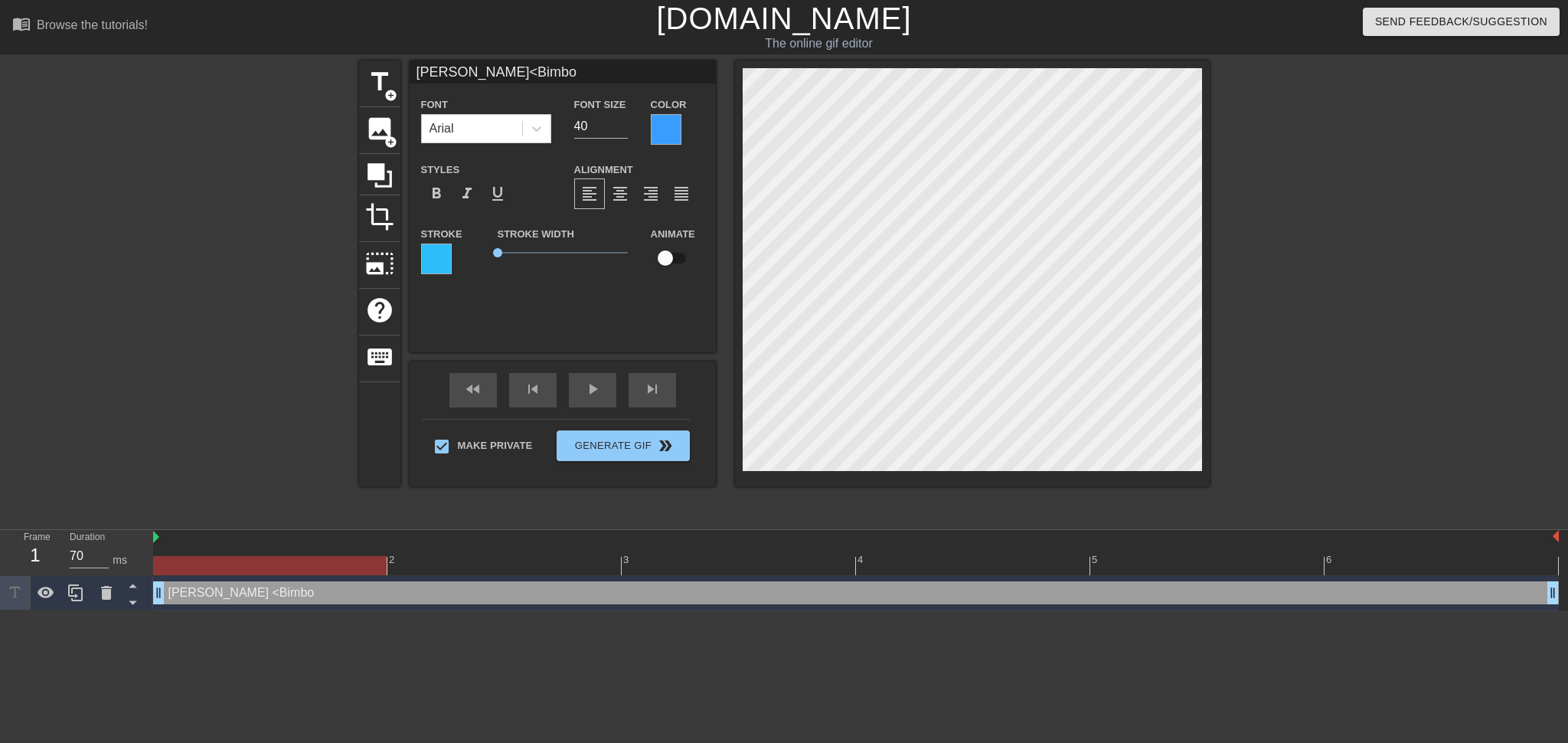
scroll to position [2, 3]
type input "[PERSON_NAME]<Bimbo?"
type textarea "[PERSON_NAME] <Bimbo?"
type input "[PERSON_NAME]<Bimbo"
type textarea "[PERSON_NAME] <Bimbo"
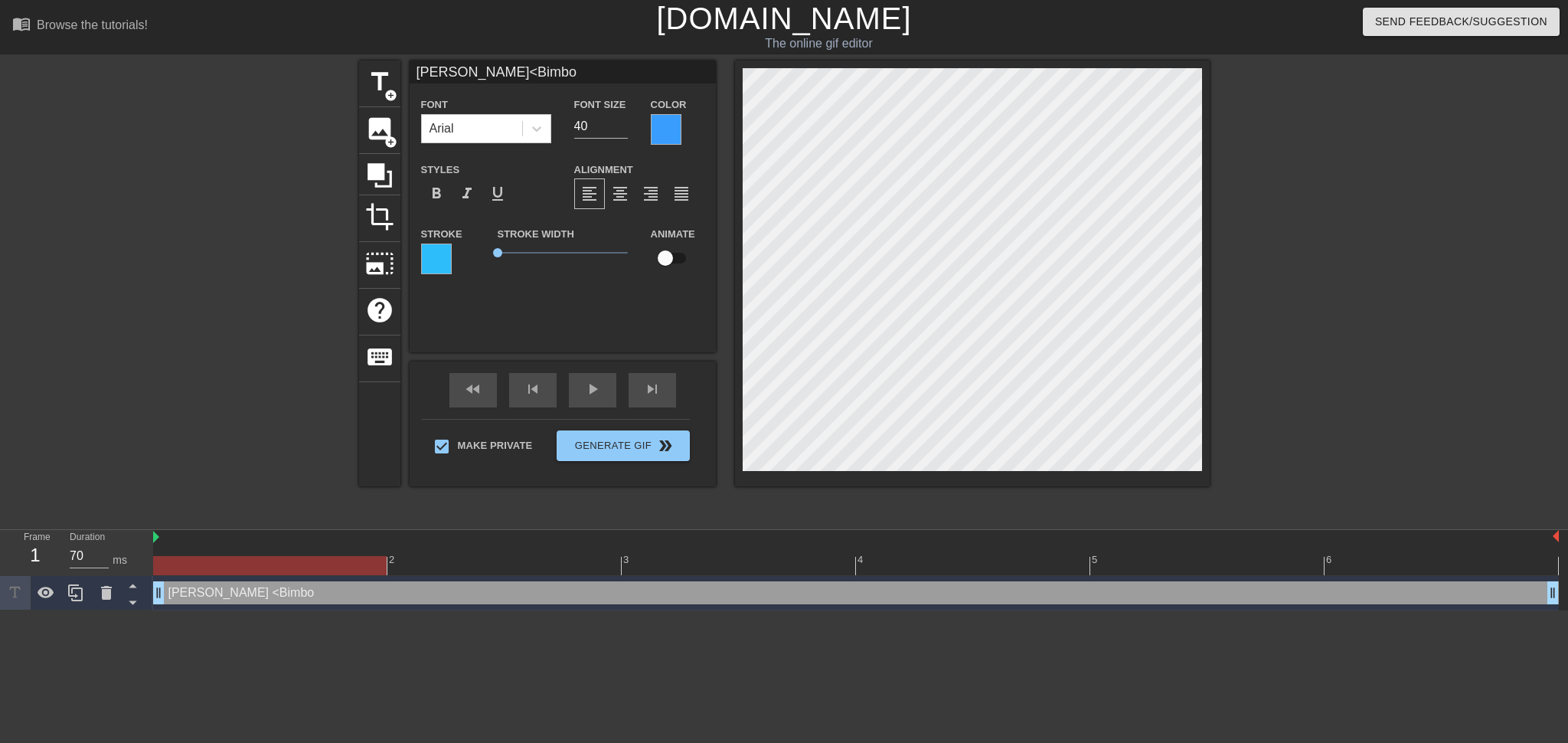
type input "[PERSON_NAME]<Bimbo>"
type textarea "[PERSON_NAME] <Bimbo>"
click at [623, 190] on span "format_align_center" at bounding box center [620, 193] width 18 height 18
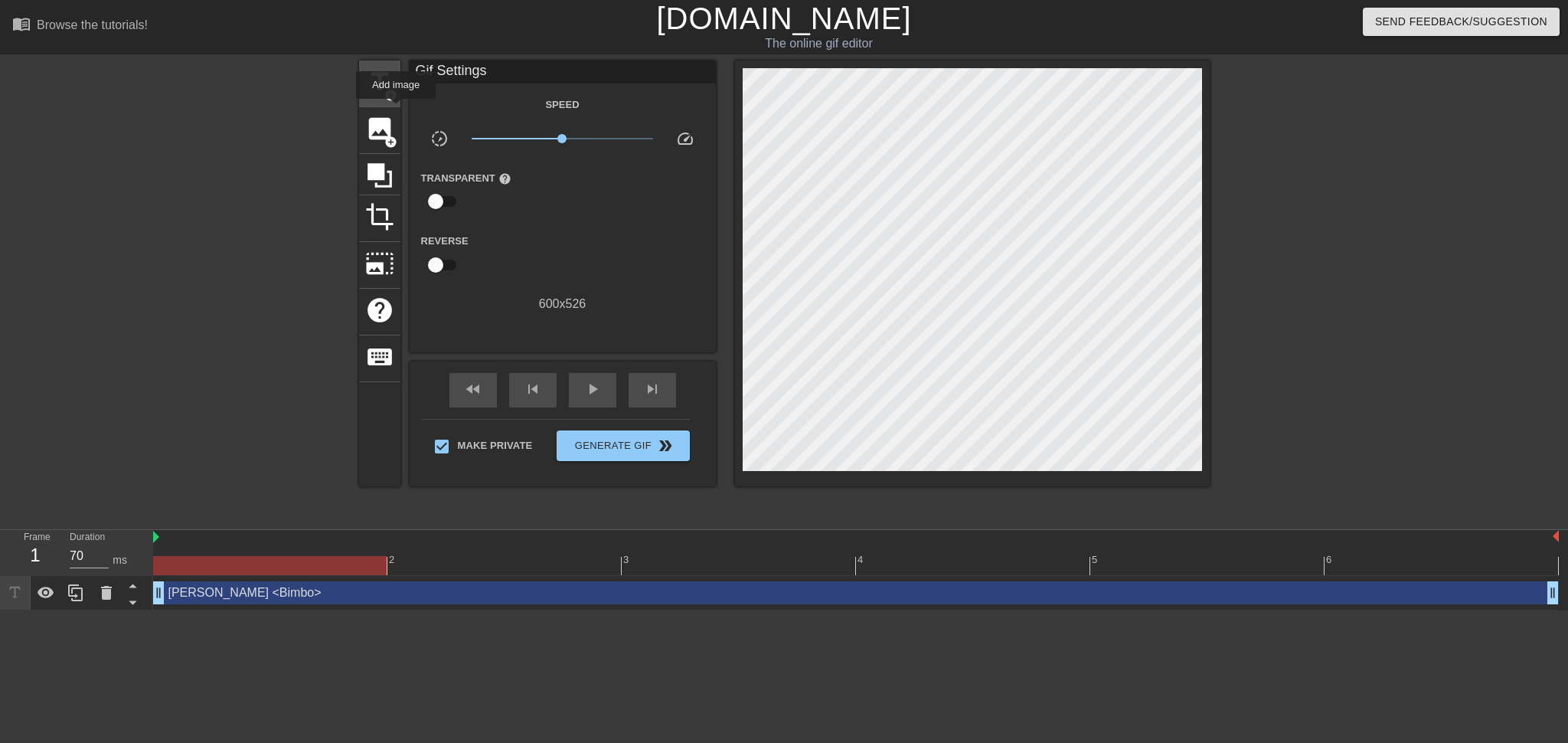
click at [386, 88] on span "add_circle" at bounding box center [391, 95] width 13 height 13
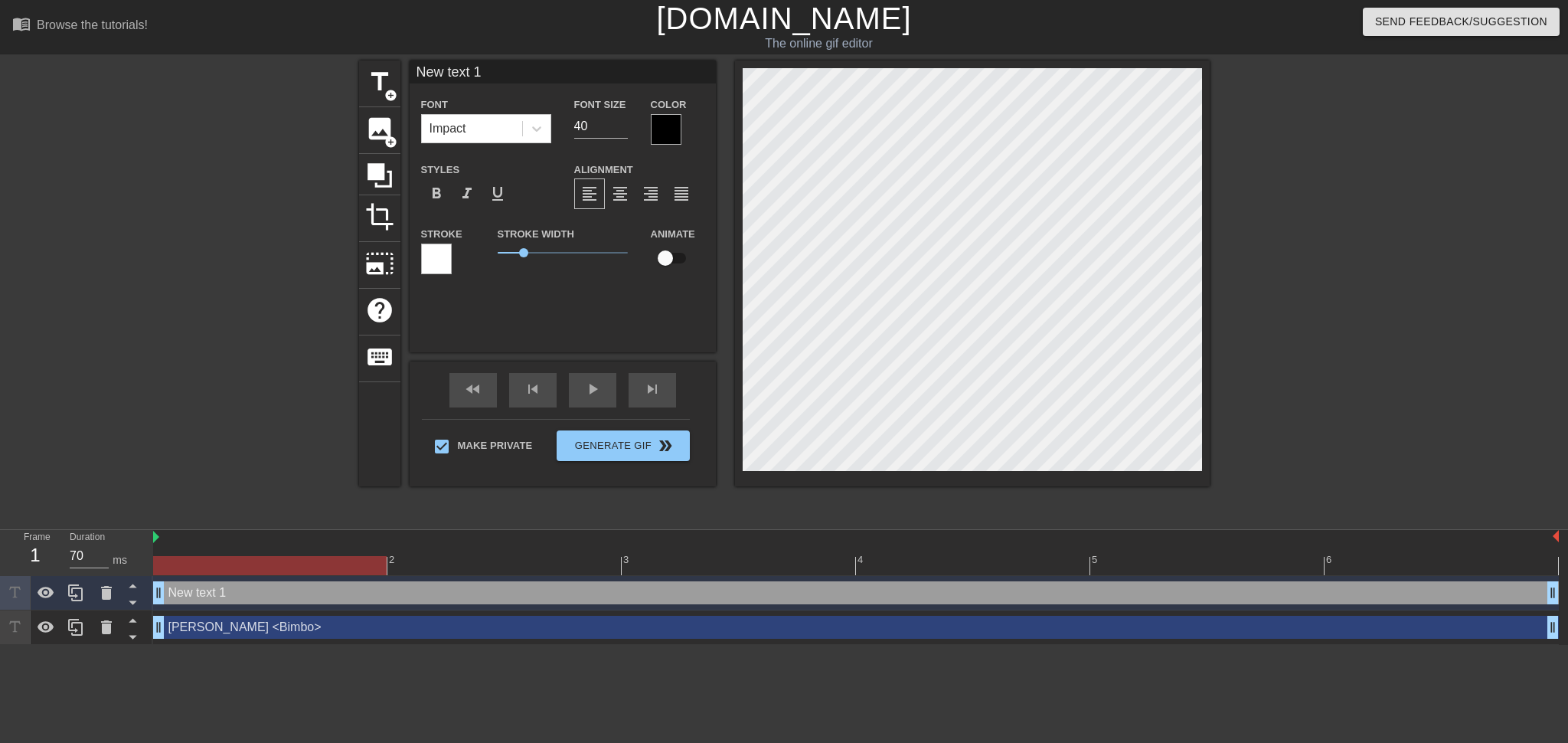
scroll to position [2, 2]
type input "N"
type textarea "N"
type input "Ni"
type textarea "Ni"
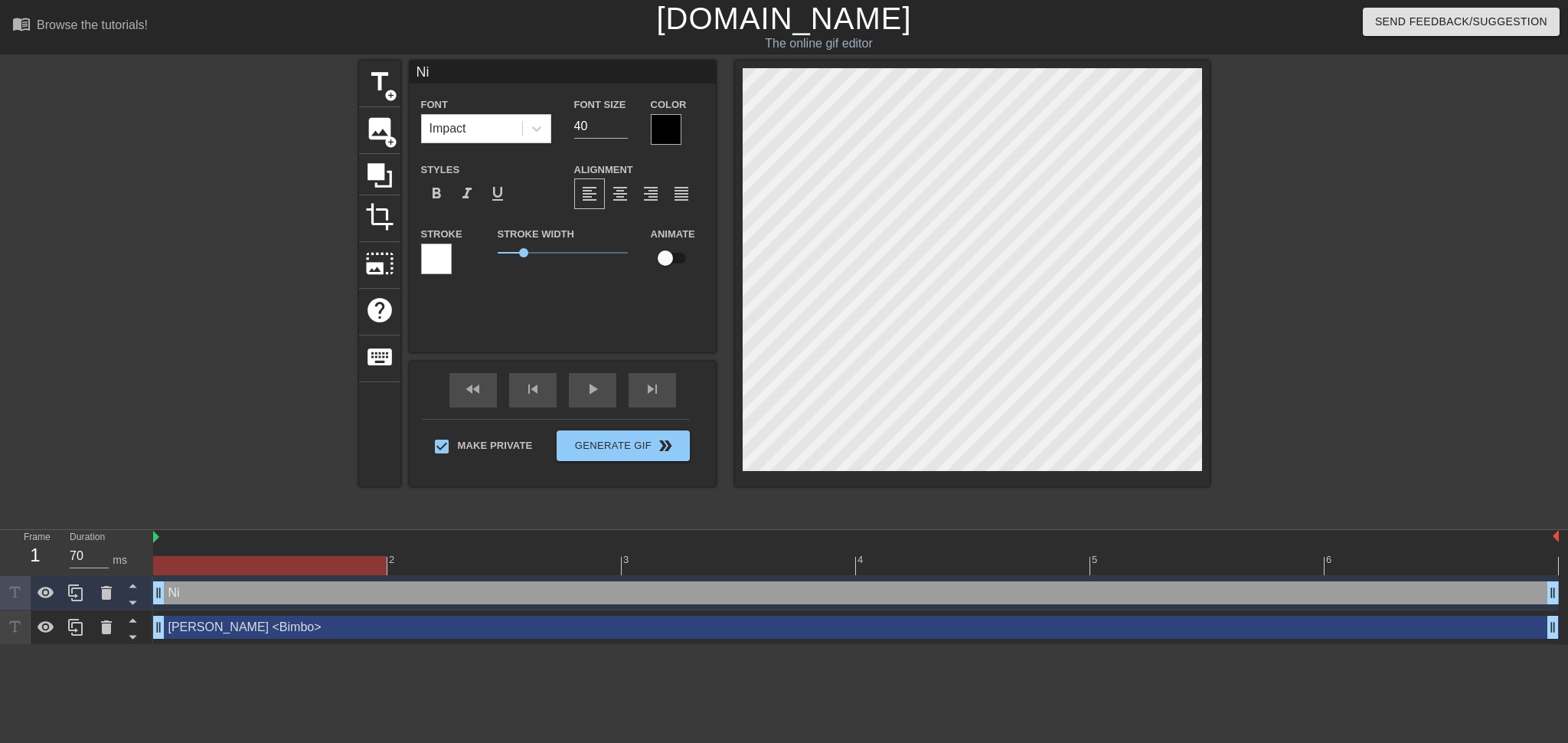
type input "N"
type textarea "N"
type input "Nx"
type textarea "Nx"
type input "Nxg"
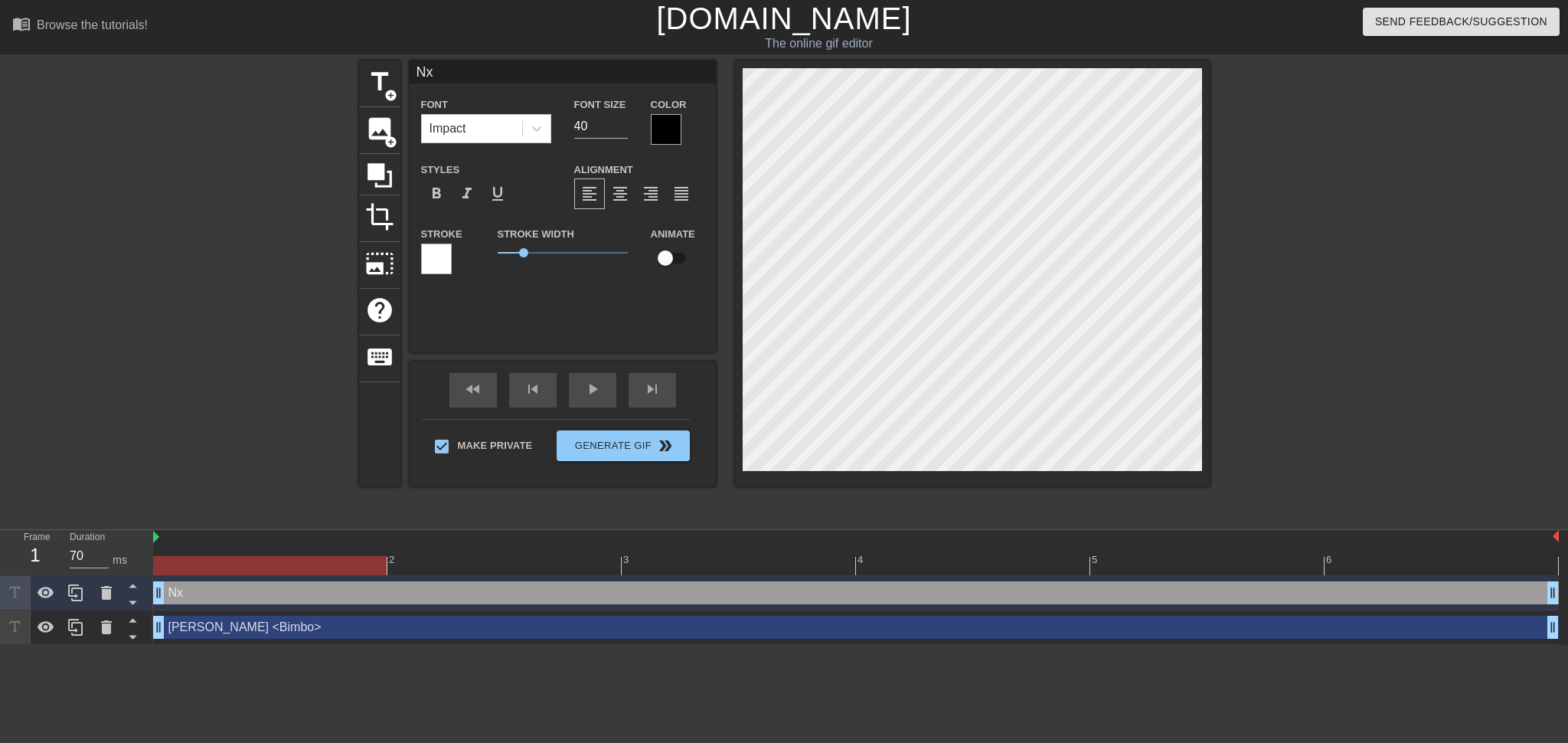
type textarea "Nxg"
type input "Nxgg"
type textarea "Nxgg"
type input "Nxgge"
type textarea "Nxgge"
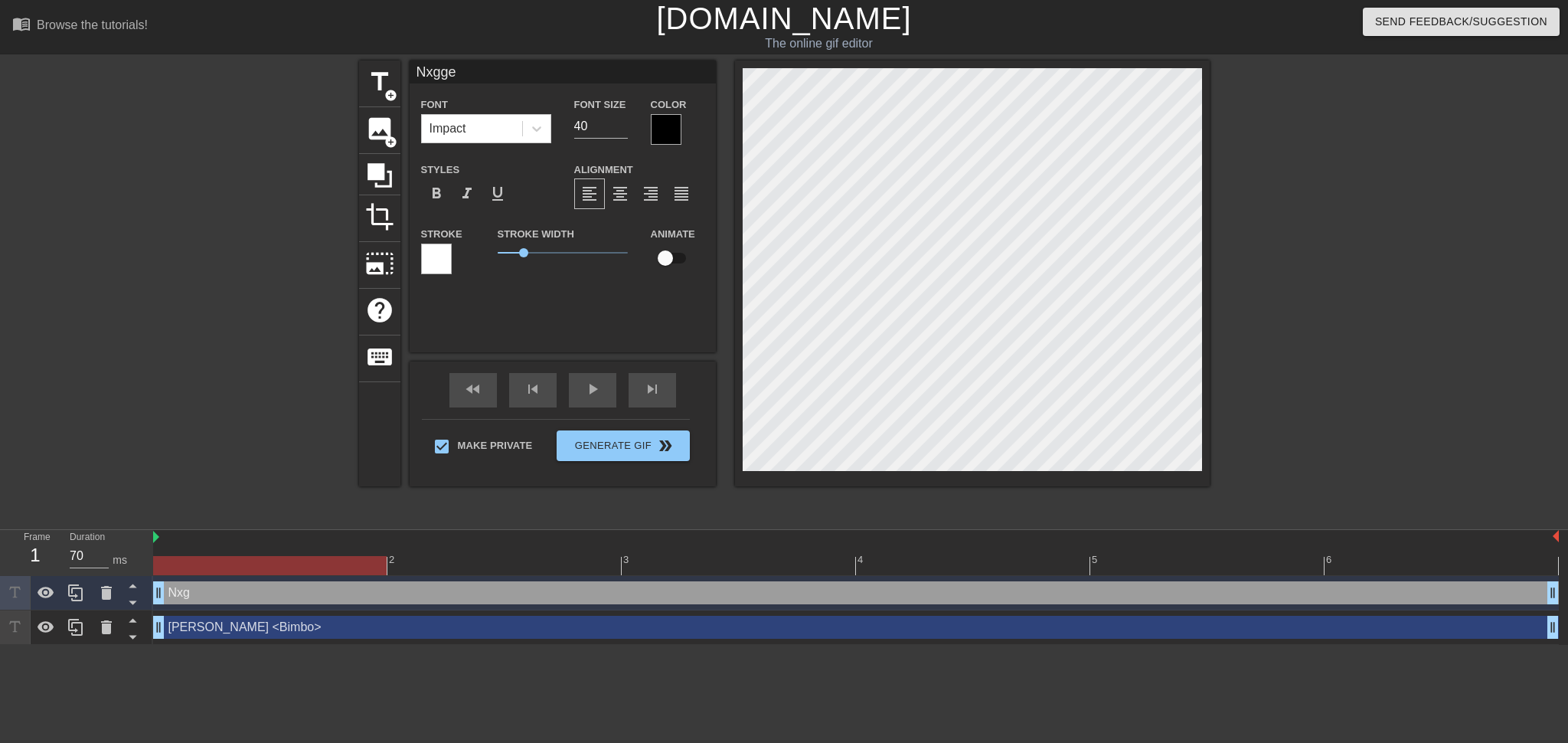
type input "Nxgger"
type textarea "Nxgger"
type input "Nxggerb"
type textarea "Nxggerb"
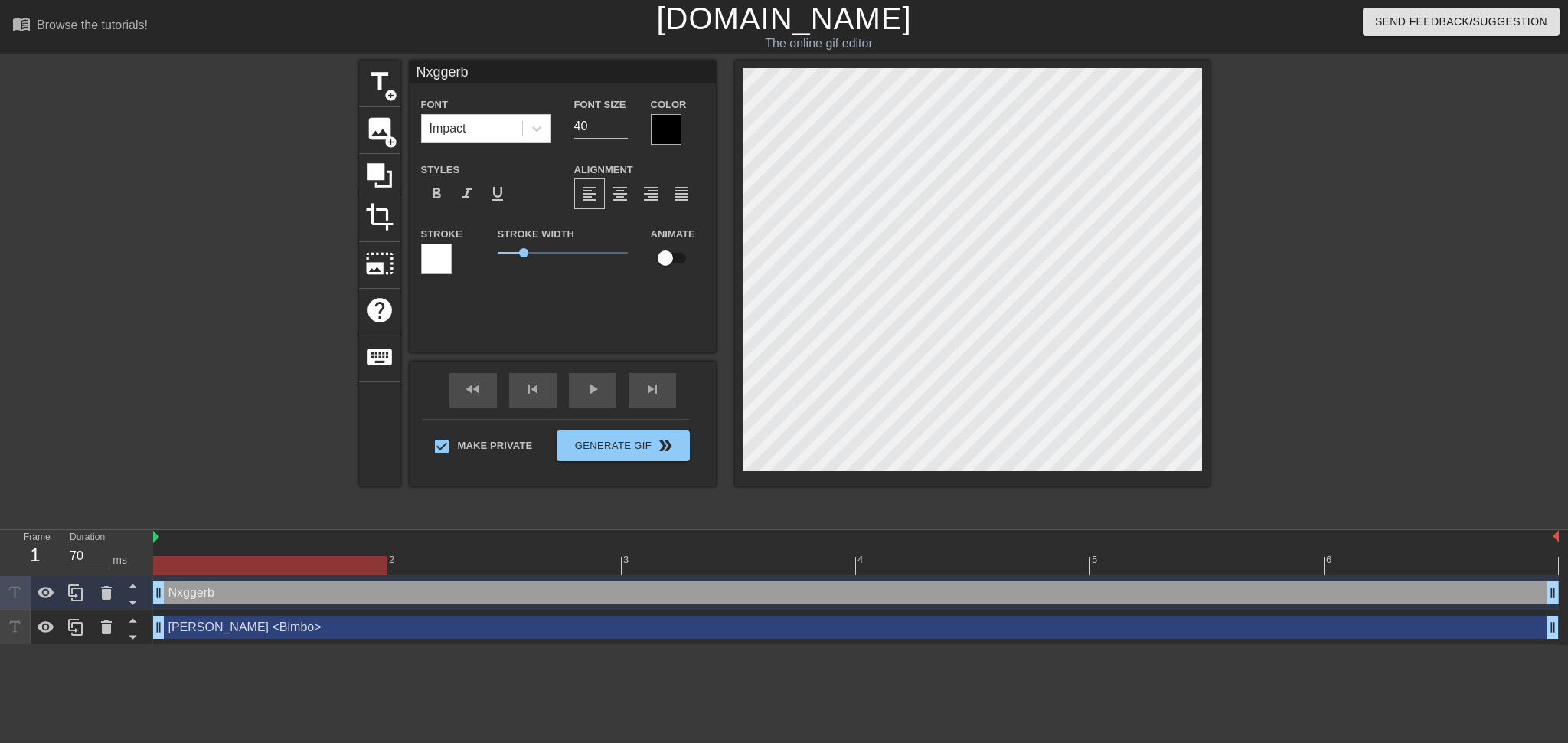
type input "Nxgger"
type textarea "Nxgger"
type input "Nxggerb"
type textarea "Nxggerb"
type input "Nxggerbr"
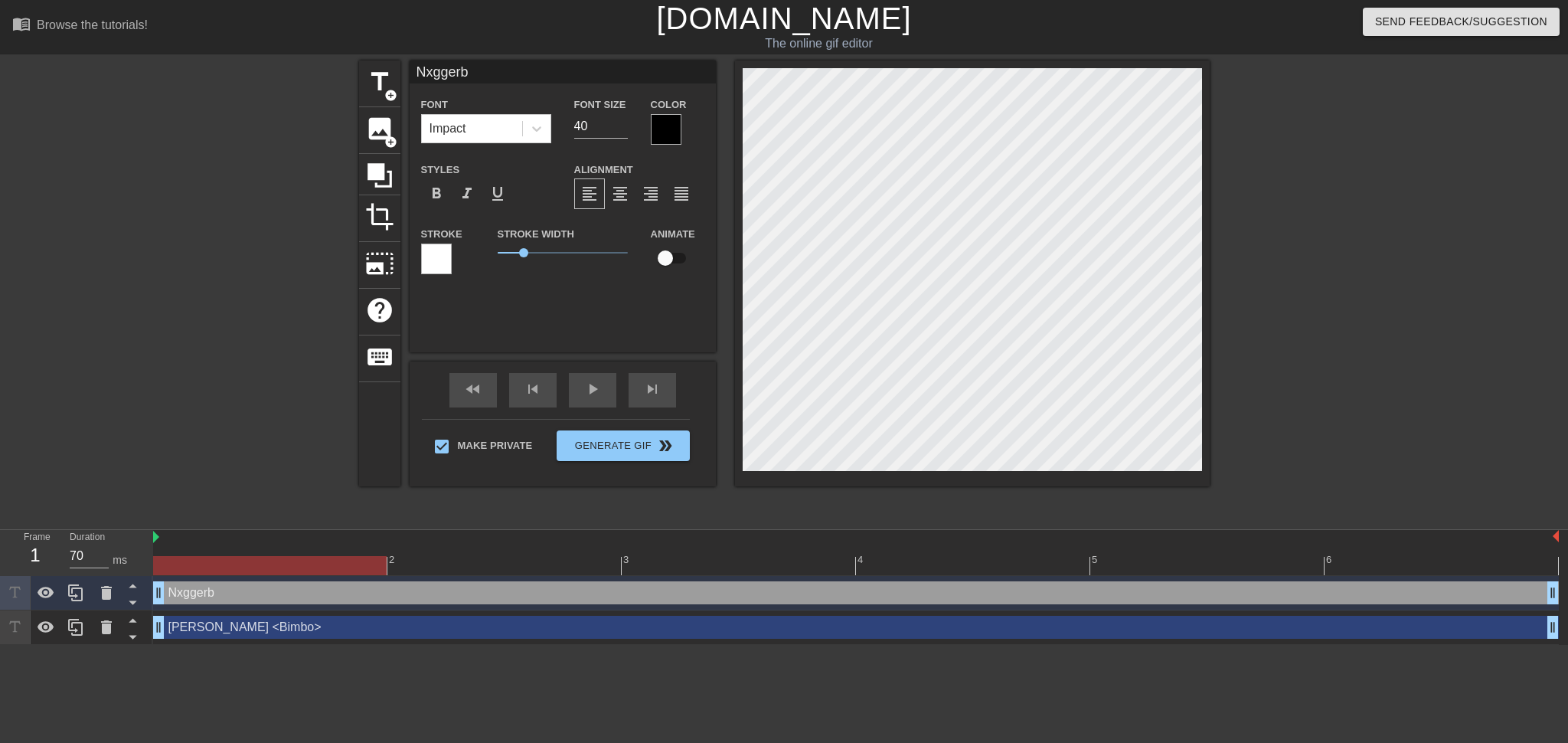
type textarea "Nxggerbr"
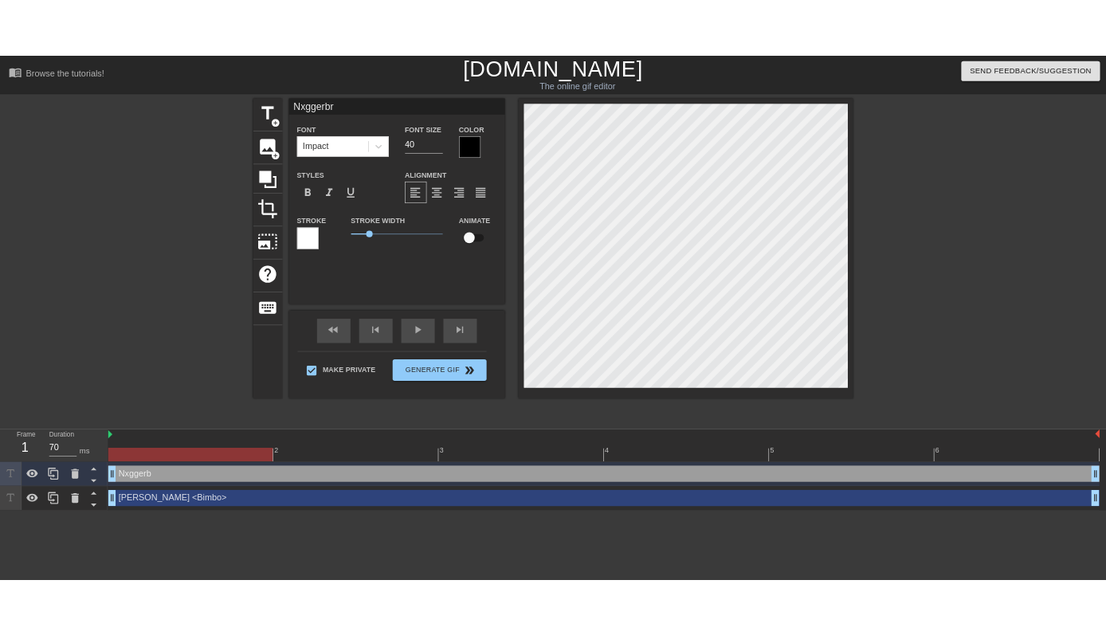
scroll to position [2, 3]
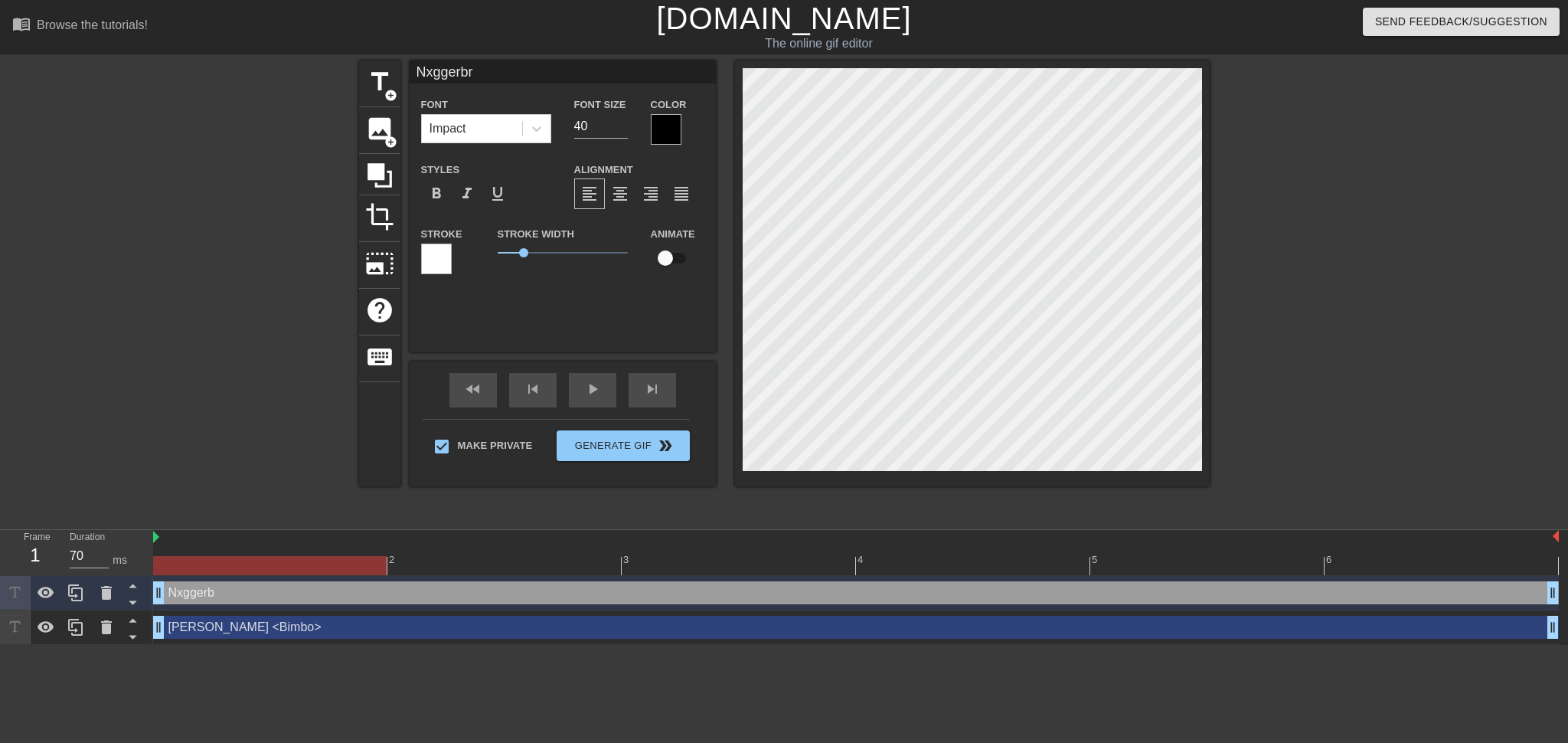
type input "Nxggerbra"
type textarea "Nxggerbra"
type input "Nxggerbrat"
type textarea "Nxggerbrat"
drag, startPoint x: 529, startPoint y: 254, endPoint x: 494, endPoint y: 196, distance: 67.7
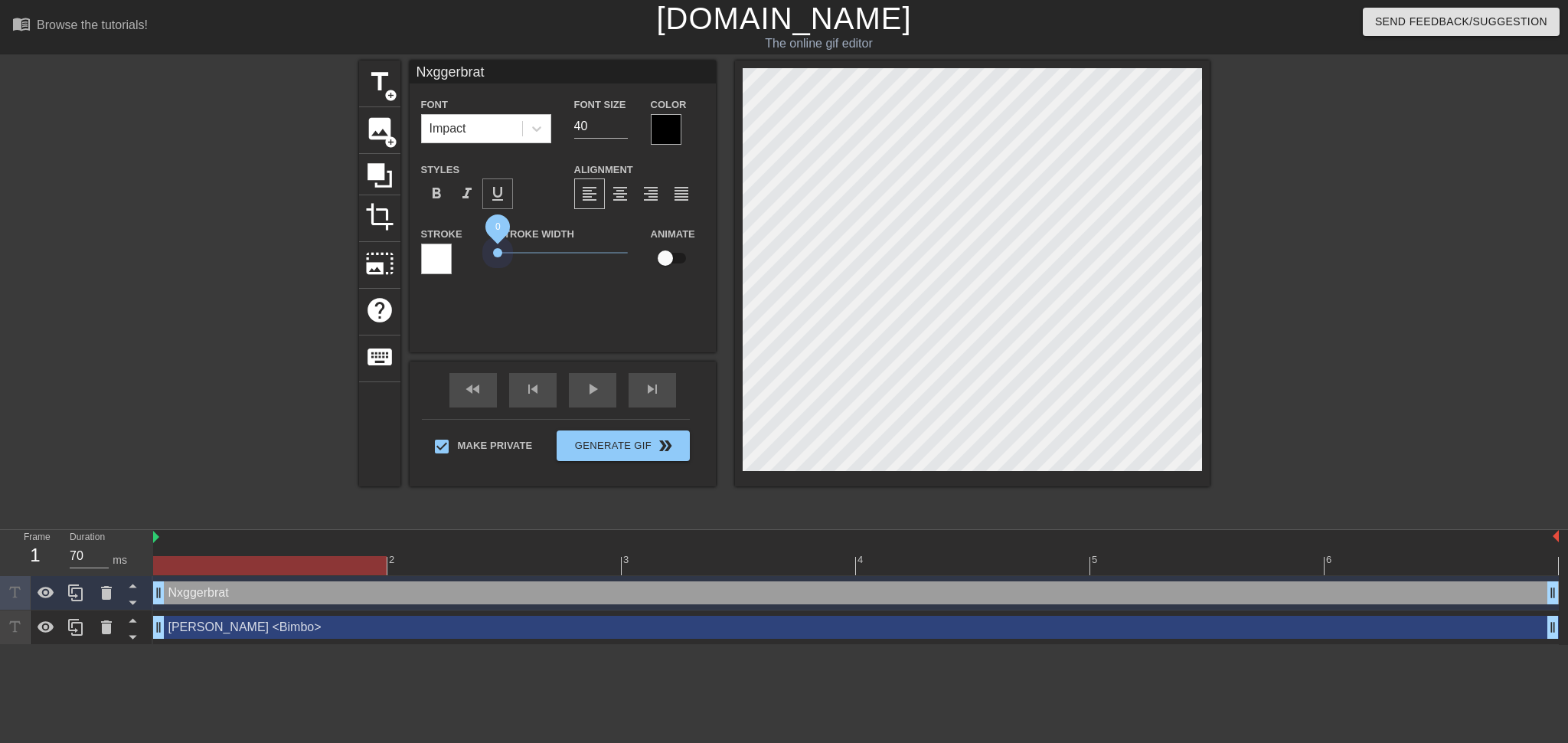
click at [461, 250] on div "Stroke Stroke Width 0 Animate" at bounding box center [562, 256] width 307 height 63
click at [663, 130] on div at bounding box center [666, 130] width 31 height 31
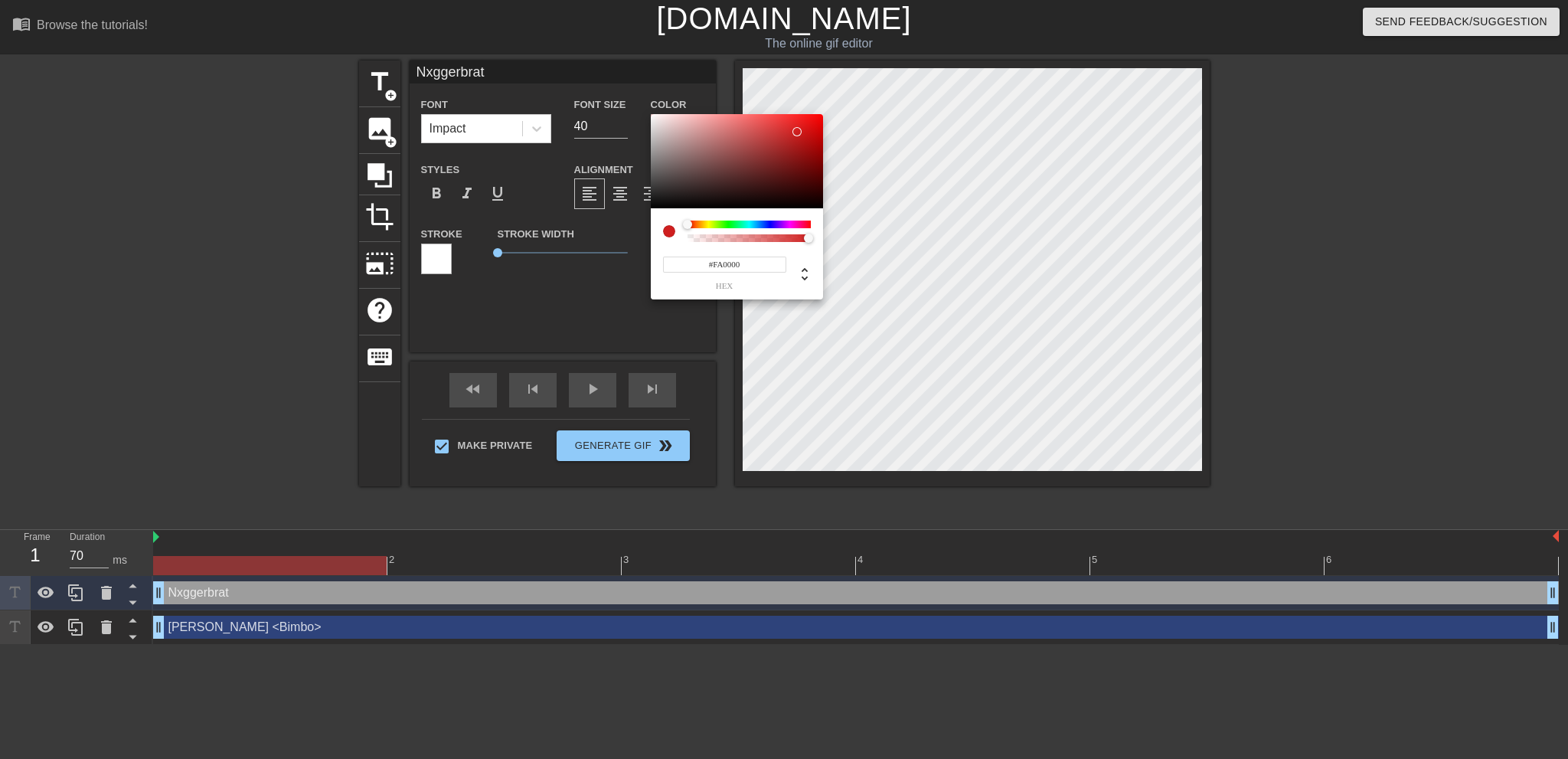
type input "#FF0000"
drag, startPoint x: 789, startPoint y: 135, endPoint x: 834, endPoint y: 112, distance: 50.5
click at [834, 112] on div "#FF0000 hex" at bounding box center [784, 379] width 1568 height 759
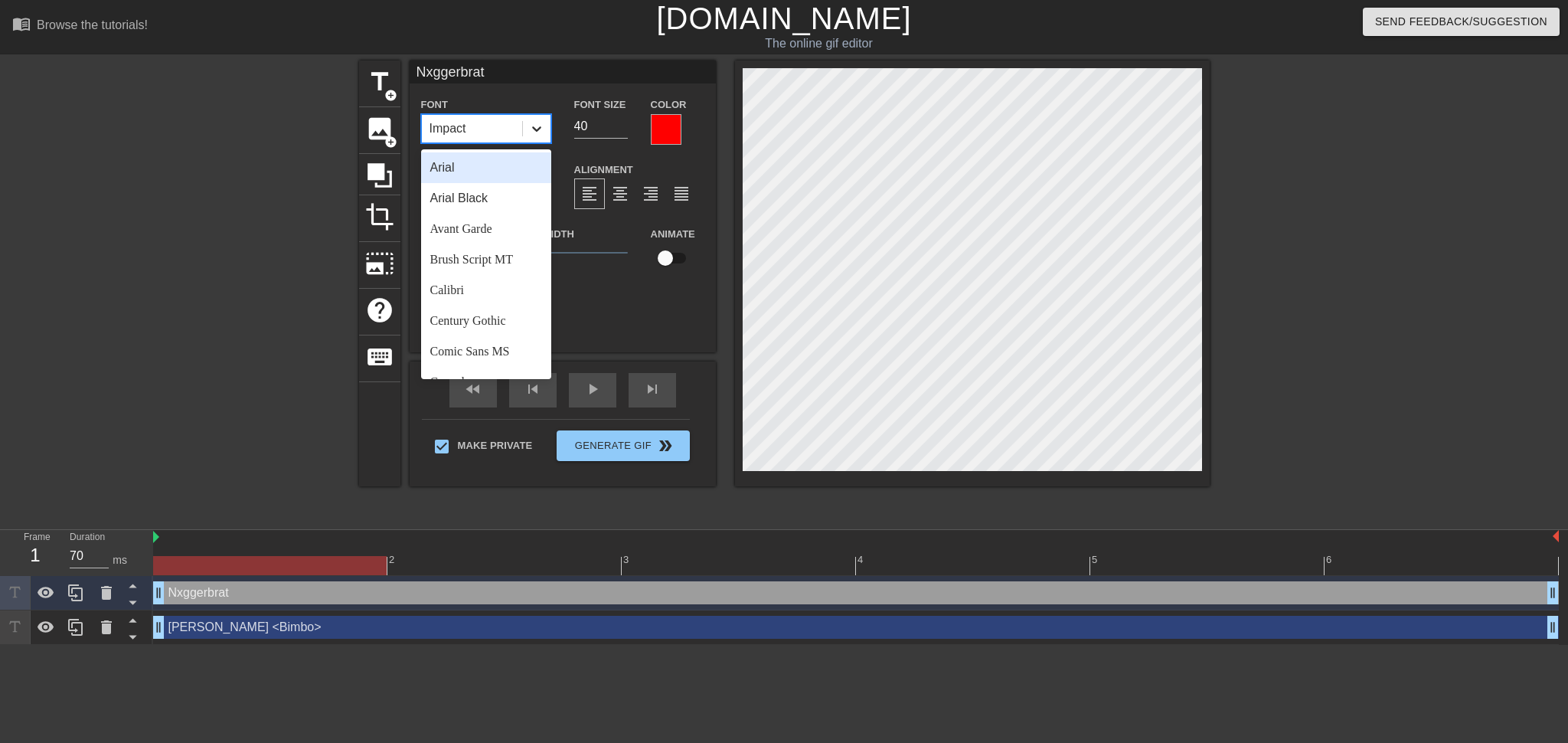
click at [540, 126] on icon at bounding box center [536, 129] width 15 height 15
click at [506, 163] on div "Arial" at bounding box center [485, 168] width 130 height 31
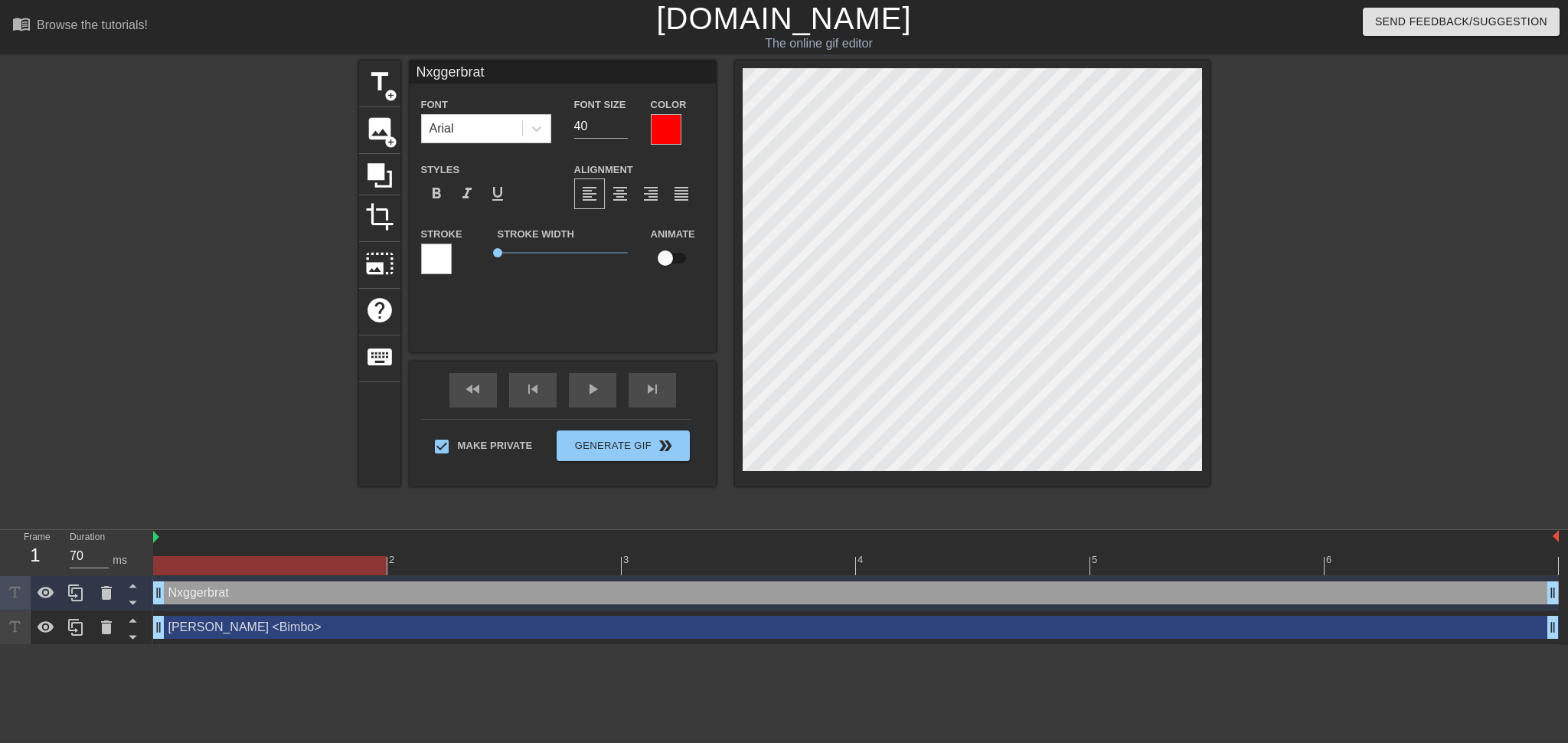
click at [1309, 340] on div at bounding box center [1343, 290] width 230 height 459
